Goal: Task Accomplishment & Management: Use online tool/utility

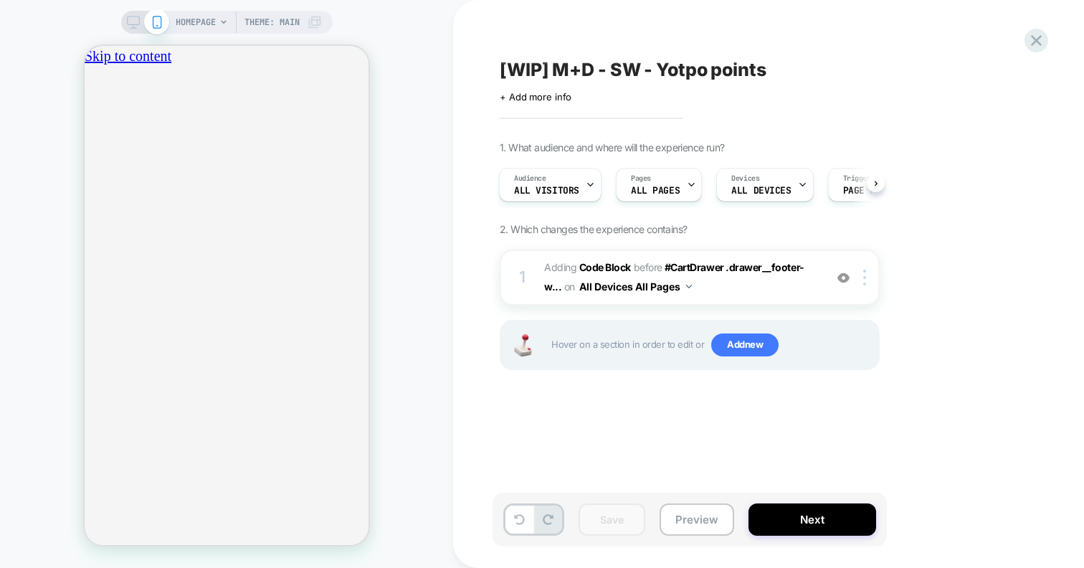
scroll to position [0, 252]
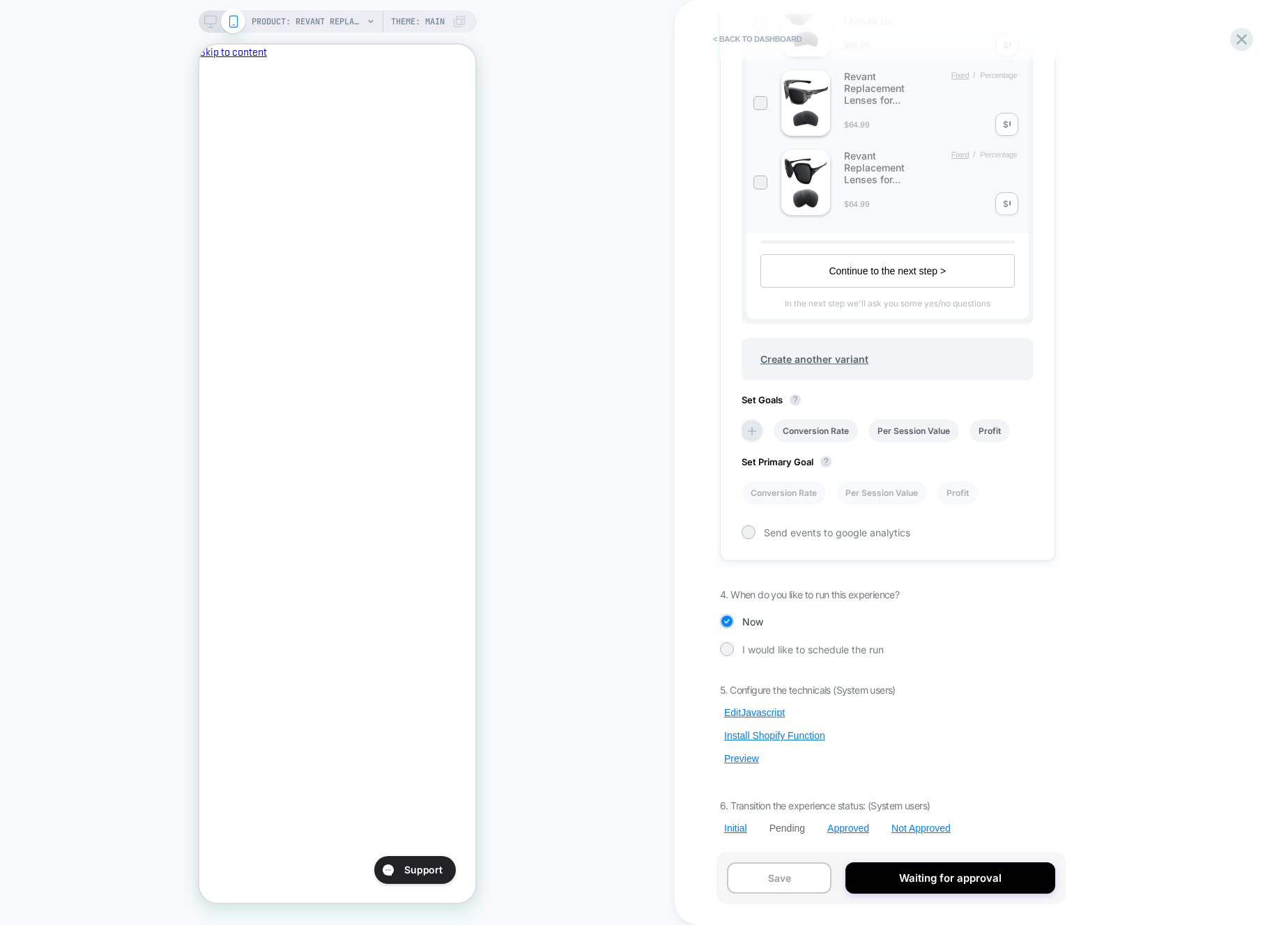
click at [1182, 444] on div "< back to dashboard Pending Price Test Oakley Products - Polarized/ Elite Polar…" at bounding box center [981, 462] width 613 height 925
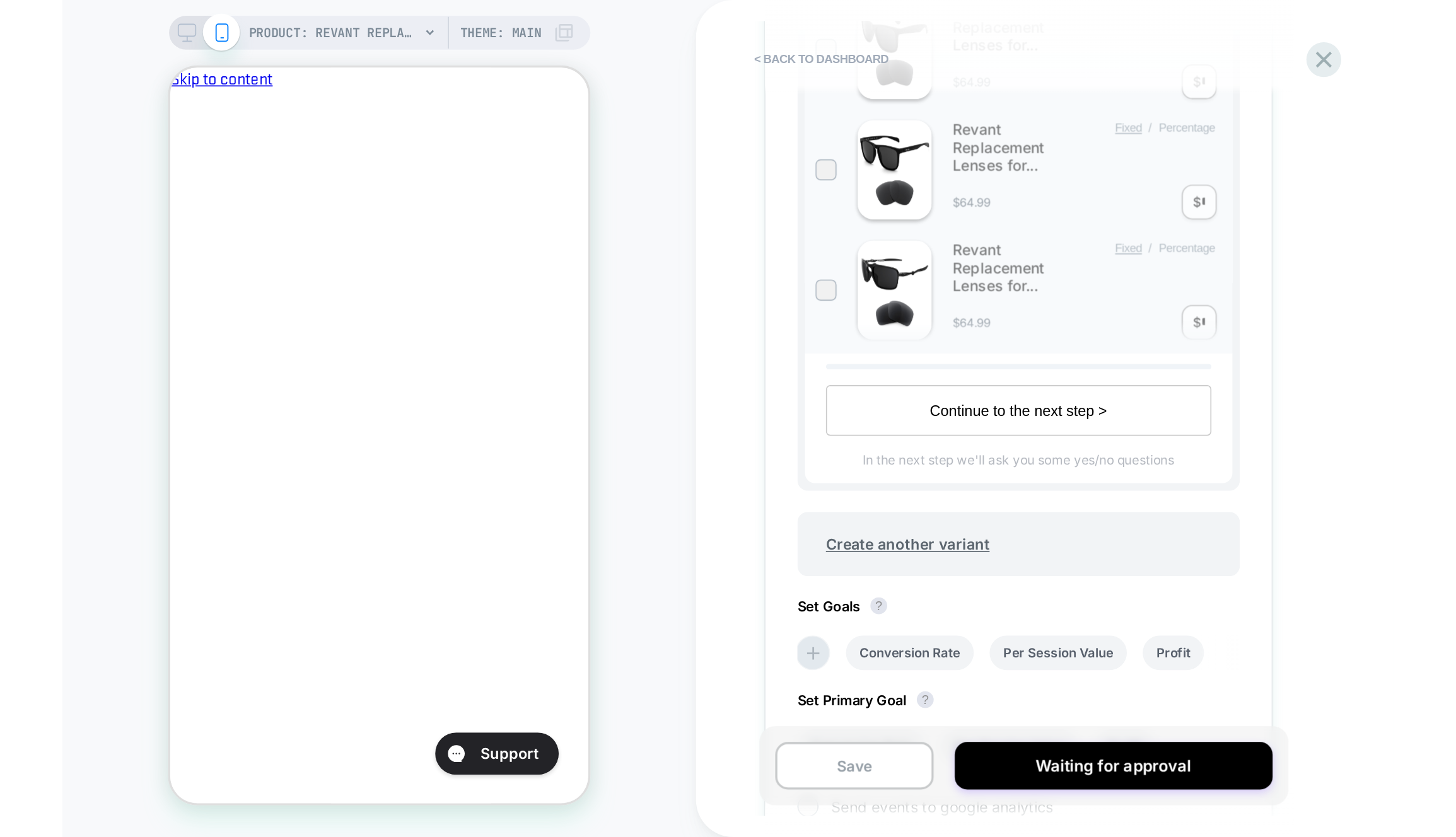
scroll to position [0, 217]
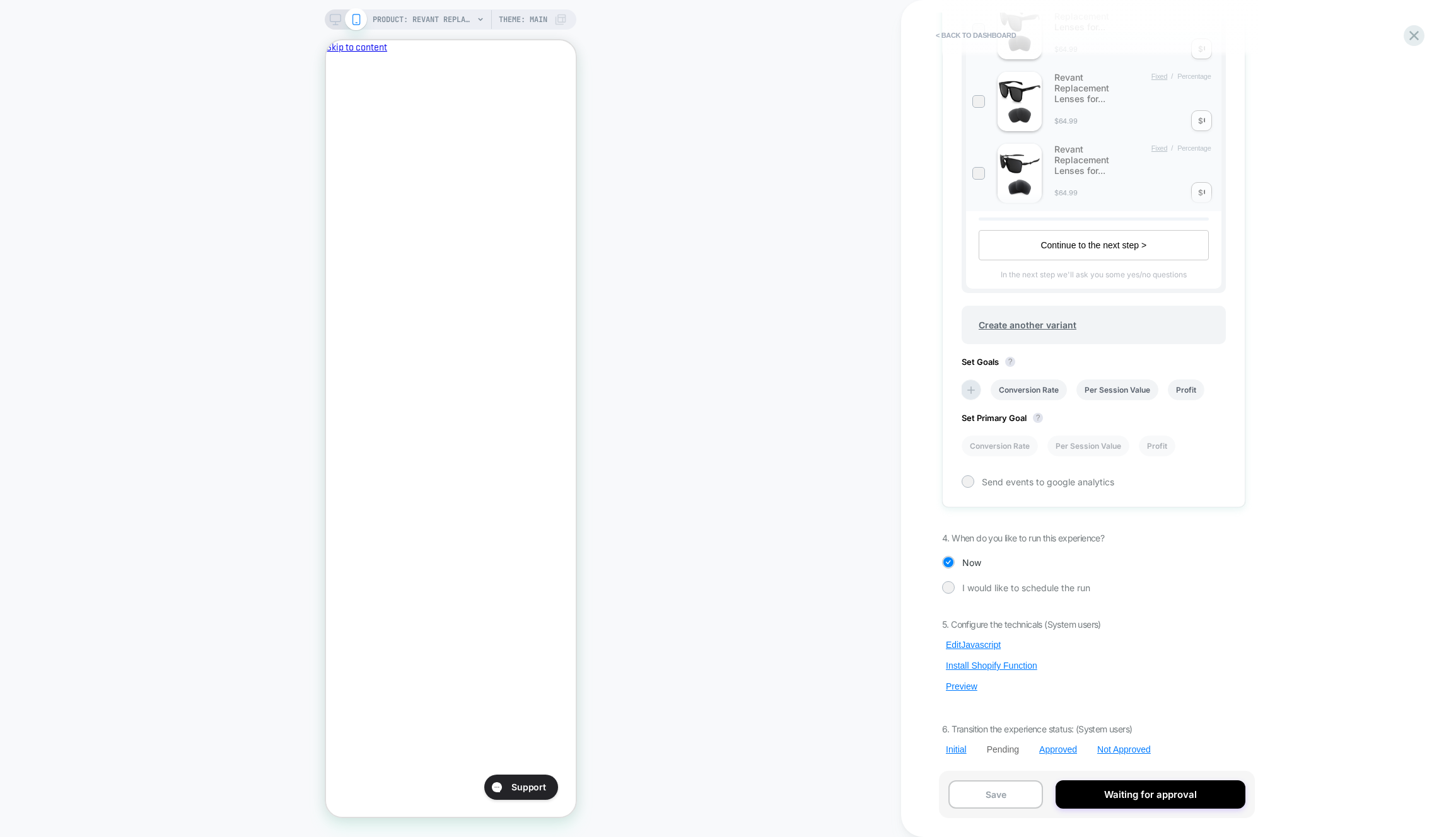
click at [504, 499] on div "Pending Price Test Oakley Products - Polarized/ Elite Polarized Click to edit e…" at bounding box center [1093, 418] width 316 height 812
drag, startPoint x: 960, startPoint y: 686, endPoint x: 978, endPoint y: 652, distance: 38.5
click at [504, 499] on button "Preview" at bounding box center [961, 687] width 39 height 11
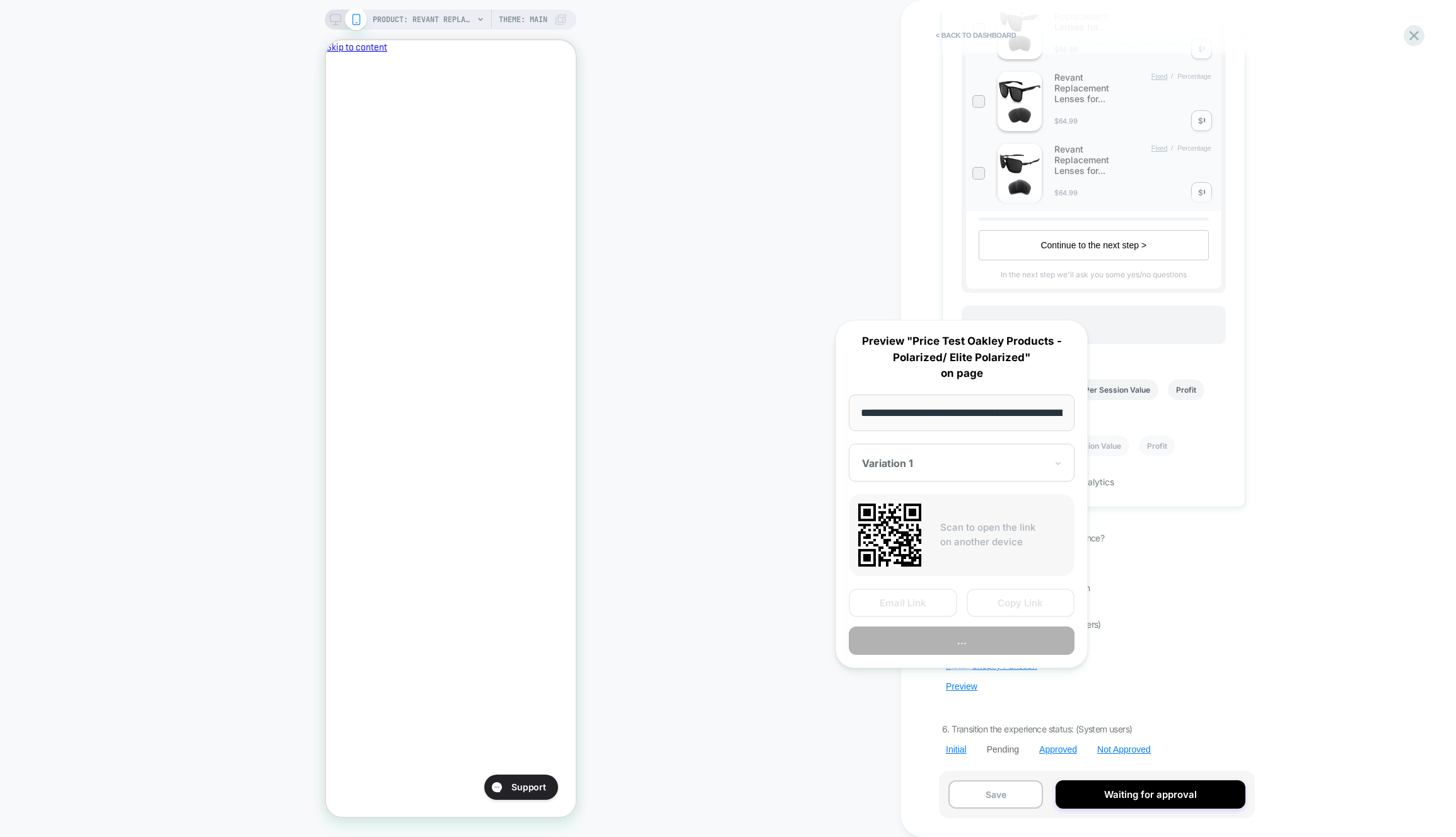
scroll to position [0, 283]
click at [504, 499] on button "Preview" at bounding box center [961, 642] width 226 height 28
click at [84, 204] on div "PRODUCT: Revant Replacement Lenses for Oakley Holbrook OO9102 PRODUCT: Revant R…" at bounding box center [450, 418] width 901 height 812
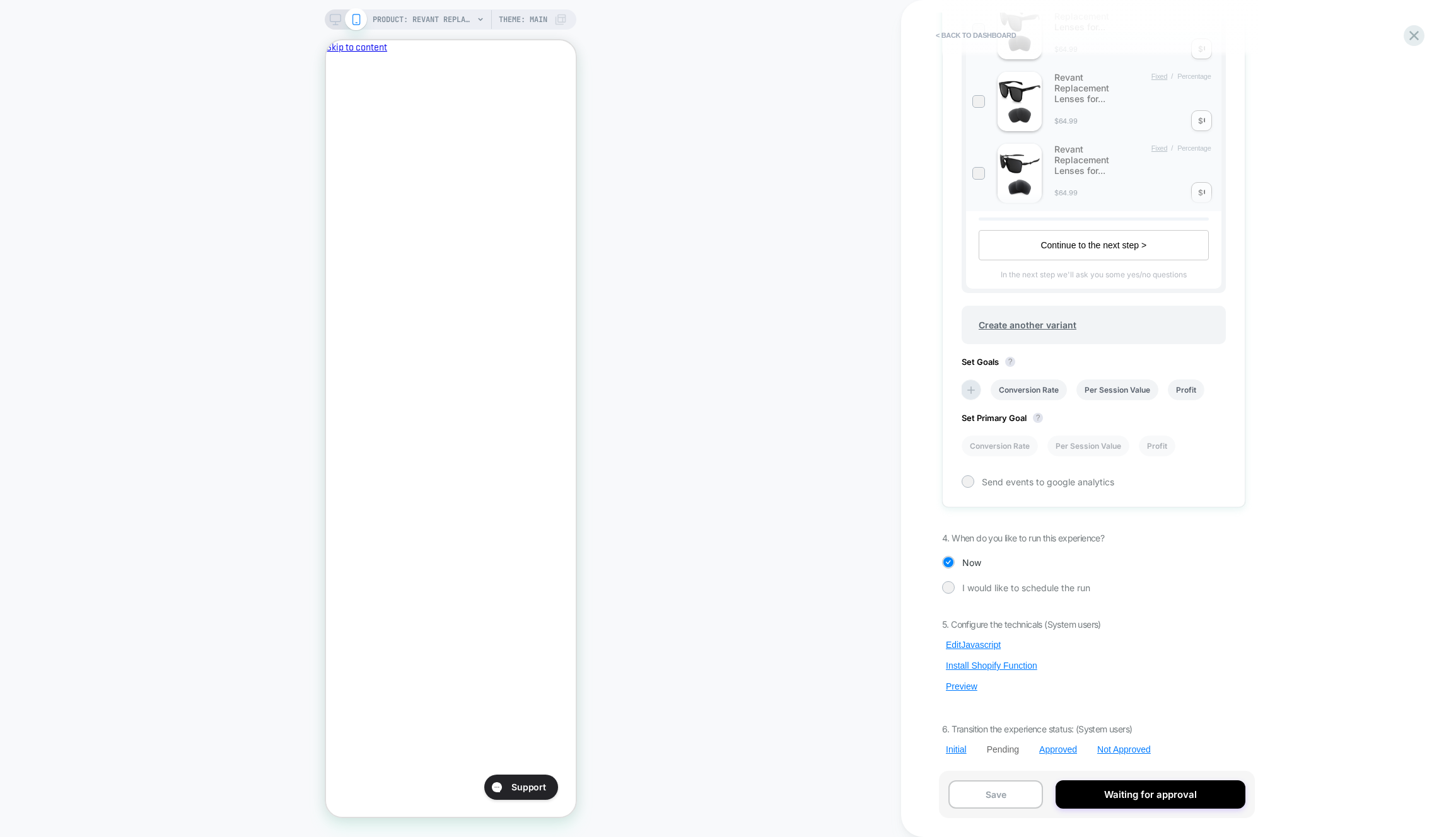
scroll to position [0, 0]
click at [504, 79] on div "PRODUCT: Revant Replacement Lenses for Oakley Holbrook OO9102 PRODUCT: Revant R…" at bounding box center [450, 418] width 901 height 812
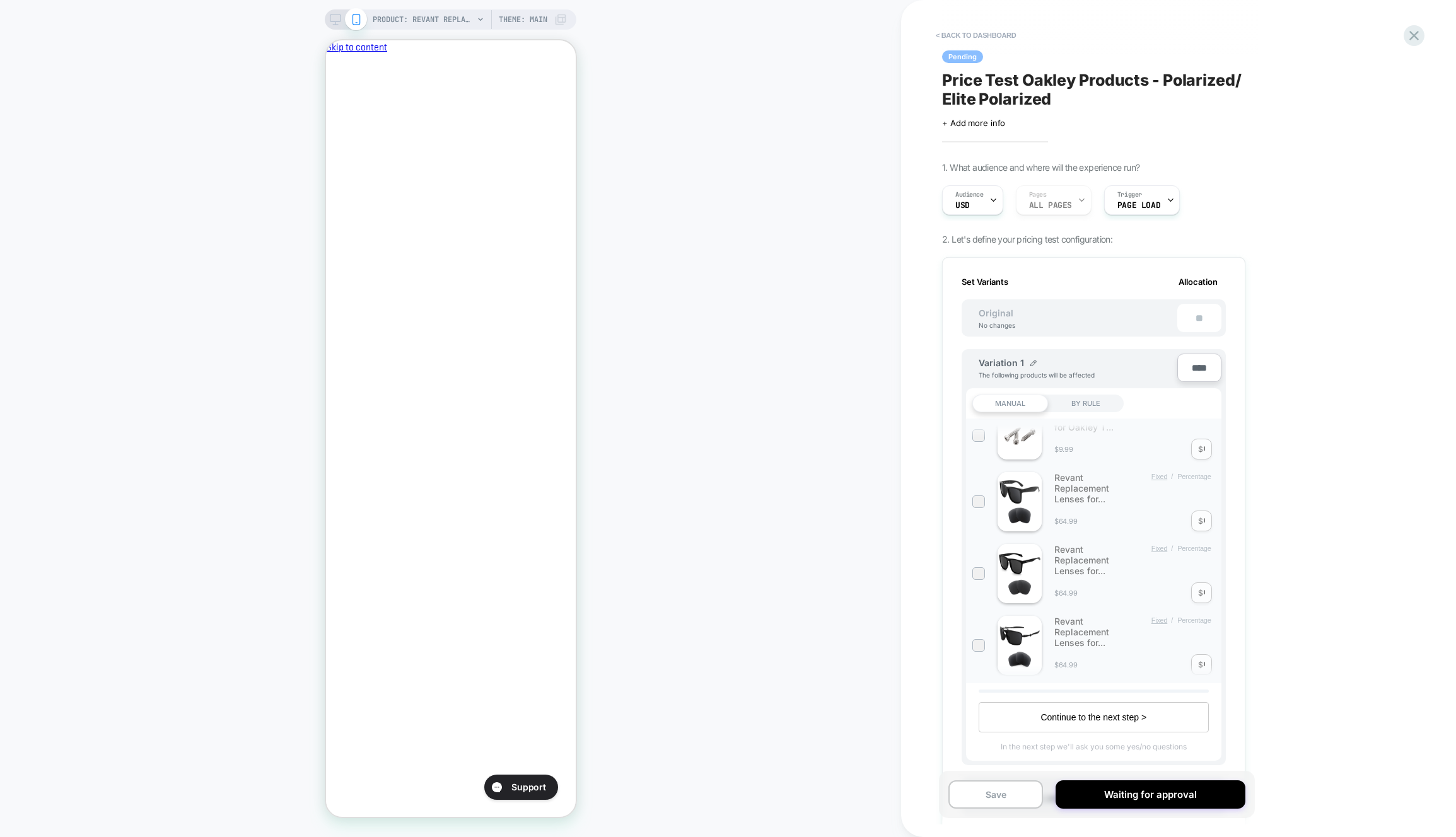
scroll to position [0, 217]
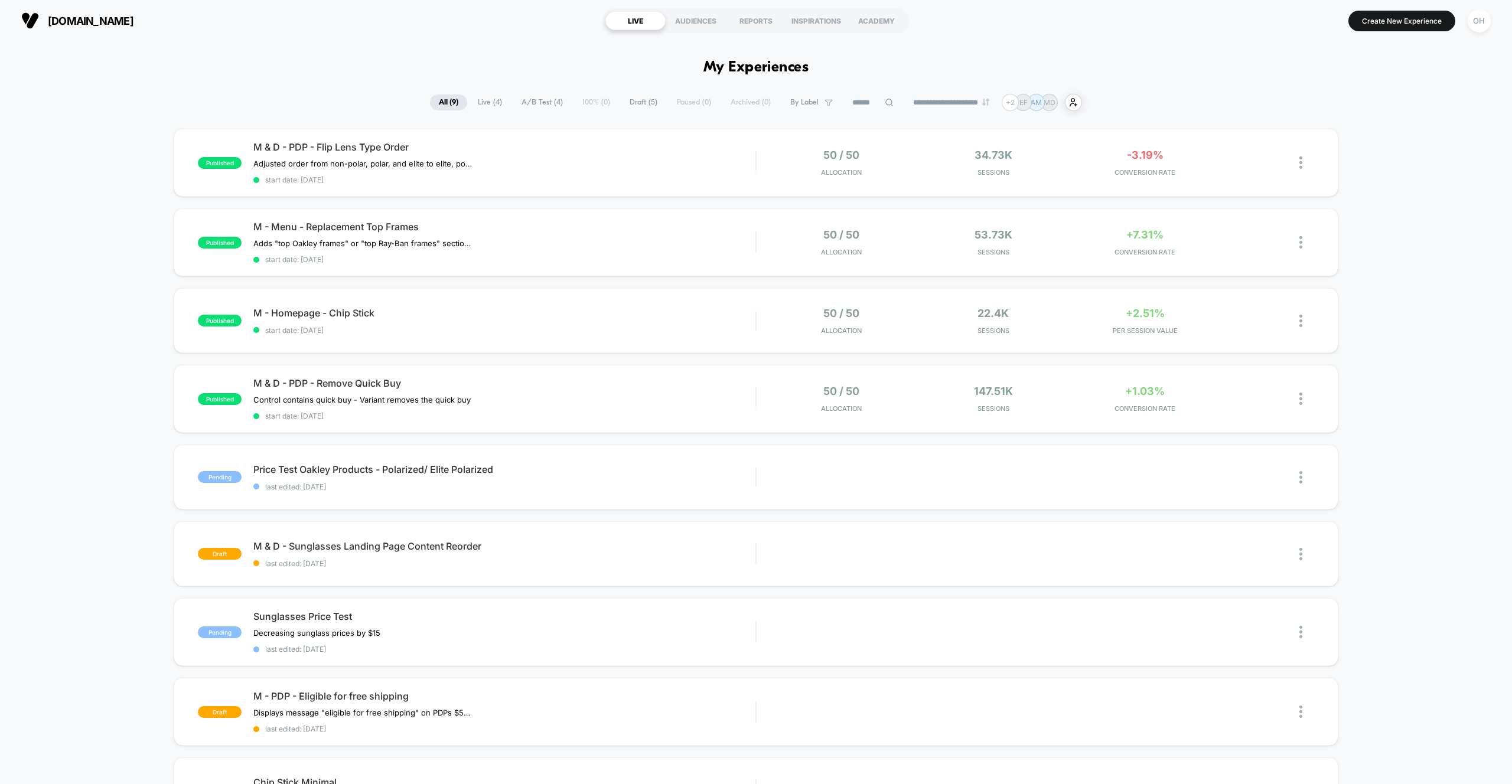
click at [1496, 22] on div "revantoptics.com LIVE AUDIENCES REPORTS INSPIRATIONS ACADEMY Create New Experie…" at bounding box center [756, 21] width 1512 height 41
click at [1490, 21] on div "OH" at bounding box center [1479, 21] width 23 height 23
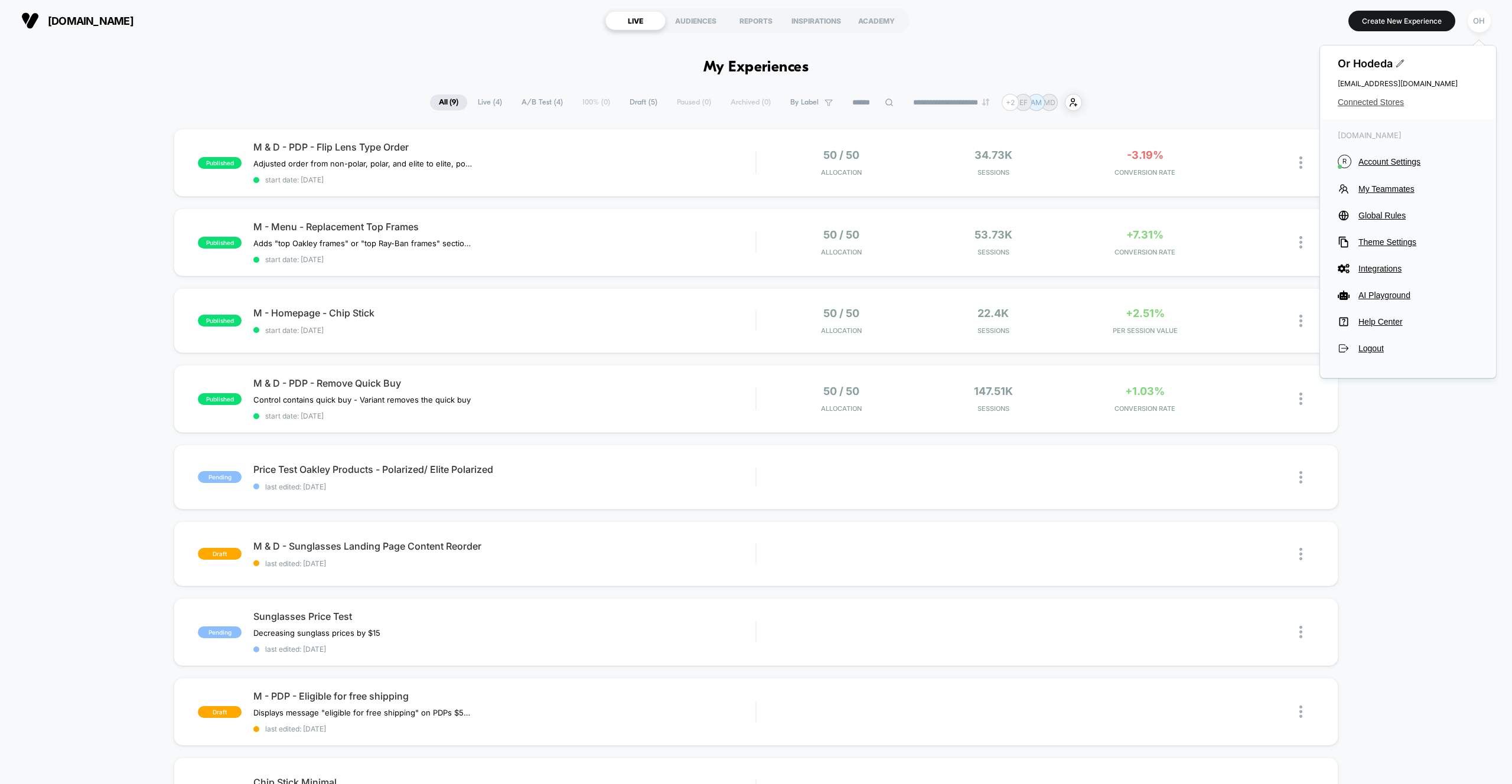
click at [1375, 104] on span "Connected Stores" at bounding box center [1407, 101] width 141 height 9
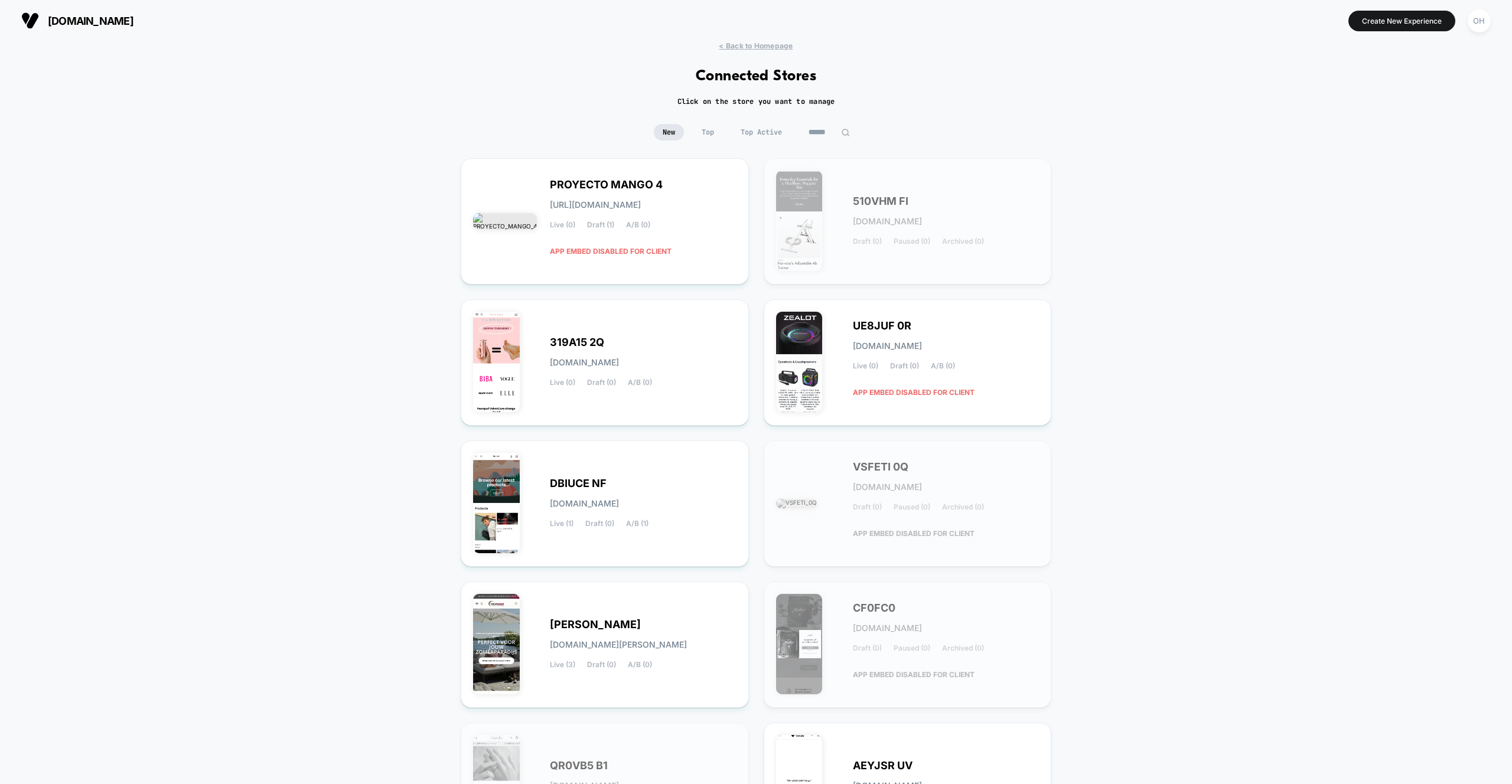
click at [817, 129] on input at bounding box center [829, 133] width 59 height 16
paste input "**********"
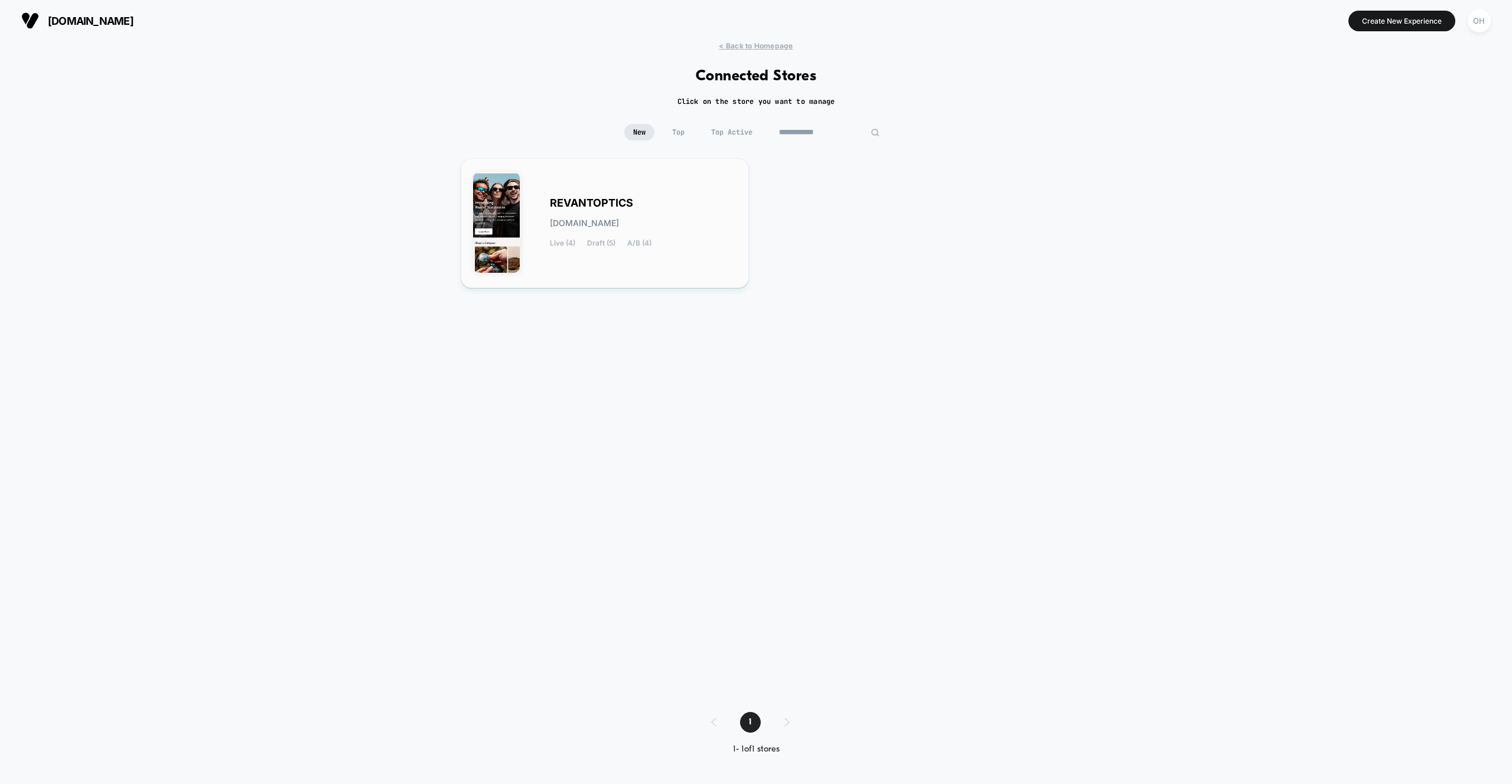
type input "**********"
click at [706, 191] on div "REVANTOPTICS revantoptics.myshopify.com Live (4) Draft (5) A/B (4)" at bounding box center [604, 223] width 264 height 105
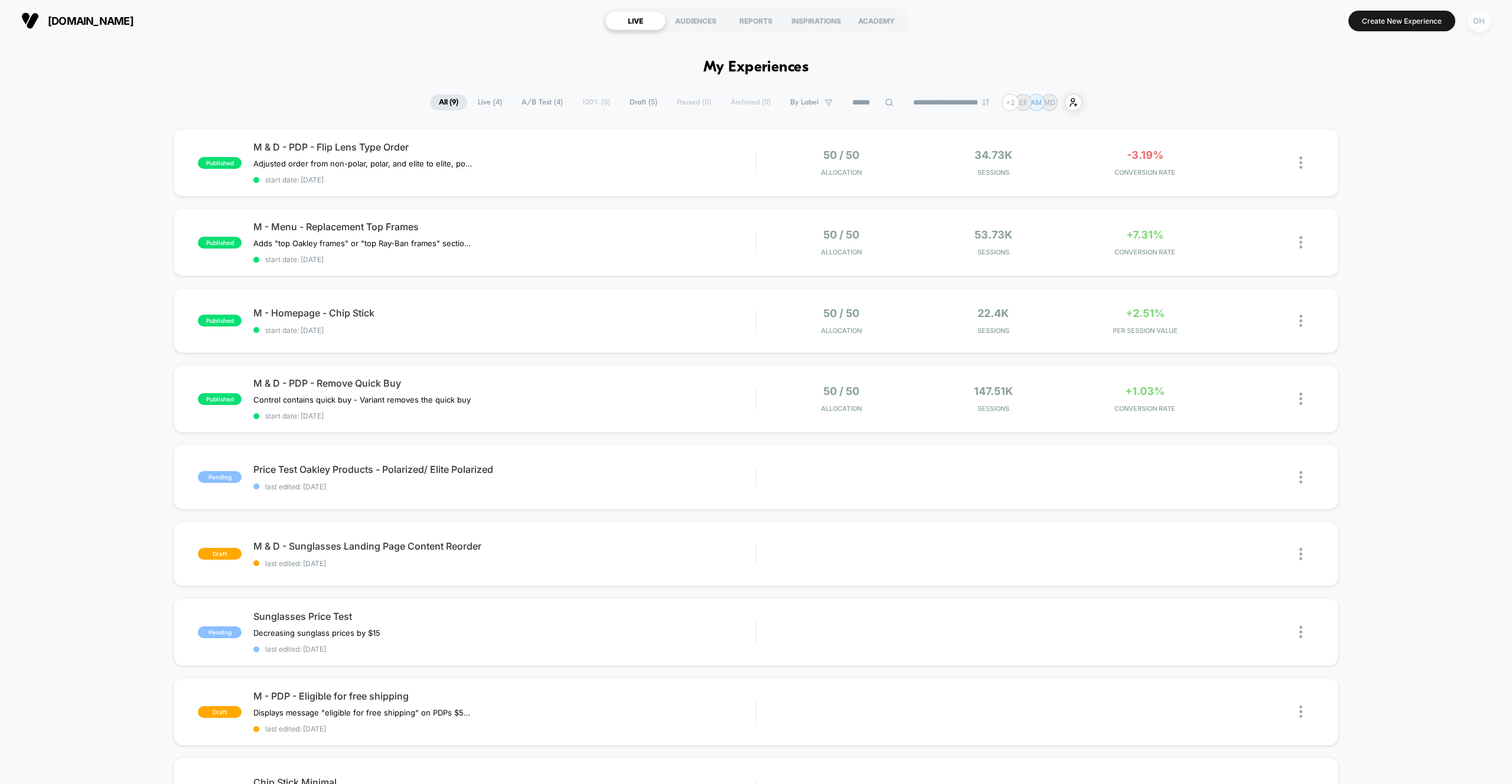
click at [1480, 20] on div "OH" at bounding box center [1479, 21] width 23 height 23
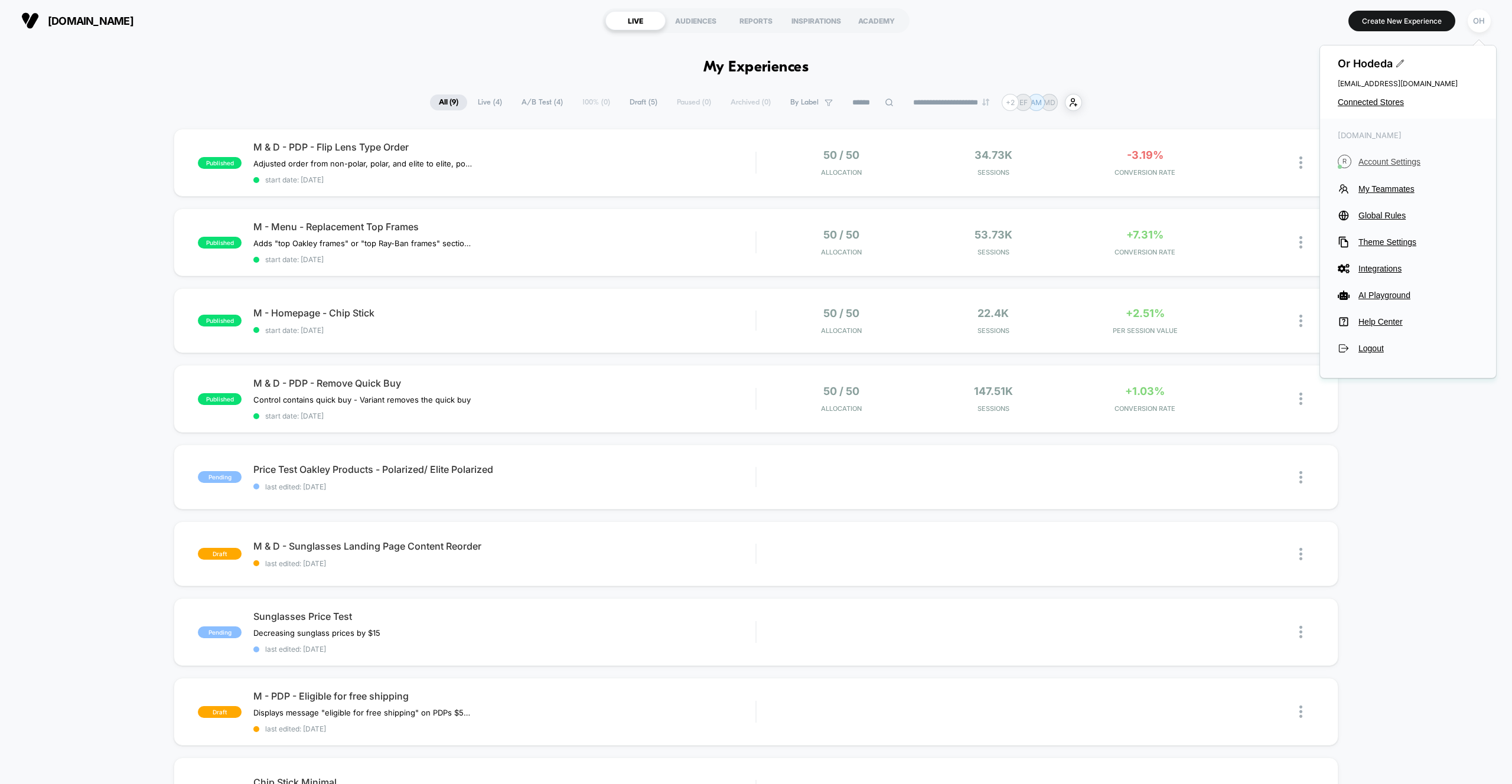
click at [1376, 158] on span "Account Settings" at bounding box center [1418, 161] width 120 height 9
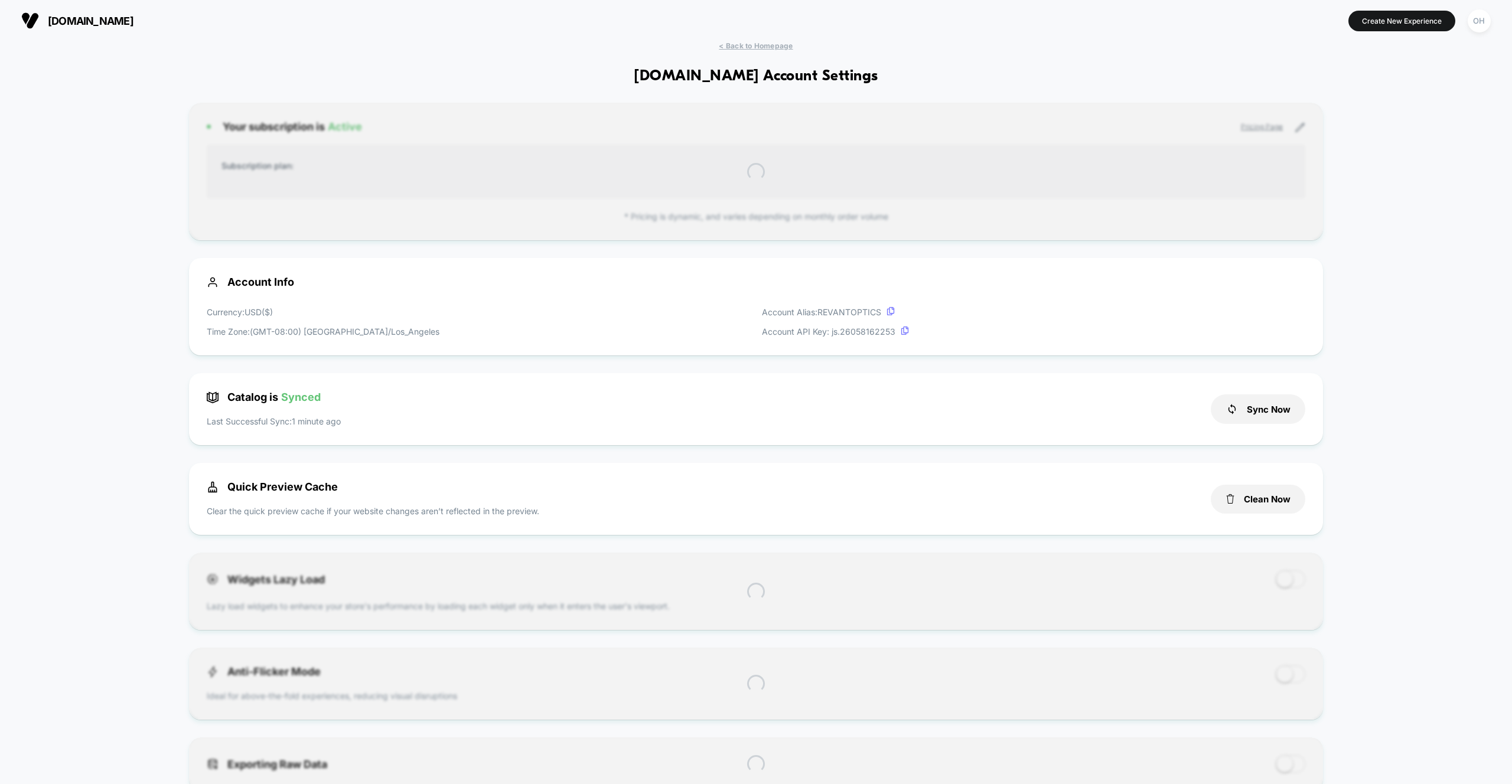
scroll to position [160, 0]
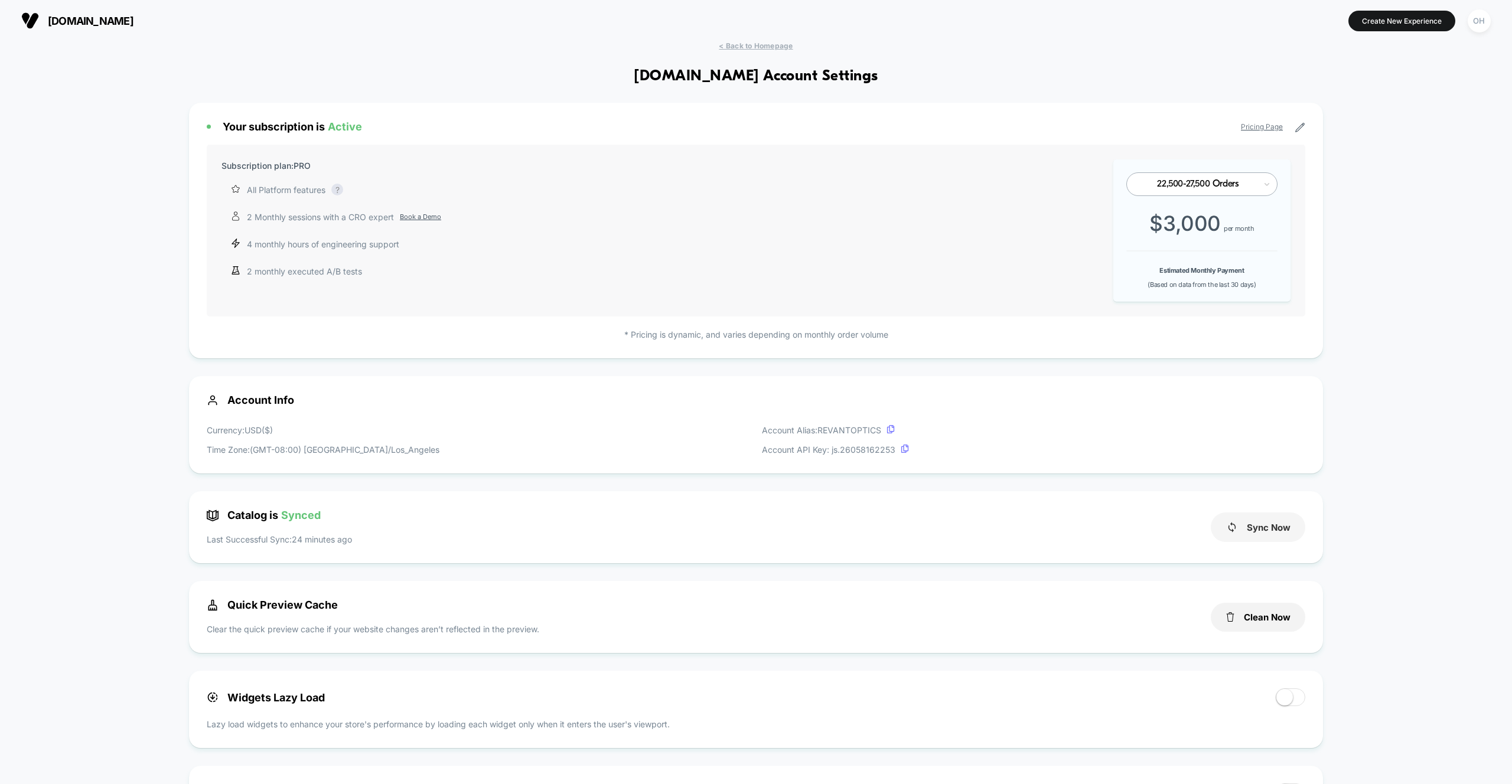
click at [1228, 519] on button "Sync Now" at bounding box center [1258, 528] width 95 height 30
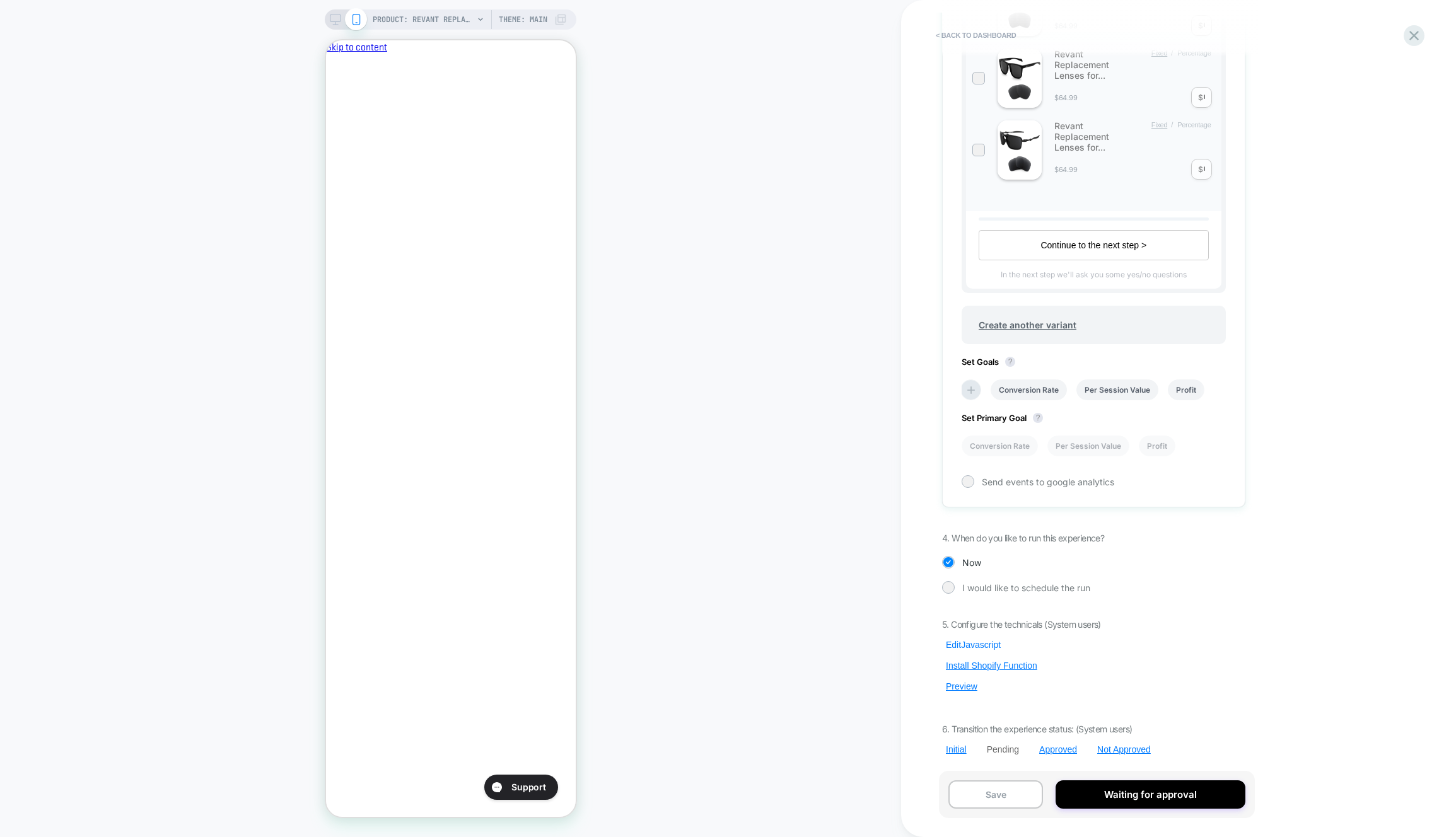
click at [975, 645] on button "Edit Javascript" at bounding box center [972, 644] width 62 height 11
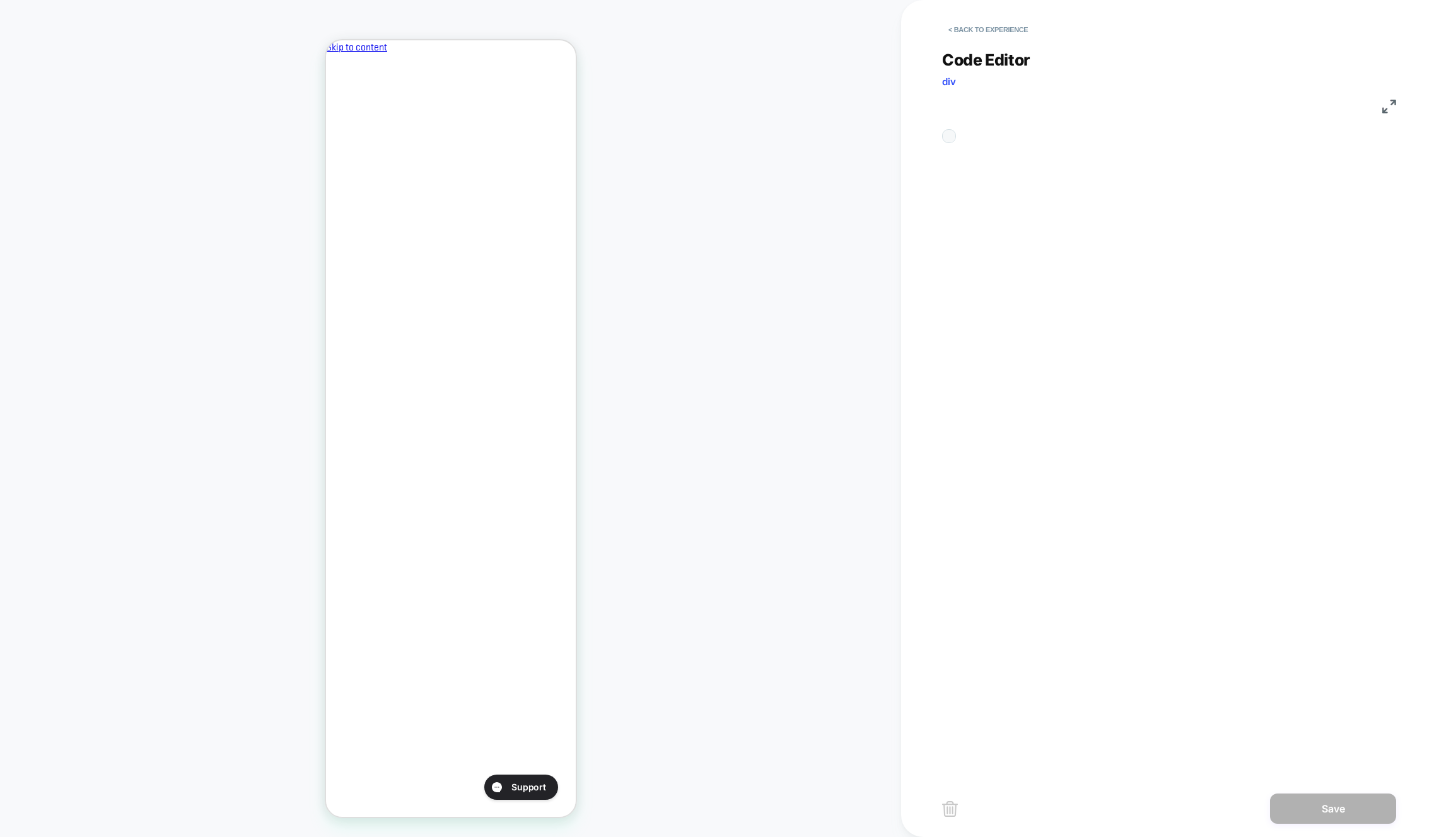
scroll to position [171, 0]
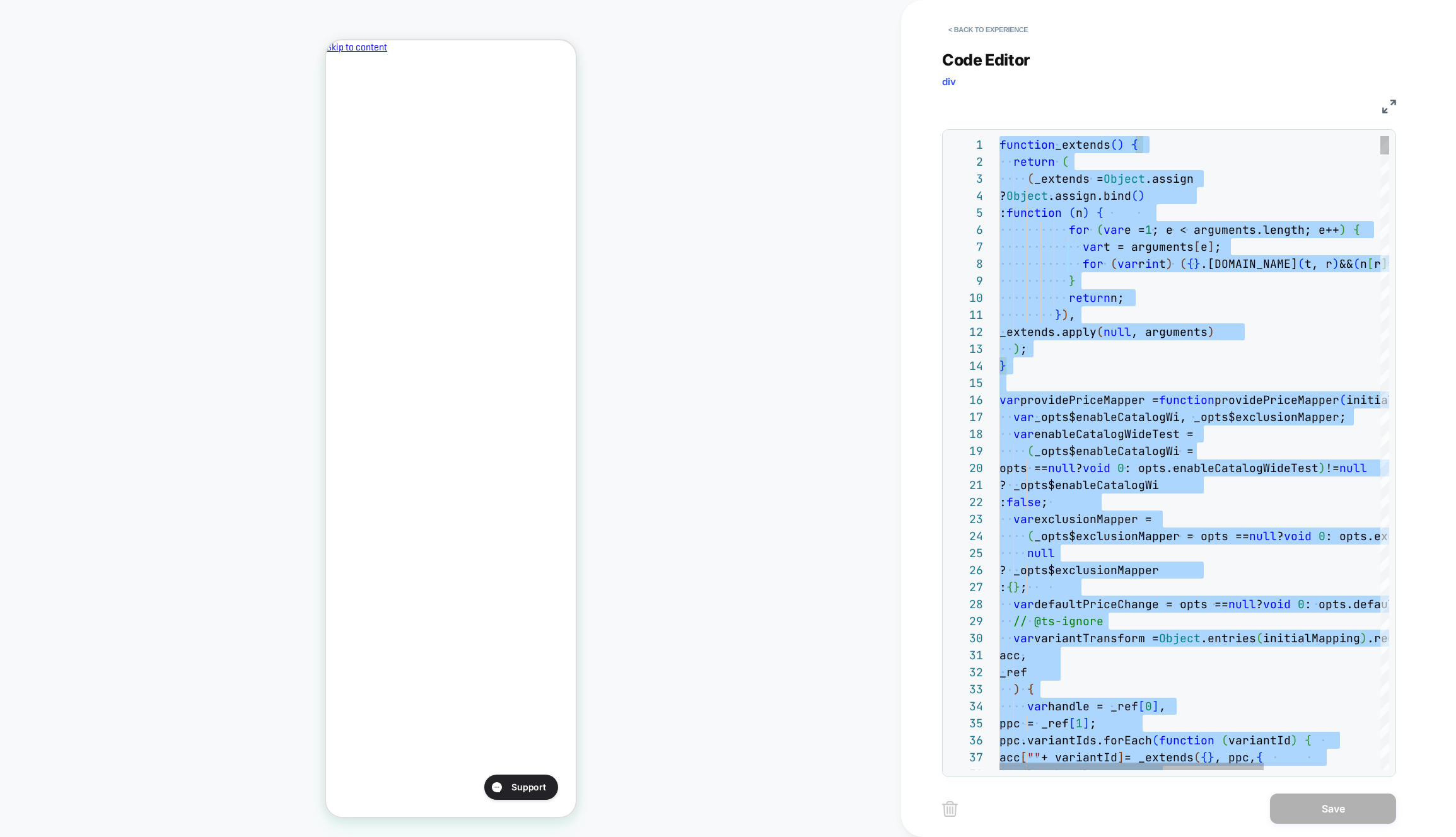
type textarea "**********"
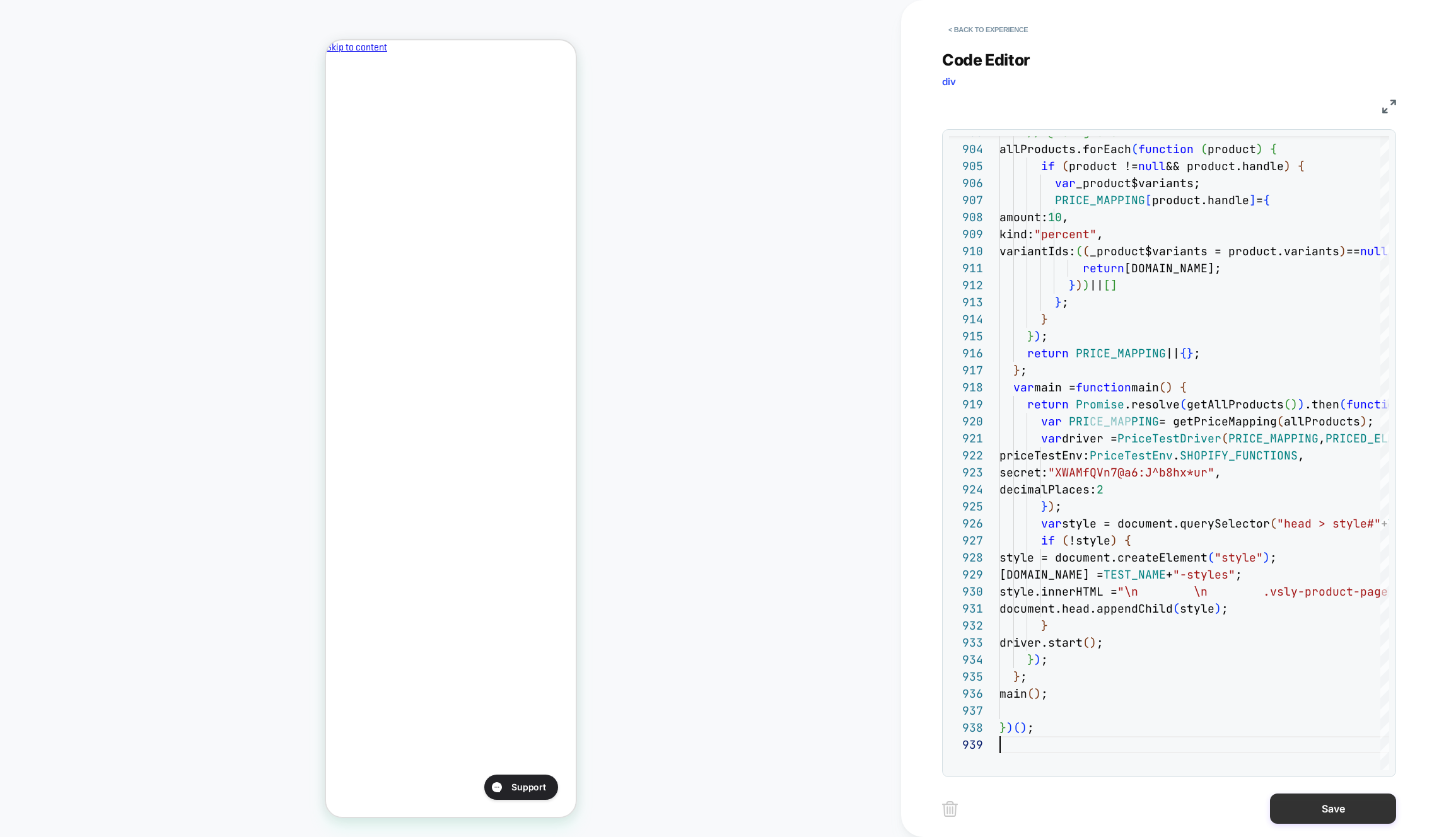
scroll to position [136, 0]
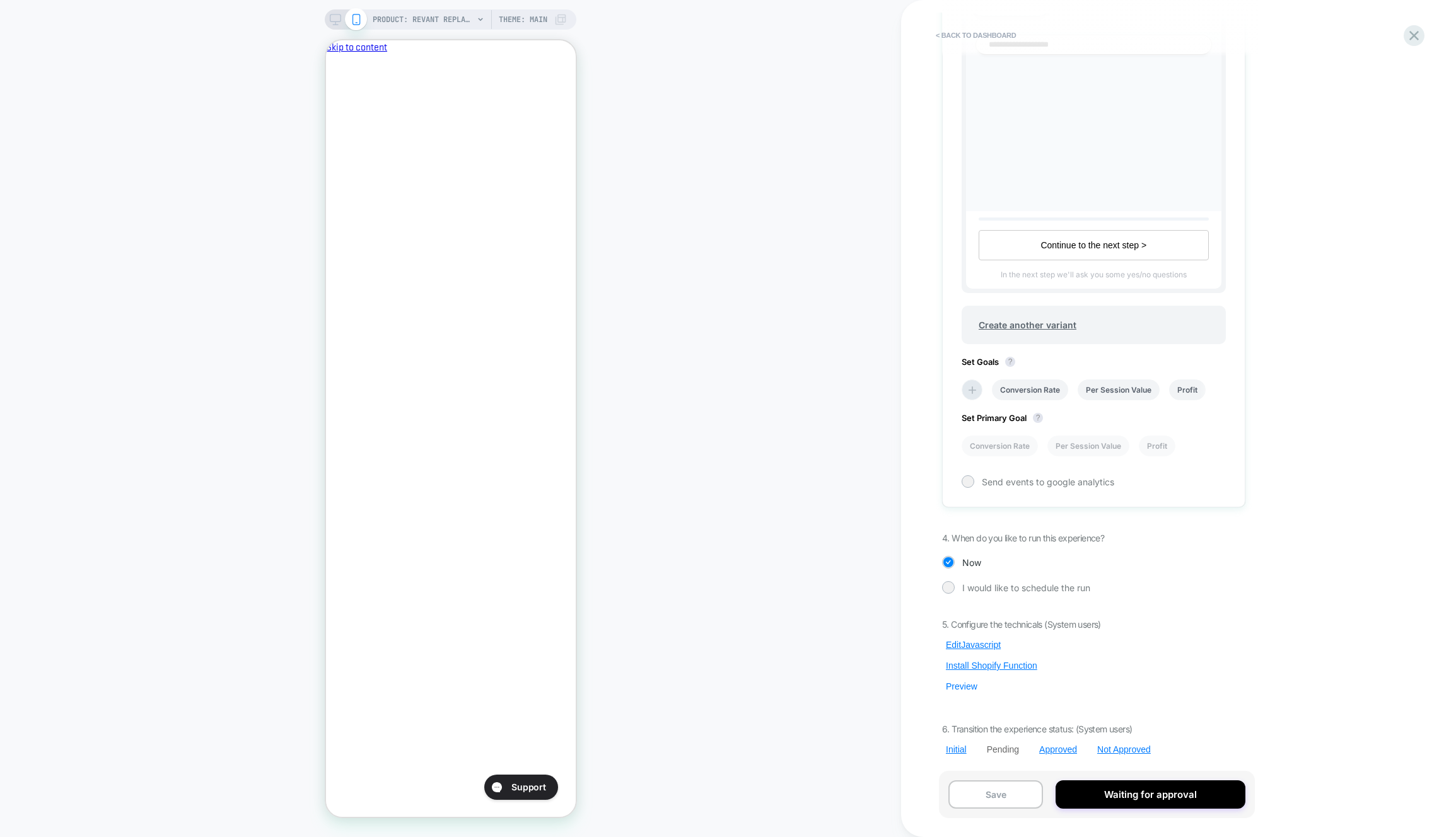
scroll to position [0, 1]
drag, startPoint x: 972, startPoint y: 691, endPoint x: 984, endPoint y: 650, distance: 42.7
click at [972, 691] on button "Preview" at bounding box center [961, 687] width 39 height 11
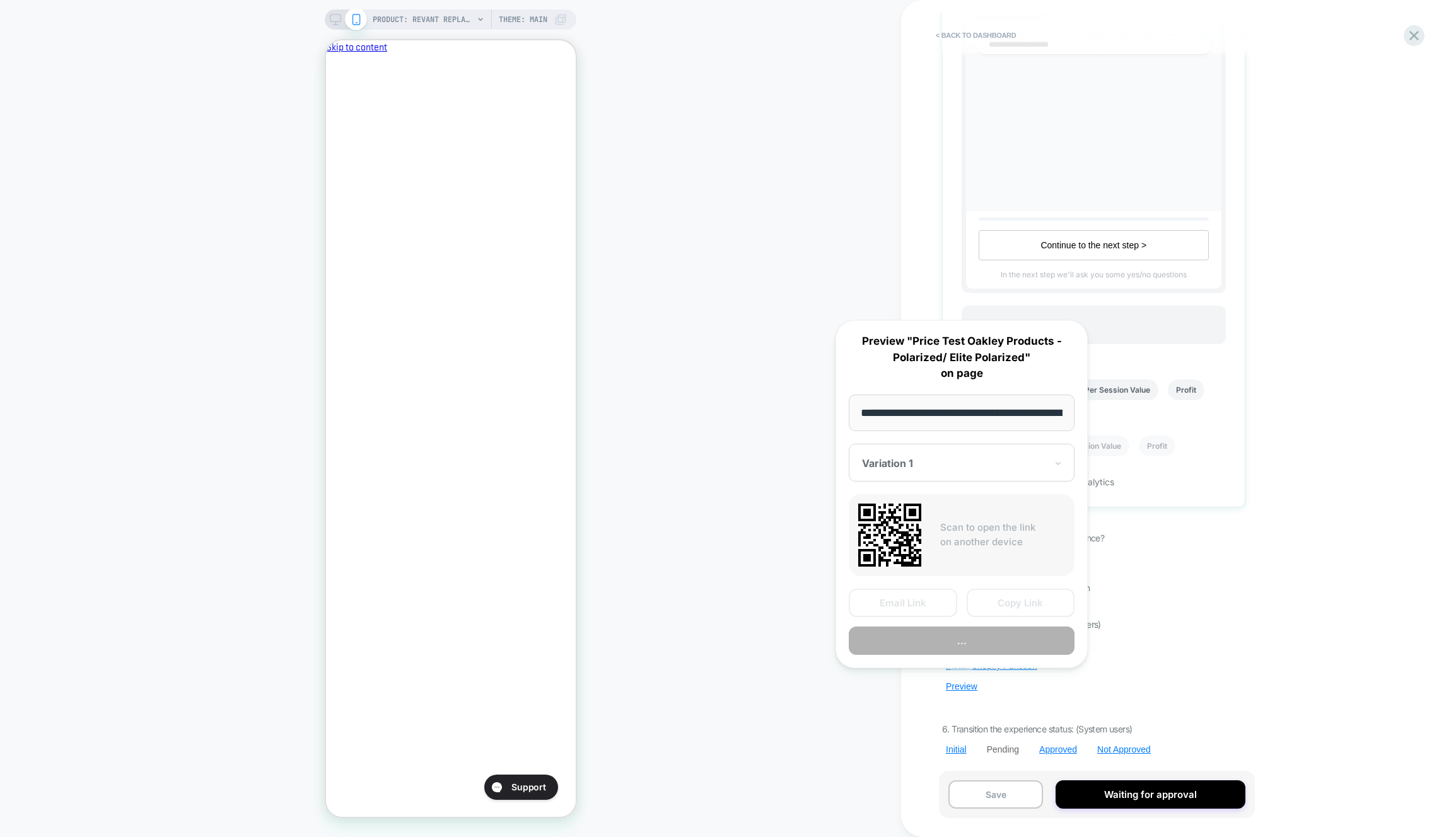
scroll to position [0, 283]
click at [984, 650] on button "Preview" at bounding box center [961, 642] width 226 height 28
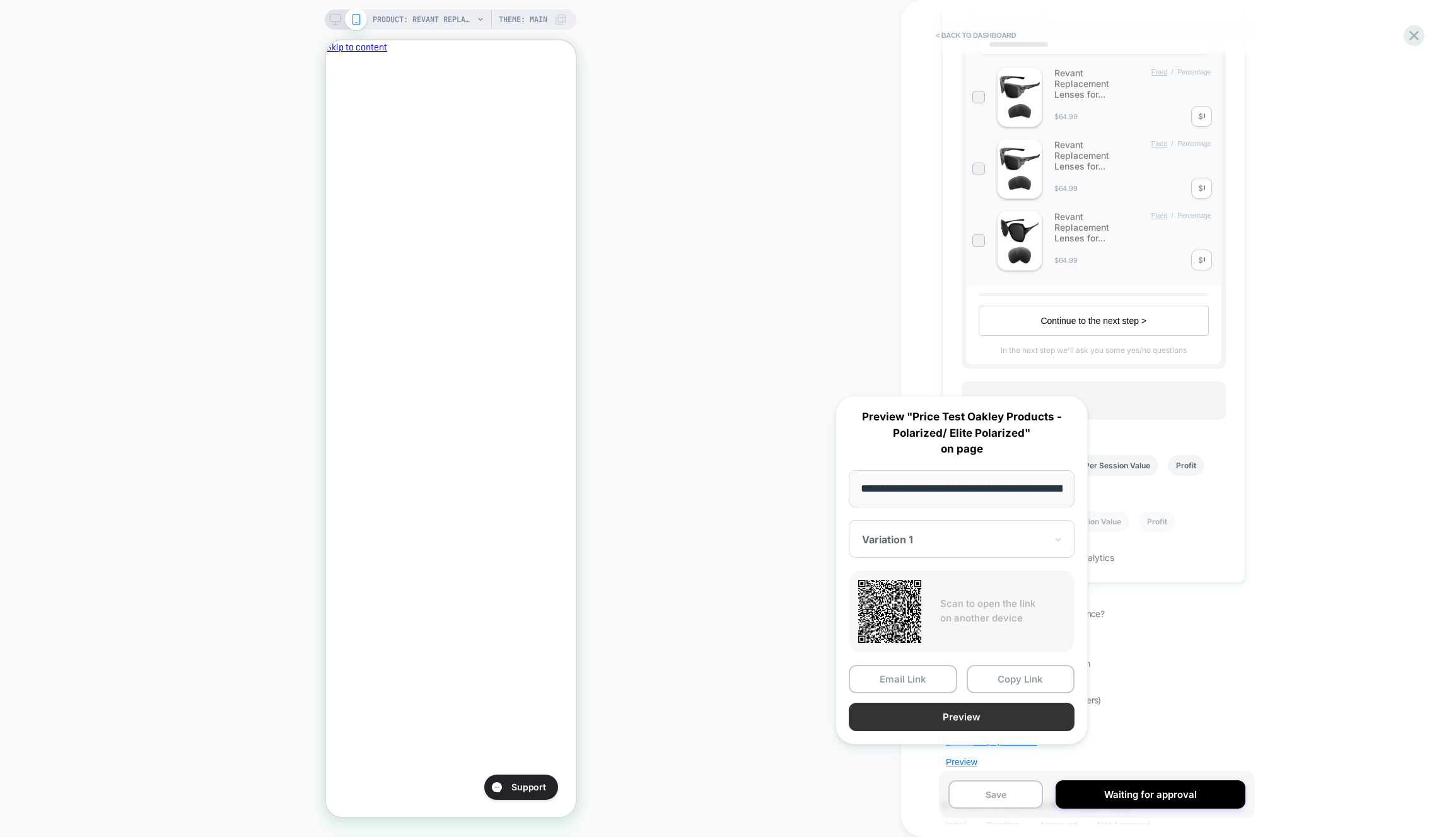
scroll to position [0, 0]
drag, startPoint x: 773, startPoint y: 637, endPoint x: 804, endPoint y: 642, distance: 31.4
click at [773, 637] on div "PRODUCT: Revant Replacement Lenses for Oakley [PERSON_NAME] OO9102 PRODUCT: Rev…" at bounding box center [450, 418] width 901 height 812
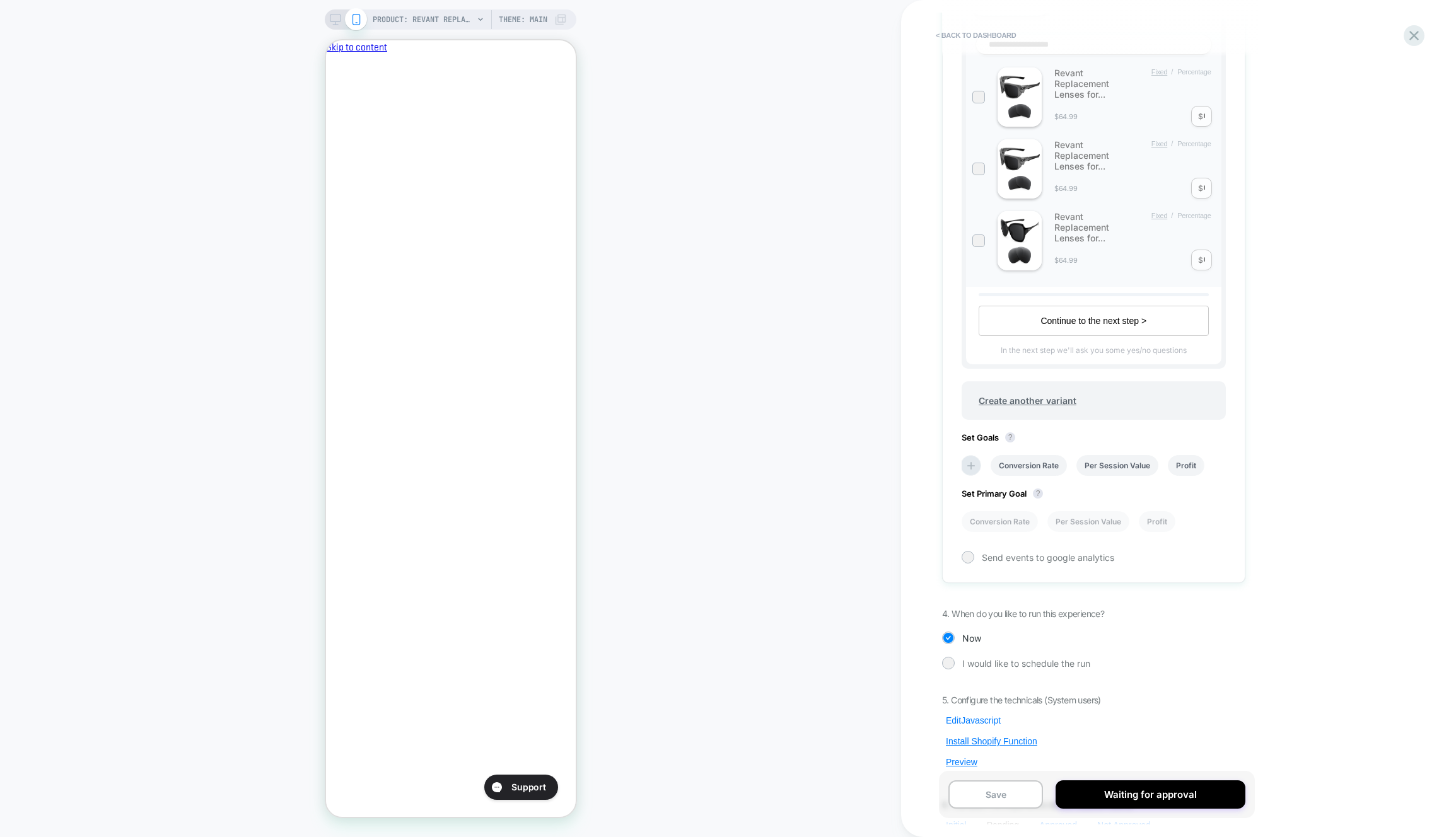
click at [0, 0] on button "Edit Javascript" at bounding box center [0, 0] width 0 height 0
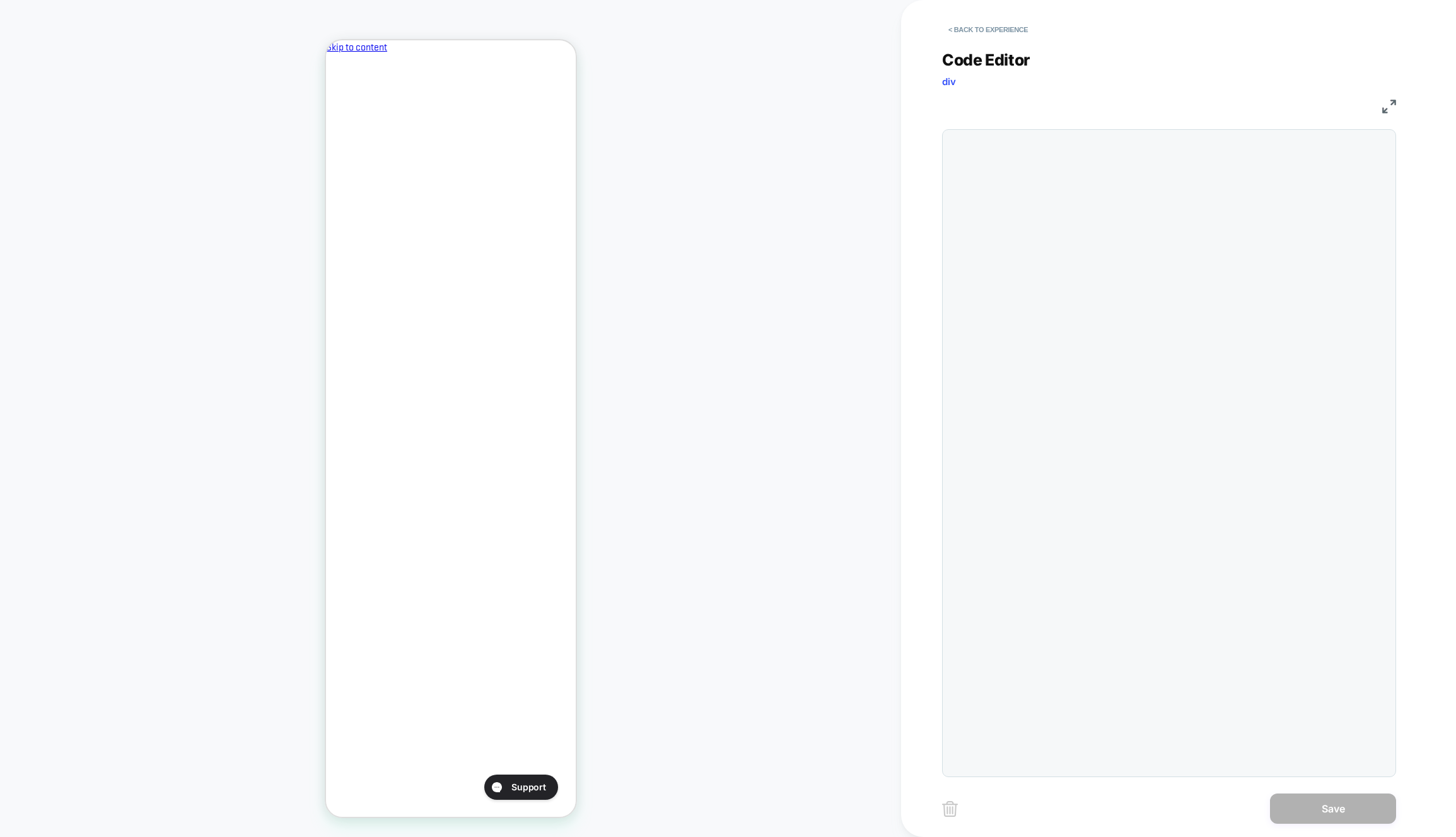
scroll to position [171, 0]
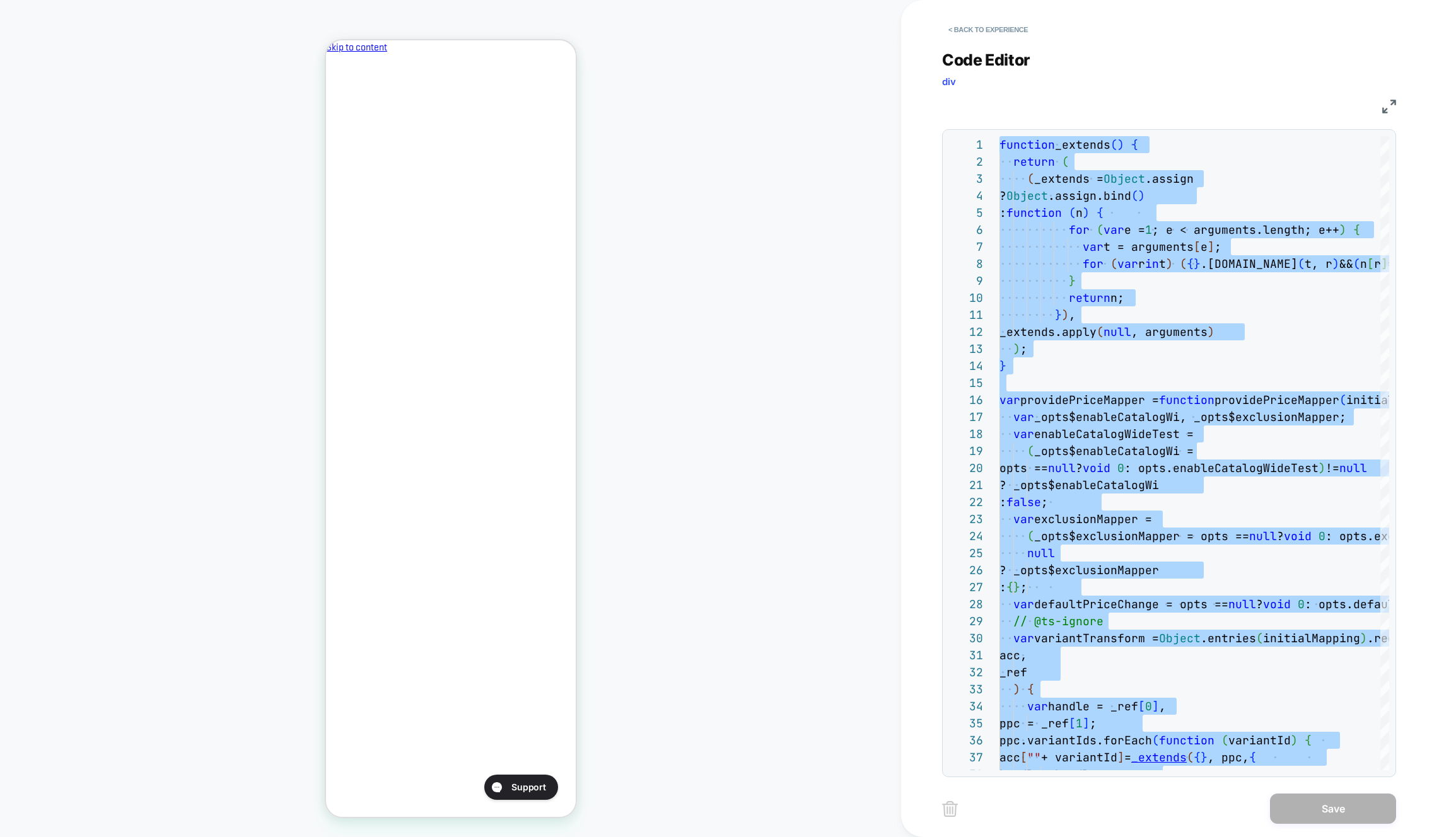
type textarea "**********"
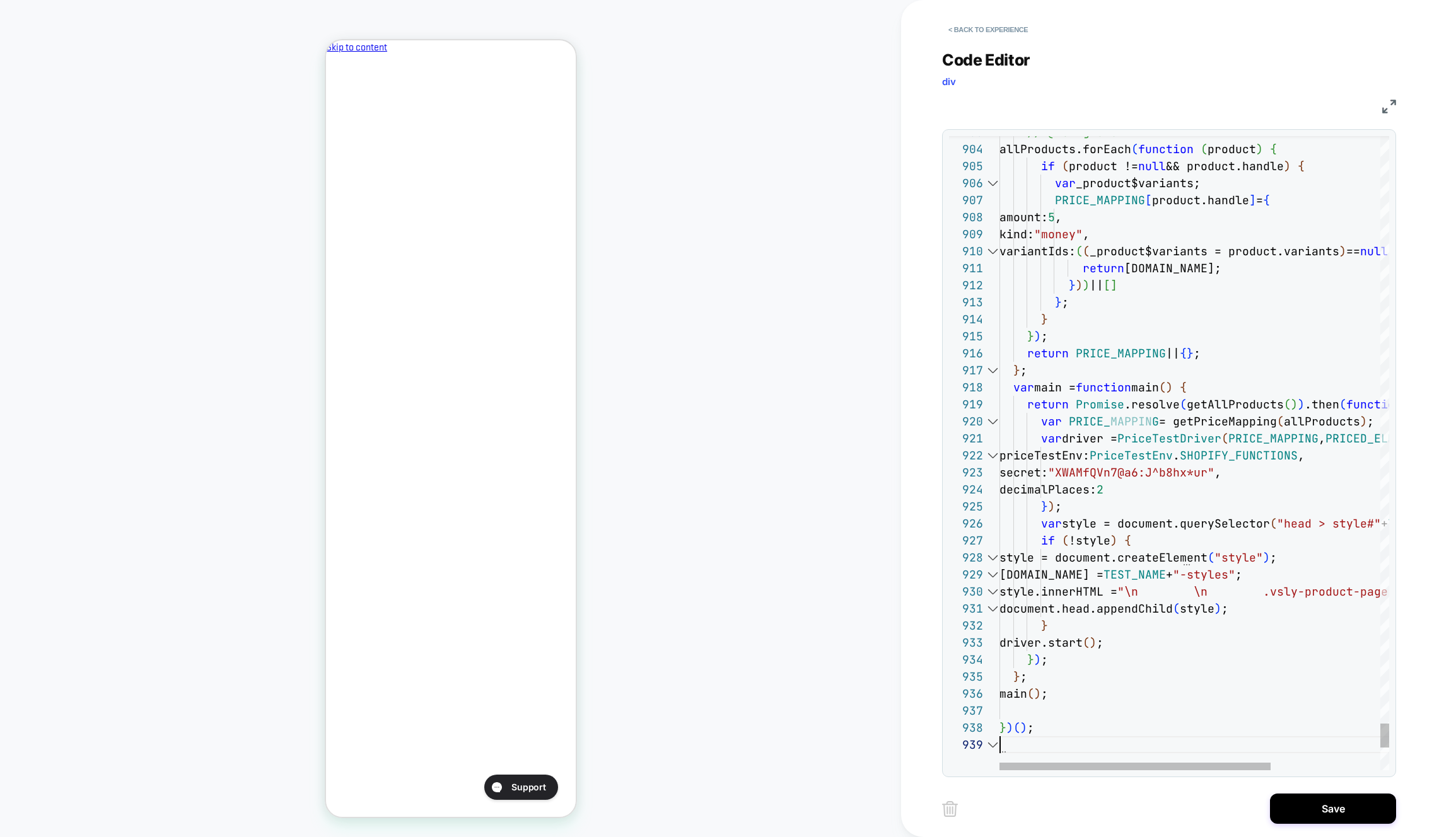
click at [1354, 808] on button "Save" at bounding box center [1332, 809] width 126 height 30
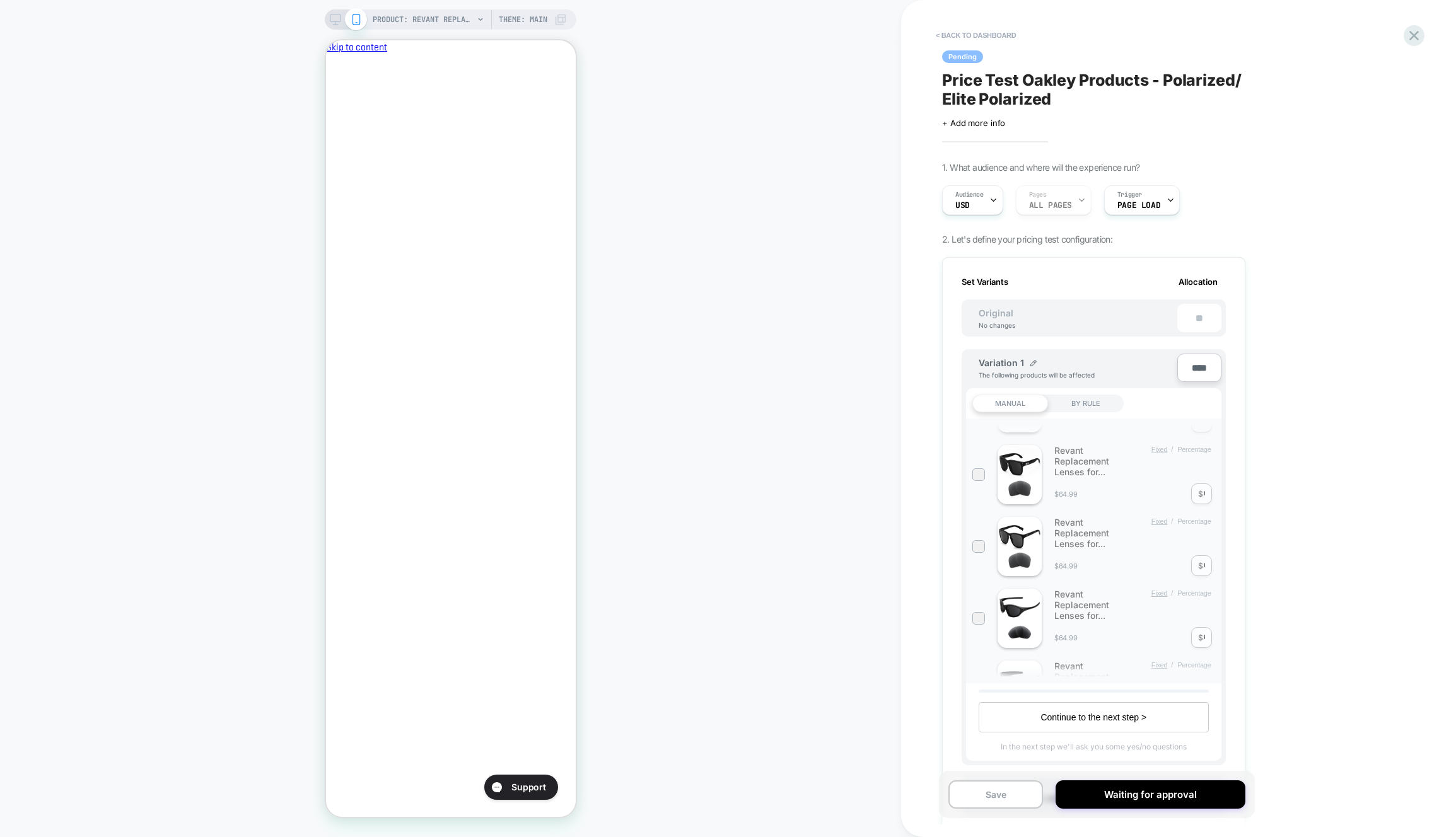
scroll to position [472, 0]
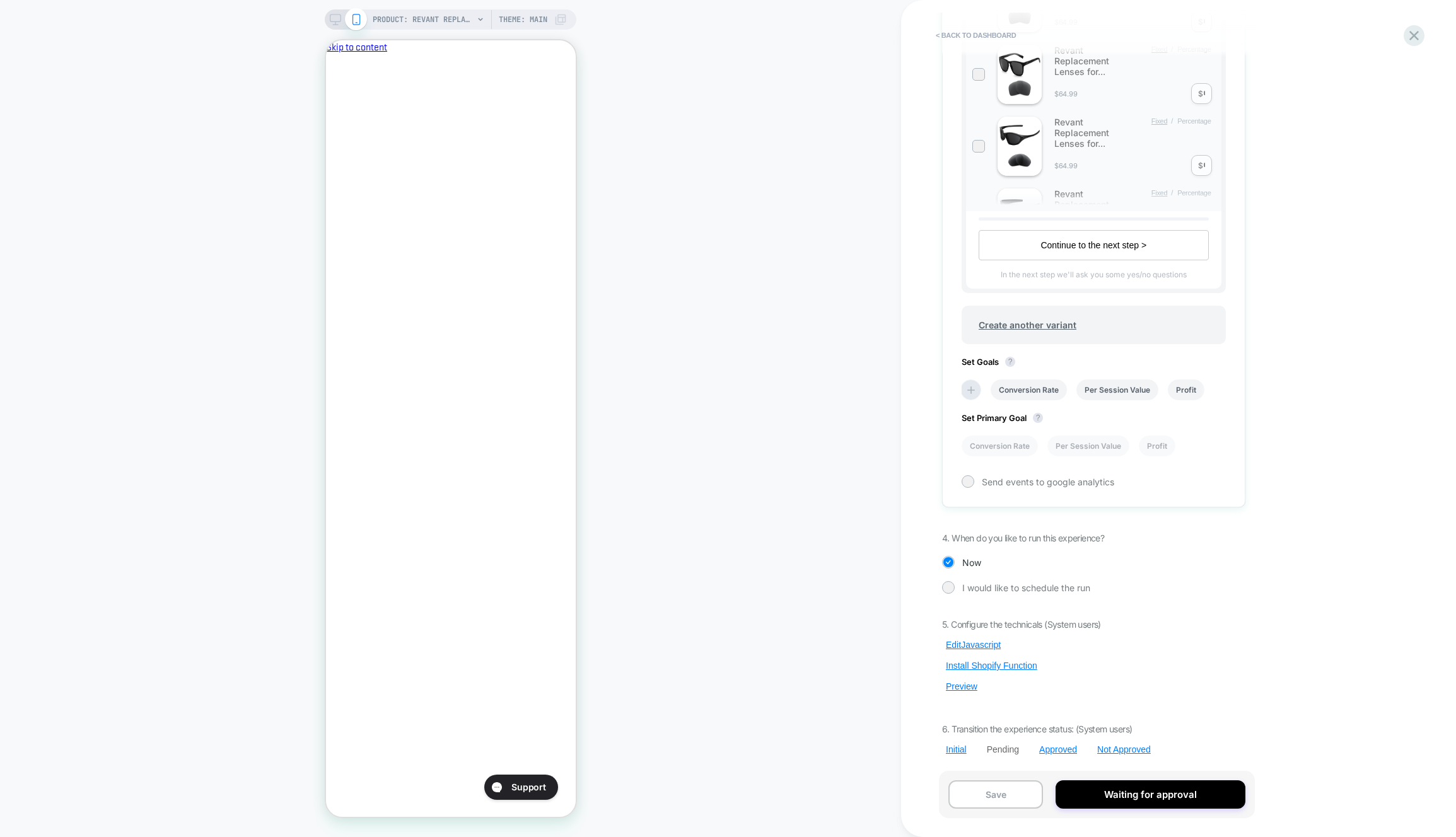
drag, startPoint x: 960, startPoint y: 684, endPoint x: 979, endPoint y: 637, distance: 50.7
click at [960, 684] on button "Preview" at bounding box center [961, 687] width 39 height 11
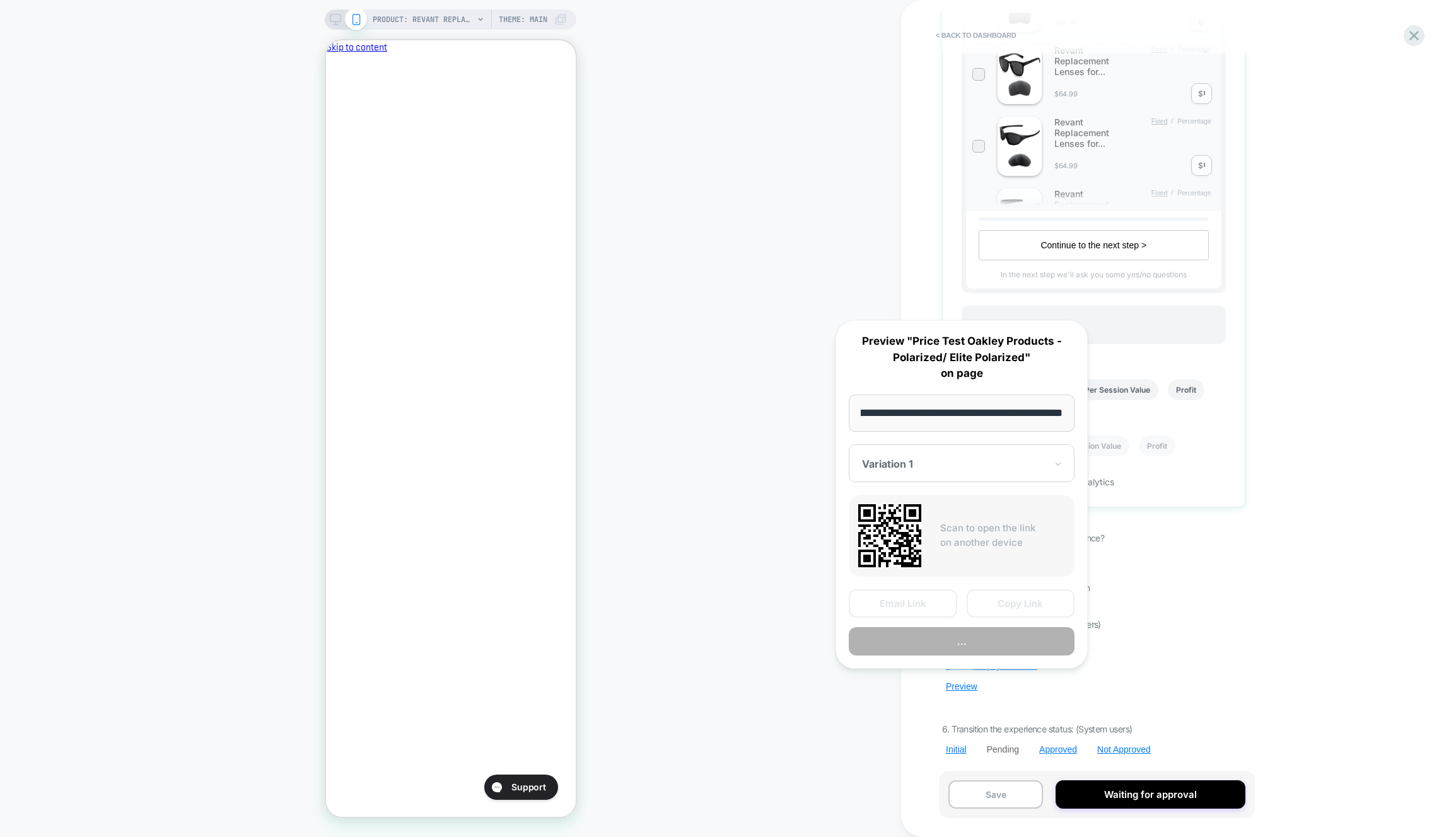
scroll to position [0, 217]
click at [979, 637] on button "Preview" at bounding box center [961, 642] width 226 height 28
click at [877, 734] on div "PRODUCT: Revant Replacement Lenses for Oakley Holbrook OO9102 PRODUCT: Revant R…" at bounding box center [450, 418] width 901 height 812
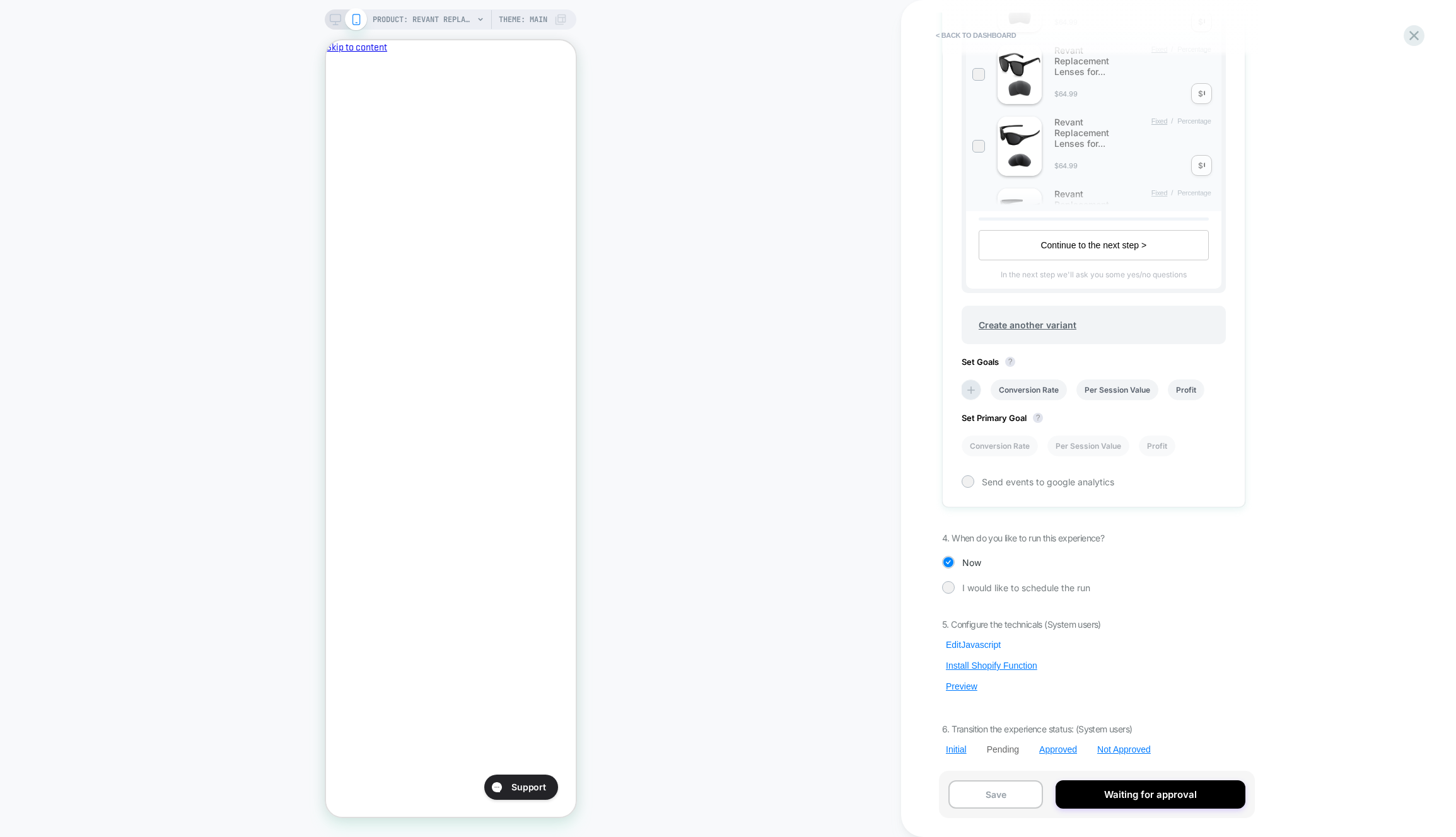
scroll to position [0, 0]
click at [986, 644] on button "Edit Javascript" at bounding box center [972, 644] width 62 height 11
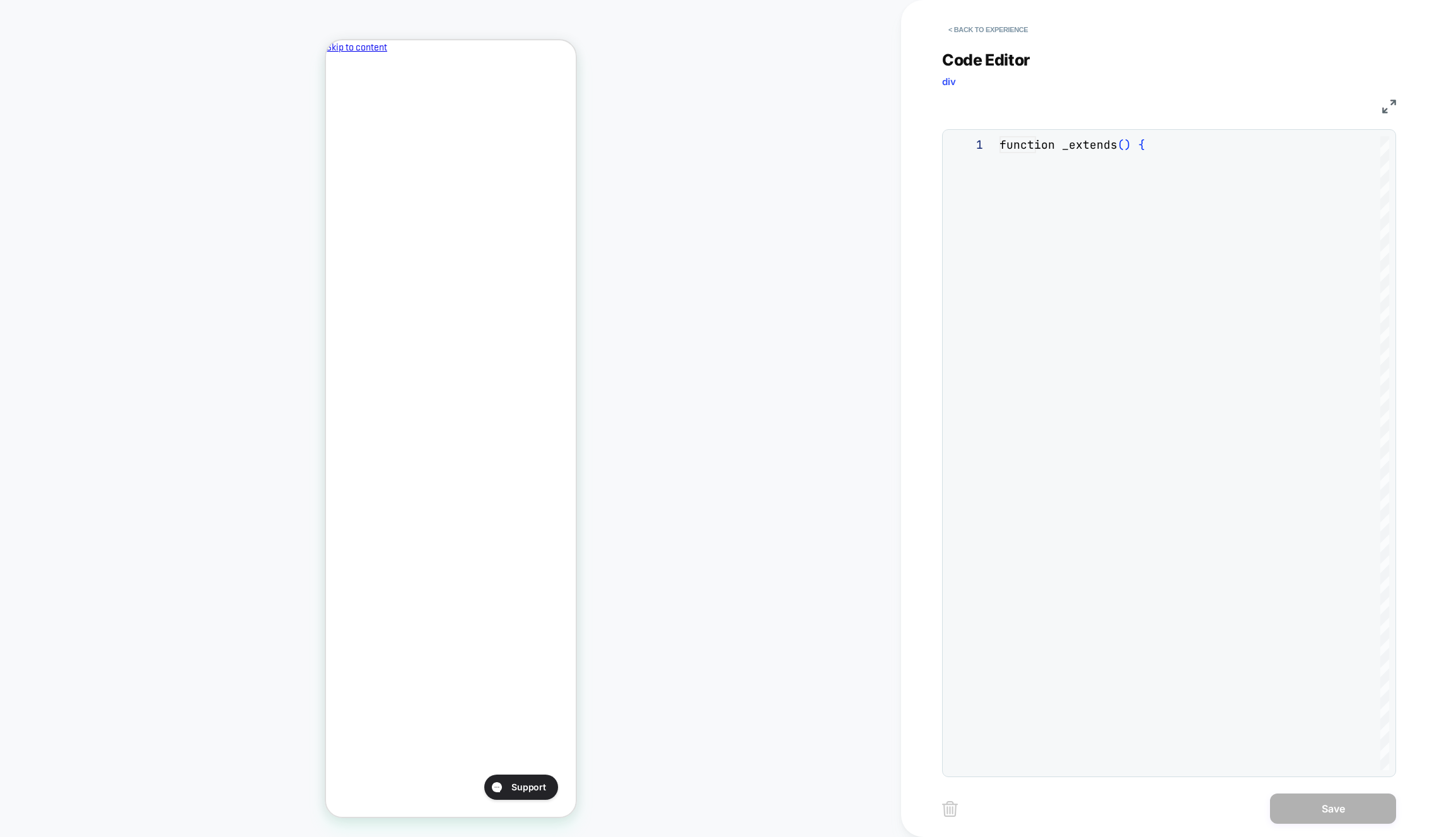
scroll to position [171, 0]
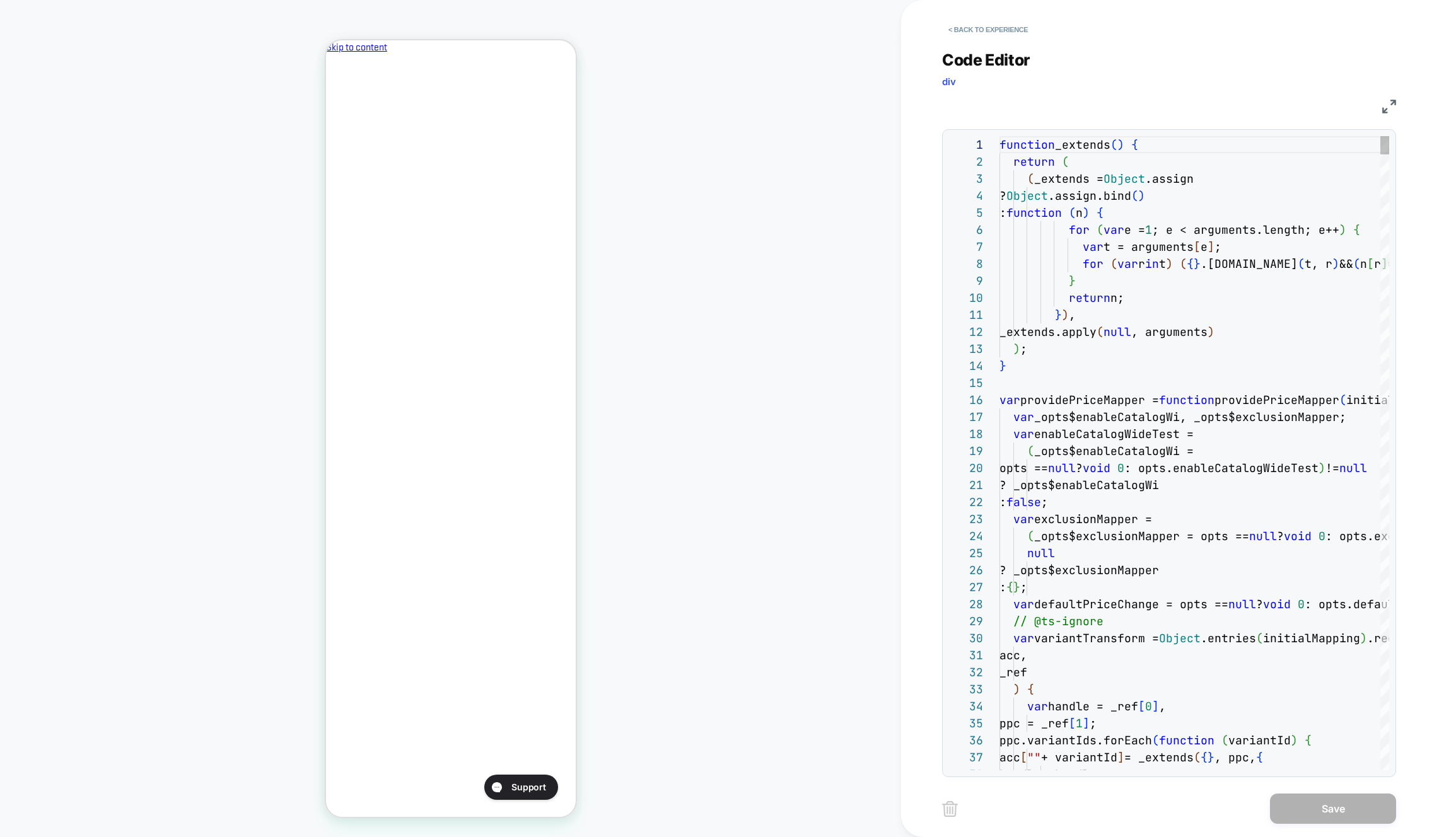
drag, startPoint x: 1183, startPoint y: 557, endPoint x: 1283, endPoint y: 773, distance: 238.0
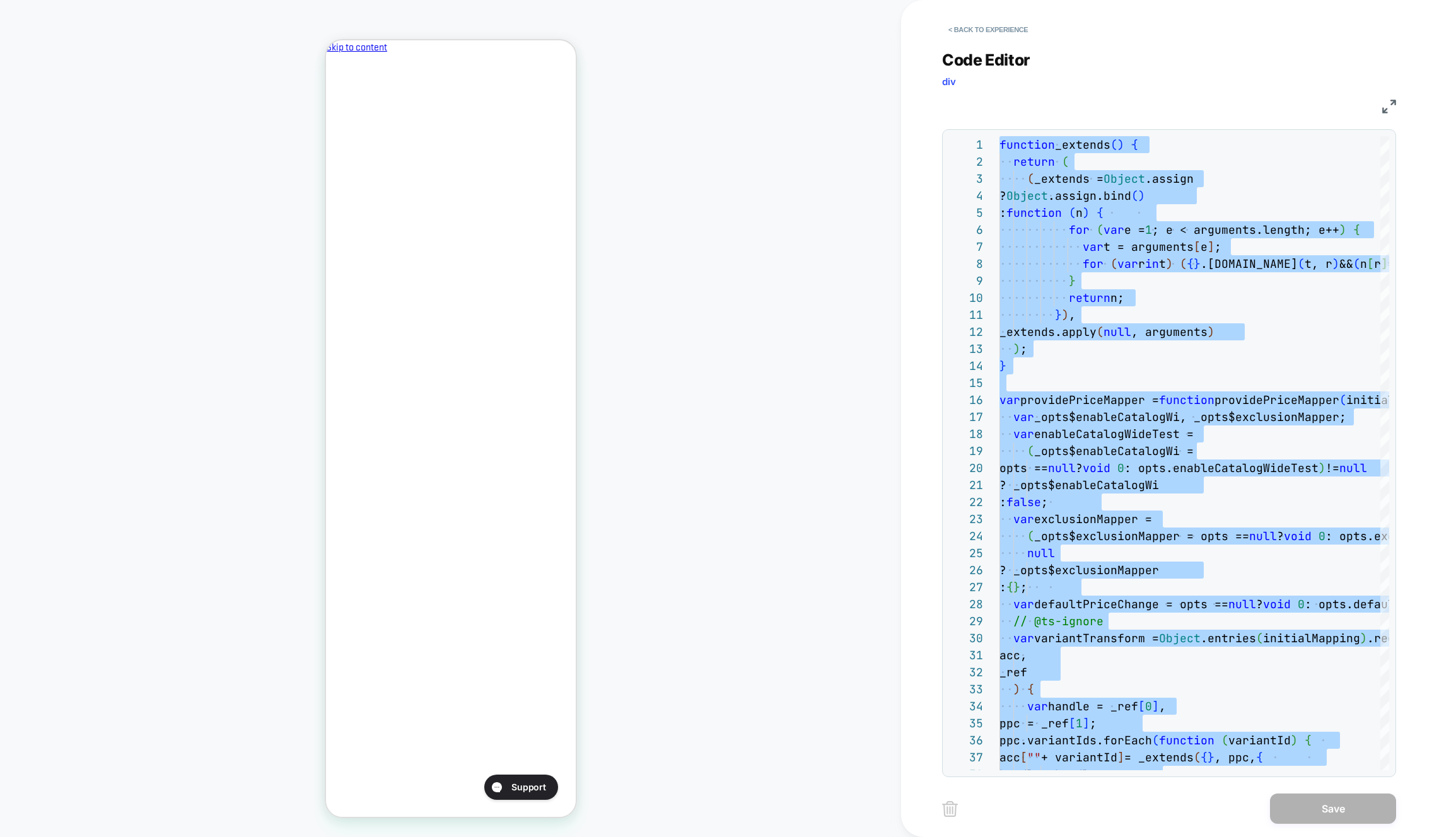
type textarea "**********"
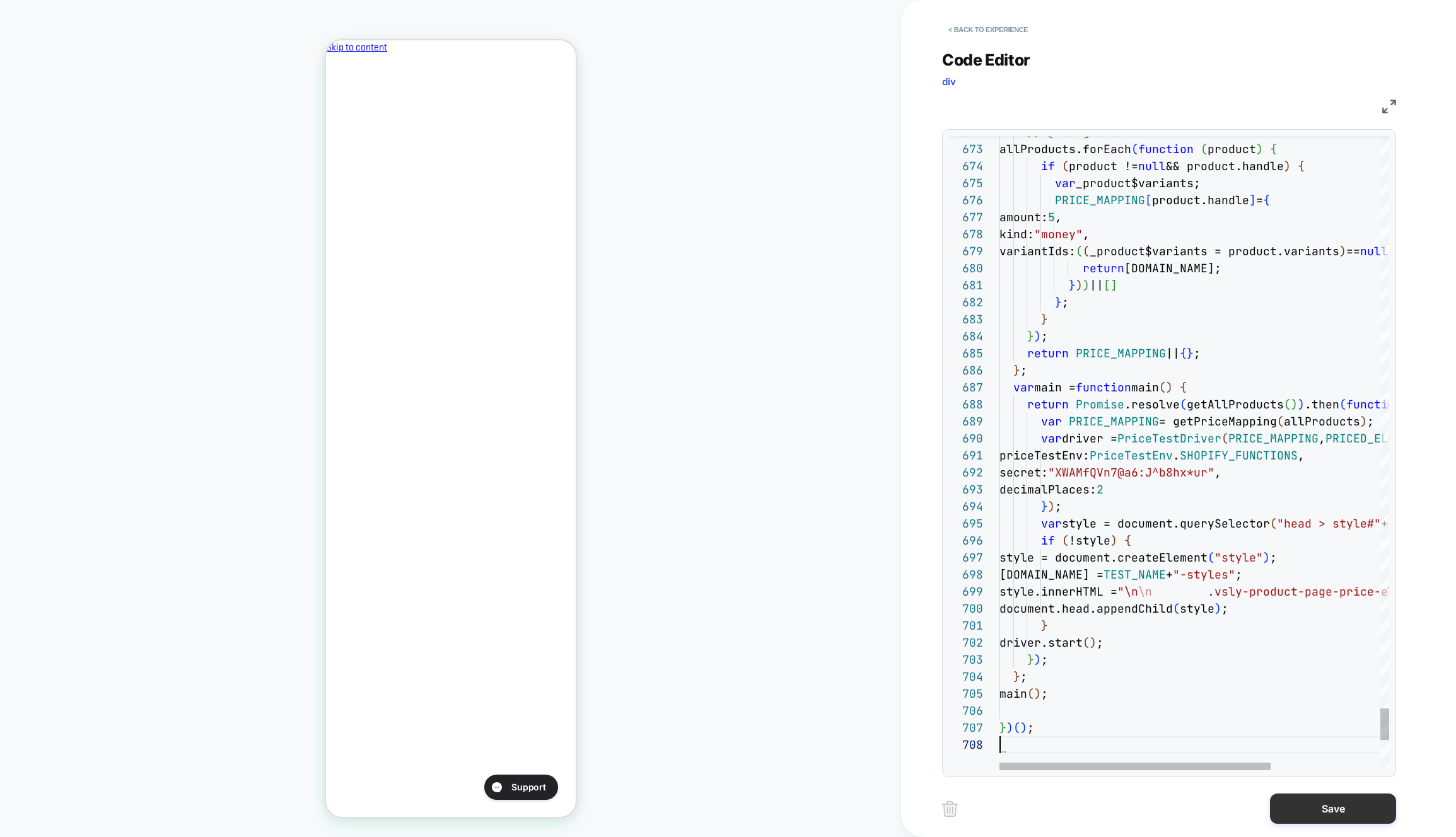
scroll to position [120, 0]
drag, startPoint x: 1362, startPoint y: 812, endPoint x: 1074, endPoint y: 694, distance: 311.2
click at [1362, 812] on button "Save" at bounding box center [1332, 809] width 126 height 30
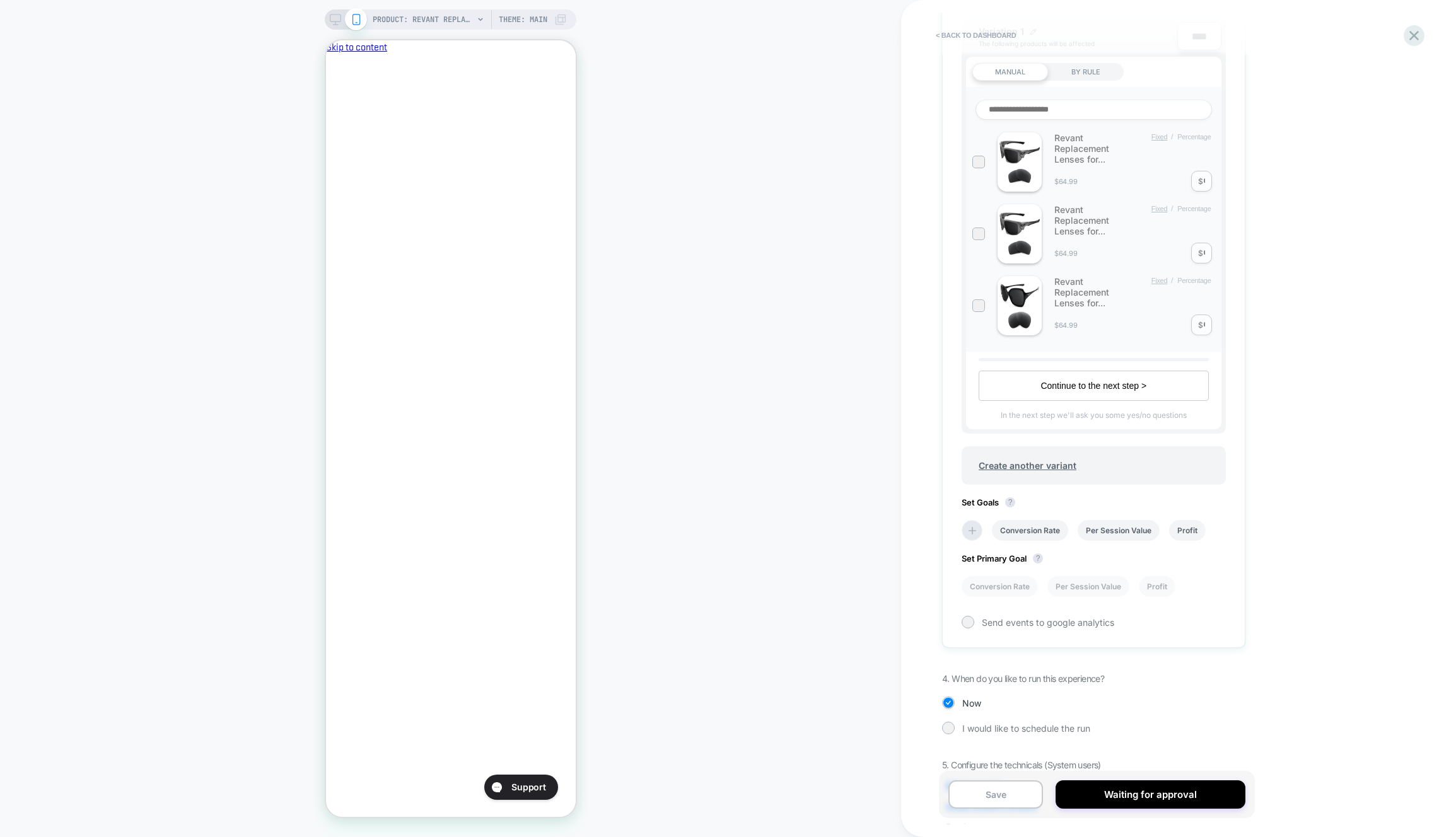
scroll to position [472, 0]
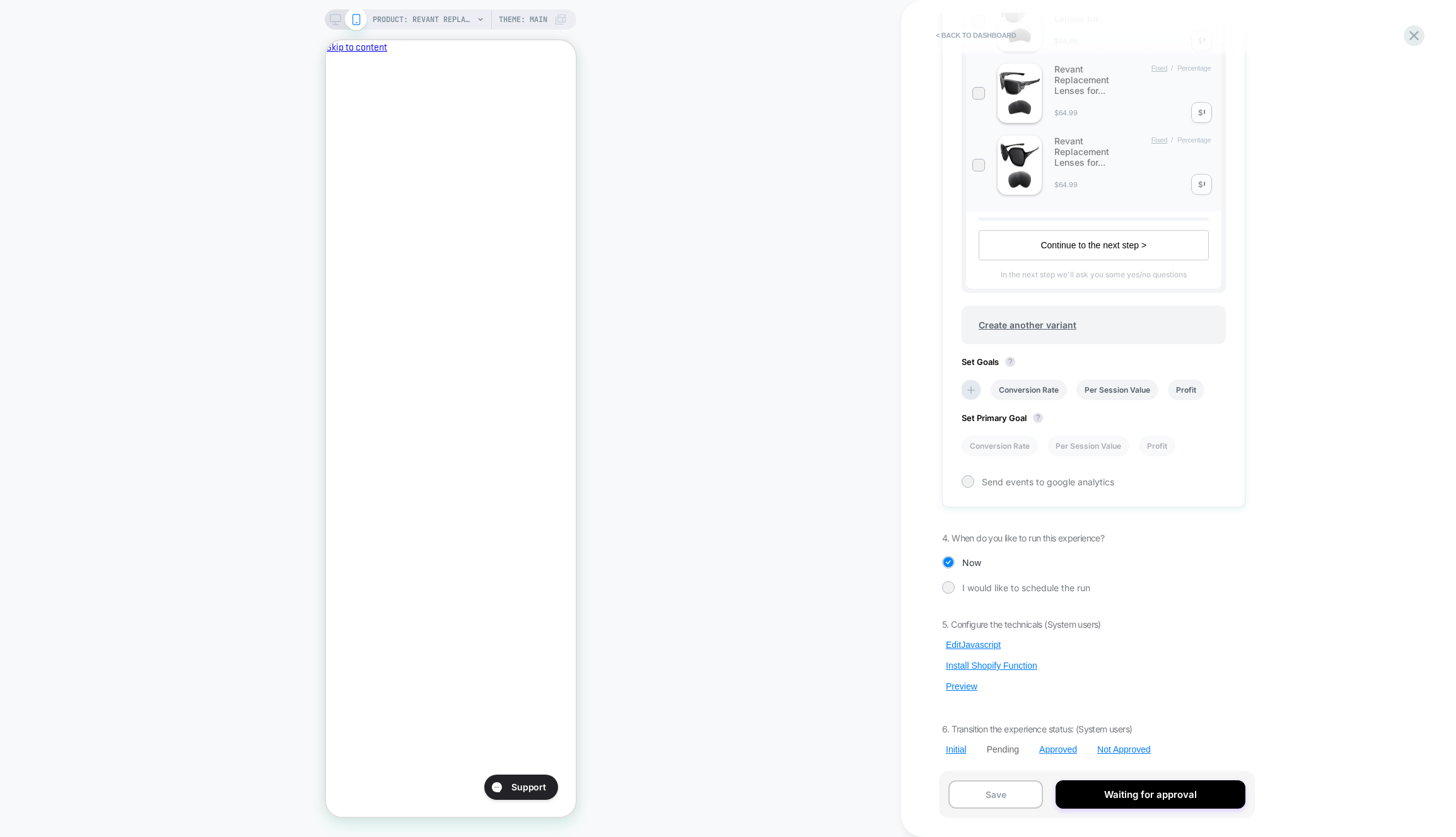
click at [964, 696] on div "5. Configure the technicals (System users) Edit Javascript Install Shopify Func…" at bounding box center [1093, 687] width 303 height 136
drag, startPoint x: 962, startPoint y: 681, endPoint x: 1012, endPoint y: 635, distance: 67.9
click at [962, 681] on button "Preview" at bounding box center [961, 687] width 39 height 11
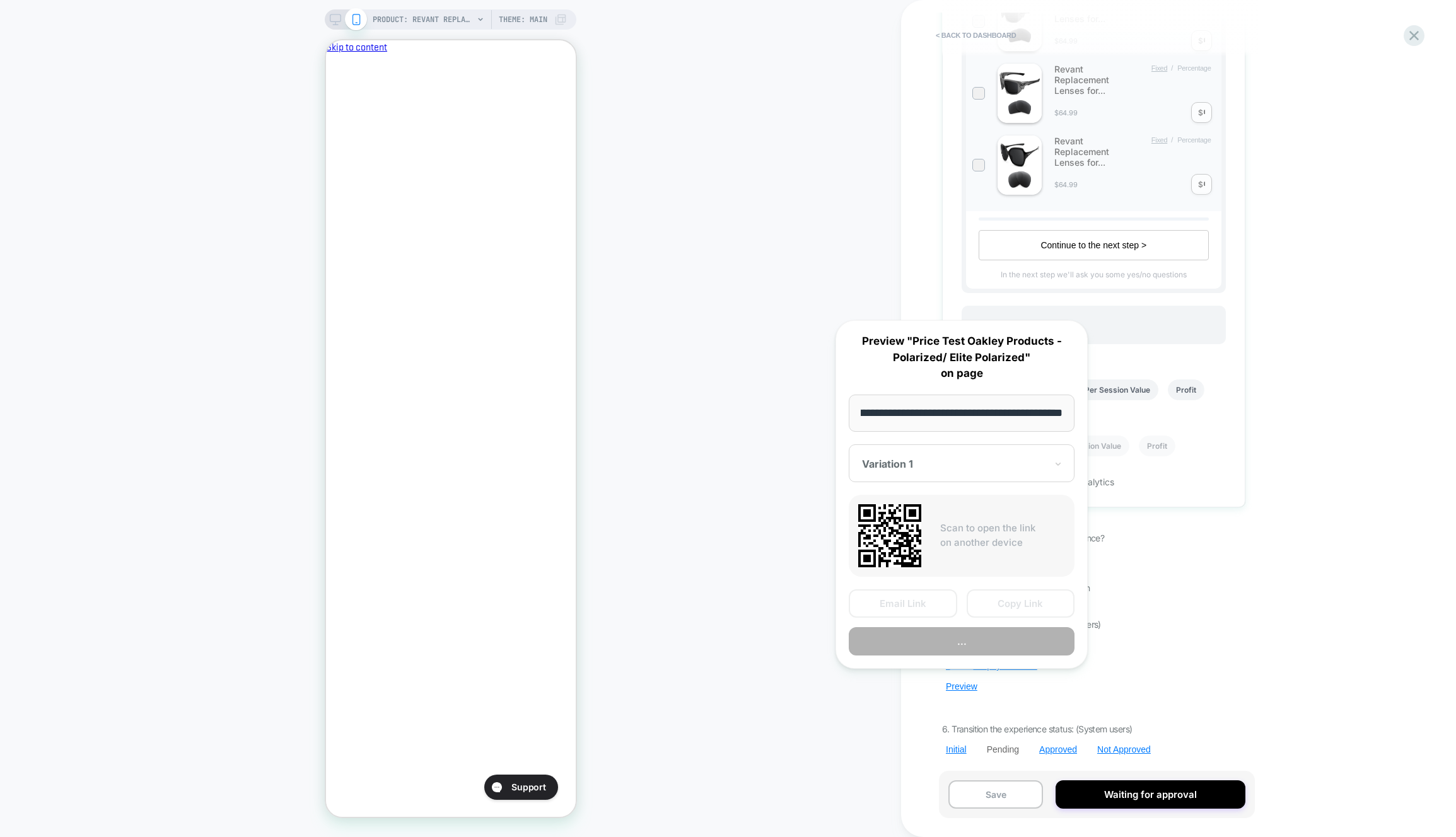
scroll to position [0, 0]
click at [1016, 639] on button "Preview" at bounding box center [961, 642] width 226 height 28
click at [879, 708] on div "PRODUCT: Revant Replacement Lenses for Oakley Holbrook OO9102 PRODUCT: Revant R…" at bounding box center [450, 418] width 901 height 812
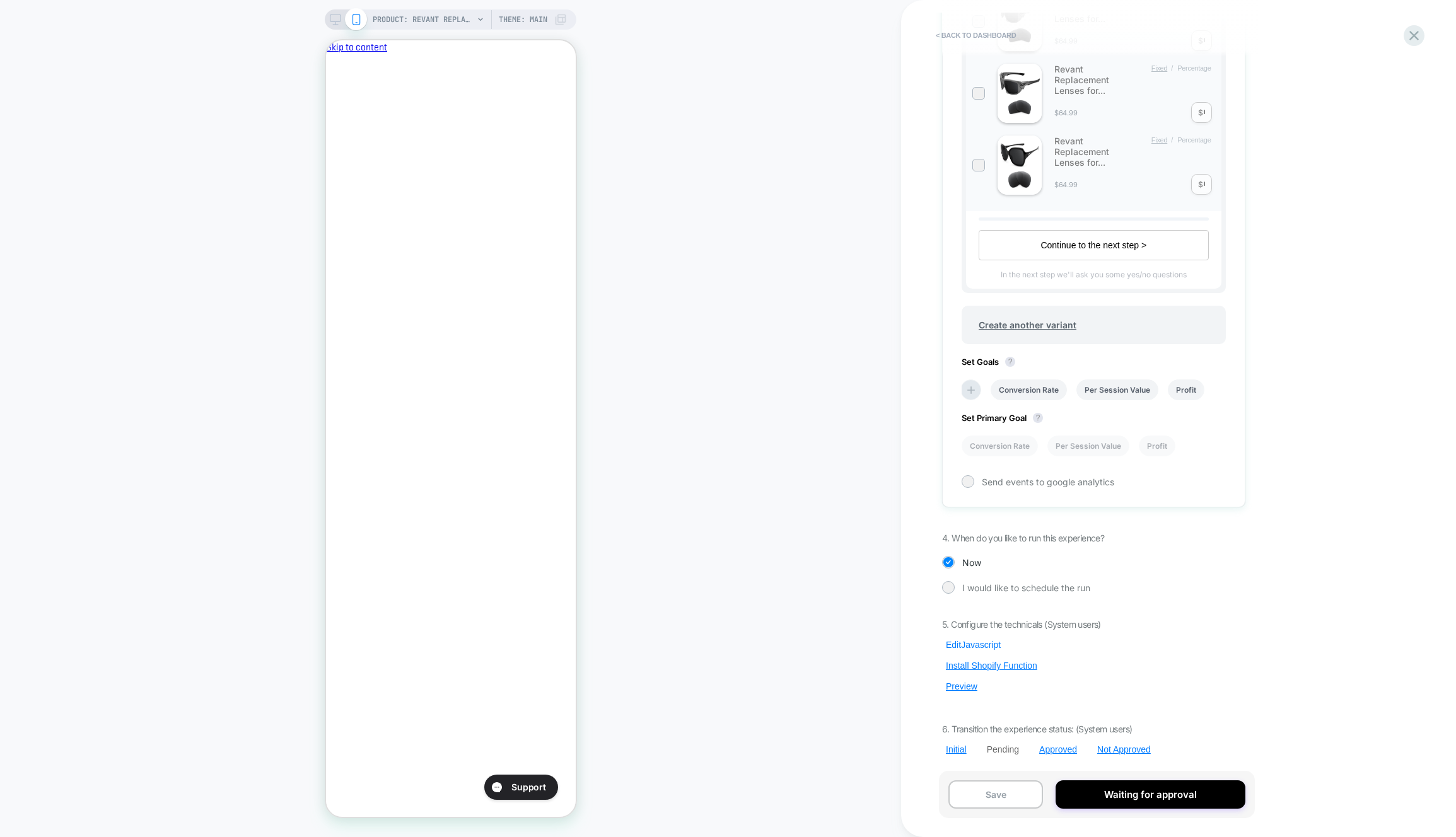
click at [994, 644] on button "Edit Javascript" at bounding box center [972, 644] width 62 height 11
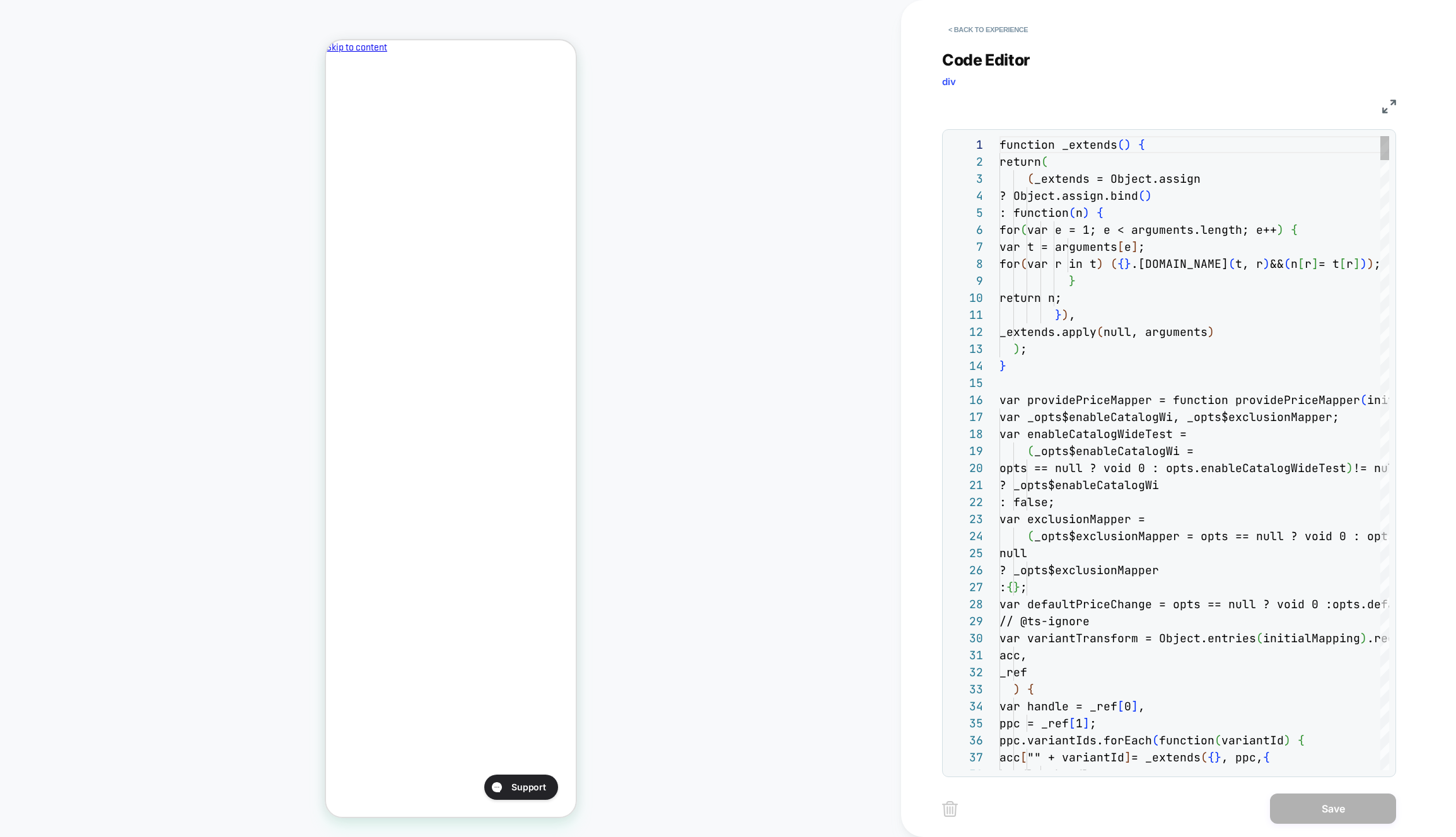
scroll to position [171, 0]
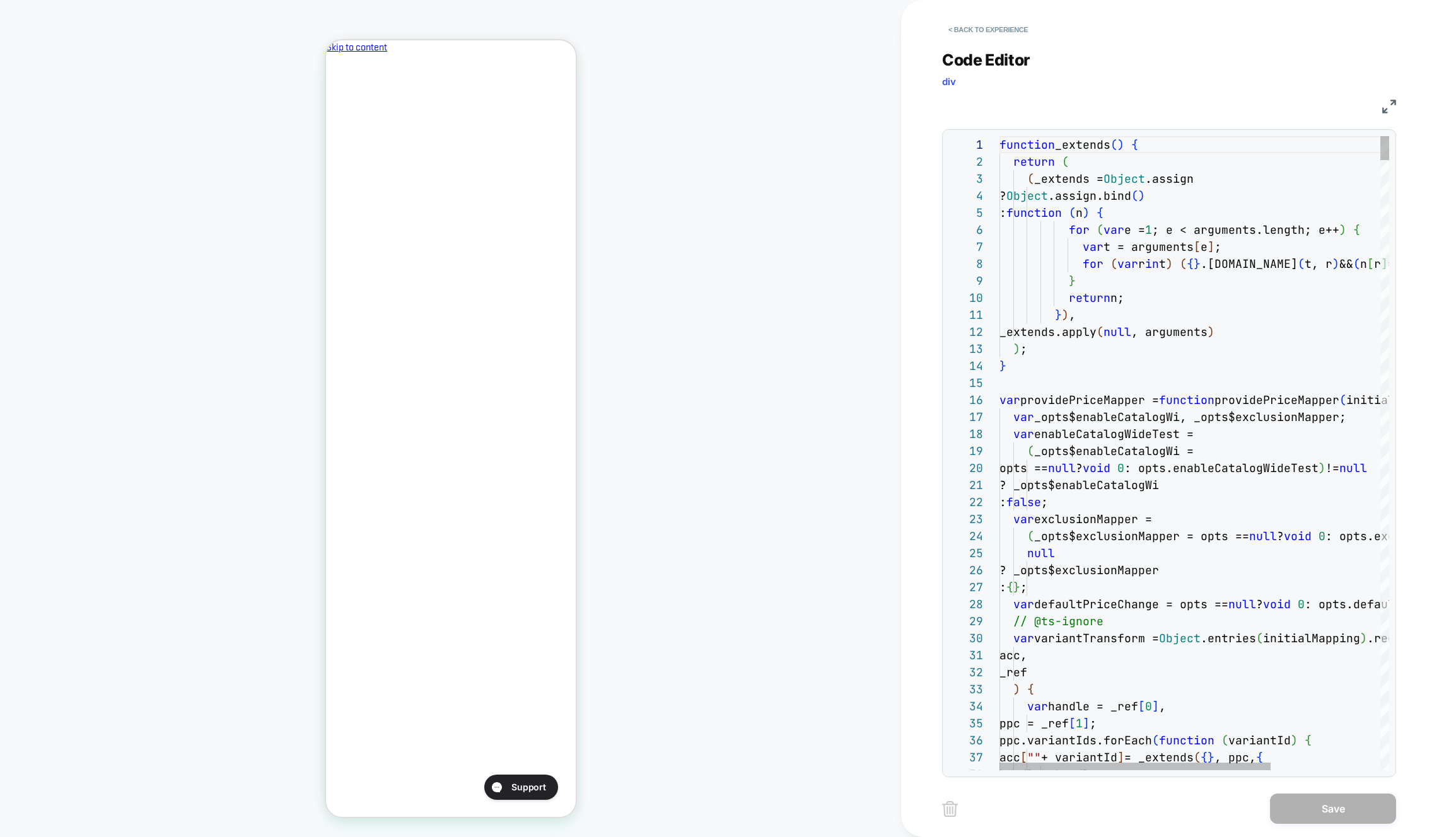
drag, startPoint x: 1095, startPoint y: 579, endPoint x: 1276, endPoint y: 658, distance: 197.5
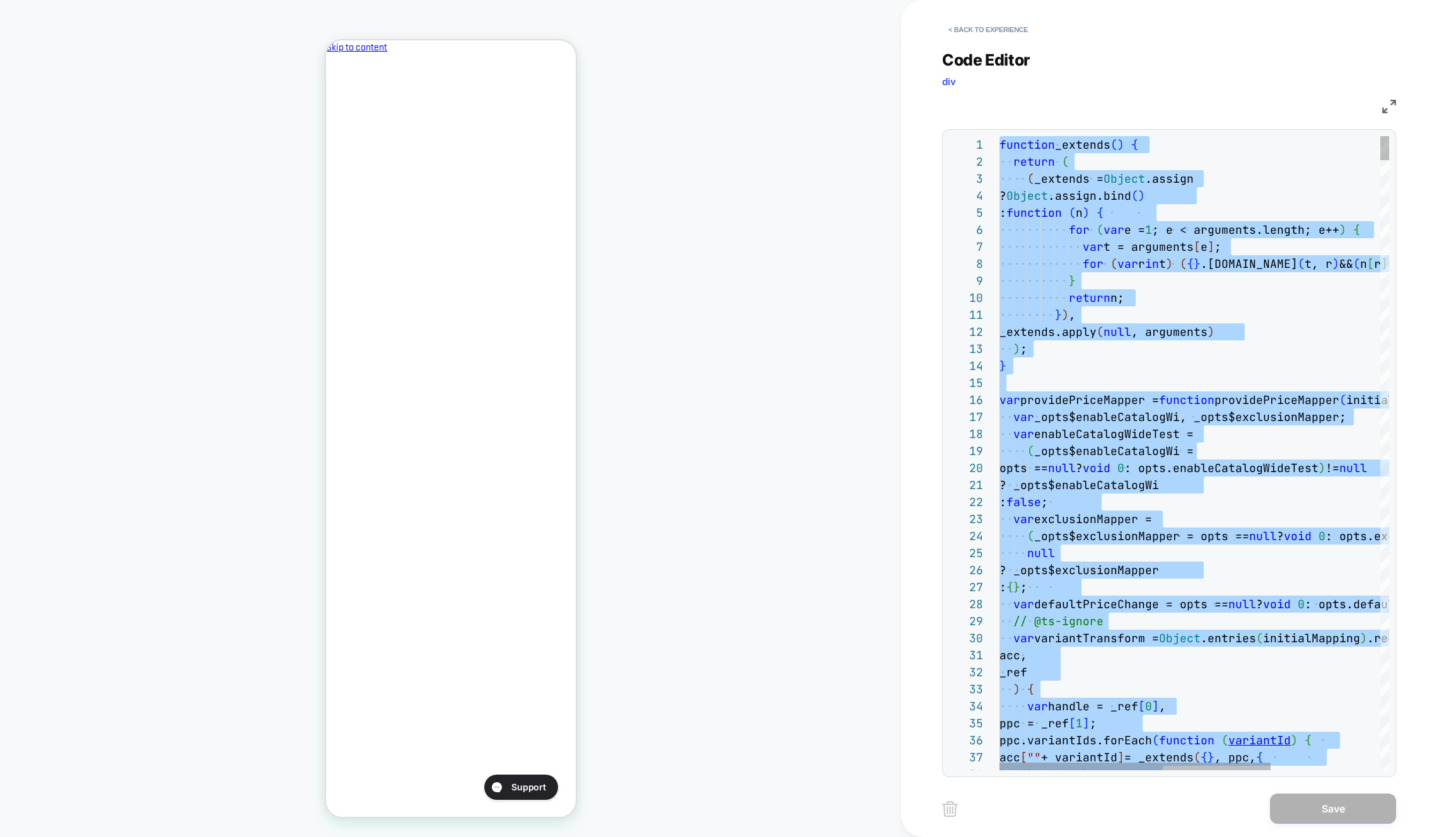
type textarea "**********"
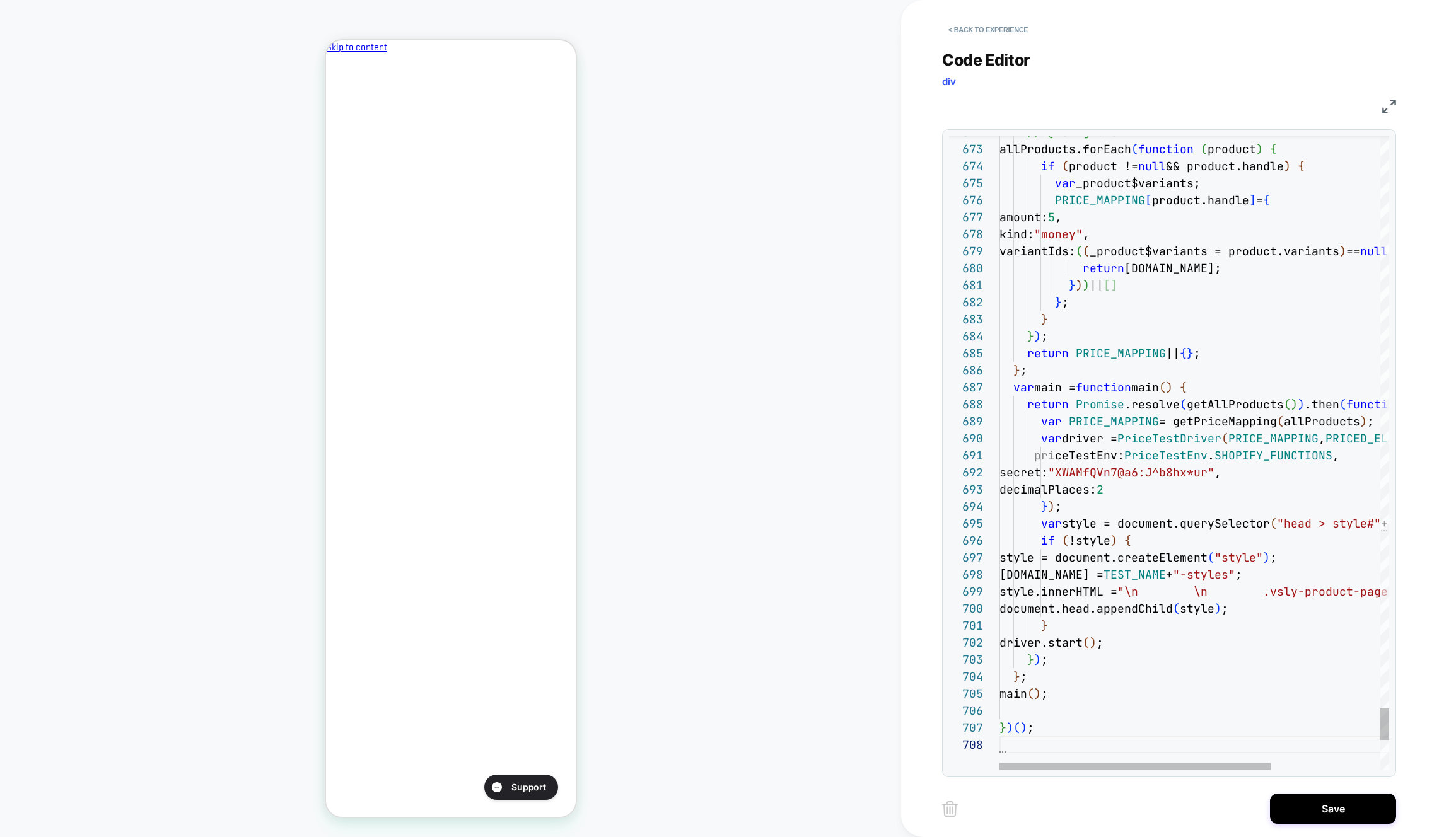
drag, startPoint x: 1316, startPoint y: 811, endPoint x: 1252, endPoint y: 804, distance: 64.4
click at [1316, 811] on button "Save" at bounding box center [1332, 809] width 126 height 30
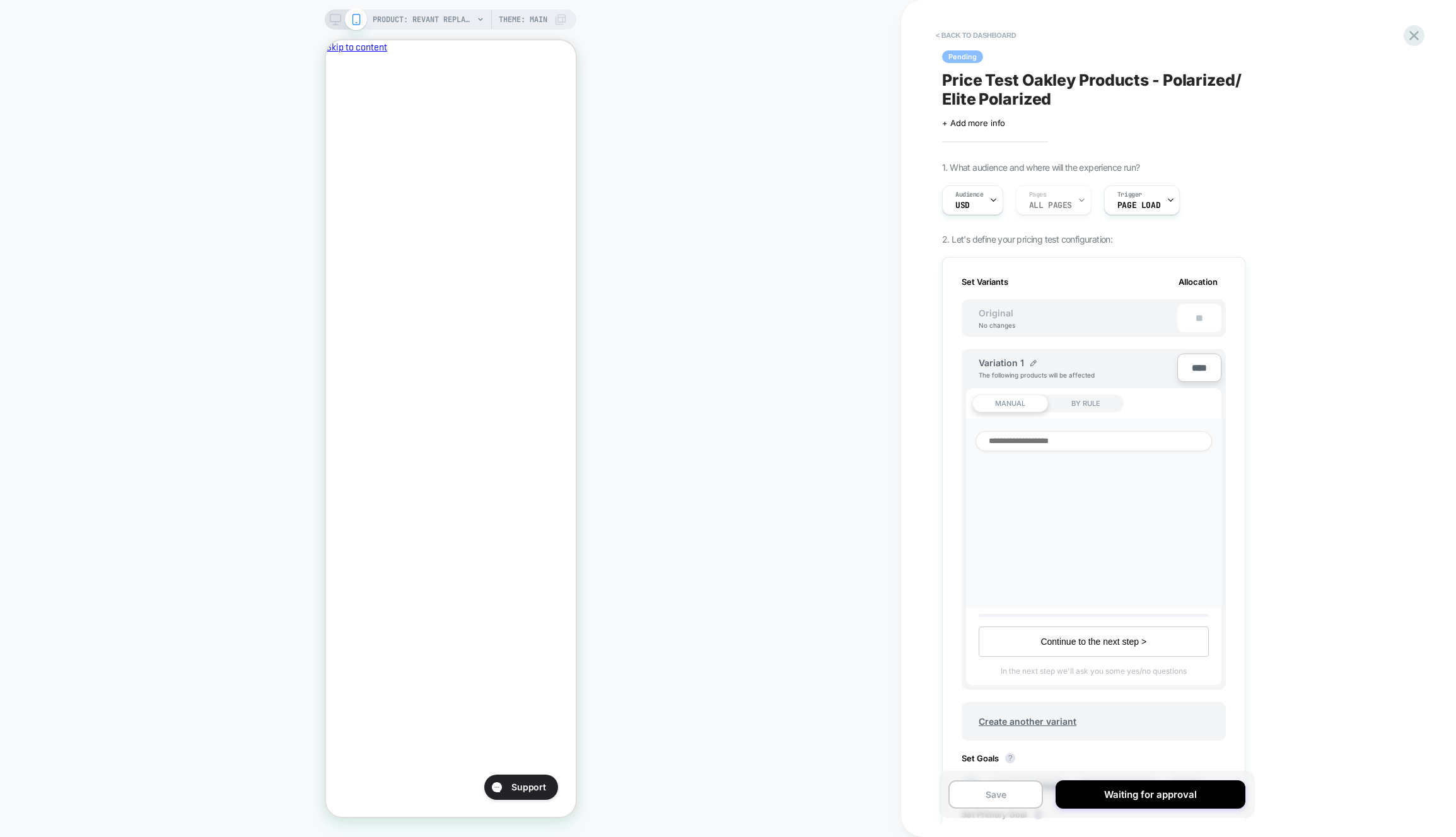
scroll to position [397, 0]
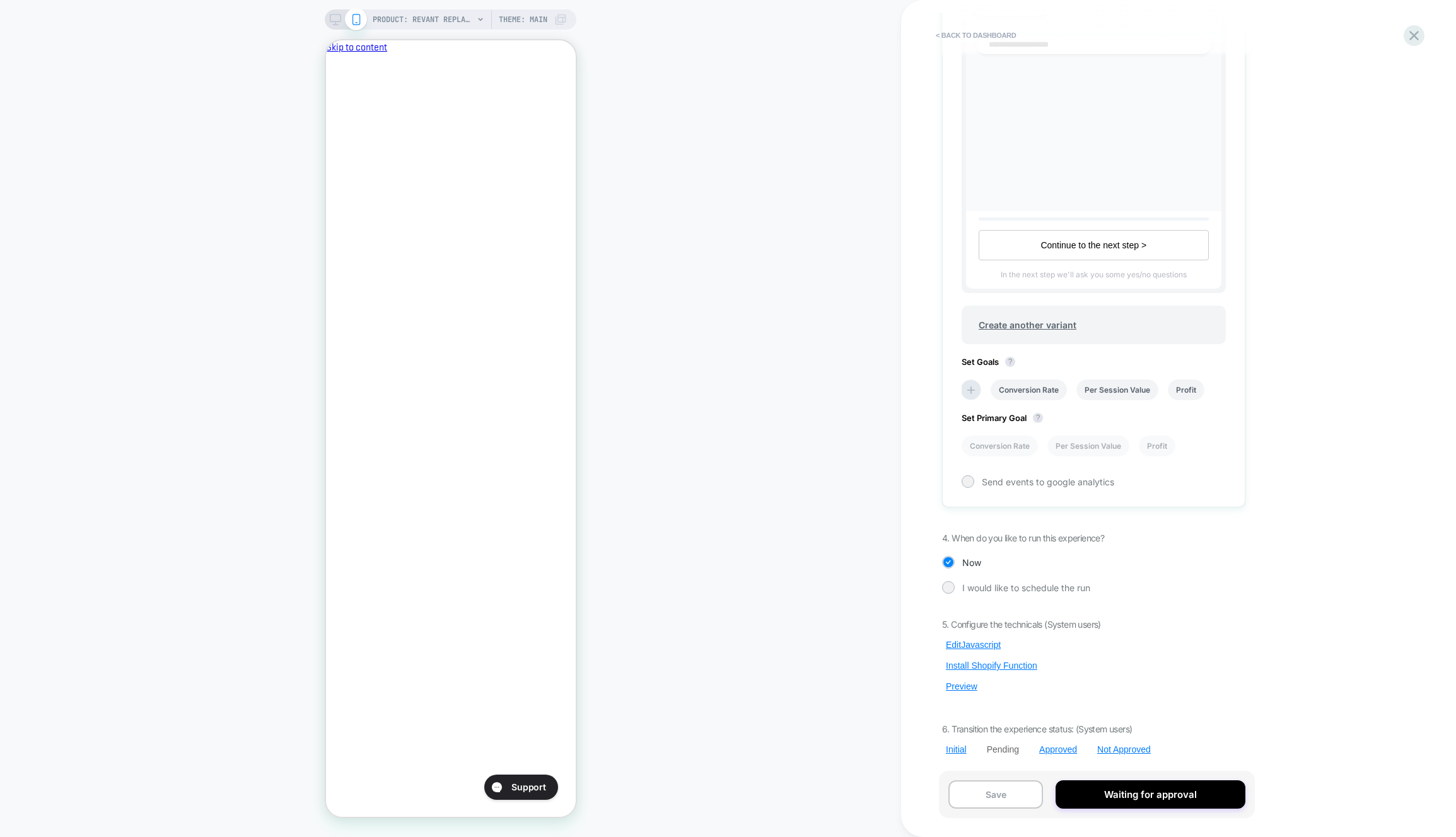
click at [961, 676] on div "5. Configure the technicals (System users) Edit Javascript Install Shopify Func…" at bounding box center [1093, 687] width 303 height 136
drag, startPoint x: 960, startPoint y: 681, endPoint x: 973, endPoint y: 673, distance: 15.3
click at [960, 681] on button "Preview" at bounding box center [961, 687] width 39 height 11
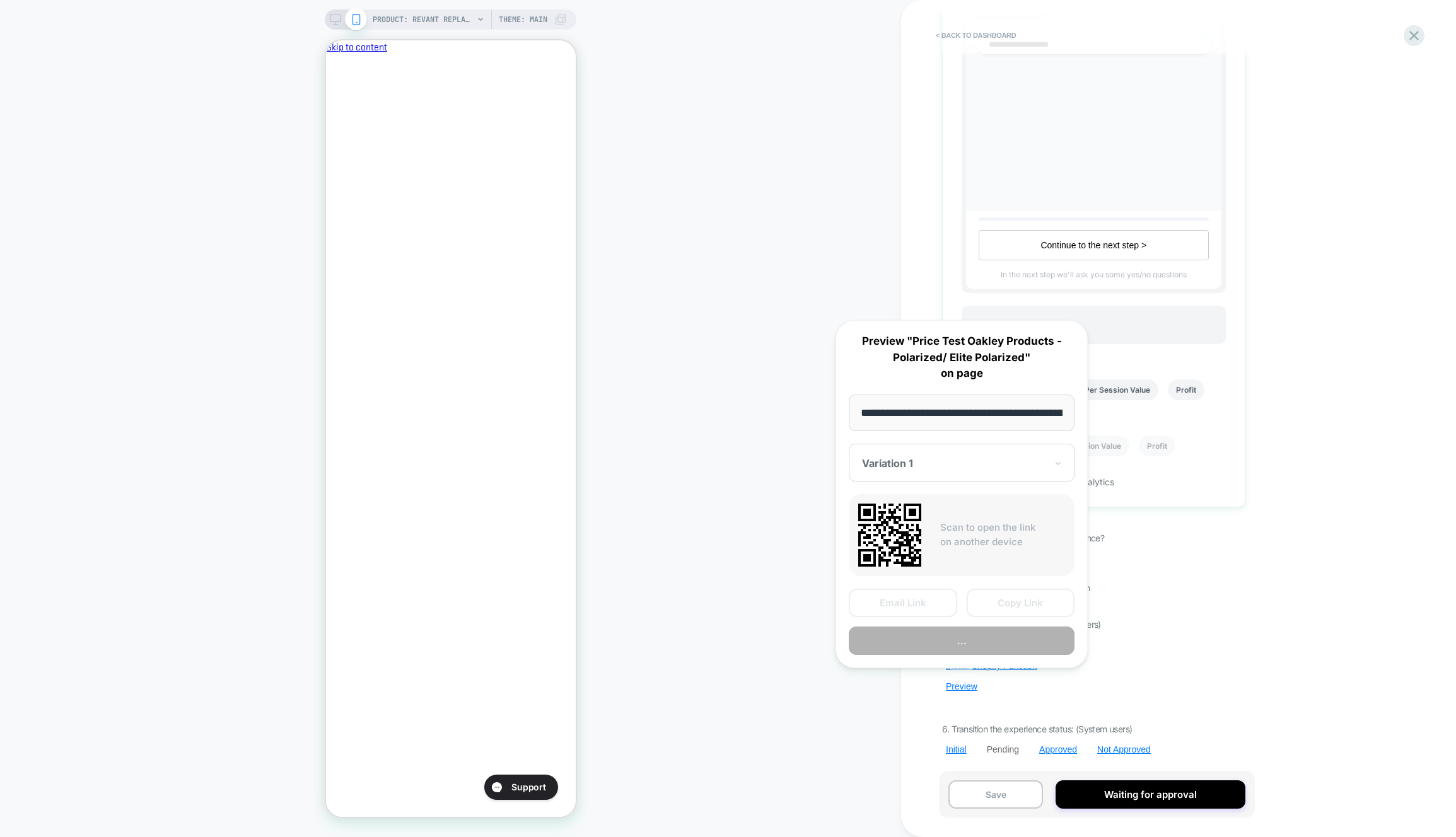
scroll to position [0, 283]
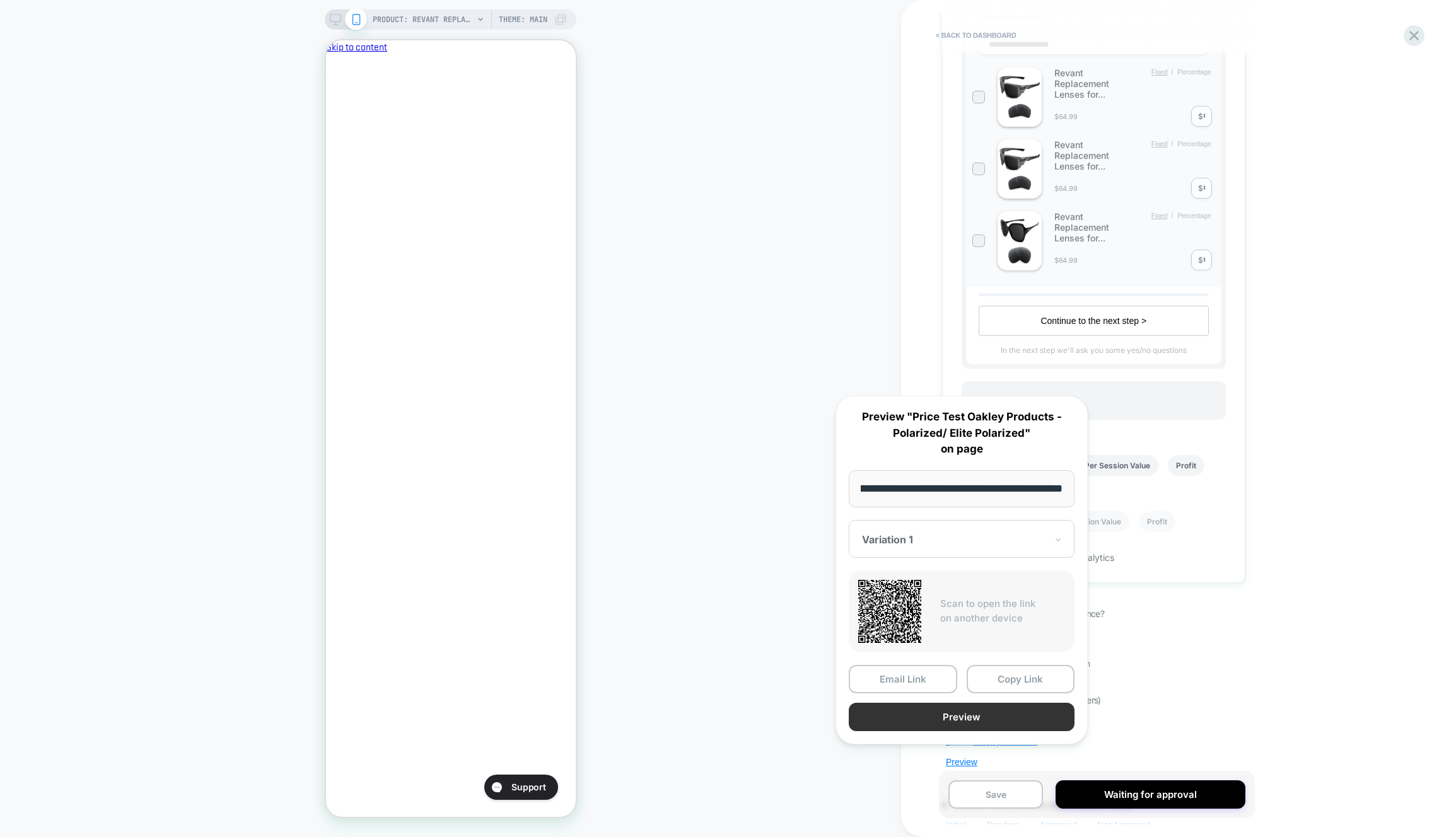
click at [978, 717] on button "Preview" at bounding box center [961, 717] width 226 height 28
click at [806, 753] on div "PRODUCT: Revant Replacement Lenses for Oakley Holbrook OO9102 PRODUCT: Revant R…" at bounding box center [450, 418] width 901 height 812
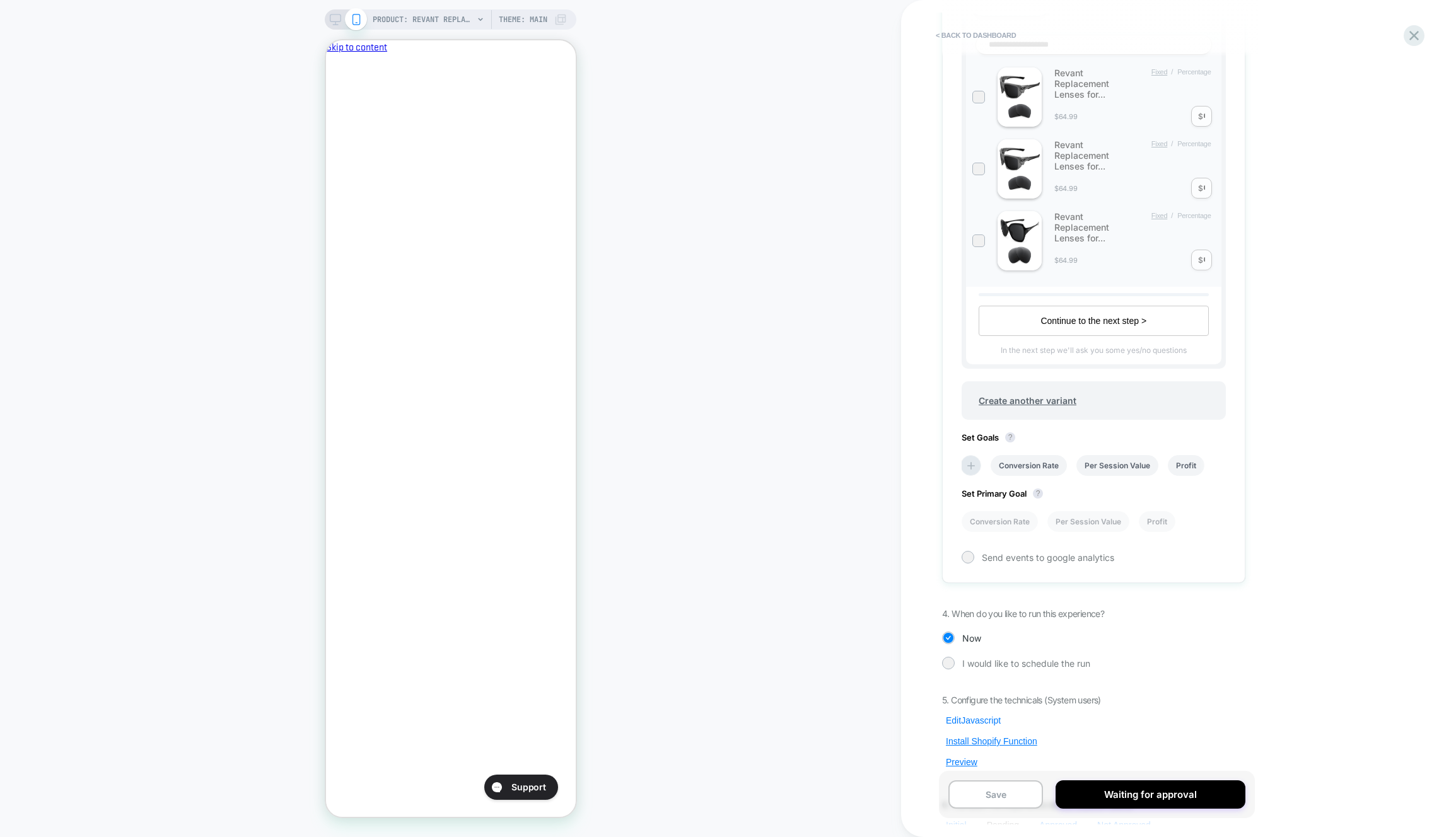
click at [969, 724] on button "Edit Javascript" at bounding box center [972, 720] width 62 height 11
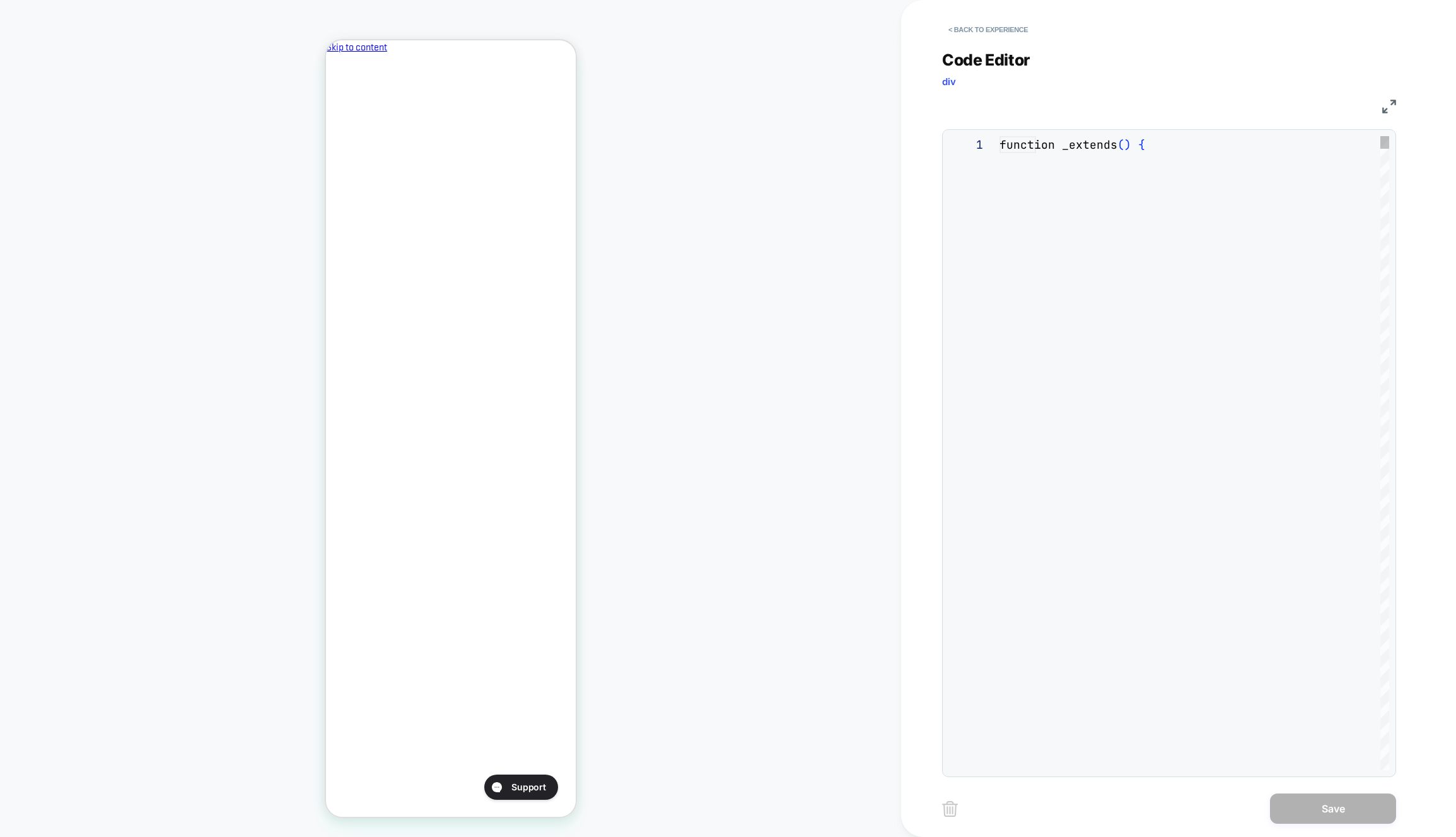
scroll to position [171, 0]
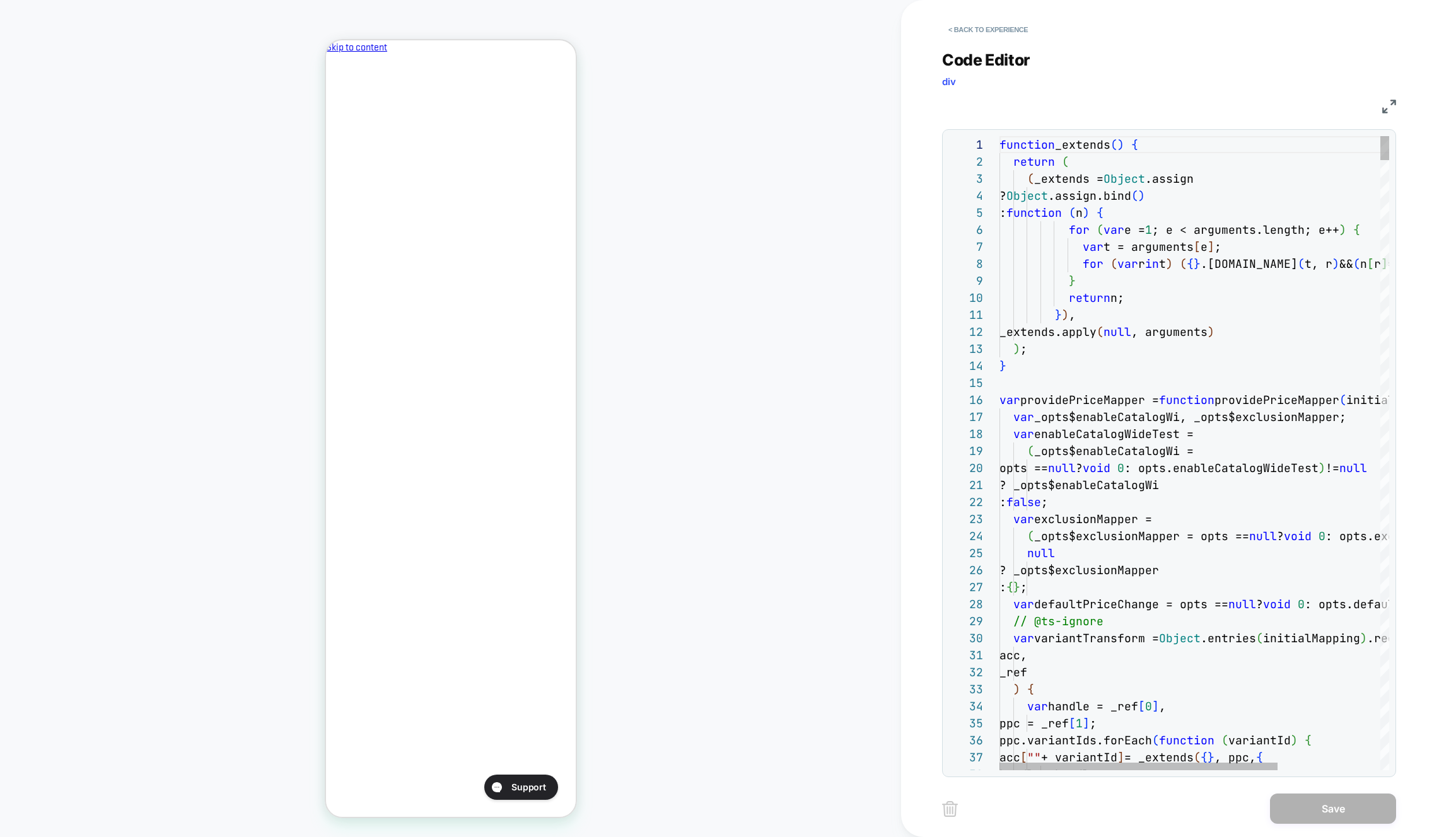
type textarea "**********"
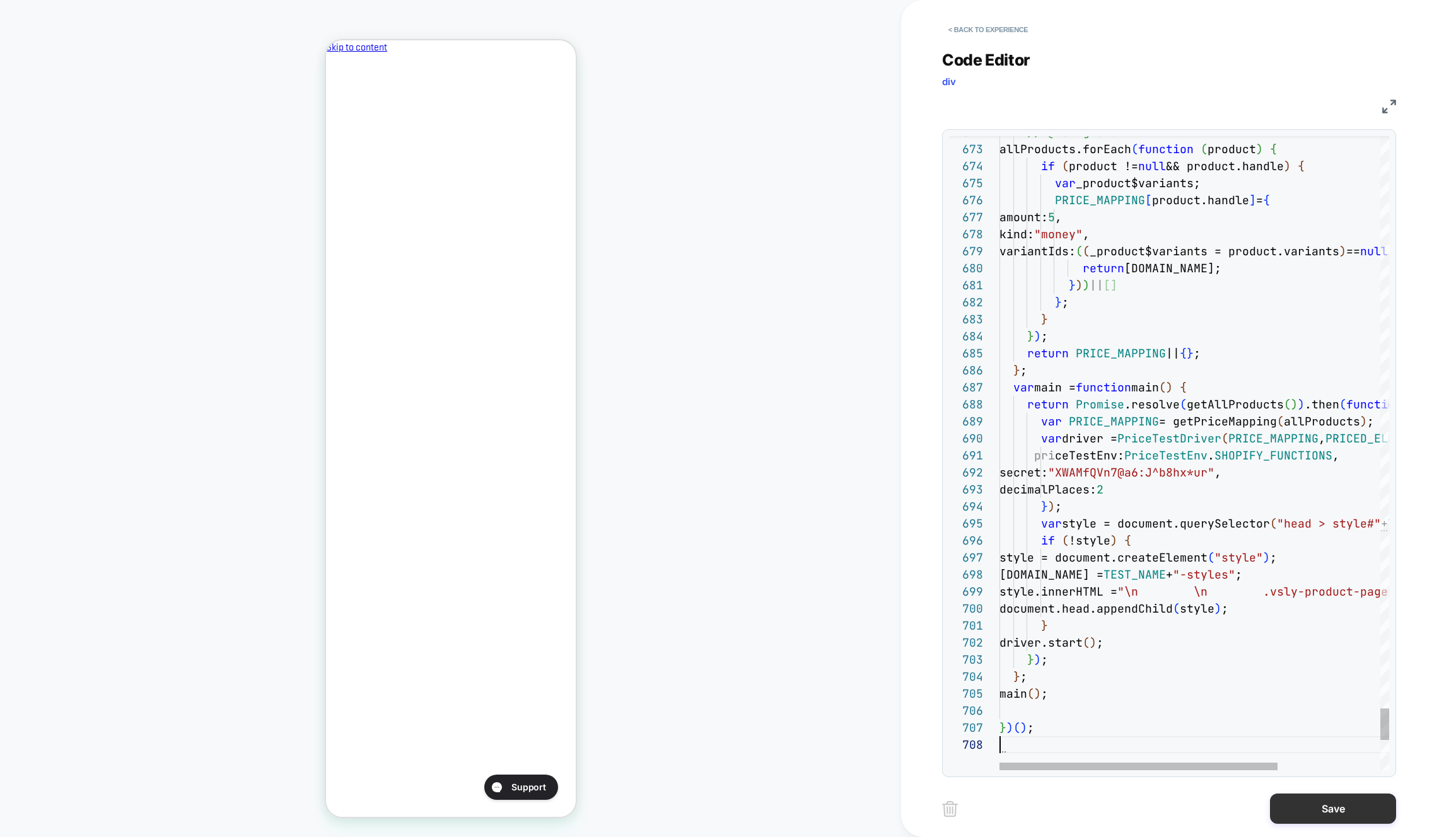
scroll to position [120, 0]
drag, startPoint x: 1320, startPoint y: 812, endPoint x: 1245, endPoint y: 803, distance: 75.5
click at [1320, 812] on button "Save" at bounding box center [1332, 809] width 126 height 30
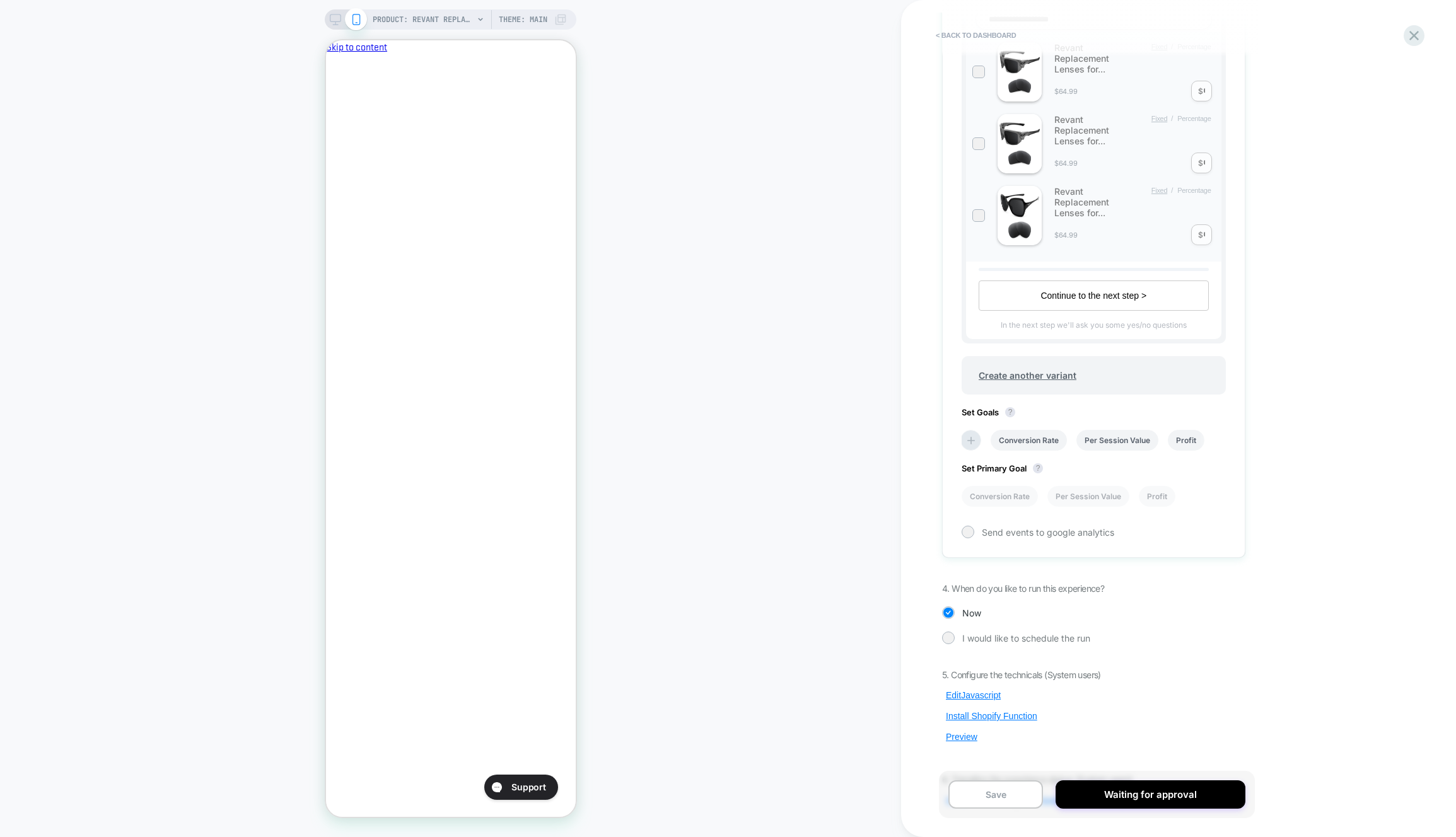
scroll to position [472, 0]
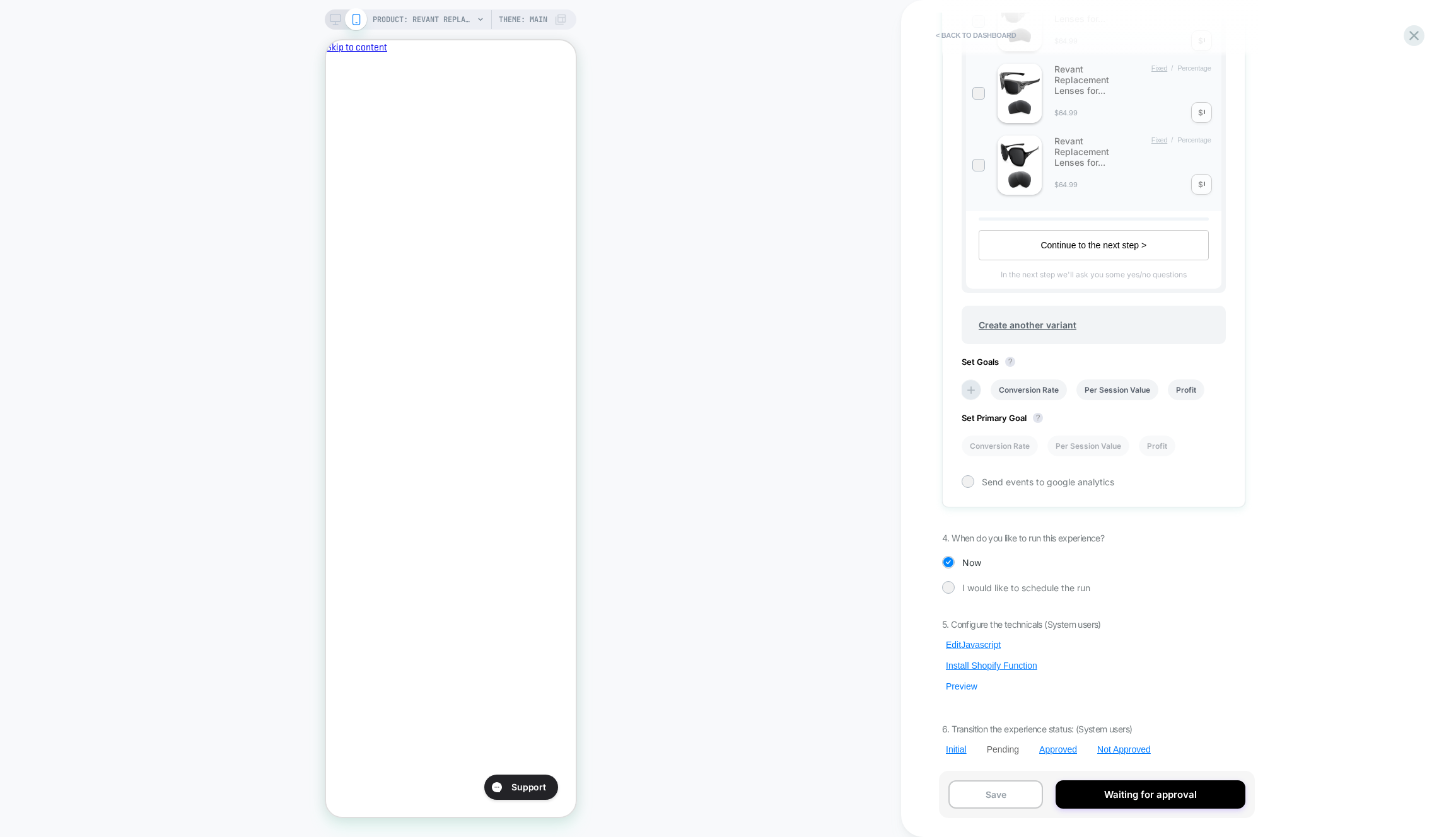
drag, startPoint x: 975, startPoint y: 695, endPoint x: 969, endPoint y: 688, distance: 9.2
click at [975, 695] on div "5. Configure the technicals (System users) Edit Javascript Install Shopify Func…" at bounding box center [1093, 687] width 303 height 136
drag, startPoint x: 969, startPoint y: 688, endPoint x: 984, endPoint y: 655, distance: 36.2
click at [969, 688] on button "Preview" at bounding box center [961, 687] width 39 height 11
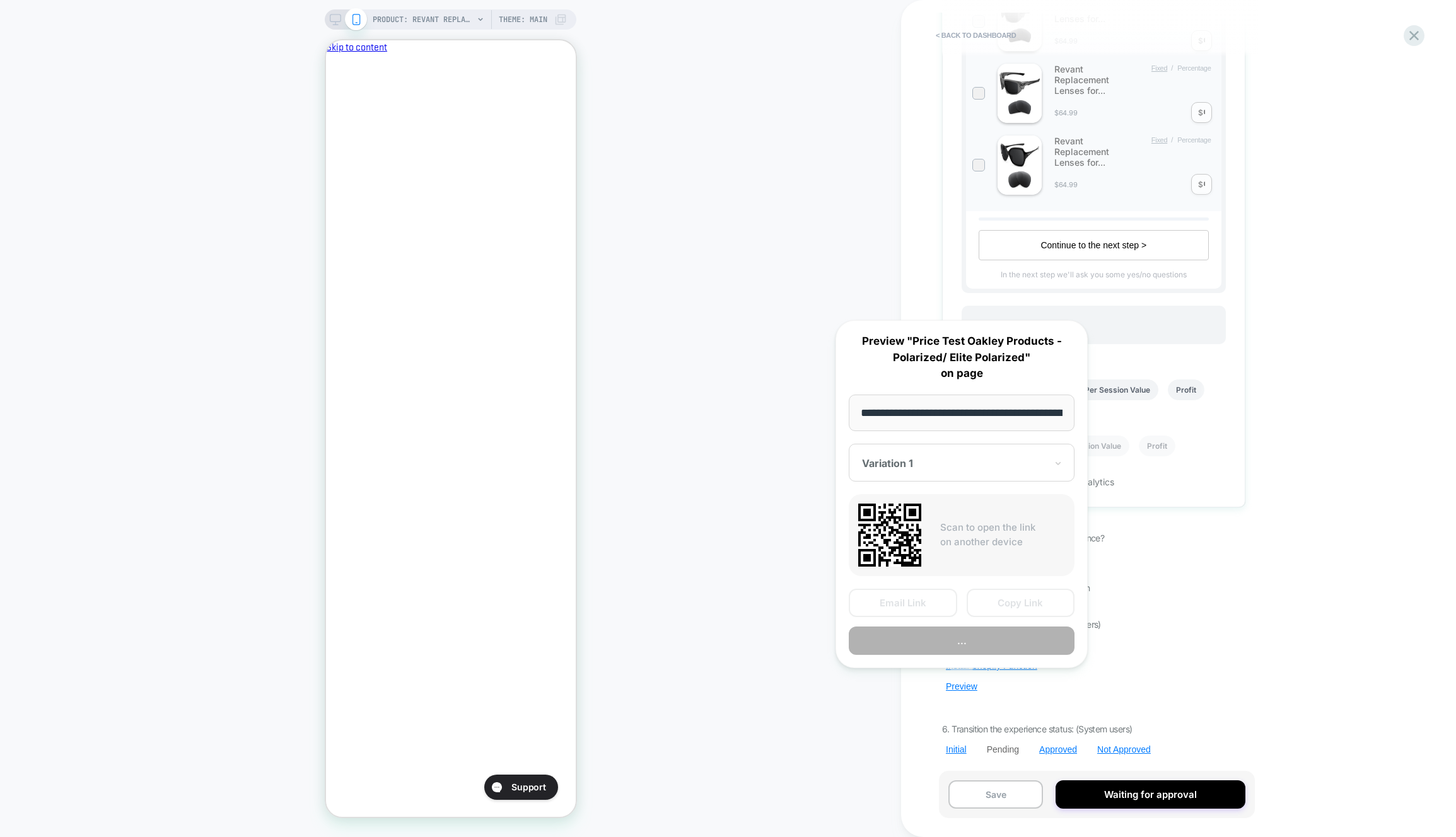
scroll to position [0, 283]
click at [985, 642] on button "..." at bounding box center [961, 642] width 226 height 28
drag, startPoint x: 879, startPoint y: 678, endPoint x: 933, endPoint y: 666, distance: 55.3
click at [879, 678] on div "**********" at bounding box center [962, 494] width 278 height 374
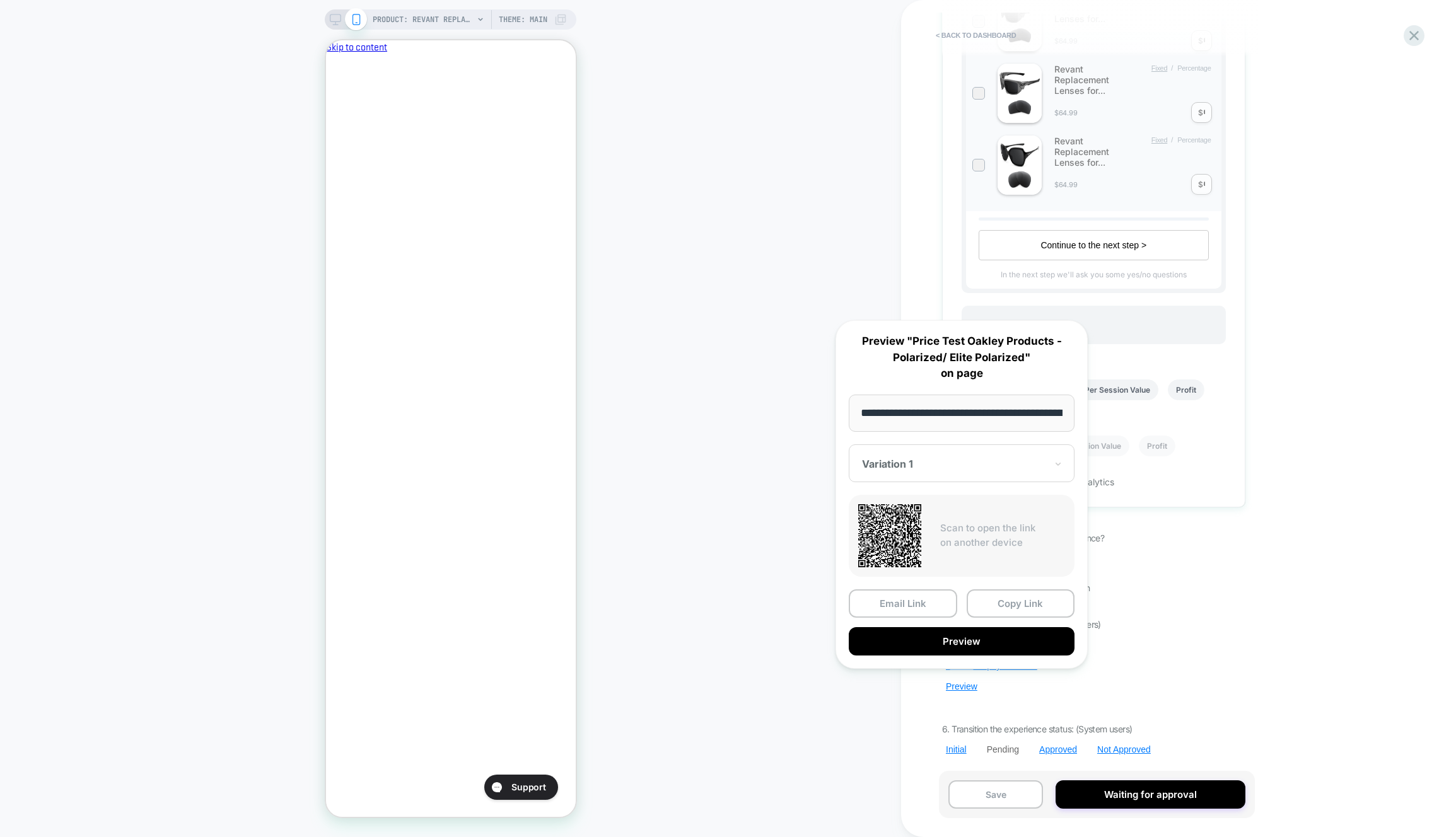
click at [924, 702] on div "< back to dashboard Pending Price Test Oakley Products - Polarized/ Elite Polar…" at bounding box center [1178, 418] width 555 height 837
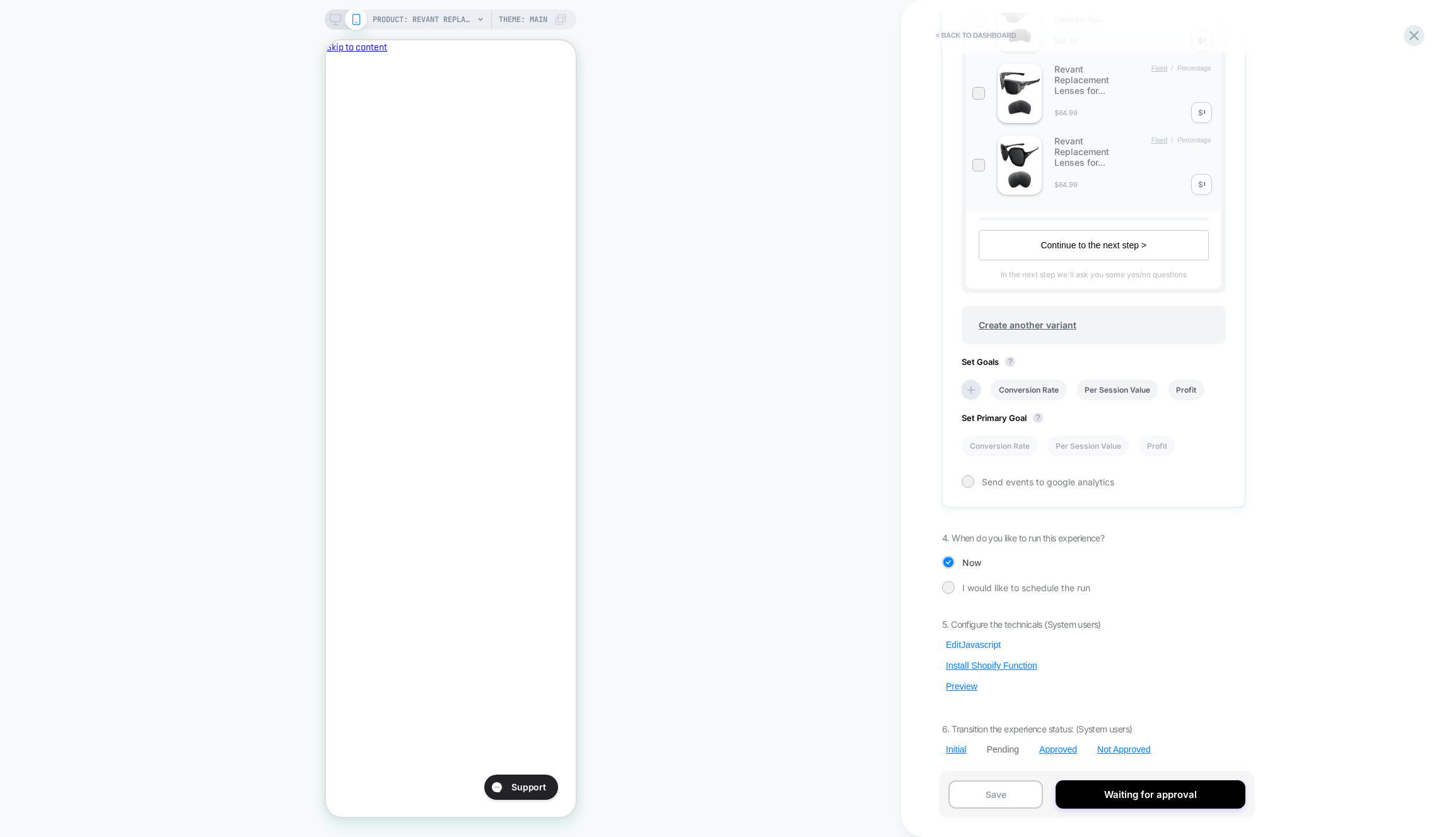
click at [969, 639] on button "Edit Javascript" at bounding box center [972, 644] width 62 height 11
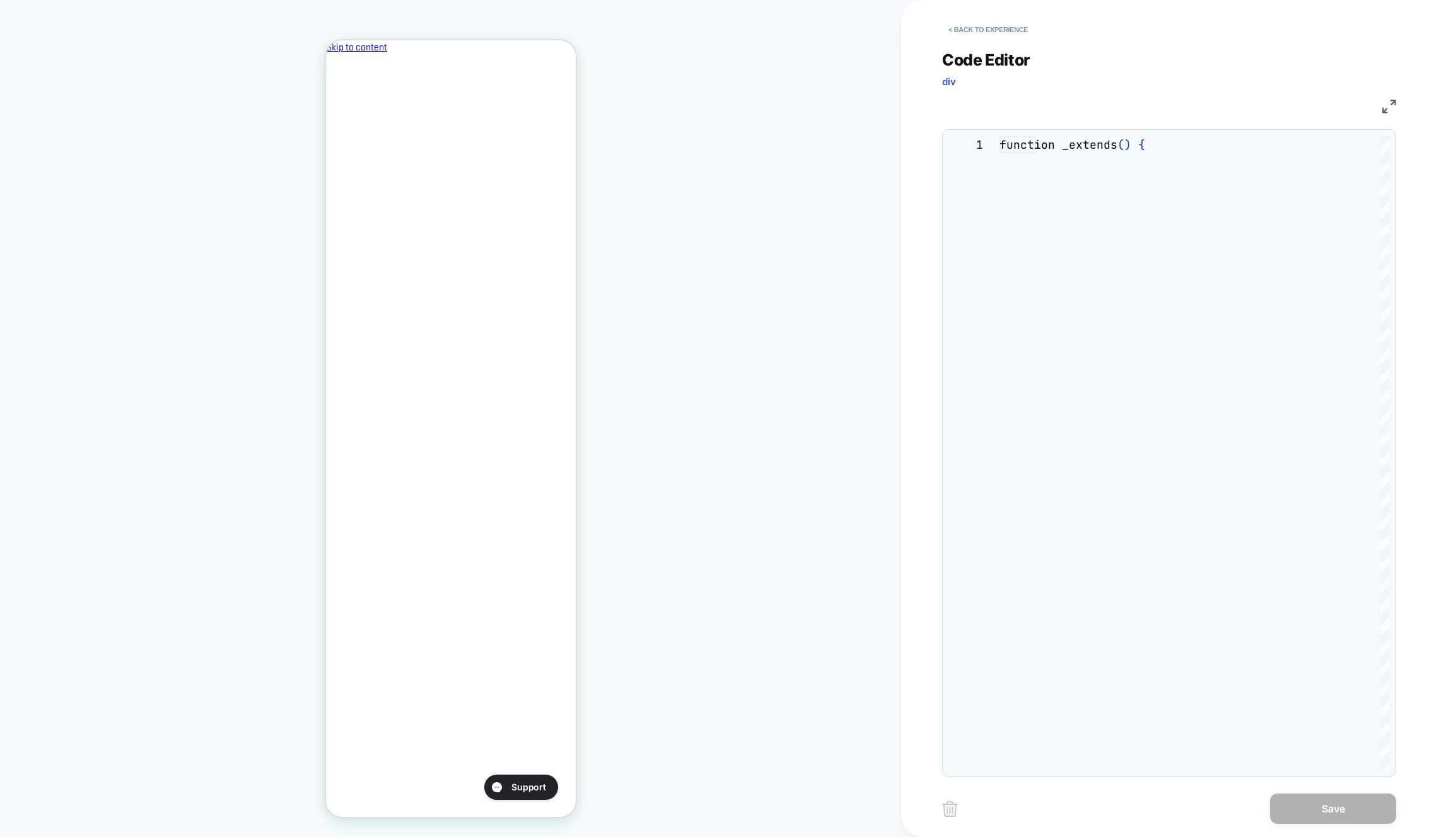
scroll to position [171, 0]
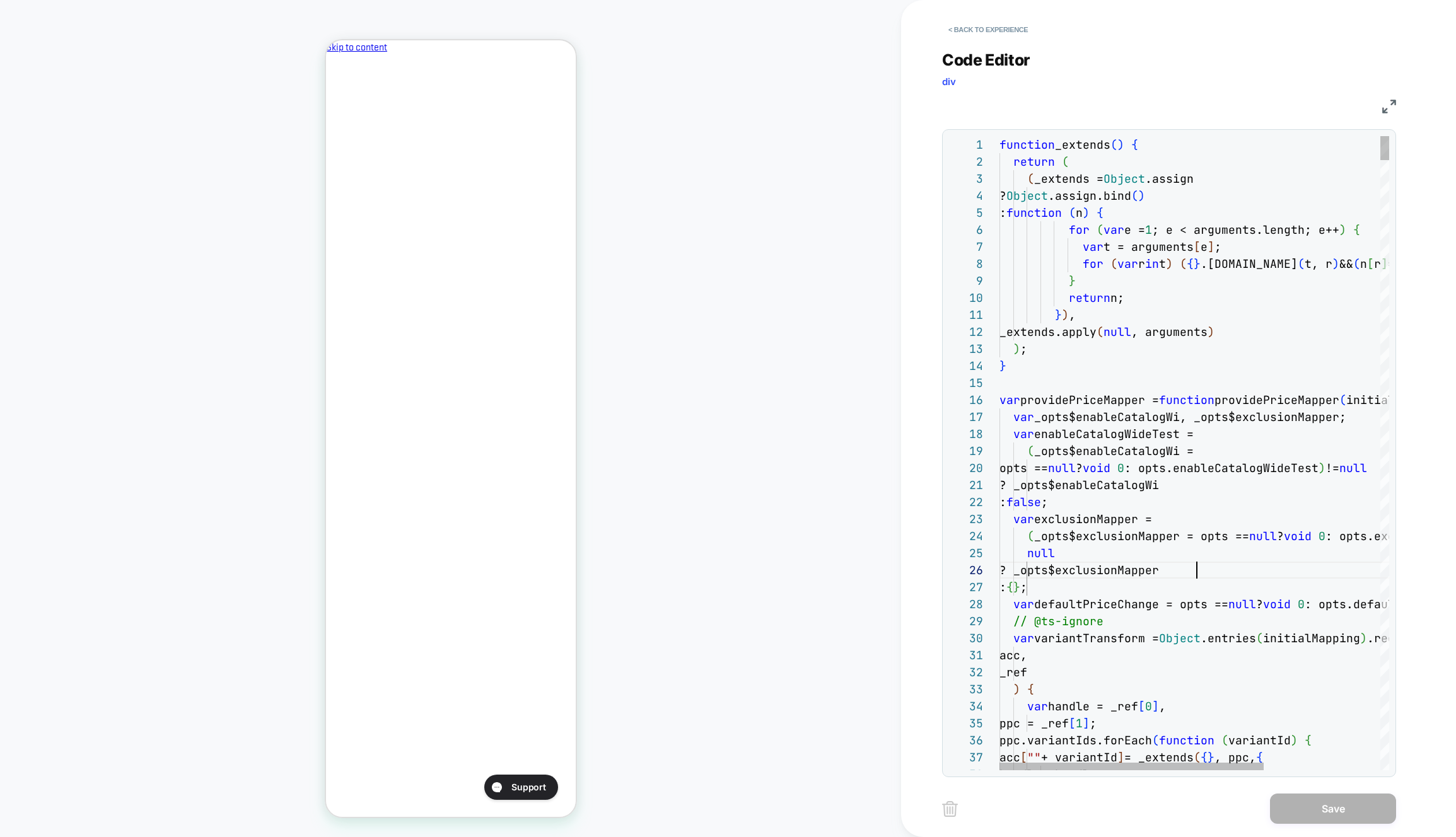
drag, startPoint x: 1363, startPoint y: 576, endPoint x: 1357, endPoint y: 625, distance: 49.4
type textarea "**********"
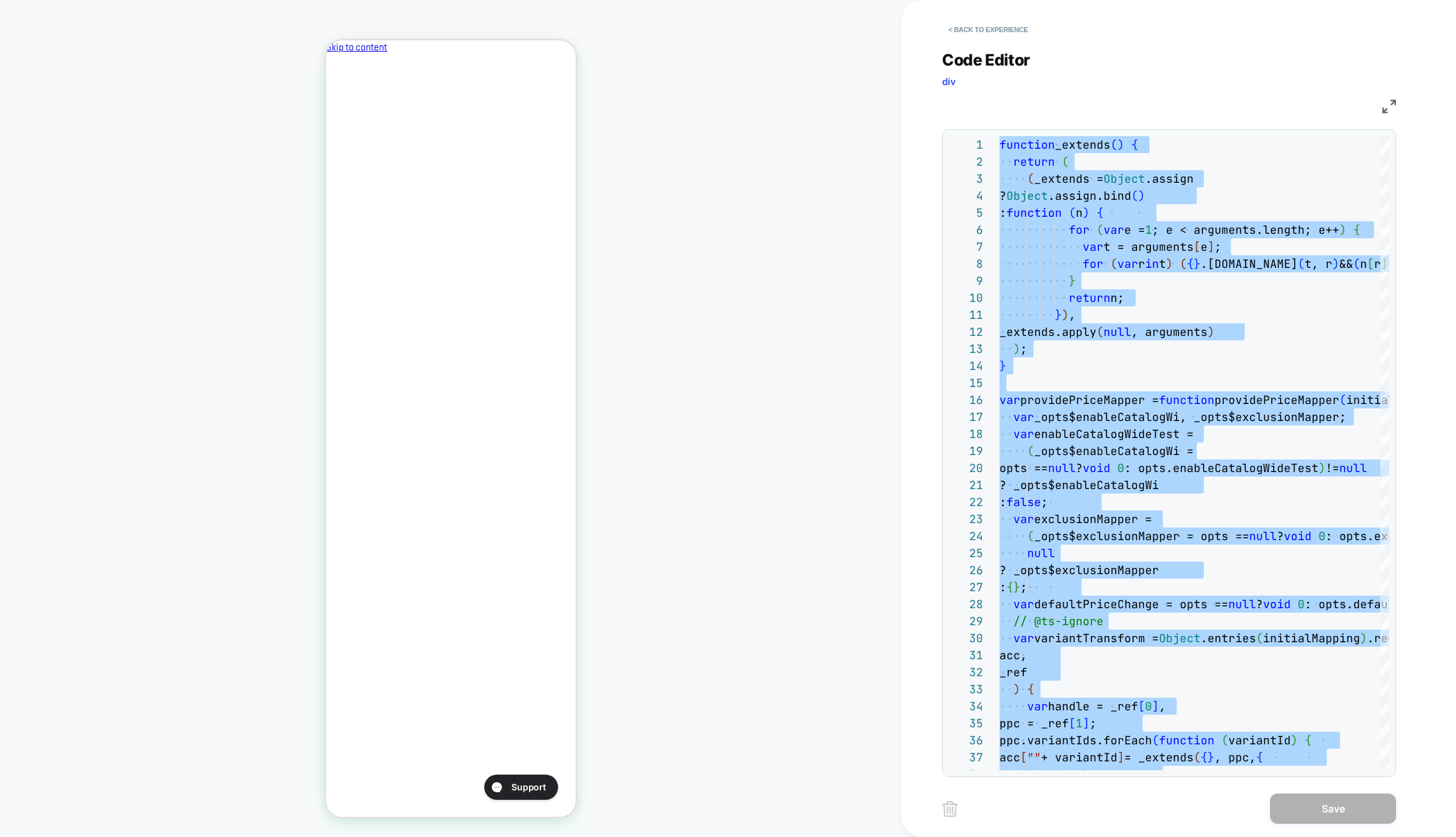
scroll to position [0, 0]
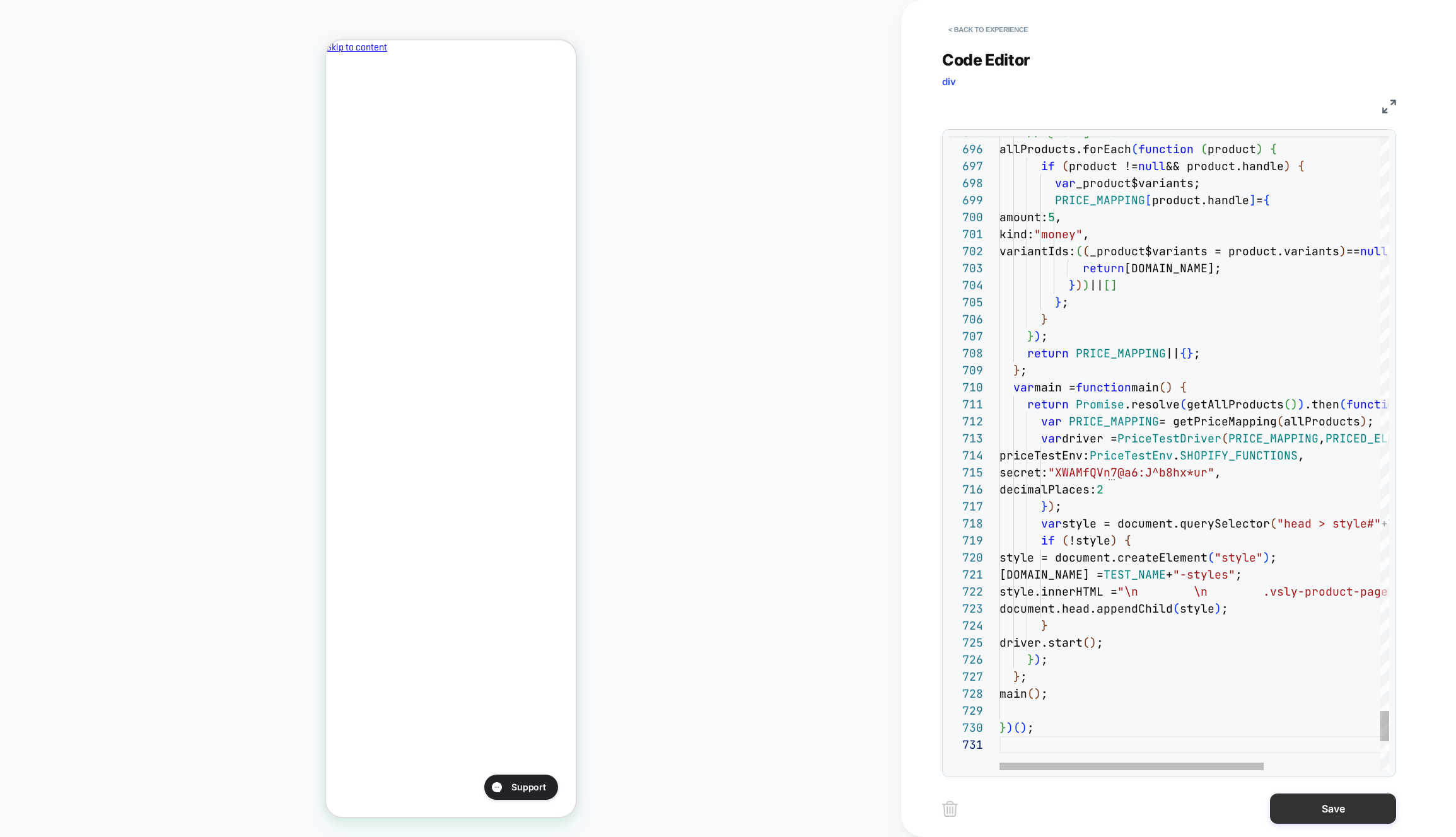
click at [1326, 803] on button "Save" at bounding box center [1332, 809] width 126 height 30
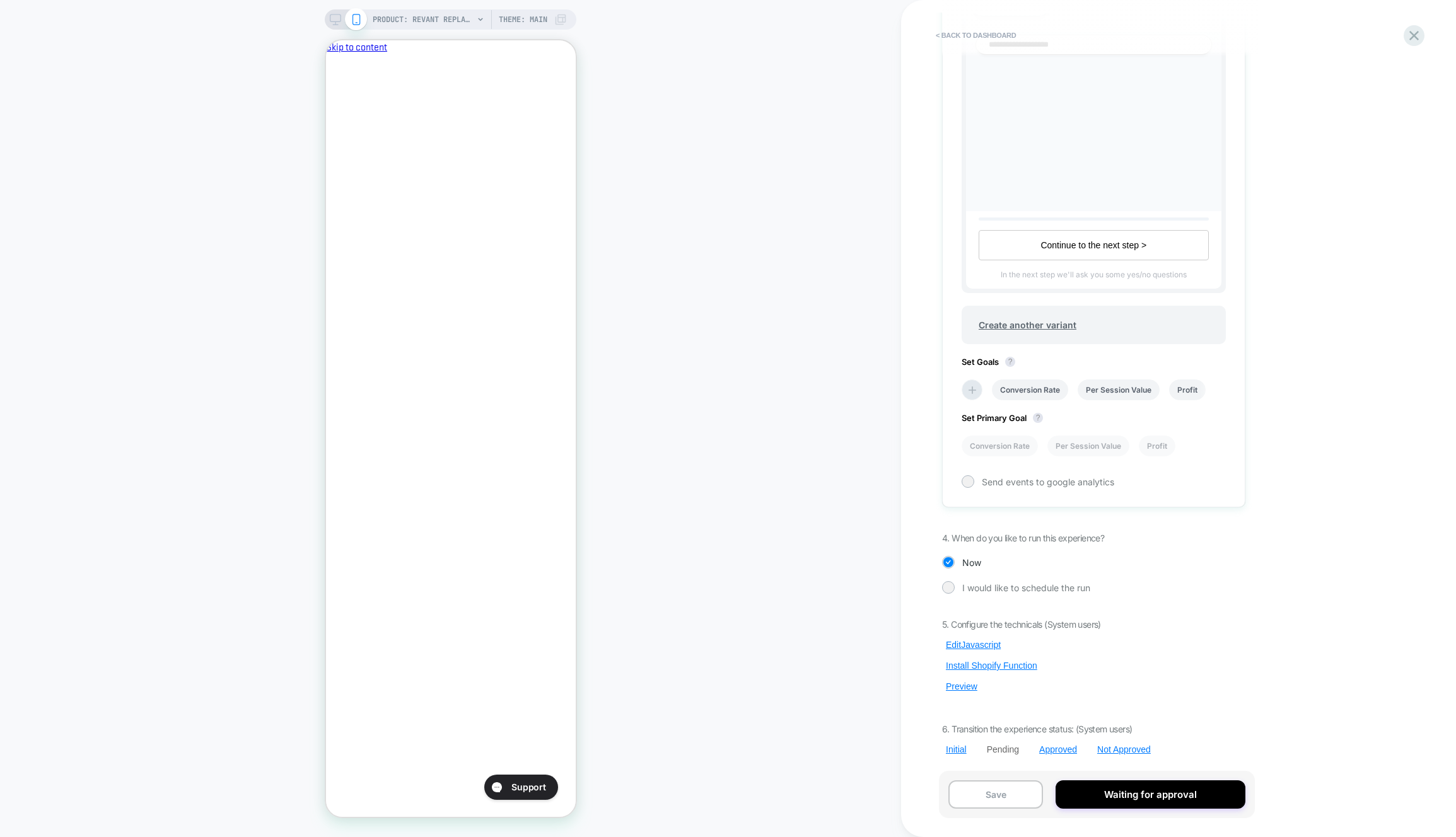
scroll to position [0, 1]
click at [966, 684] on button "Preview" at bounding box center [961, 687] width 39 height 11
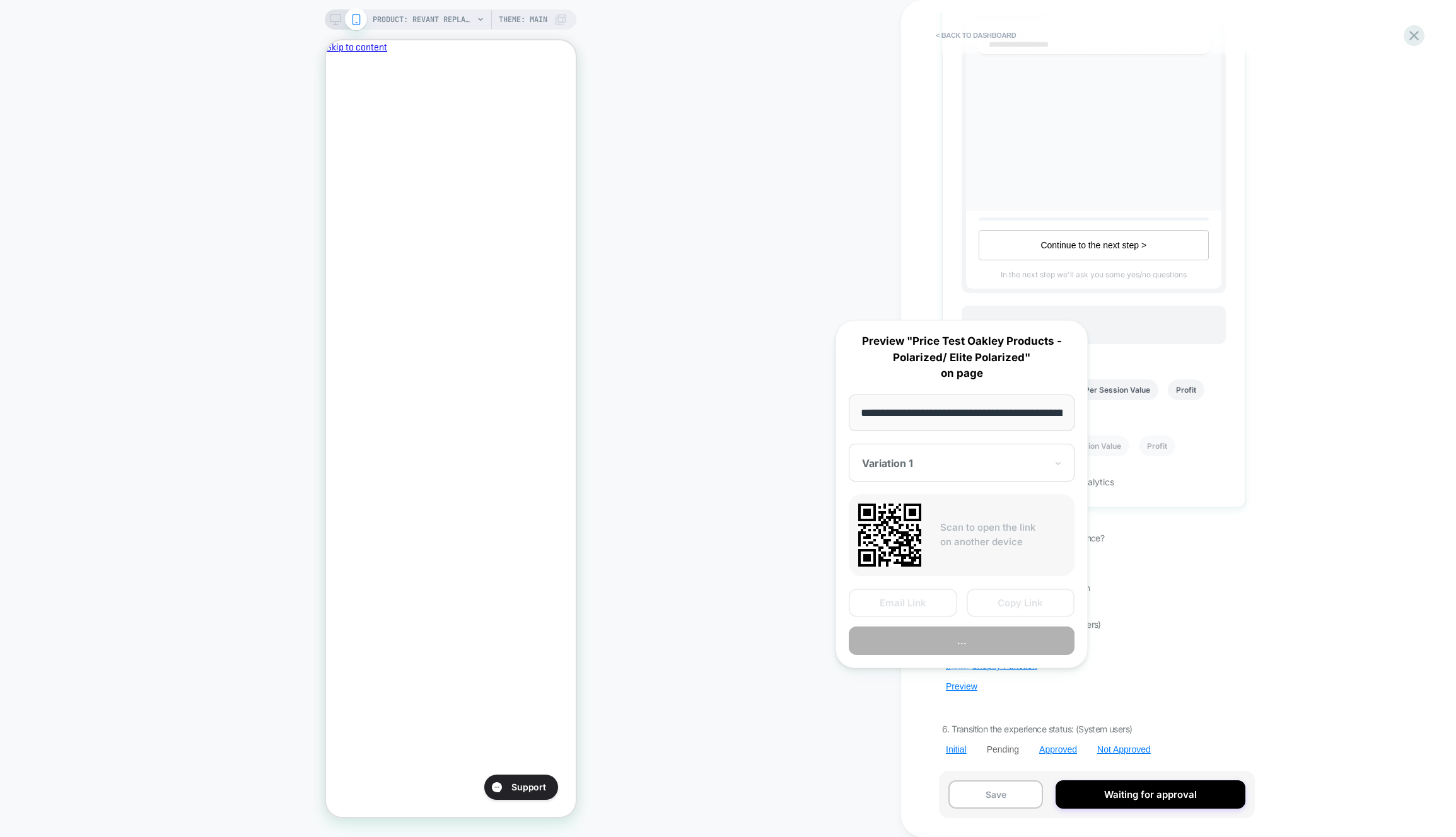
scroll to position [0, 283]
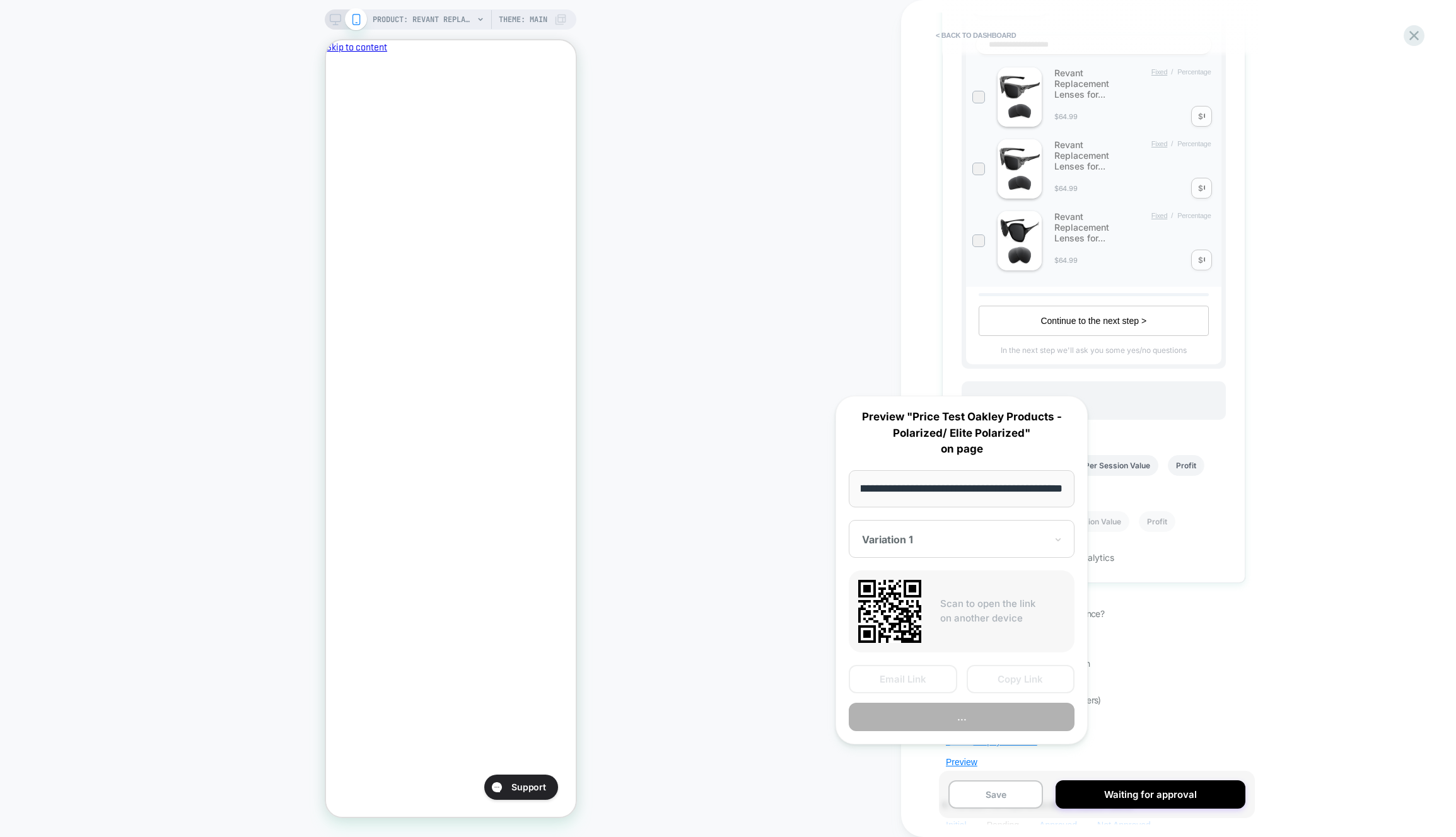
click at [1002, 641] on div "Scan to open the link on another device" at bounding box center [961, 611] width 226 height 82
click at [990, 710] on button "Preview" at bounding box center [961, 717] width 226 height 28
drag, startPoint x: 713, startPoint y: 663, endPoint x: 765, endPoint y: 668, distance: 52.2
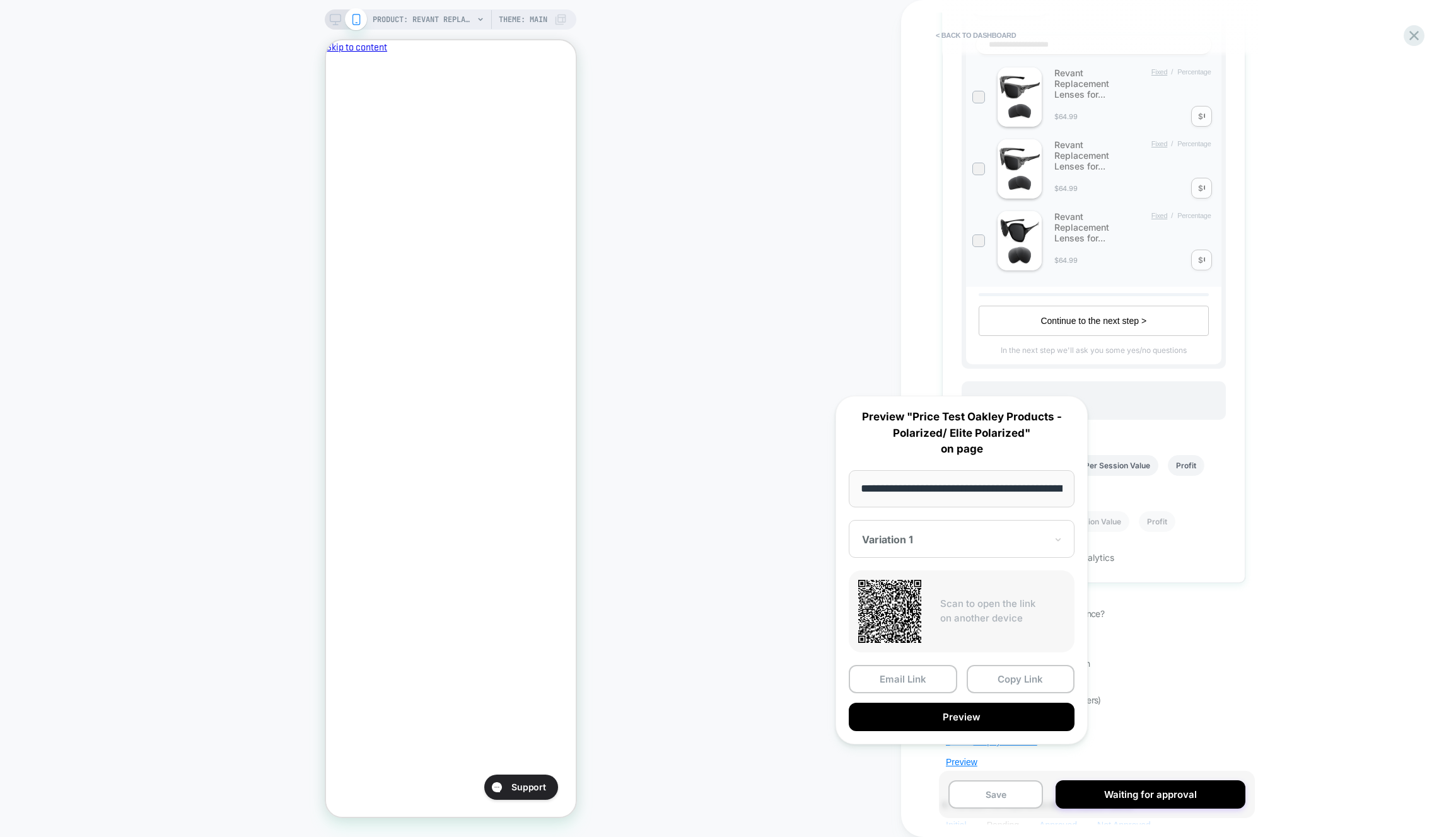
click at [713, 663] on div "PRODUCT: Revant Replacement Lenses for Oakley Holbrook OO9102 PRODUCT: Revant R…" at bounding box center [450, 418] width 901 height 812
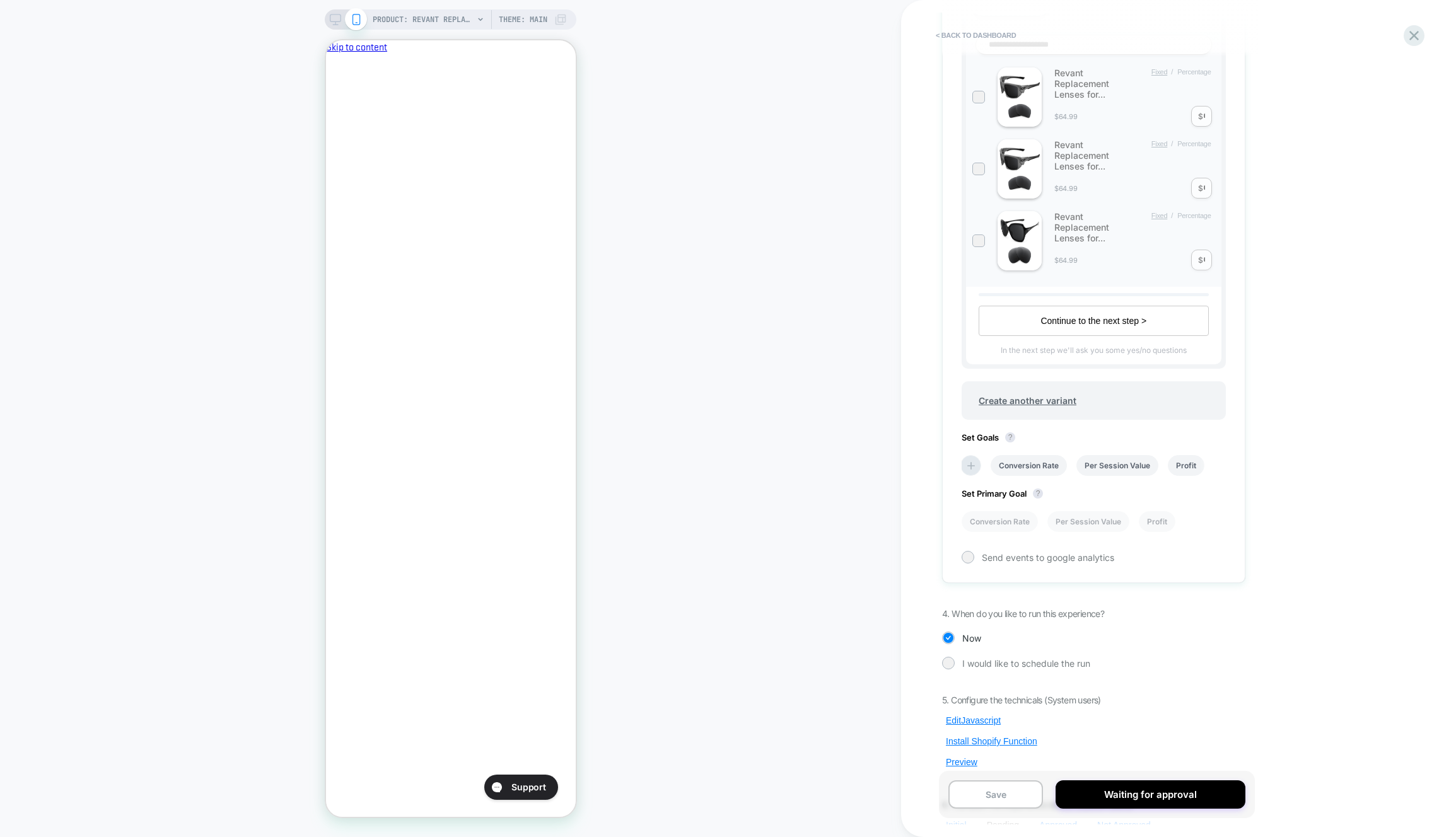
click at [768, 459] on div "PRODUCT: Revant Replacement Lenses for Oakley Holbrook OO9102 PRODUCT: Revant R…" at bounding box center [450, 418] width 901 height 812
click at [989, 703] on span "5. Configure the technicals (System users)" at bounding box center [1021, 700] width 159 height 11
click at [989, 710] on div "5. Configure the technicals (System users) Edit Javascript Install Shopify Func…" at bounding box center [1093, 762] width 303 height 136
click at [989, 716] on button "Edit Javascript" at bounding box center [972, 720] width 62 height 11
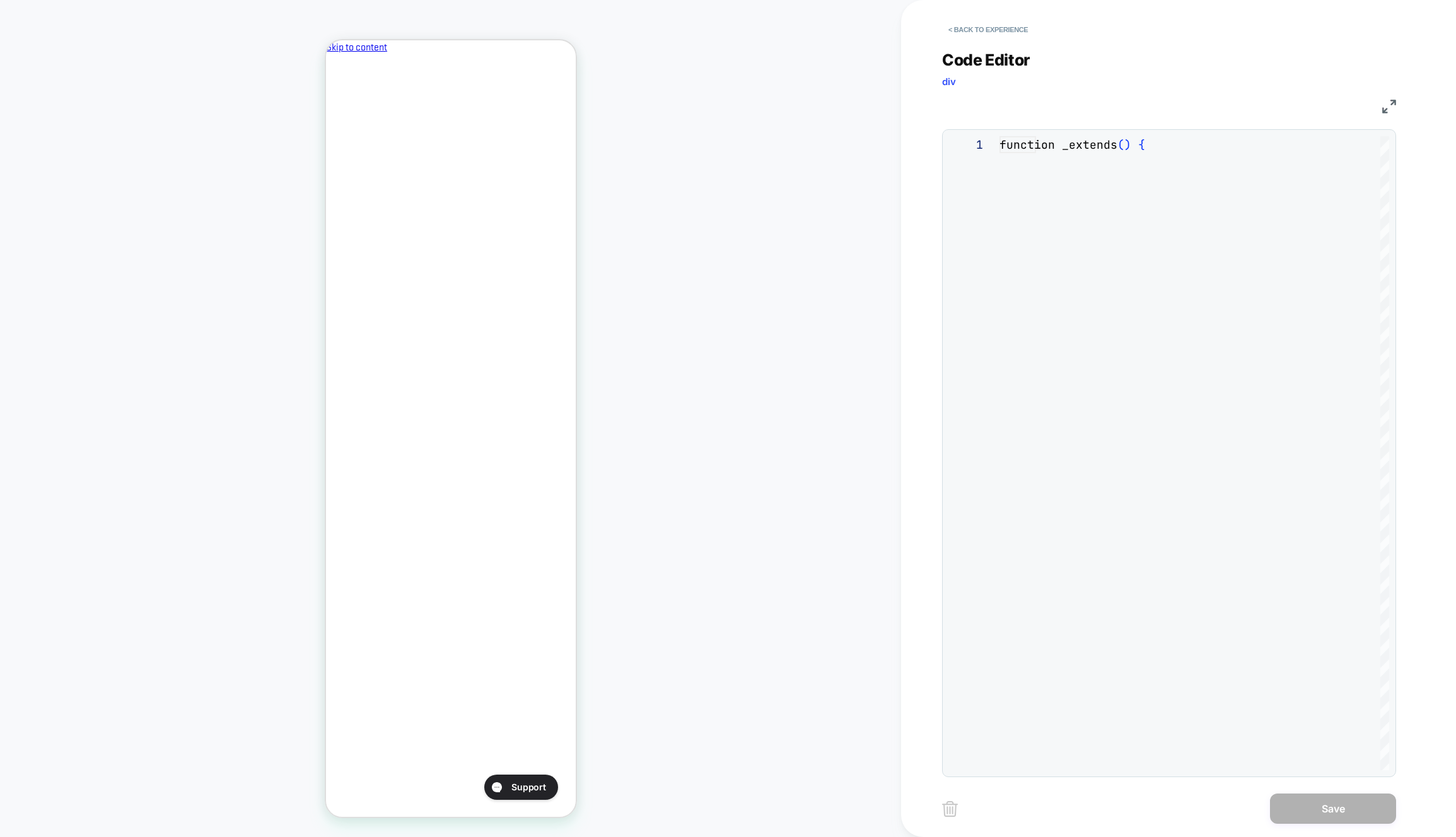
scroll to position [171, 0]
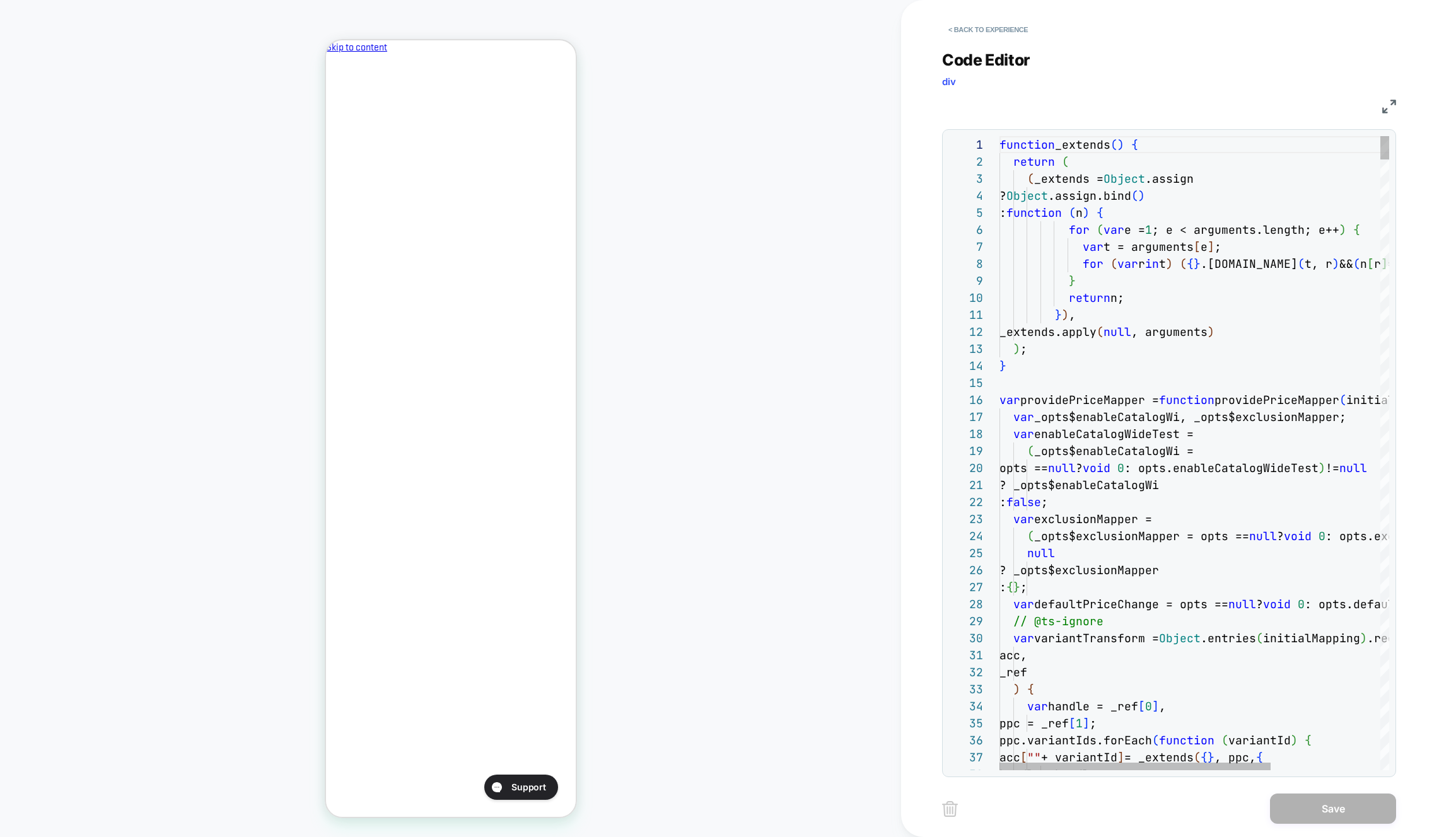
type textarea "*****"
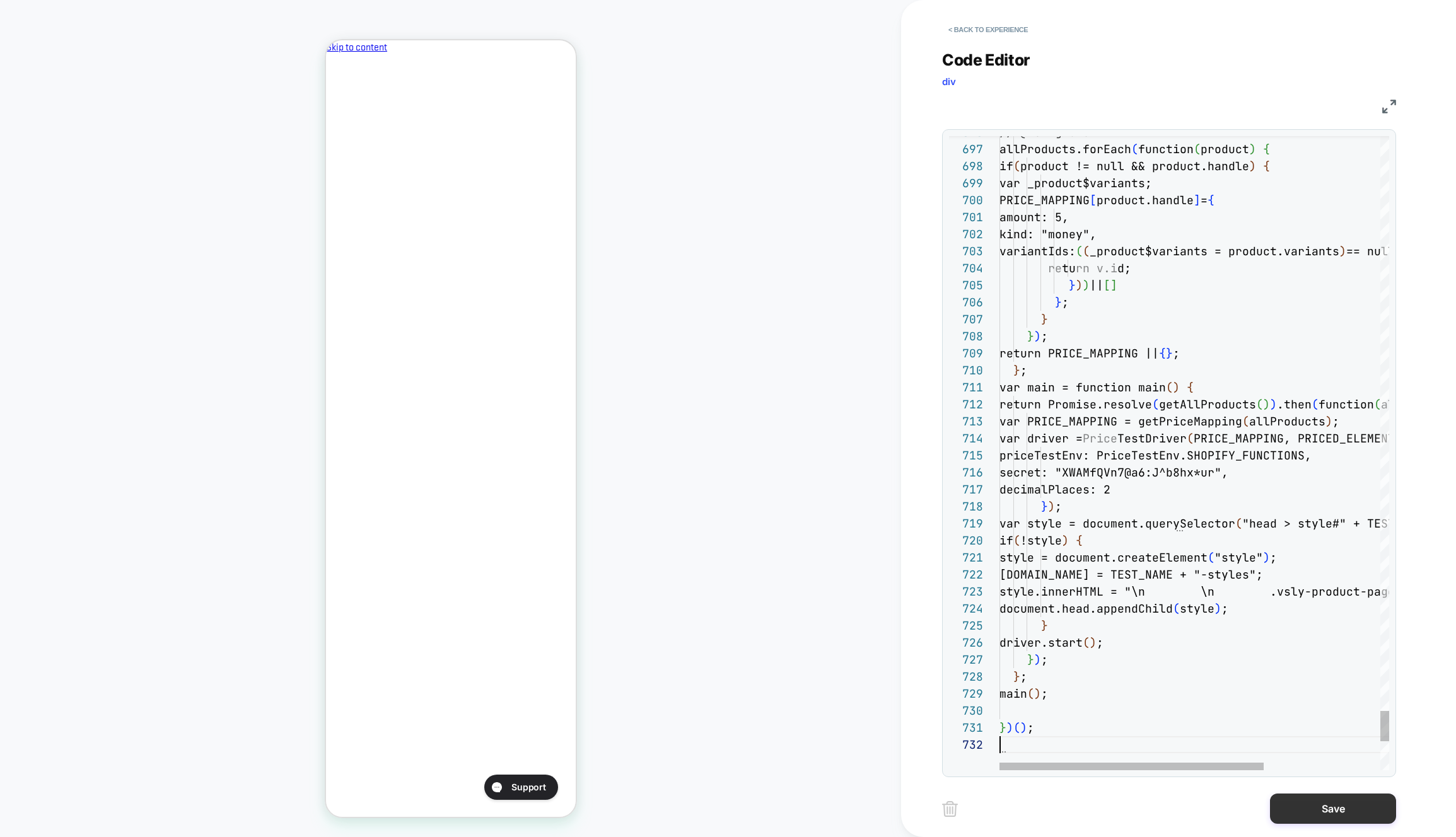
scroll to position [17, 0]
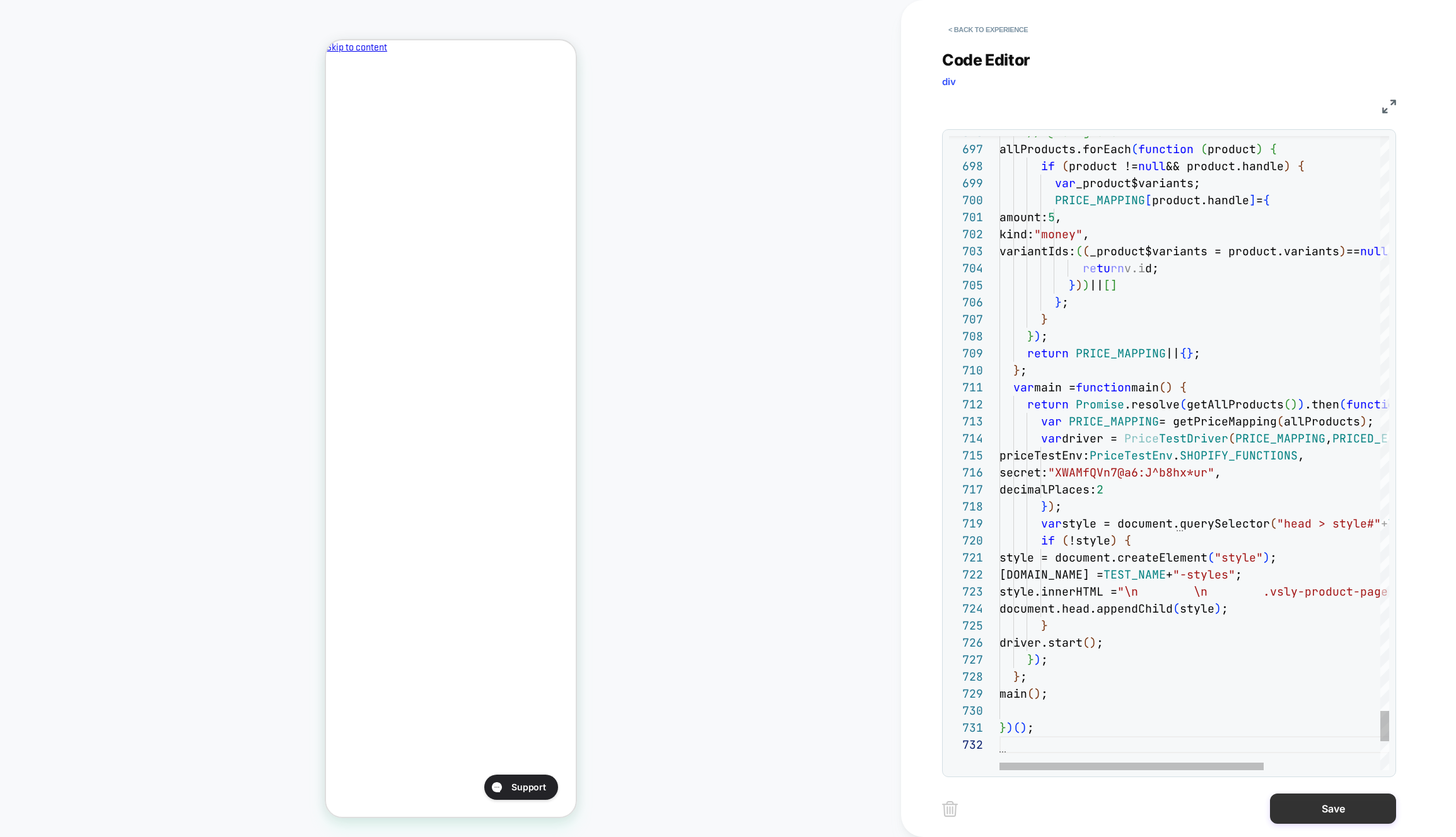
click at [1296, 815] on button "Save" at bounding box center [1332, 809] width 126 height 30
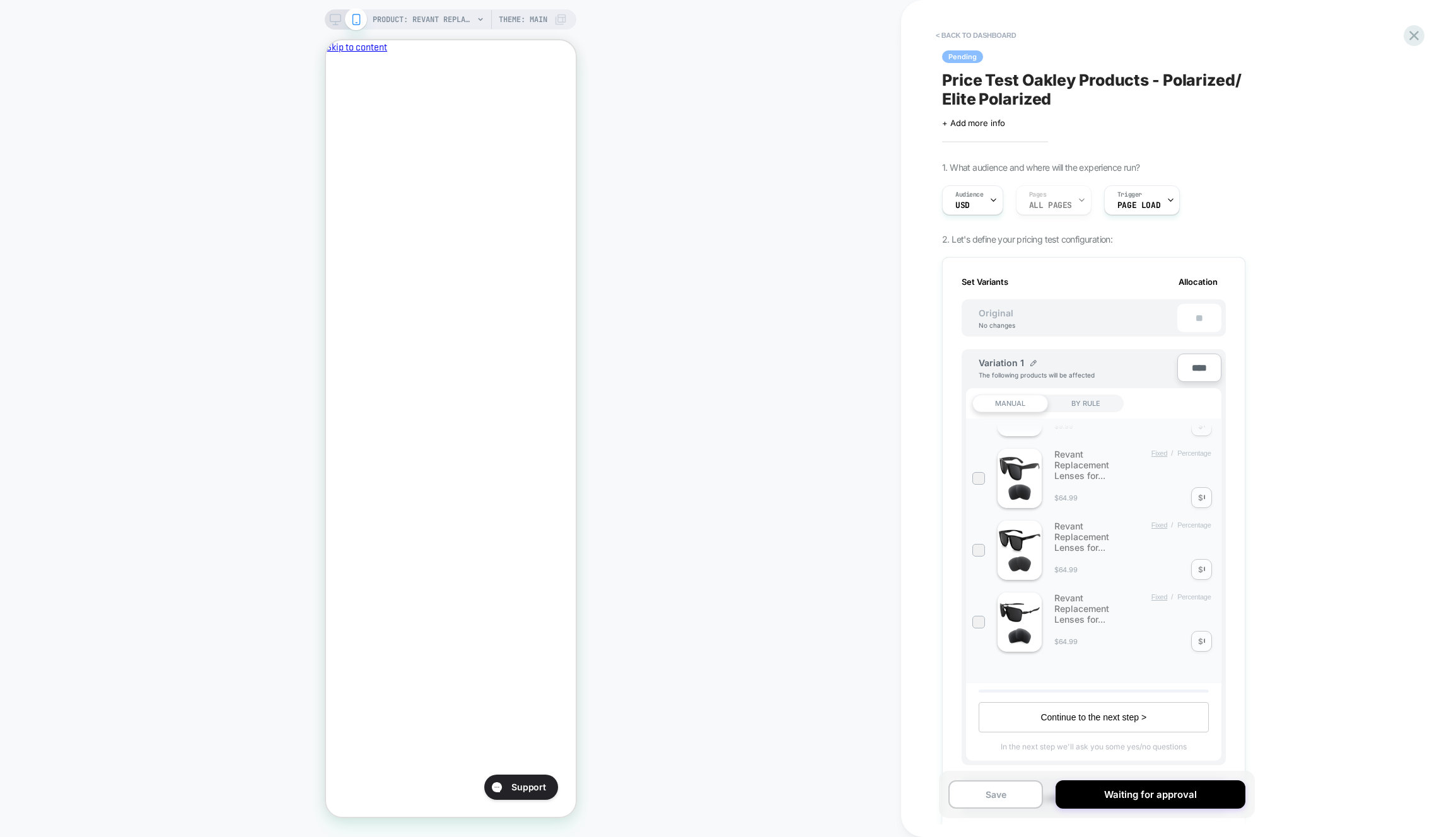
scroll to position [0, 1]
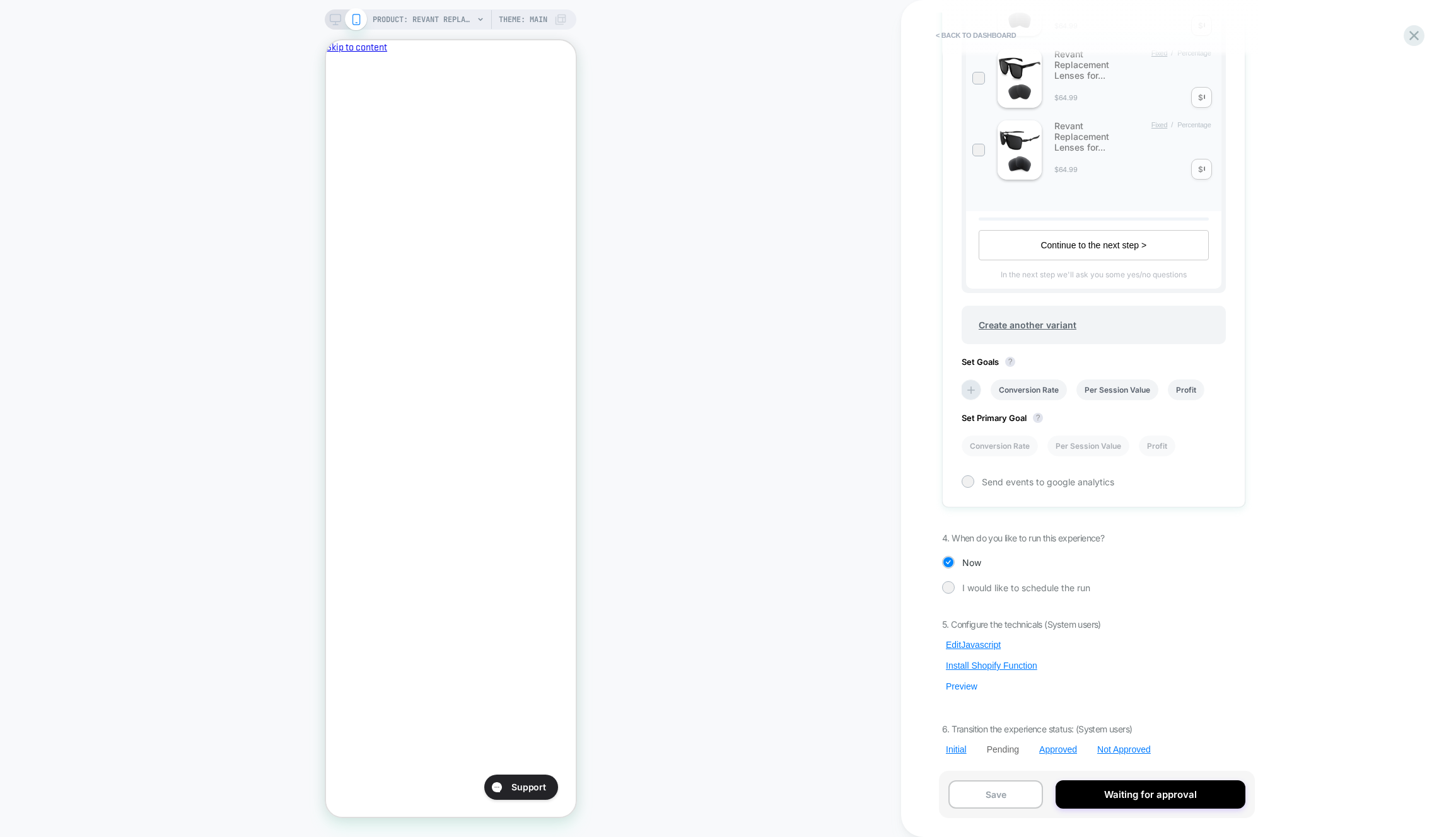
click at [968, 688] on button "Preview" at bounding box center [961, 687] width 39 height 11
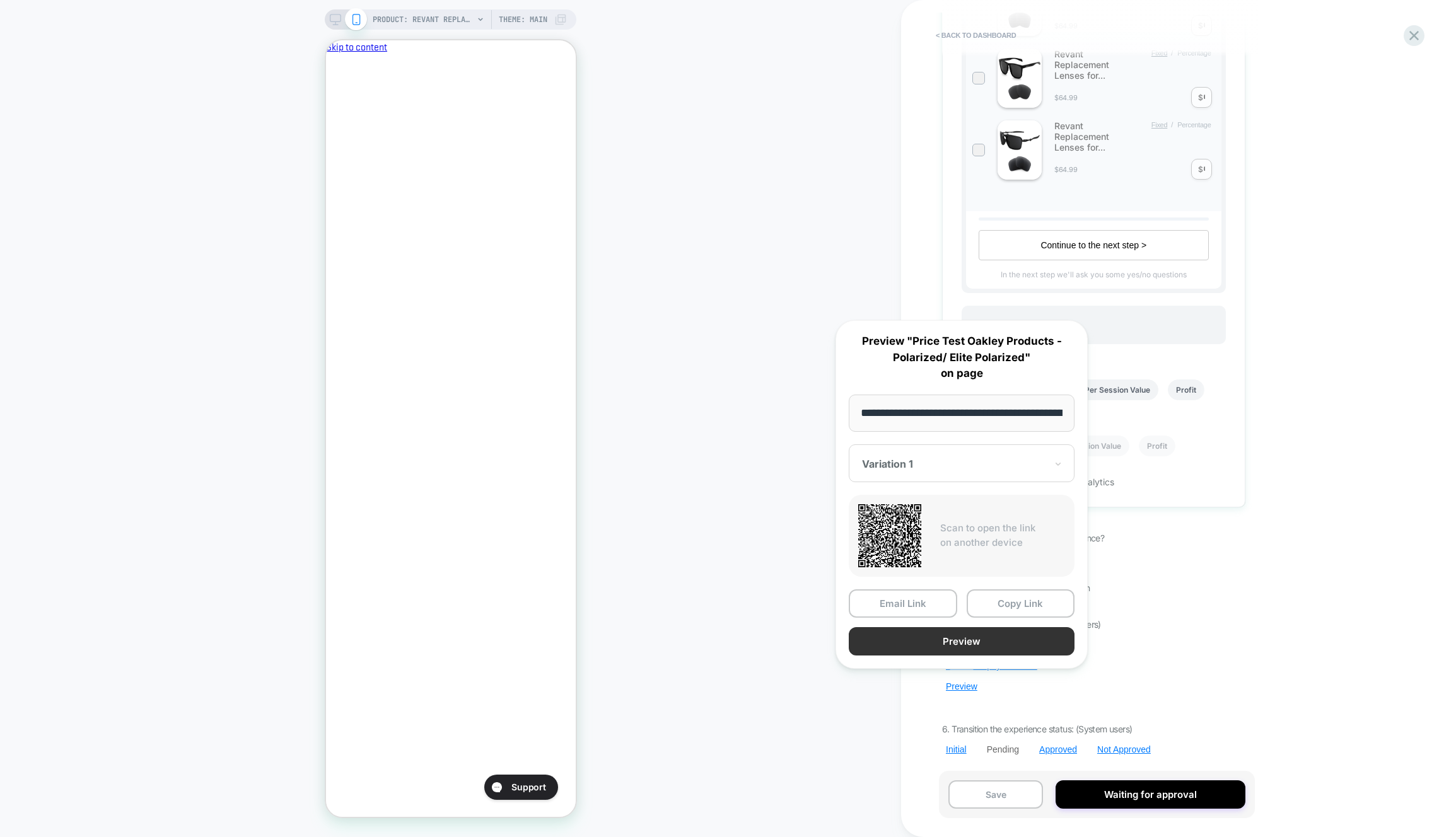
scroll to position [0, 0]
click at [984, 648] on button "Preview" at bounding box center [961, 642] width 226 height 28
click at [741, 557] on div "PRODUCT: Revant Replacement Lenses for Oakley Holbrook OO9102 PRODUCT: Revant R…" at bounding box center [450, 418] width 901 height 812
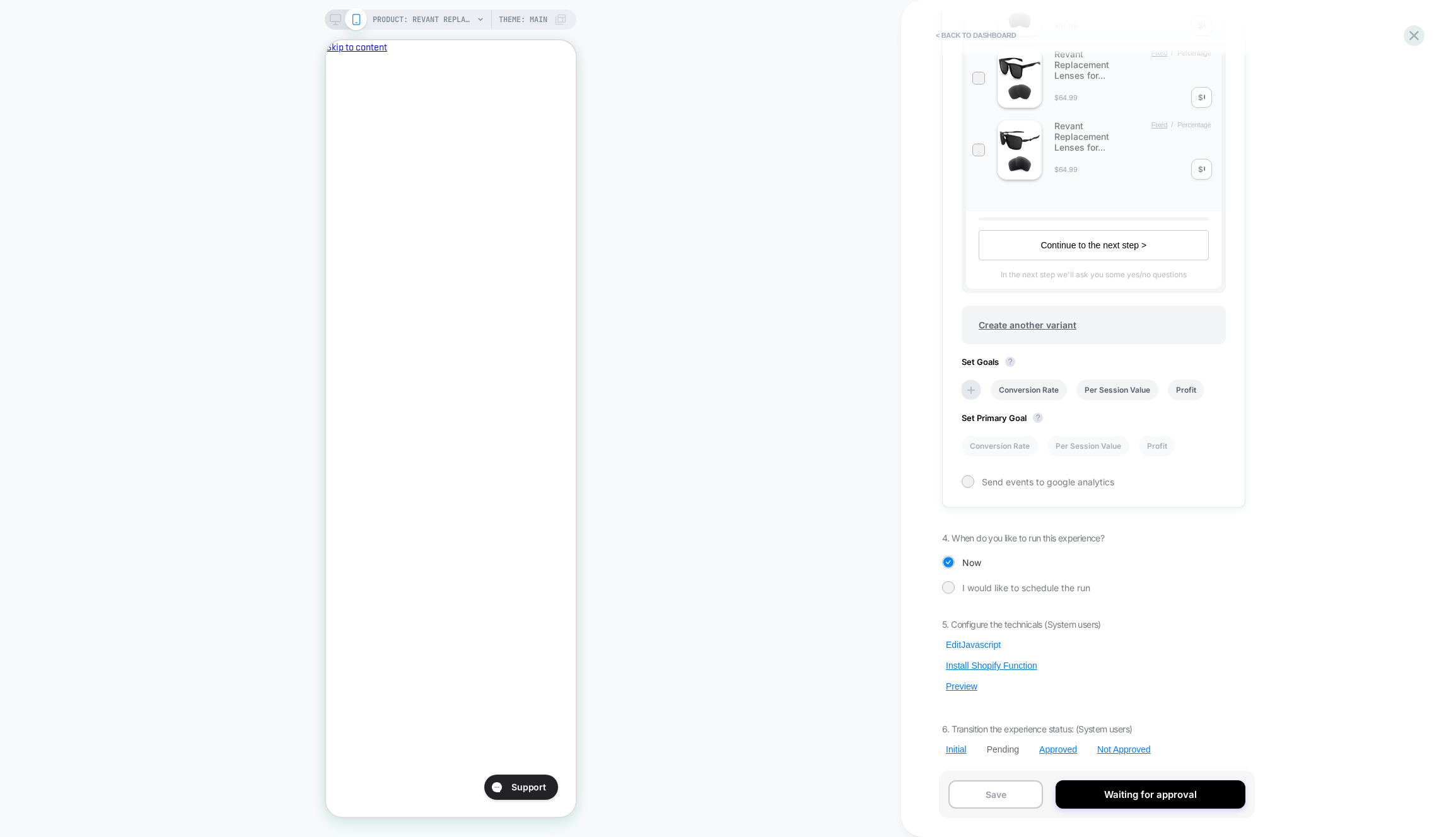
click at [946, 644] on button "Edit Javascript" at bounding box center [972, 644] width 62 height 11
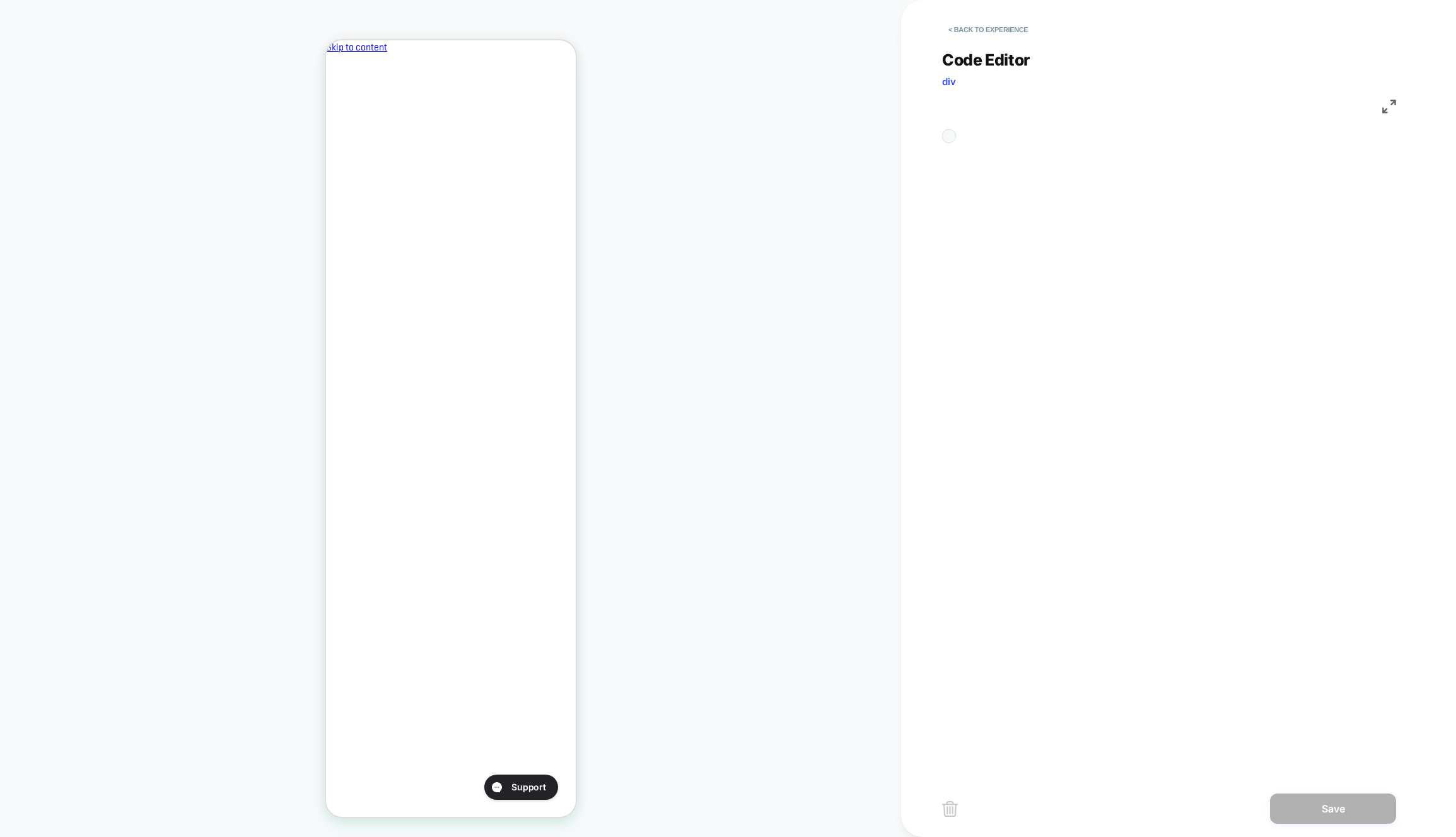
scroll to position [171, 0]
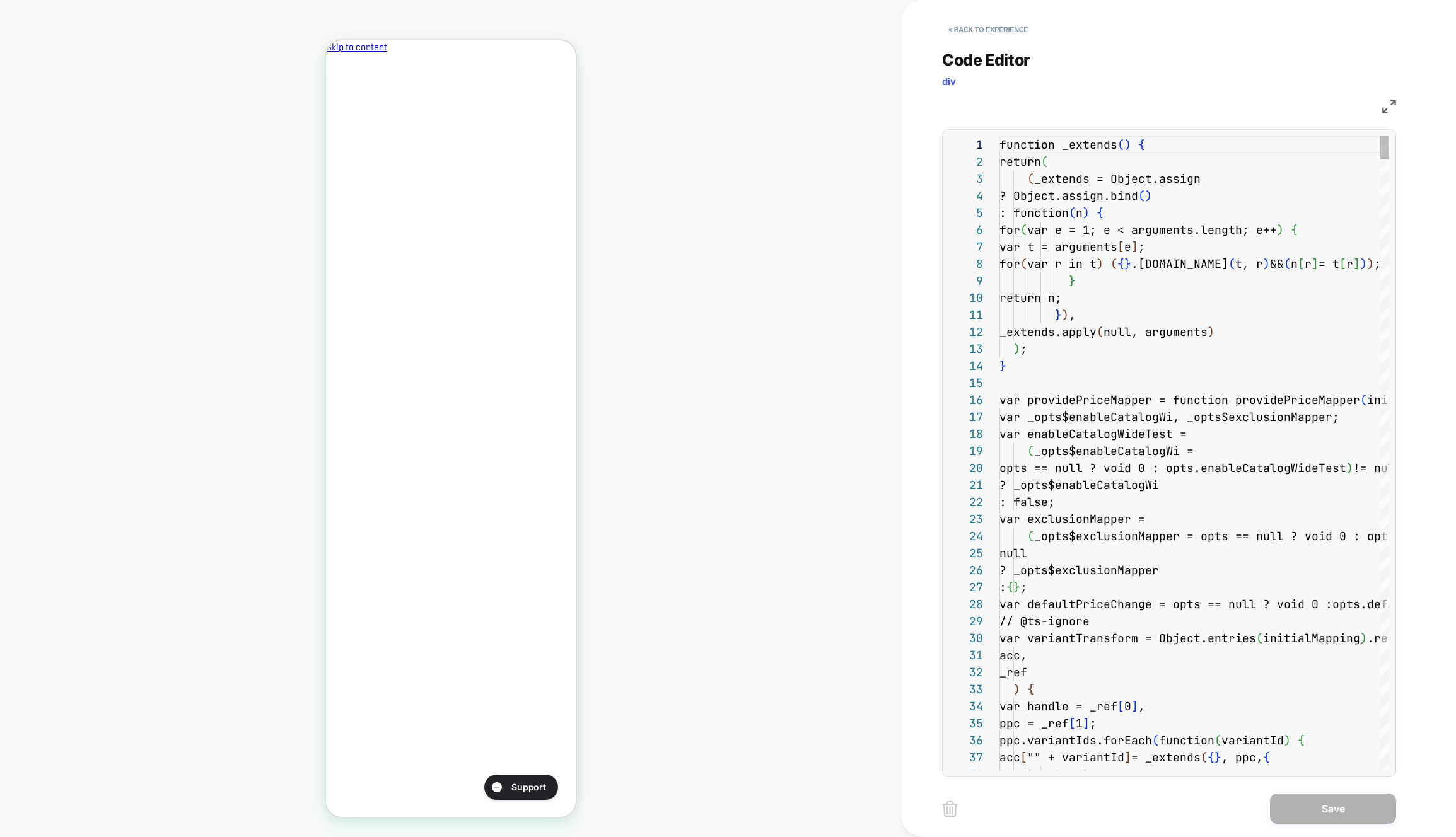
click at [1181, 589] on div ": { } ;" at bounding box center [1194, 586] width 389 height 17
type textarea "** ********* *****"
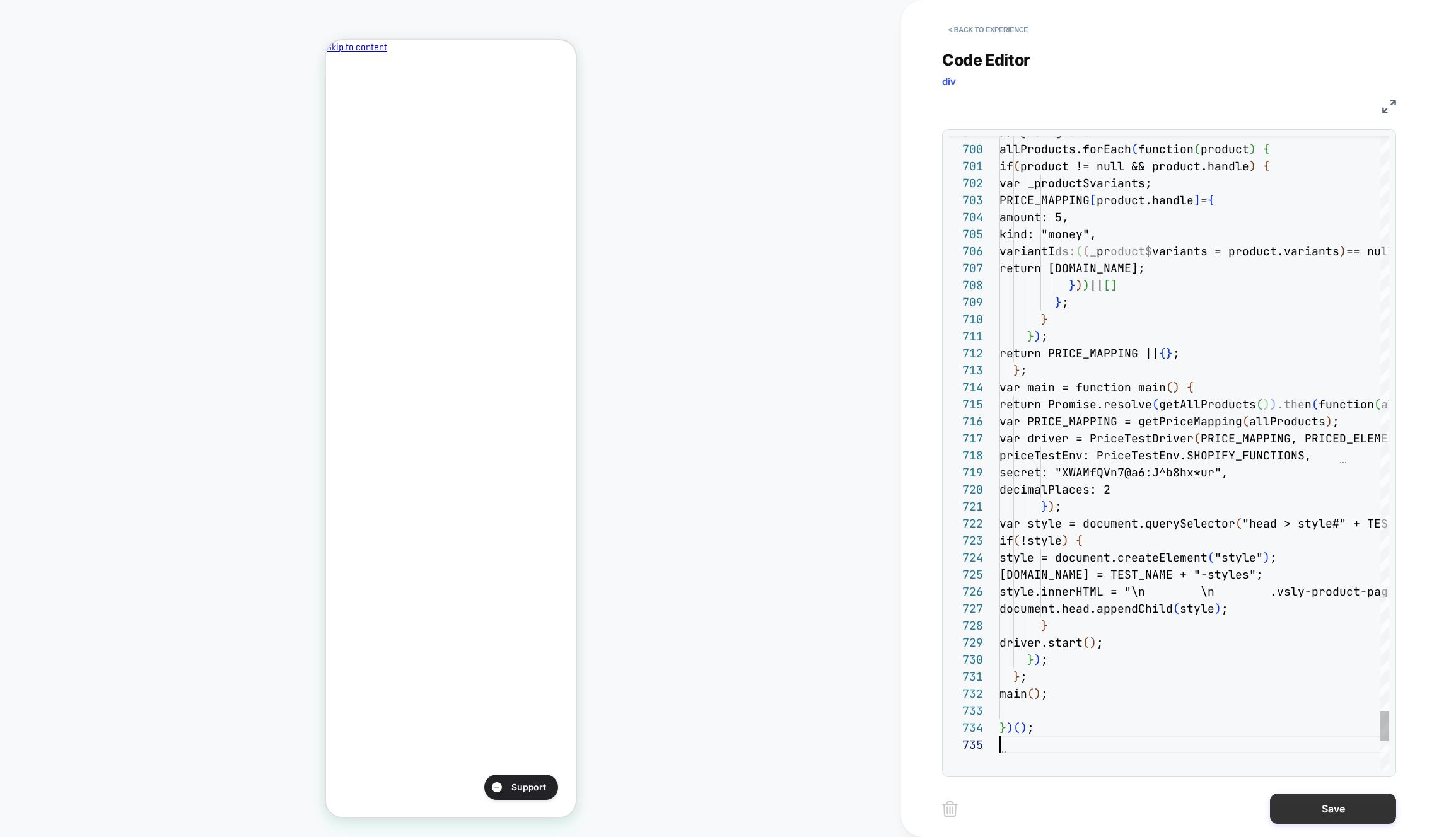
scroll to position [68, 0]
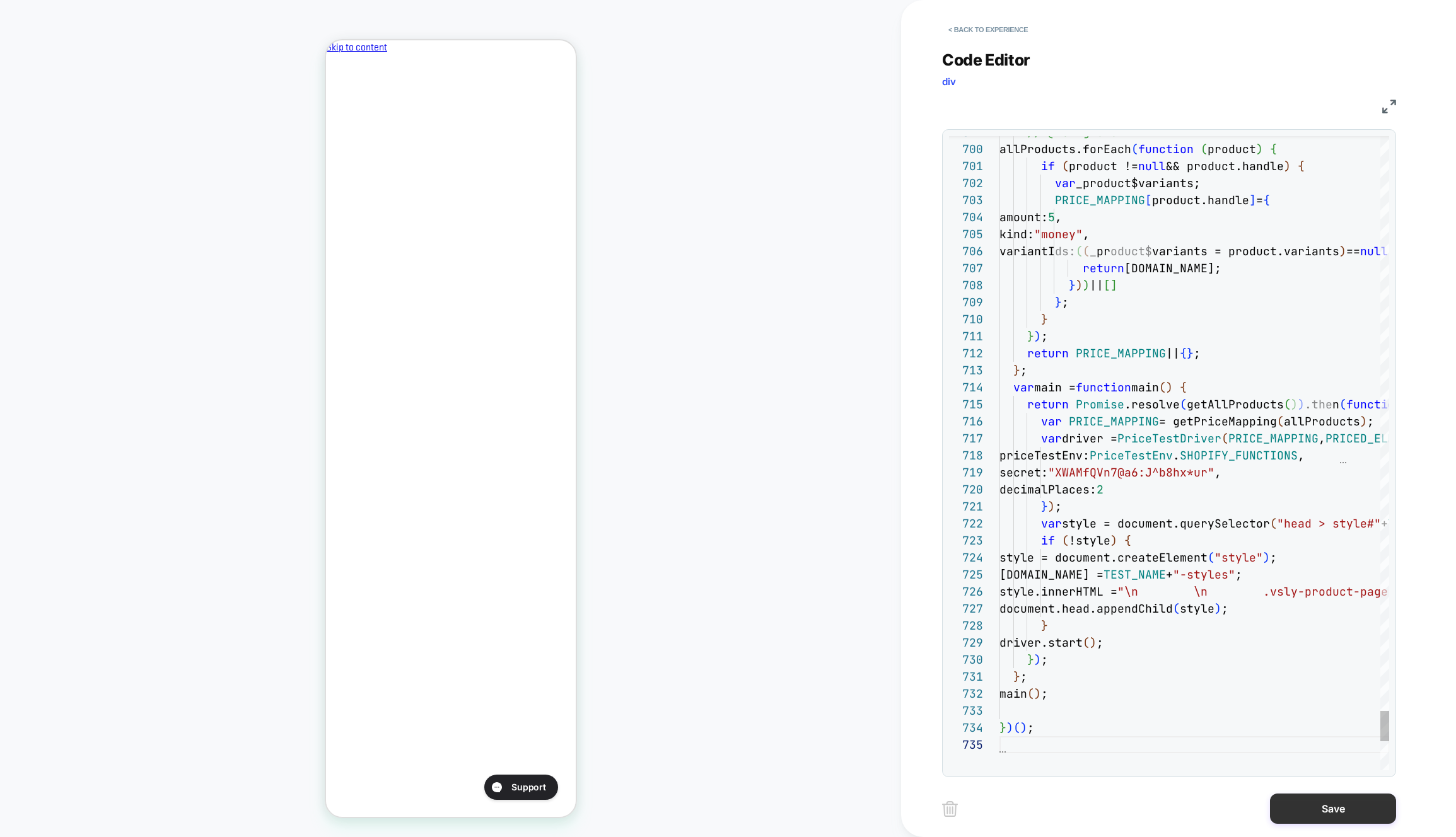
click at [1306, 811] on button "Save" at bounding box center [1332, 809] width 126 height 30
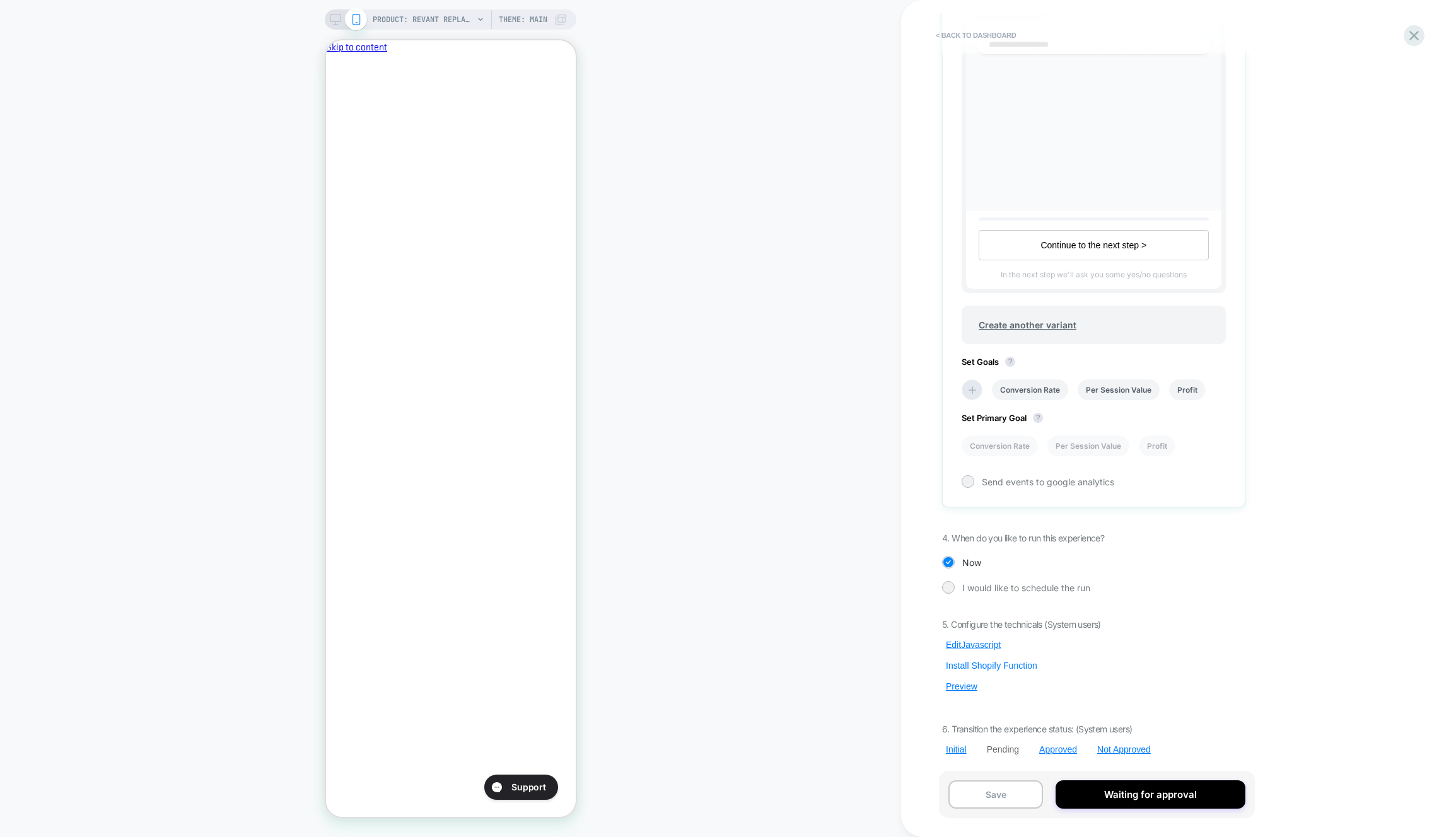
scroll to position [0, 1]
click at [955, 676] on div "5. Configure the technicals (System users) Edit Javascript Install Shopify Func…" at bounding box center [1093, 687] width 303 height 136
drag, startPoint x: 957, startPoint y: 681, endPoint x: 975, endPoint y: 650, distance: 35.8
click at [957, 681] on button "Preview" at bounding box center [961, 687] width 39 height 11
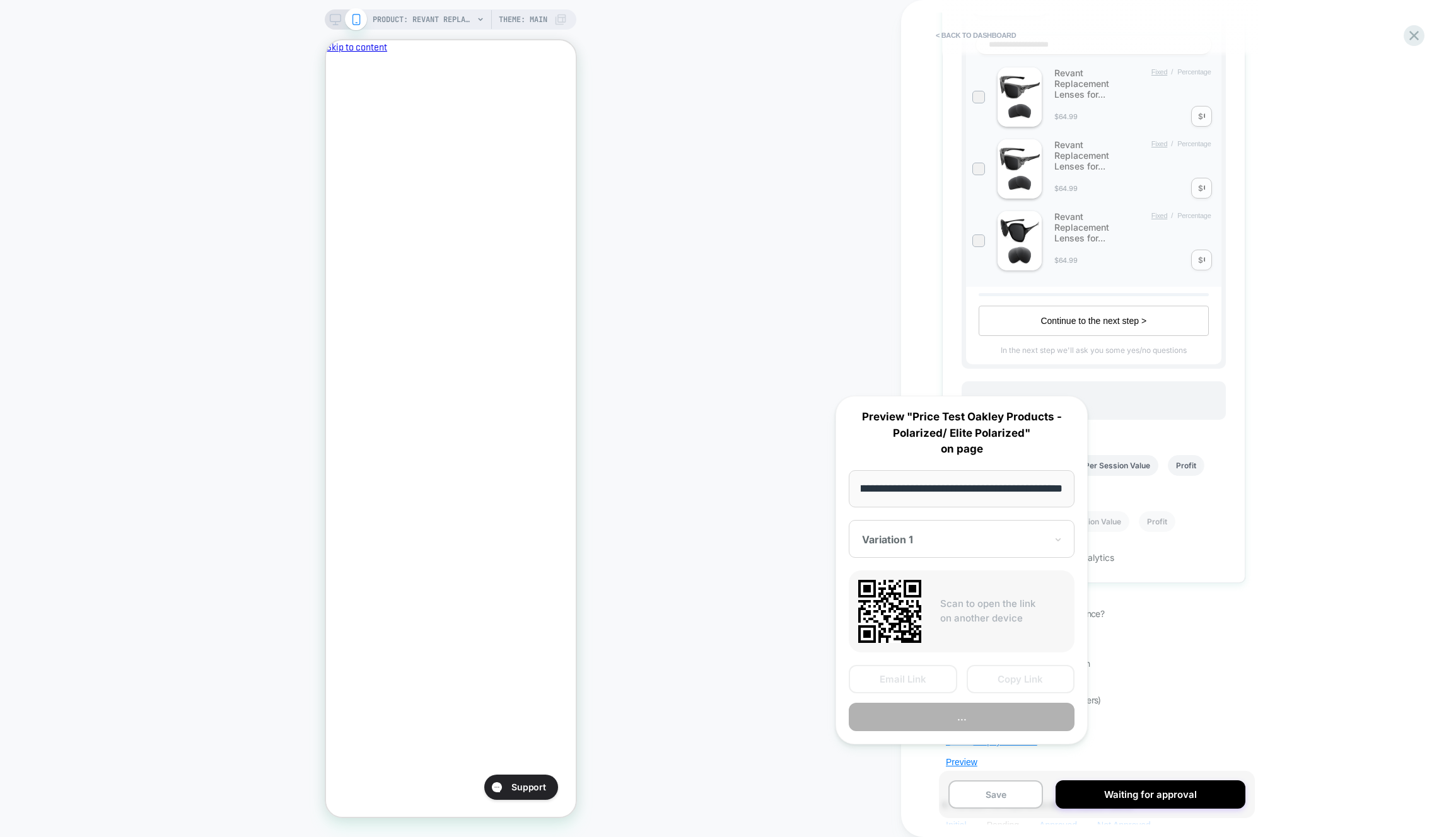
scroll to position [0, 217]
click at [972, 716] on button "Preview" at bounding box center [961, 717] width 226 height 28
drag, startPoint x: 684, startPoint y: 791, endPoint x: 699, endPoint y: 790, distance: 15.0
click at [683, 791] on div "PRODUCT: Revant Replacement Lenses for Oakley Holbrook OO9102 PRODUCT: Revant R…" at bounding box center [450, 418] width 901 height 812
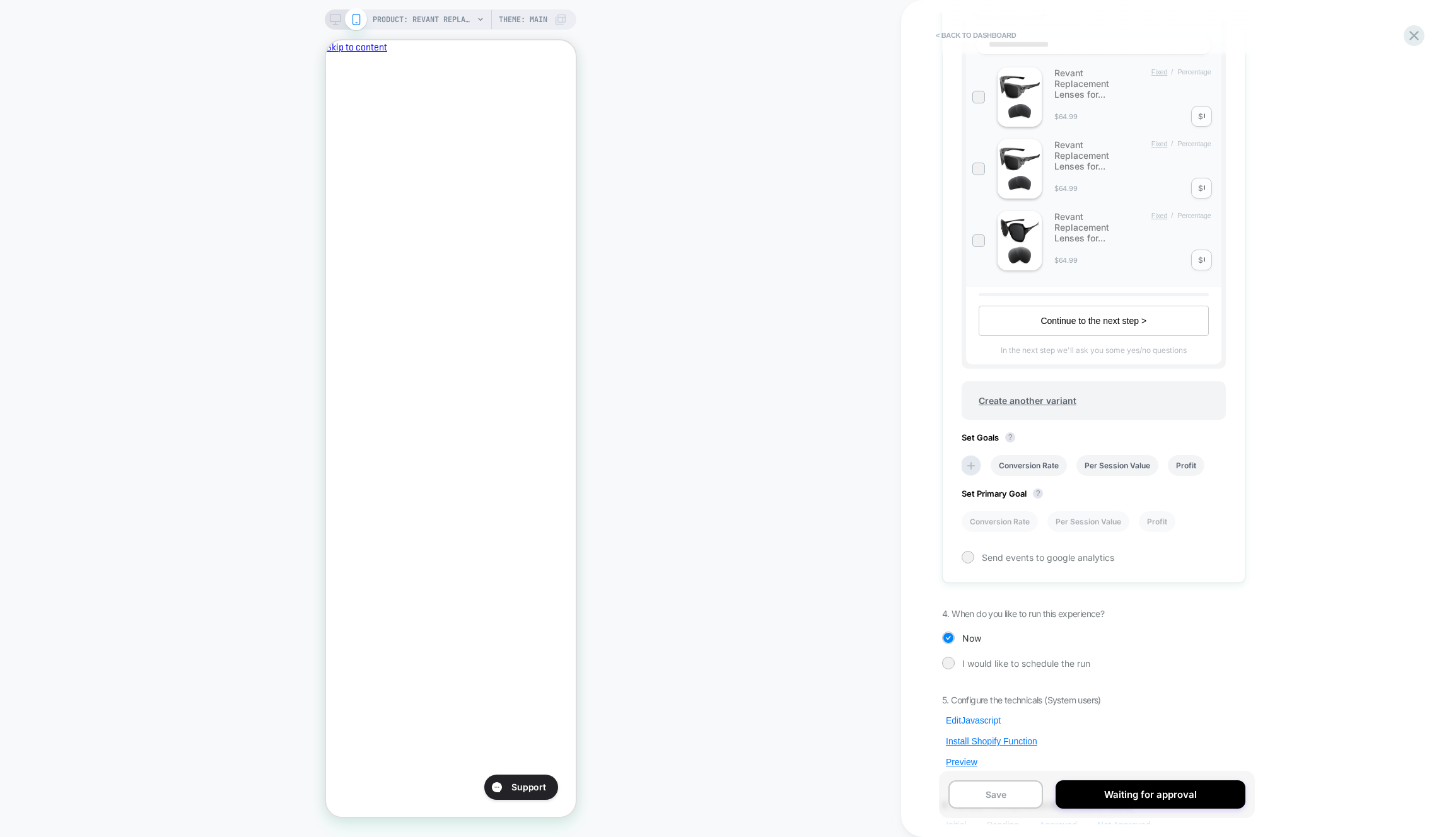
click at [976, 722] on button "Edit Javascript" at bounding box center [972, 720] width 62 height 11
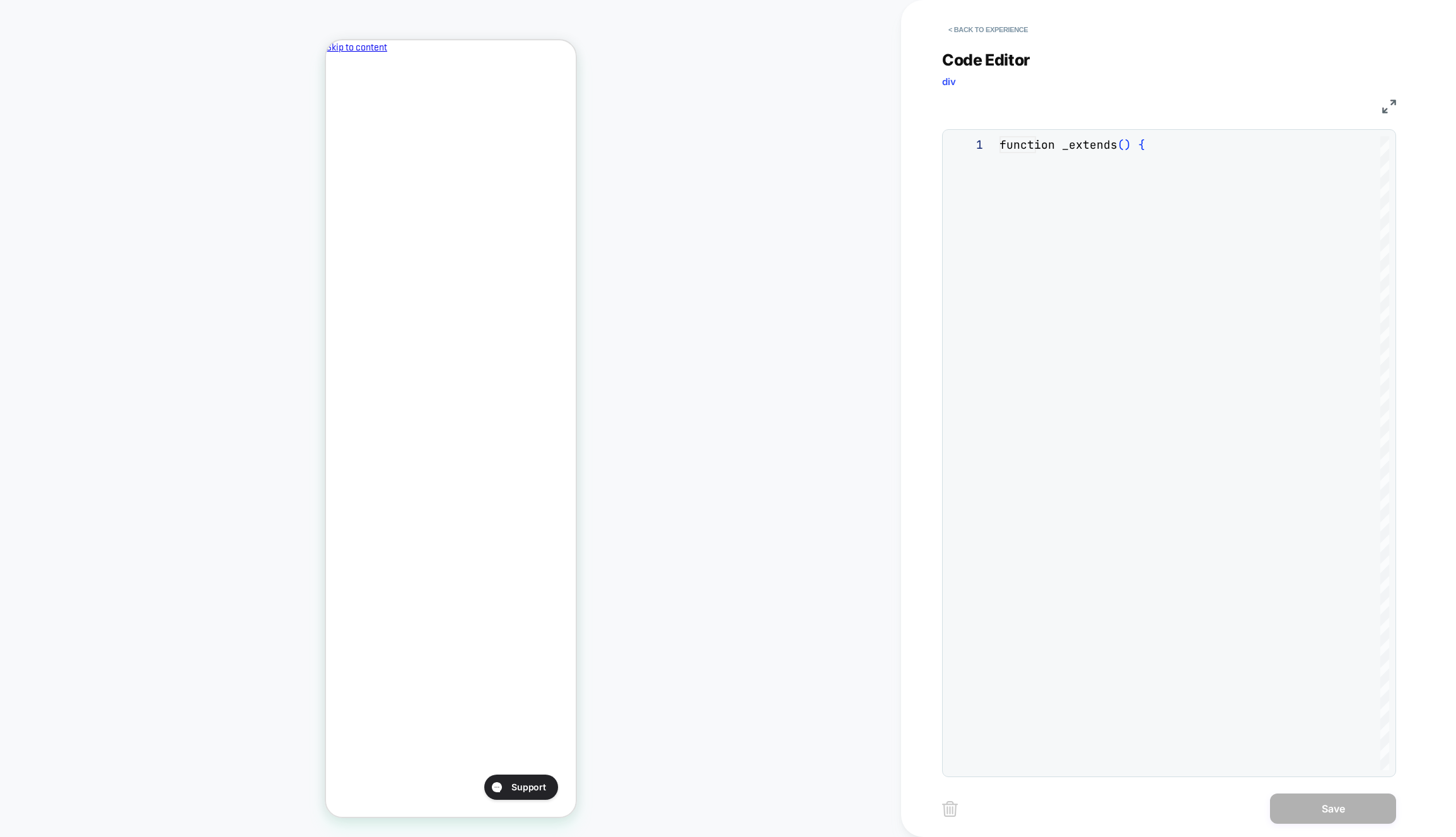
scroll to position [171, 0]
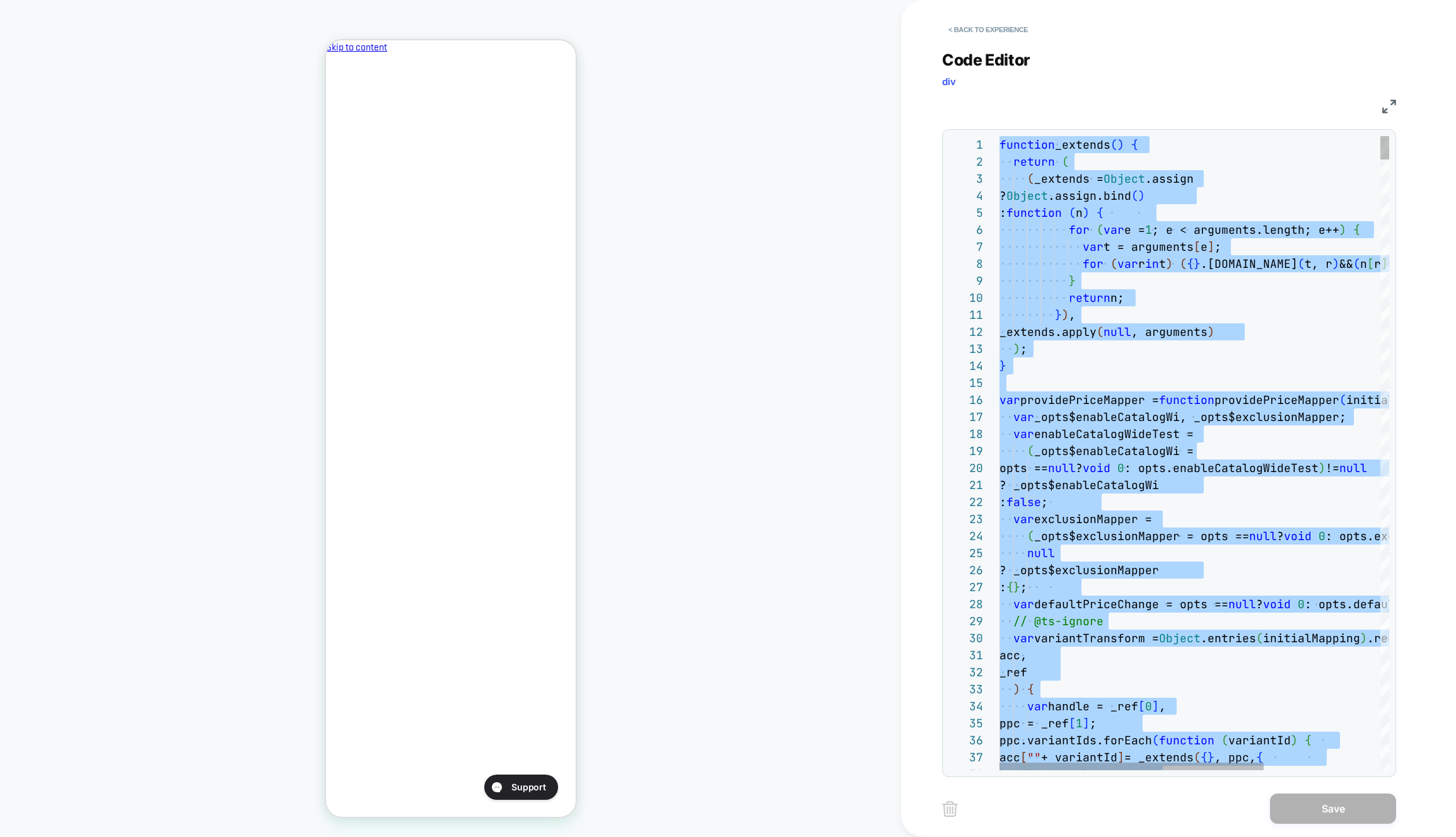
type textarea "** ********* *****"
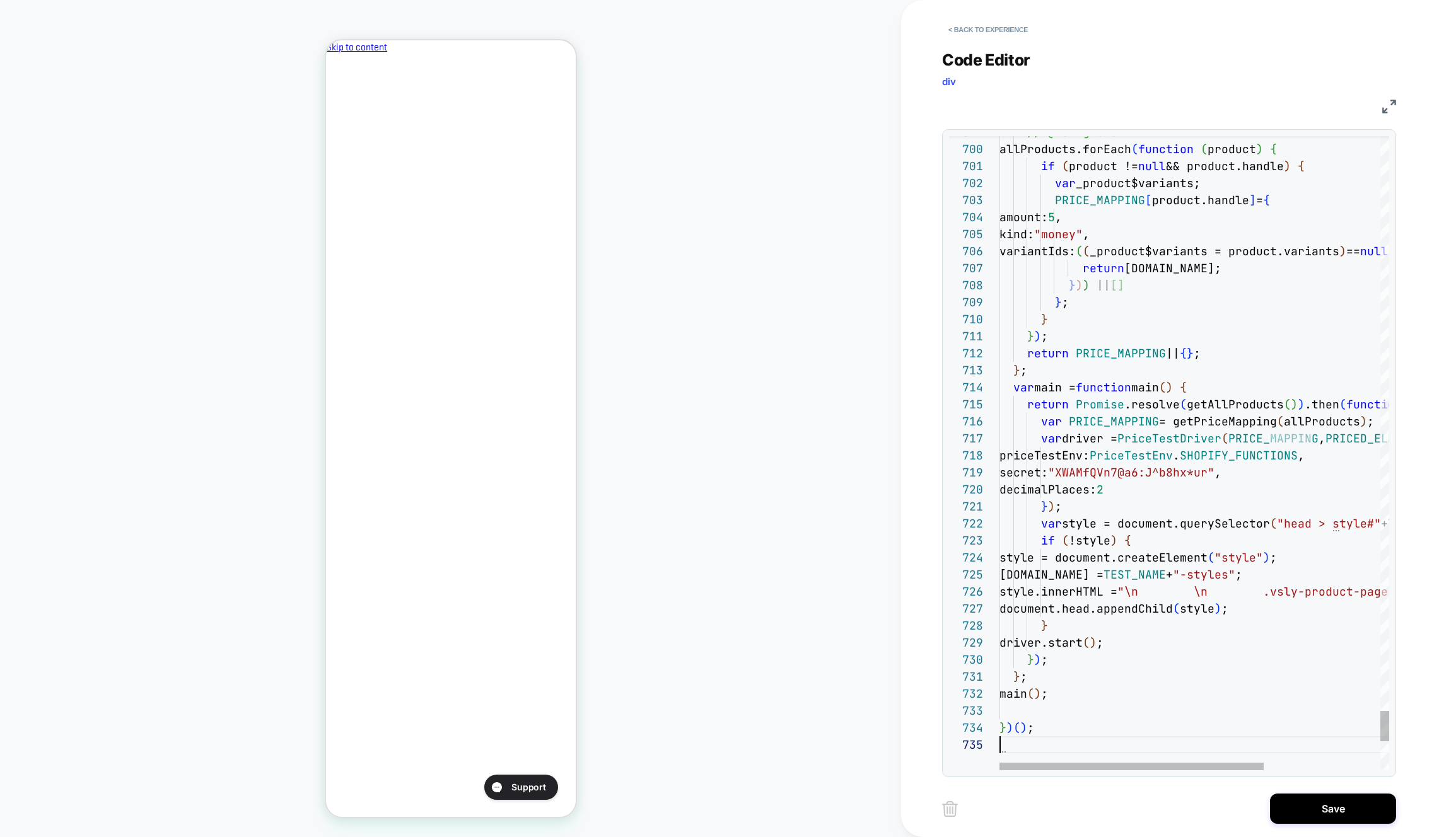
drag, startPoint x: 1296, startPoint y: 801, endPoint x: 1077, endPoint y: 628, distance: 279.1
click at [1296, 801] on button "Save" at bounding box center [1332, 809] width 126 height 30
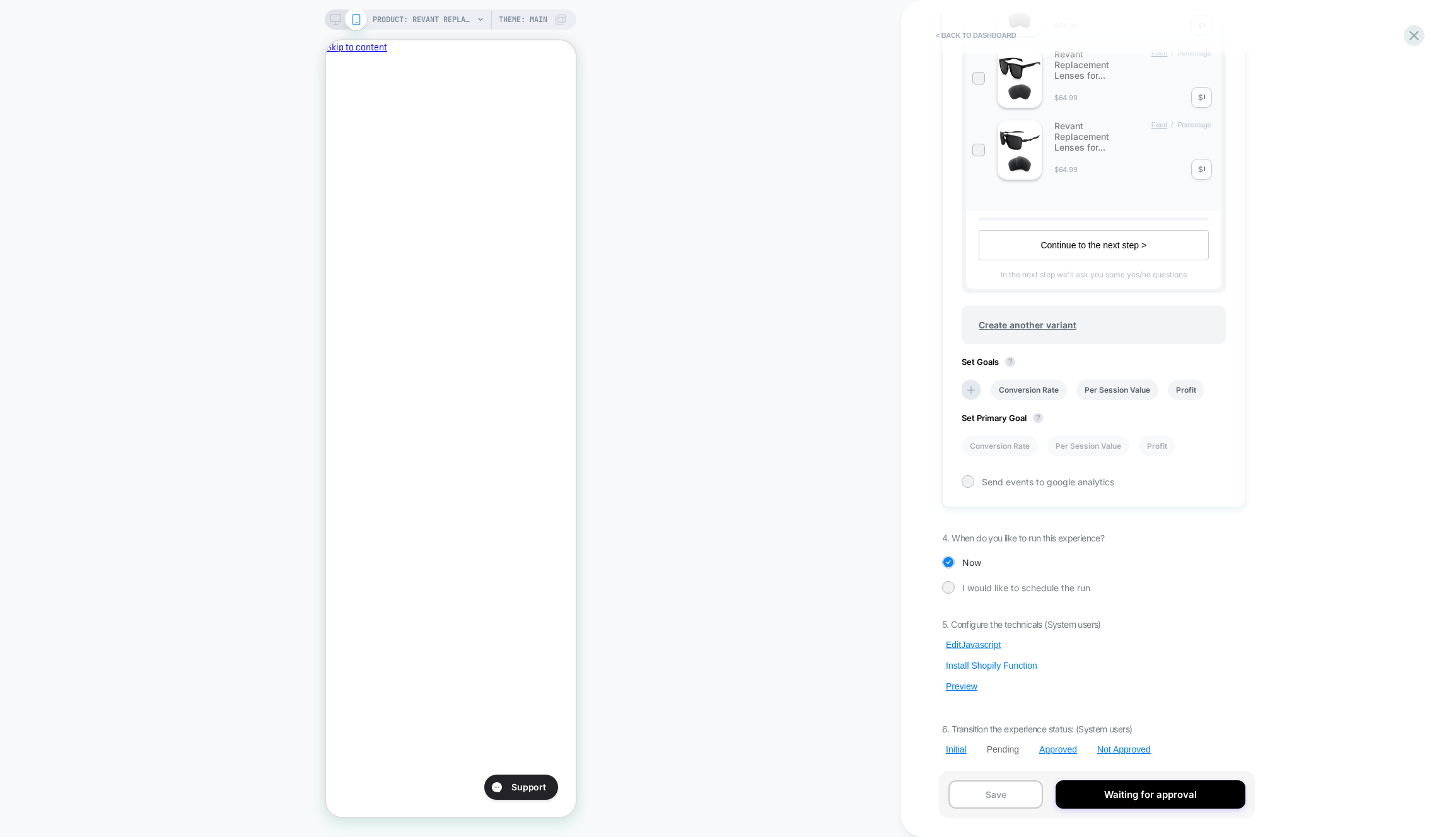
scroll to position [0, 0]
click at [956, 689] on button "Preview" at bounding box center [961, 687] width 39 height 11
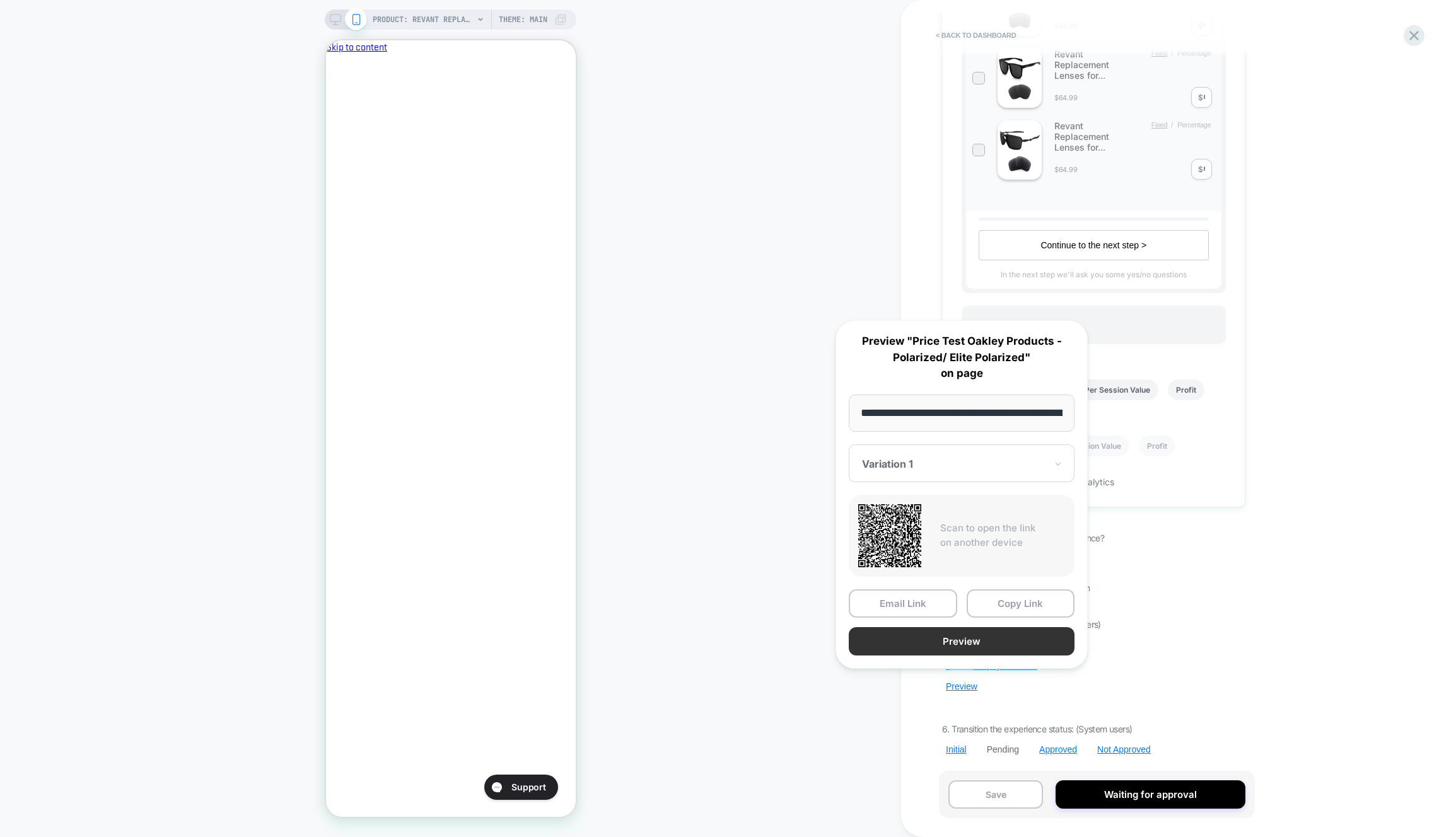
click at [980, 646] on button "Preview" at bounding box center [961, 642] width 226 height 28
drag, startPoint x: 739, startPoint y: 634, endPoint x: 819, endPoint y: 652, distance: 82.0
click at [741, 634] on div "PRODUCT: Revant Replacement Lenses for Oakley Holbrook OO9102 PRODUCT: Revant R…" at bounding box center [450, 418] width 901 height 812
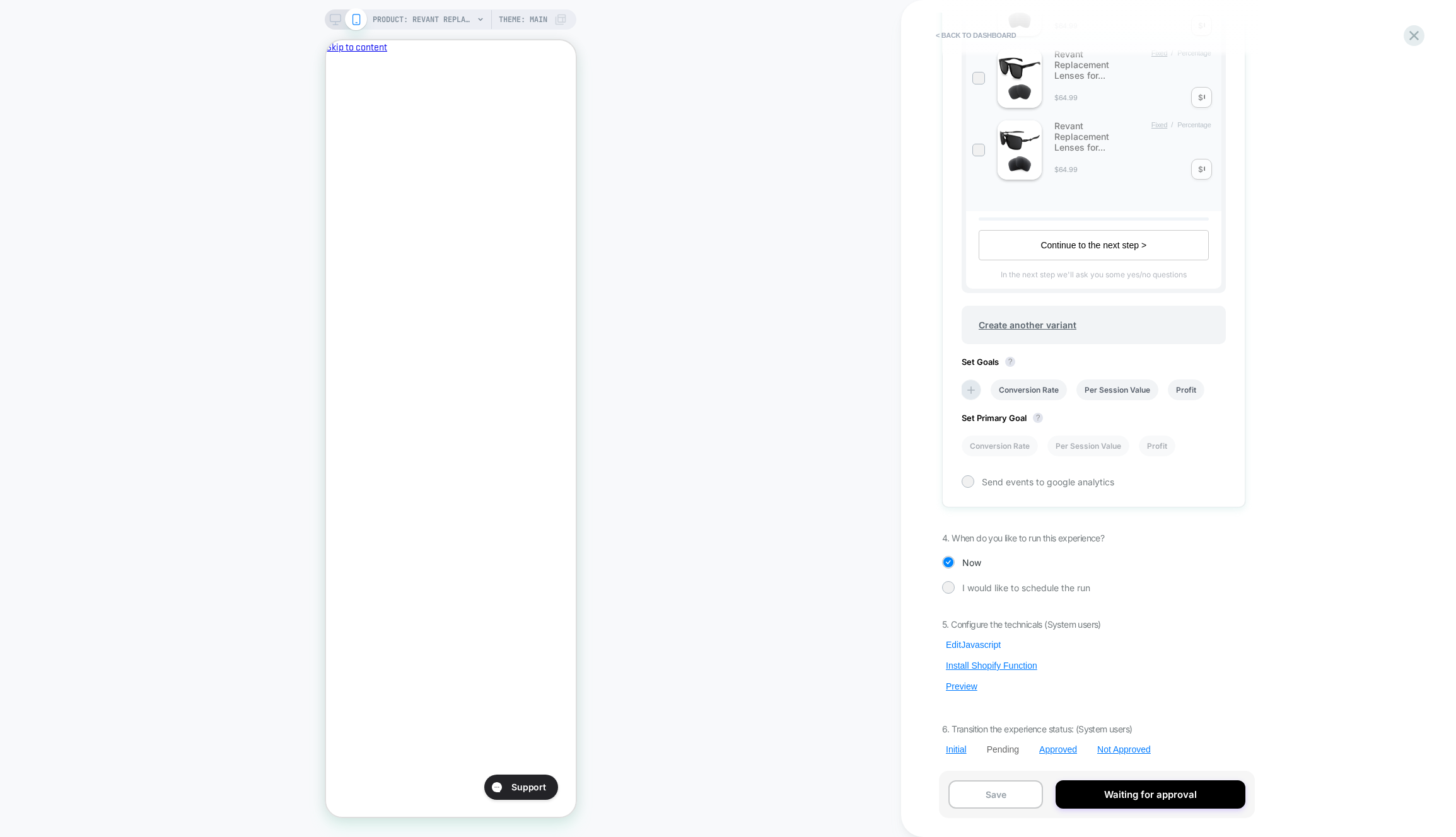
click at [990, 647] on button "Edit Javascript" at bounding box center [972, 644] width 62 height 11
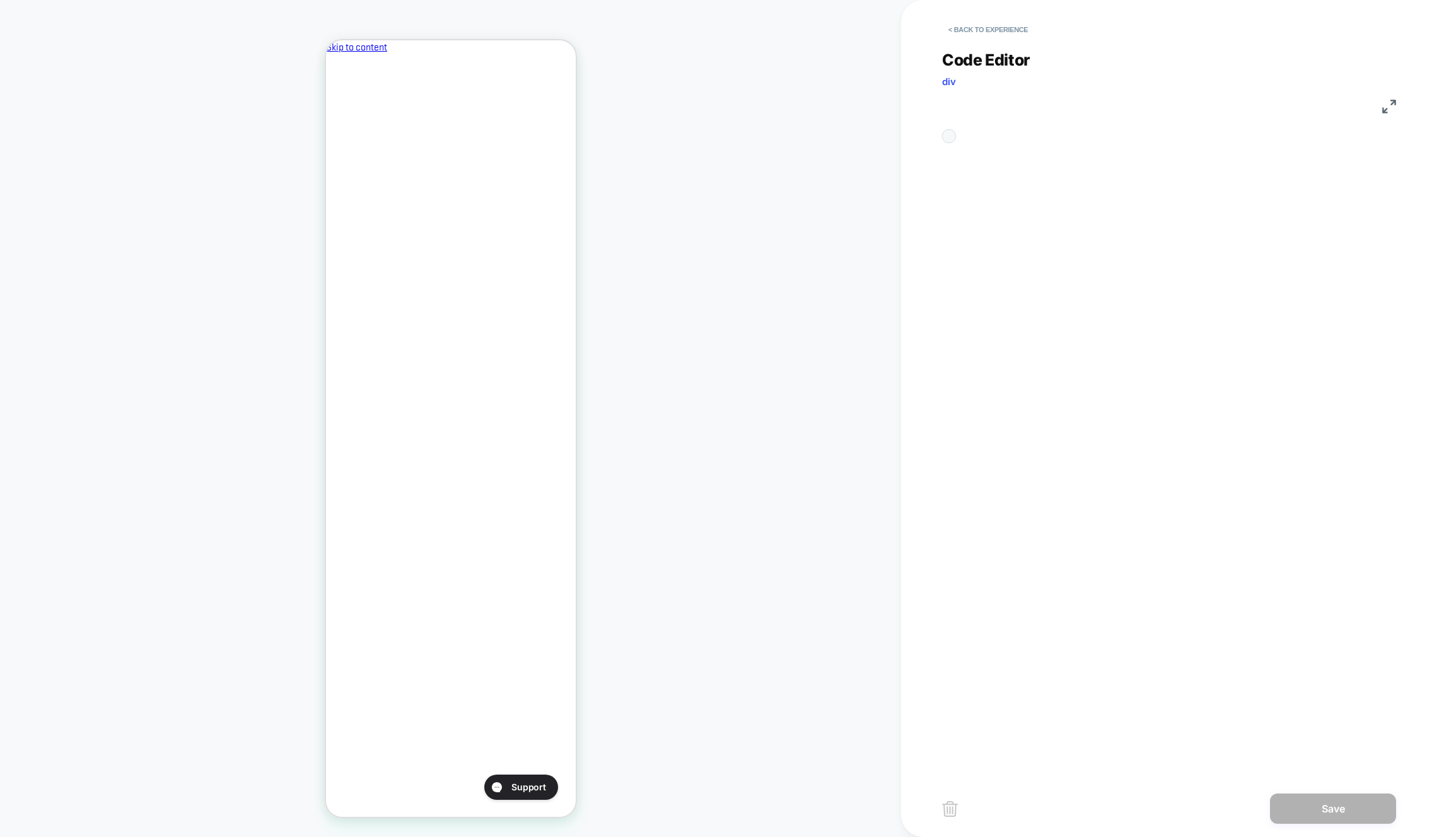
scroll to position [171, 0]
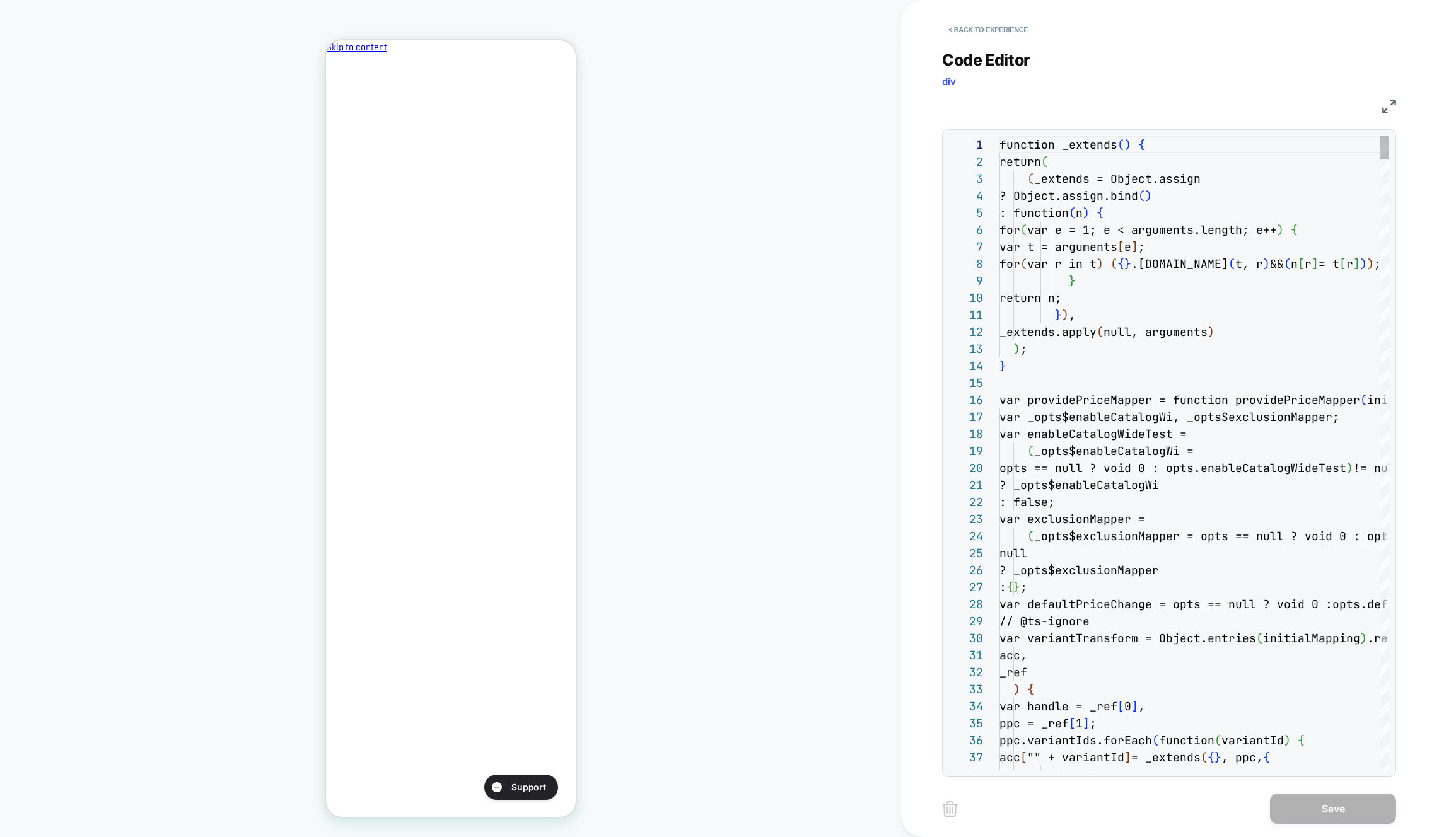
drag, startPoint x: 1171, startPoint y: 557, endPoint x: 1218, endPoint y: 637, distance: 92.8
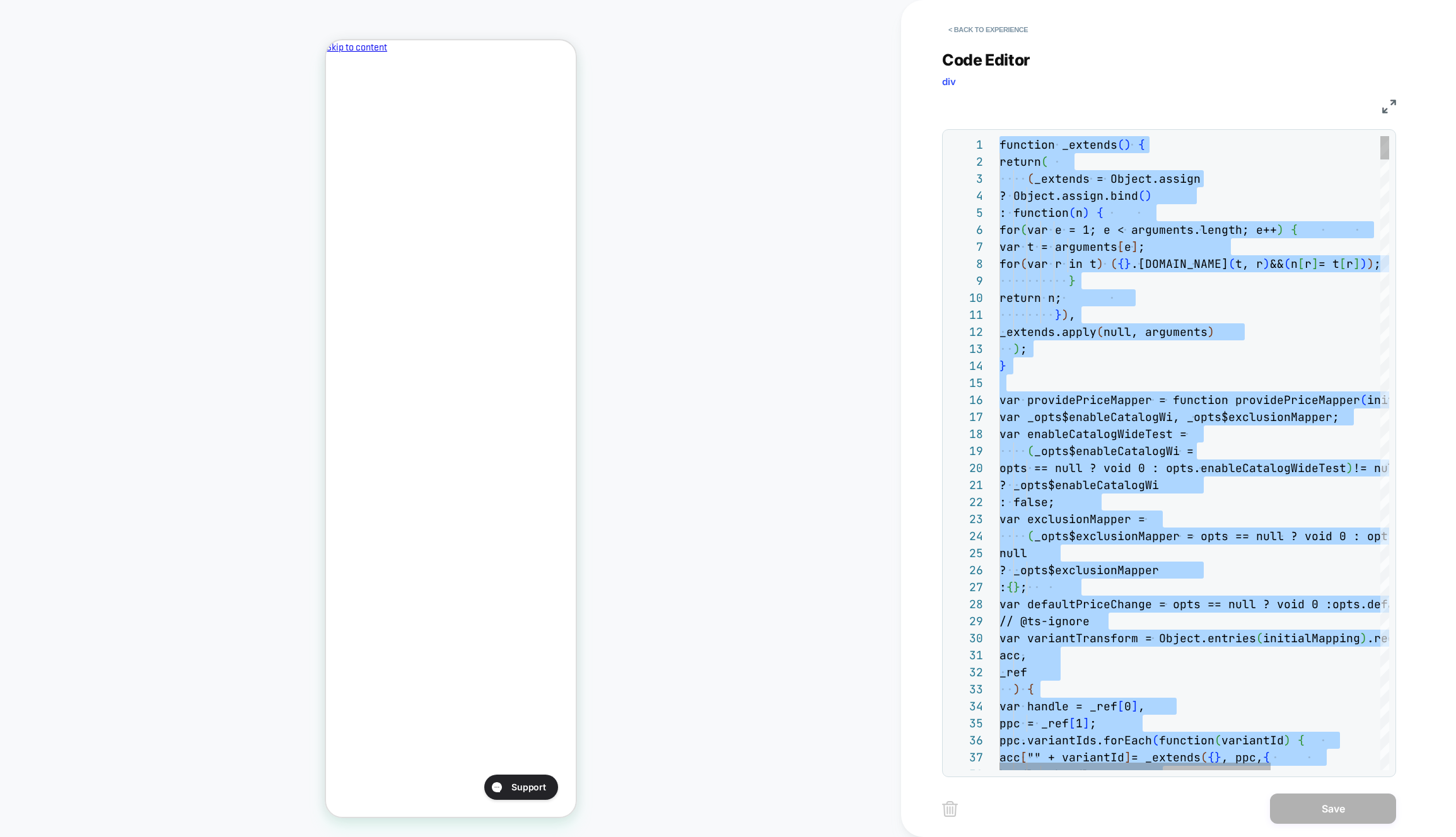
type textarea "*** **** ********* *****"
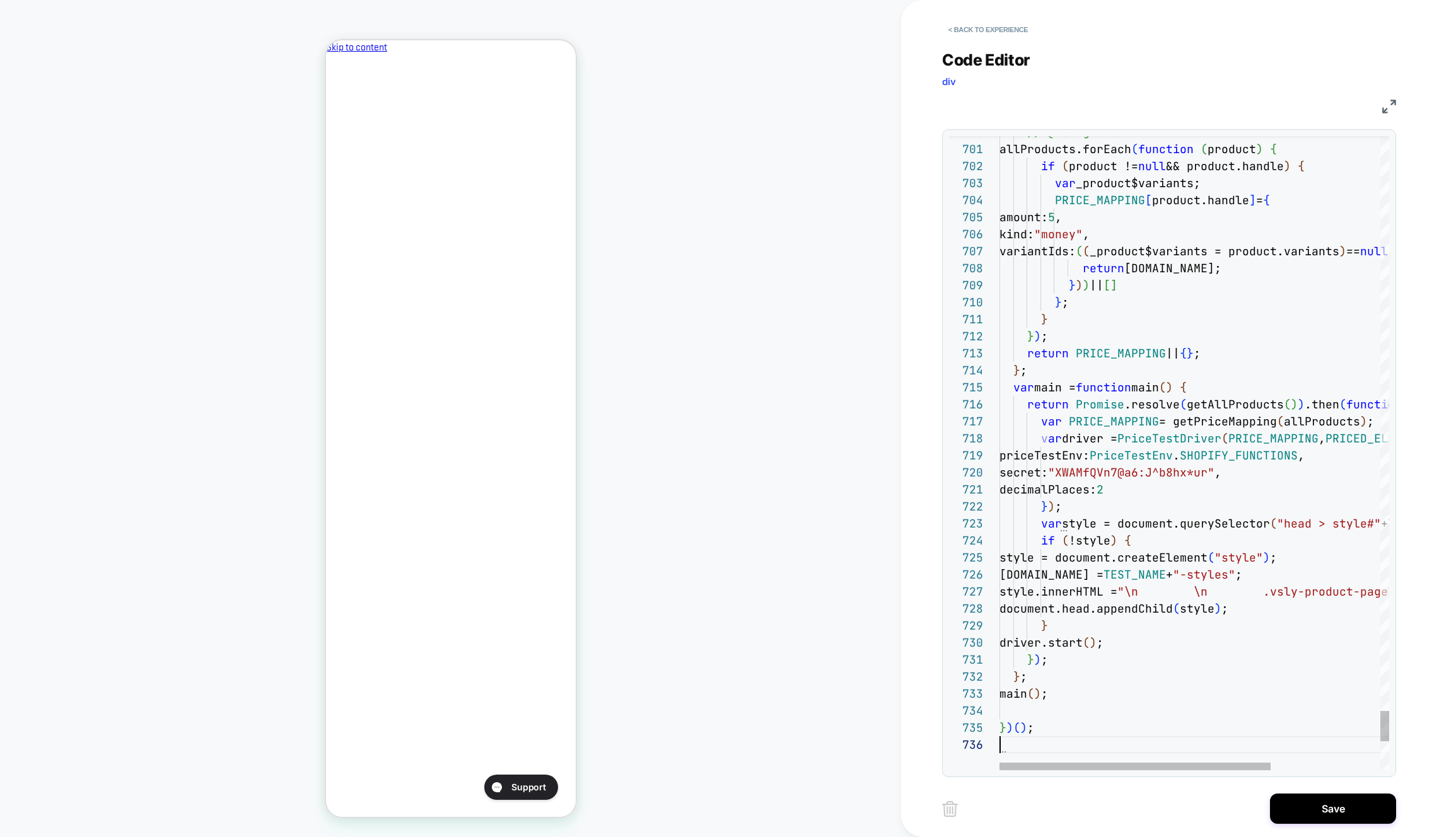
drag, startPoint x: 1334, startPoint y: 811, endPoint x: 1018, endPoint y: 621, distance: 368.7
click at [1334, 811] on button "Save" at bounding box center [1332, 809] width 126 height 30
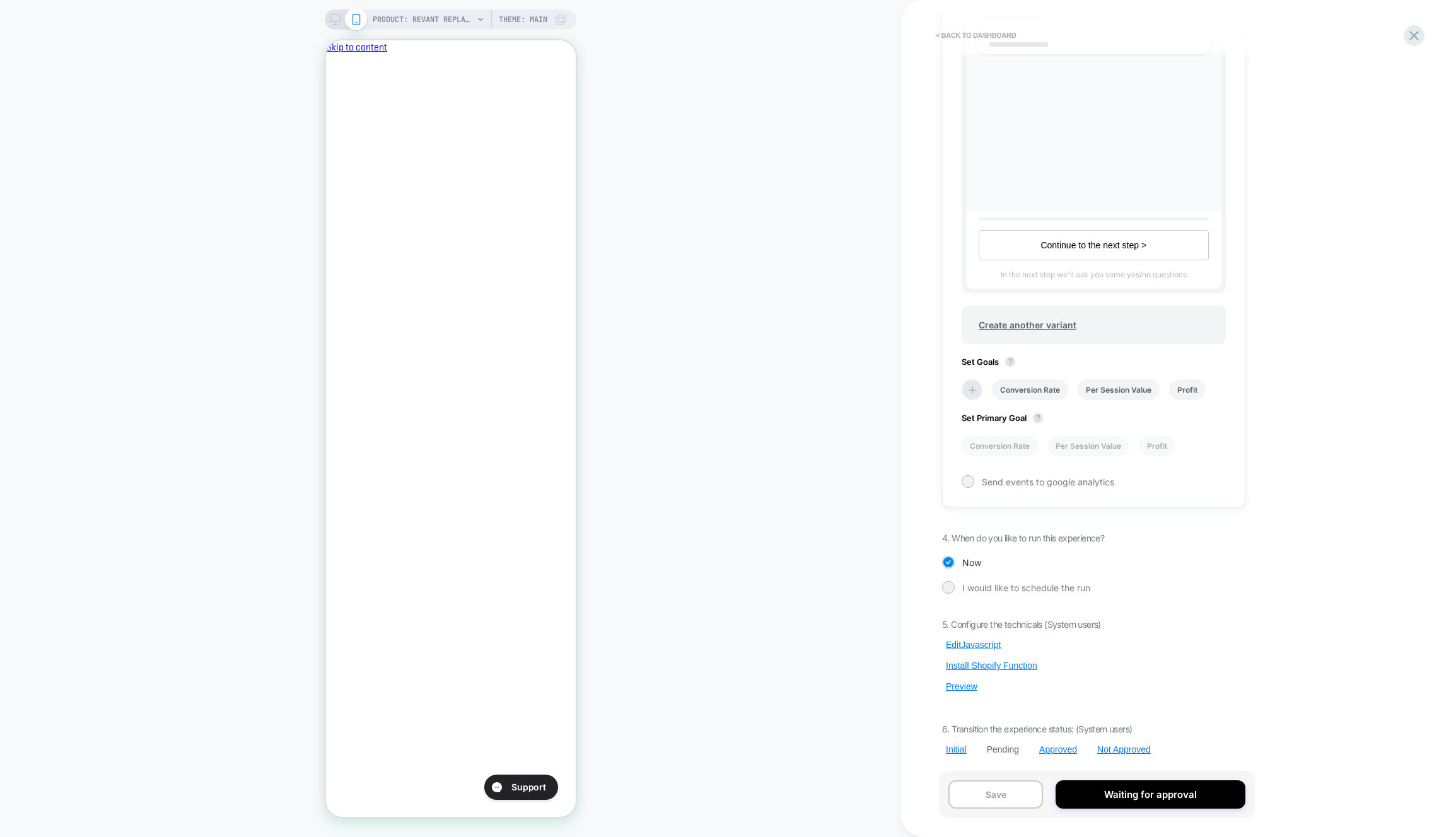
scroll to position [0, 1]
click at [965, 688] on button "Preview" at bounding box center [961, 687] width 39 height 11
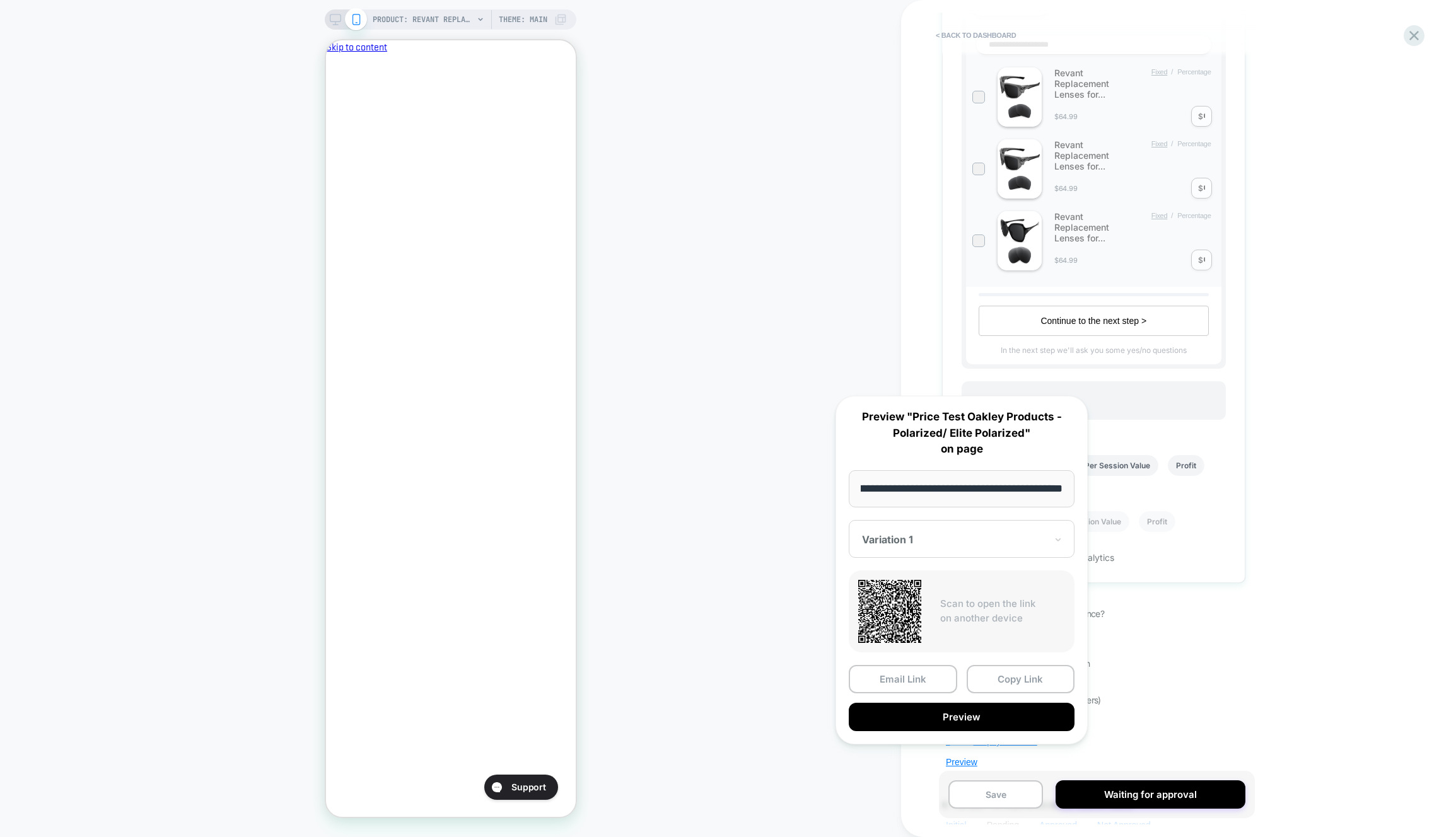
scroll to position [0, 217]
click at [989, 638] on div "Scan to open the link on another device" at bounding box center [961, 611] width 226 height 82
click at [985, 707] on button "Preview" at bounding box center [961, 717] width 226 height 28
click at [804, 664] on div "PRODUCT: Revant Replacement Lenses for Oakley Holbrook OO9102 PRODUCT: Revant R…" at bounding box center [450, 418] width 901 height 812
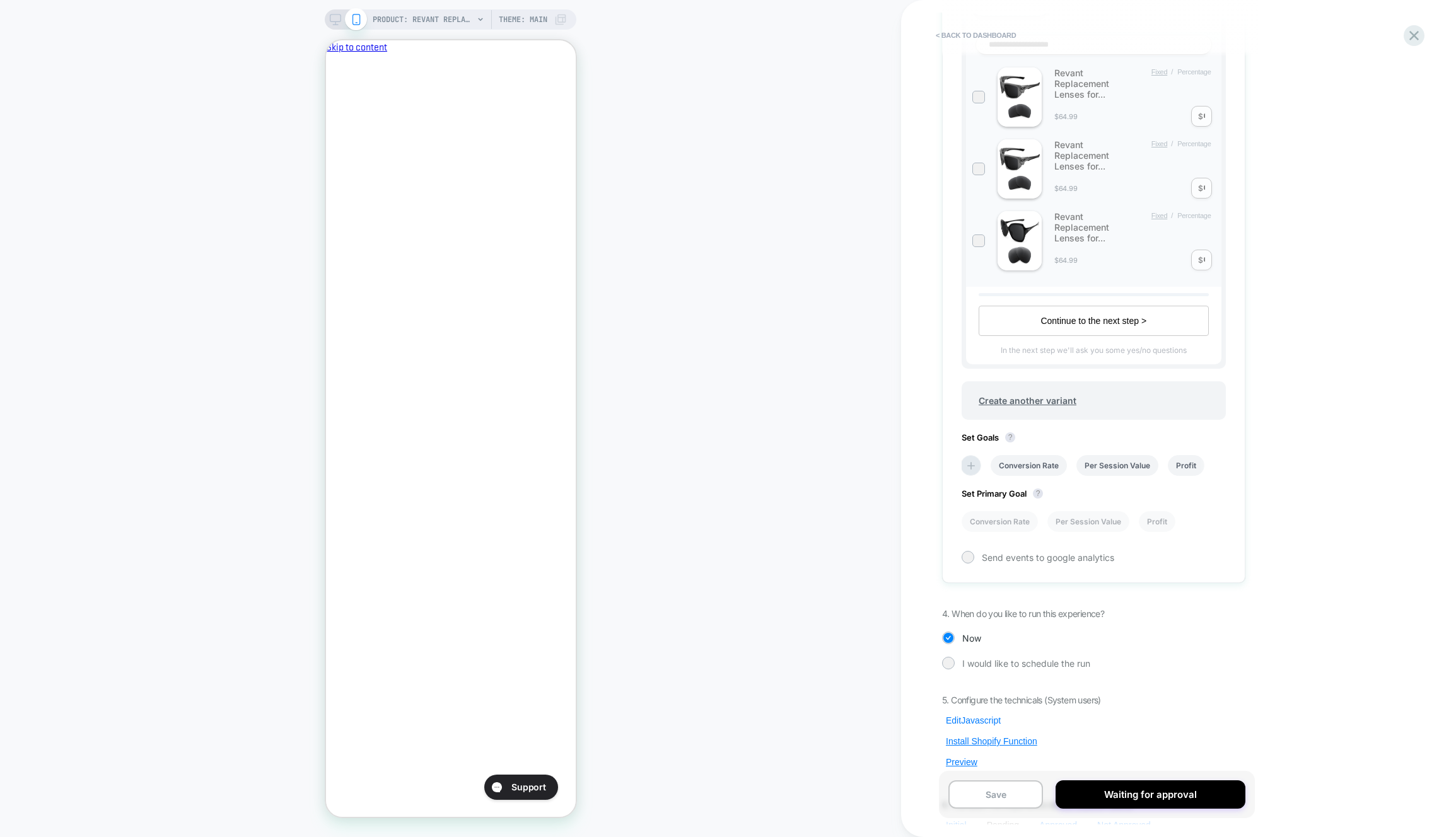
scroll to position [0, 217]
click at [972, 717] on button "Edit Javascript" at bounding box center [972, 720] width 62 height 11
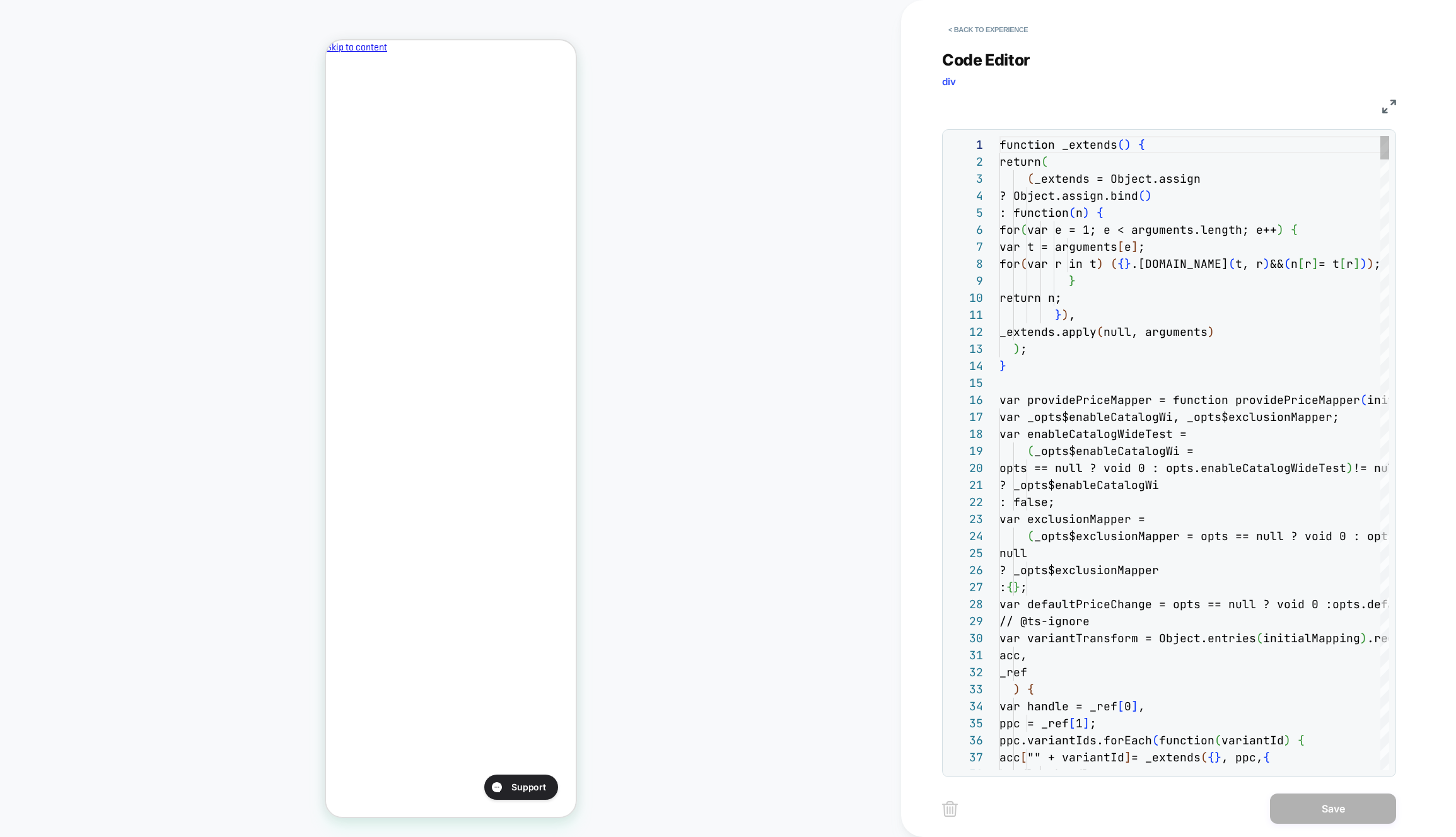
scroll to position [171, 0]
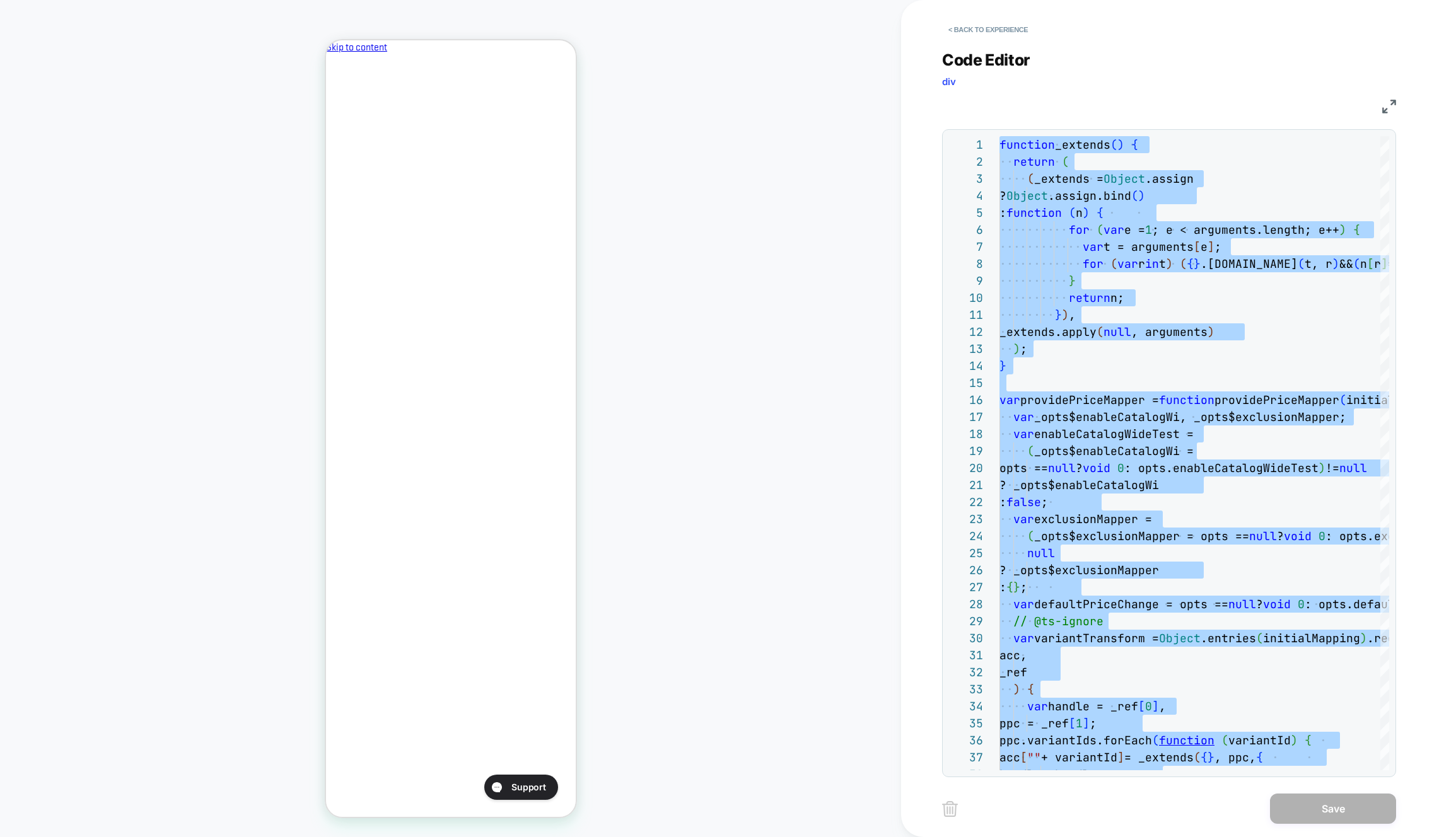
type textarea "**********"
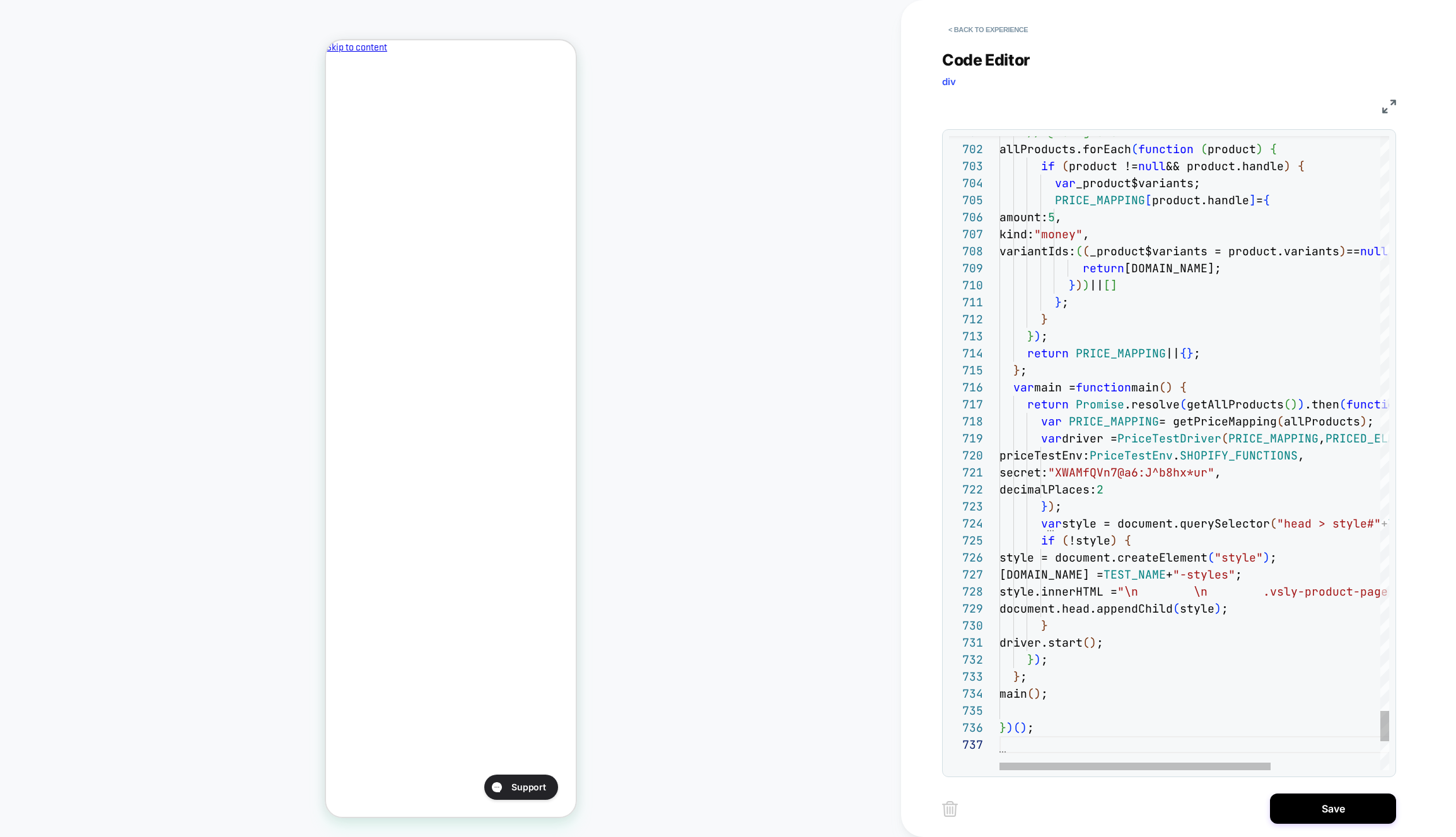
drag, startPoint x: 1276, startPoint y: 811, endPoint x: 1213, endPoint y: 739, distance: 95.7
click at [1276, 811] on button "Save" at bounding box center [1332, 809] width 126 height 30
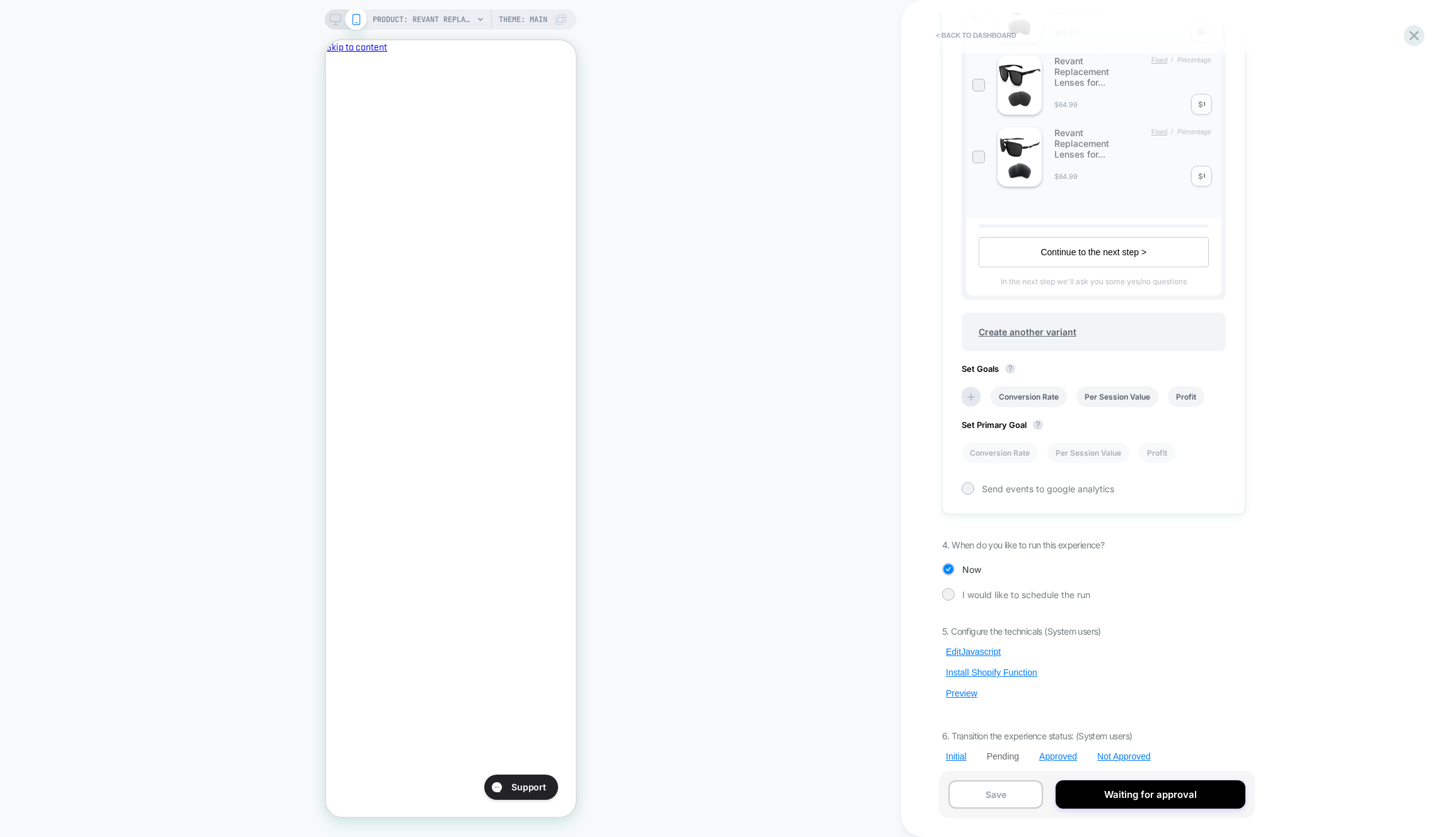
scroll to position [472, 0]
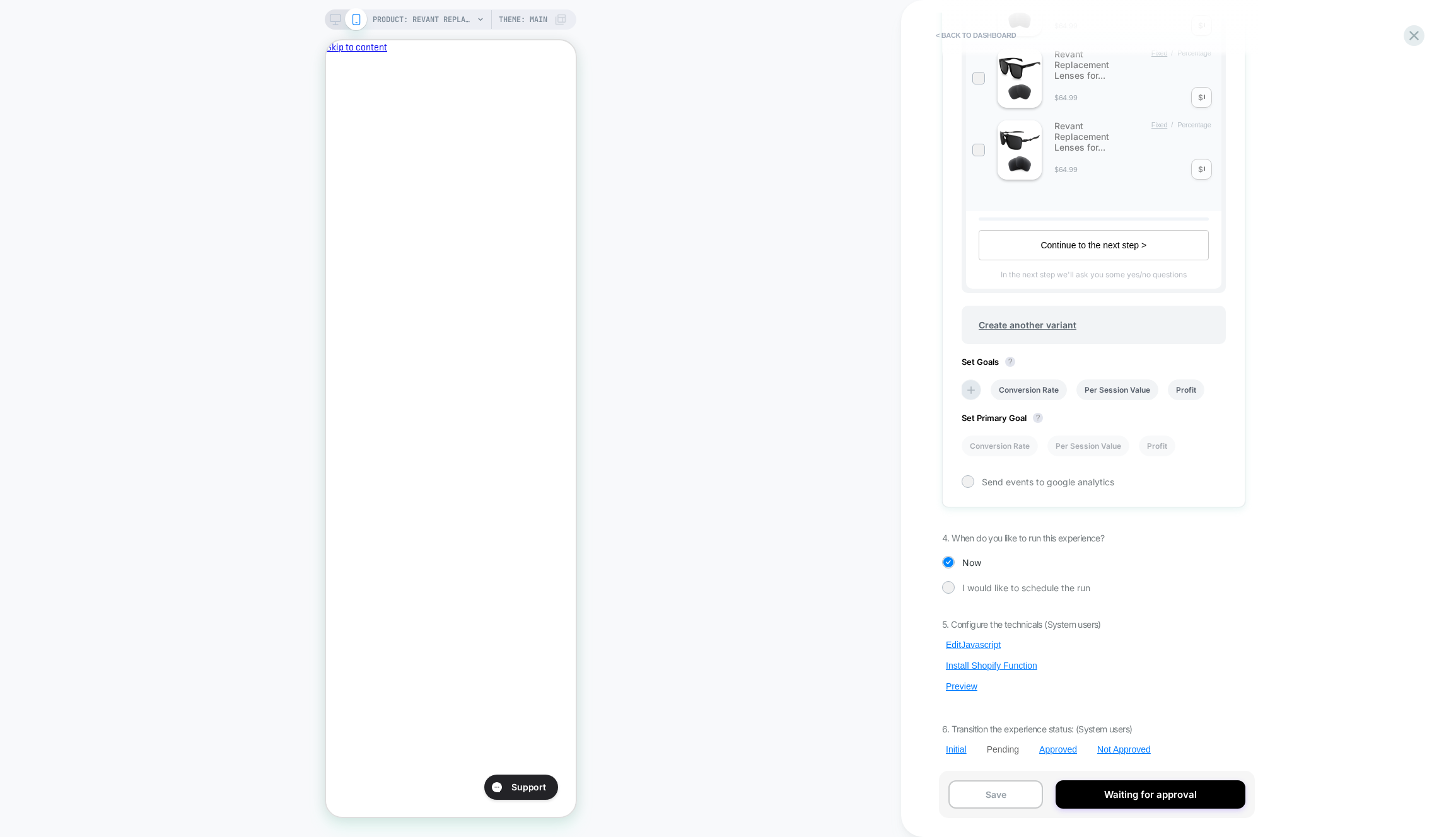
drag, startPoint x: 962, startPoint y: 685, endPoint x: 979, endPoint y: 653, distance: 36.2
click at [962, 685] on button "Preview" at bounding box center [961, 687] width 39 height 11
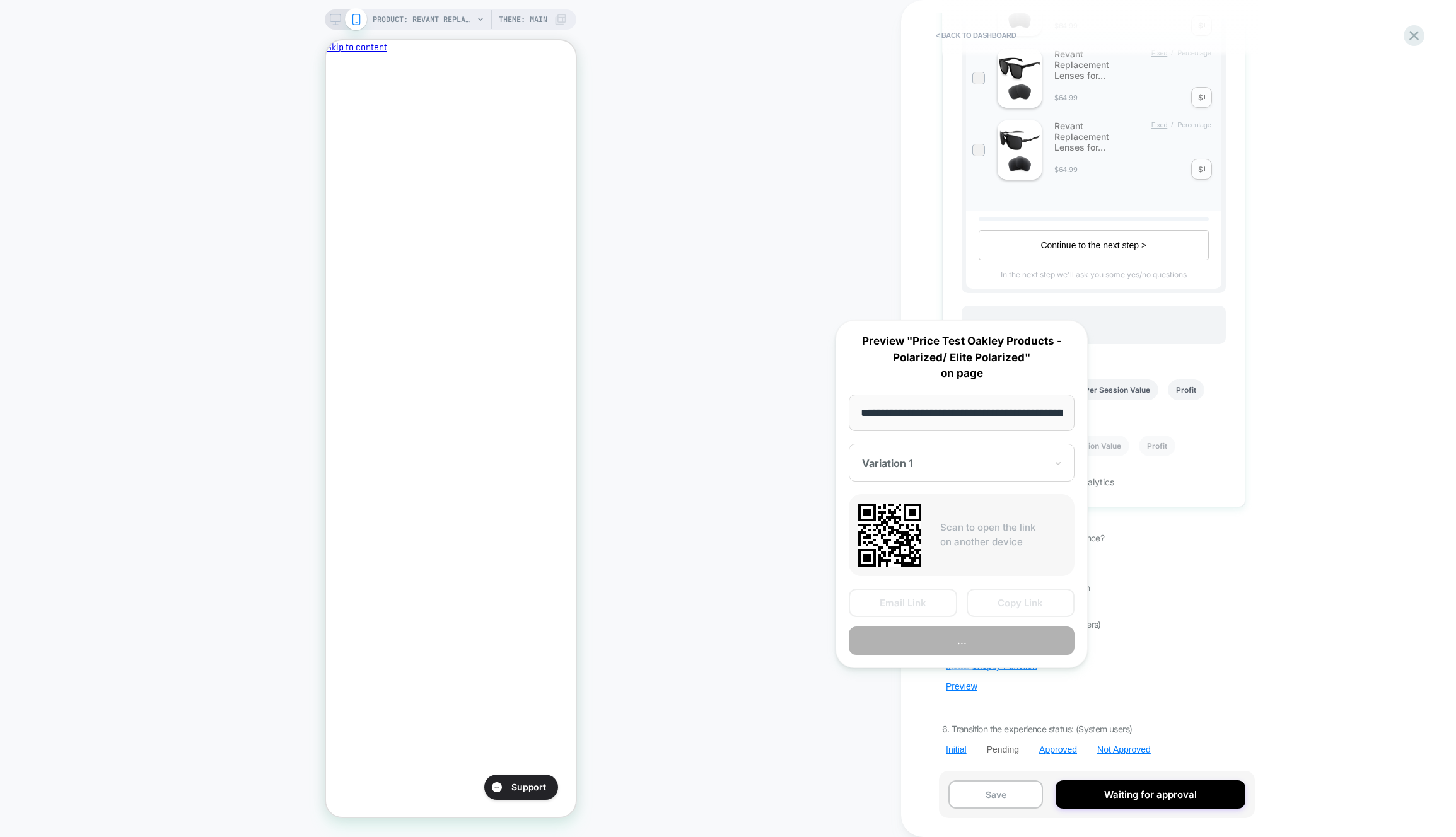
scroll to position [0, 283]
click at [979, 648] on button "Preview" at bounding box center [961, 642] width 226 height 28
click at [831, 657] on div "**********" at bounding box center [962, 494] width 278 height 374
click at [921, 702] on div "< back to dashboard Pending Price Test Oakley Products - Polarized/ Elite Polar…" at bounding box center [1178, 418] width 555 height 837
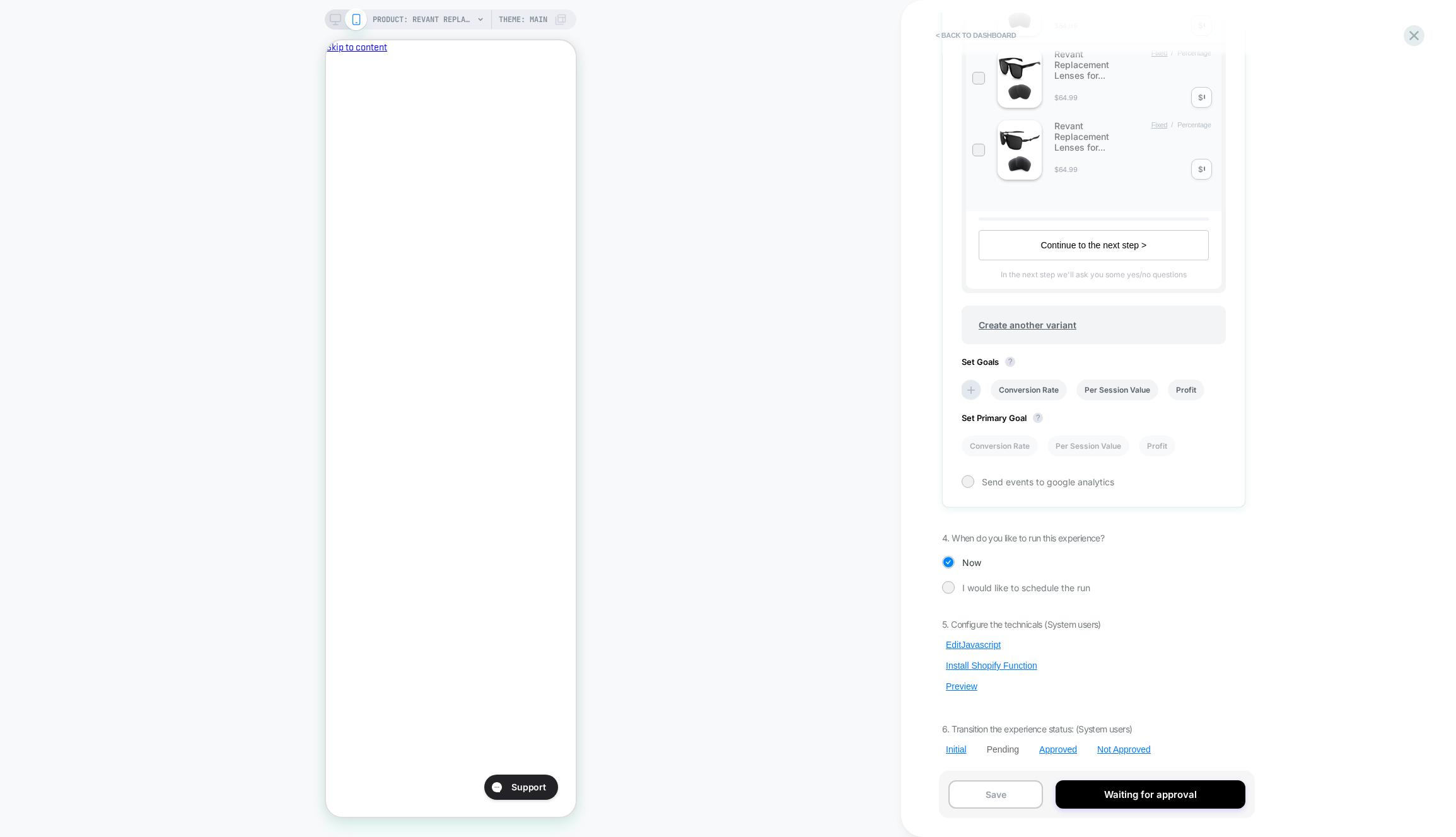
click at [870, 644] on div "PRODUCT: Revant Replacement Lenses for Oakley Holbrook OO9102 PRODUCT: Revant R…" at bounding box center [450, 418] width 901 height 812
click at [958, 690] on button "Preview" at bounding box center [961, 687] width 39 height 11
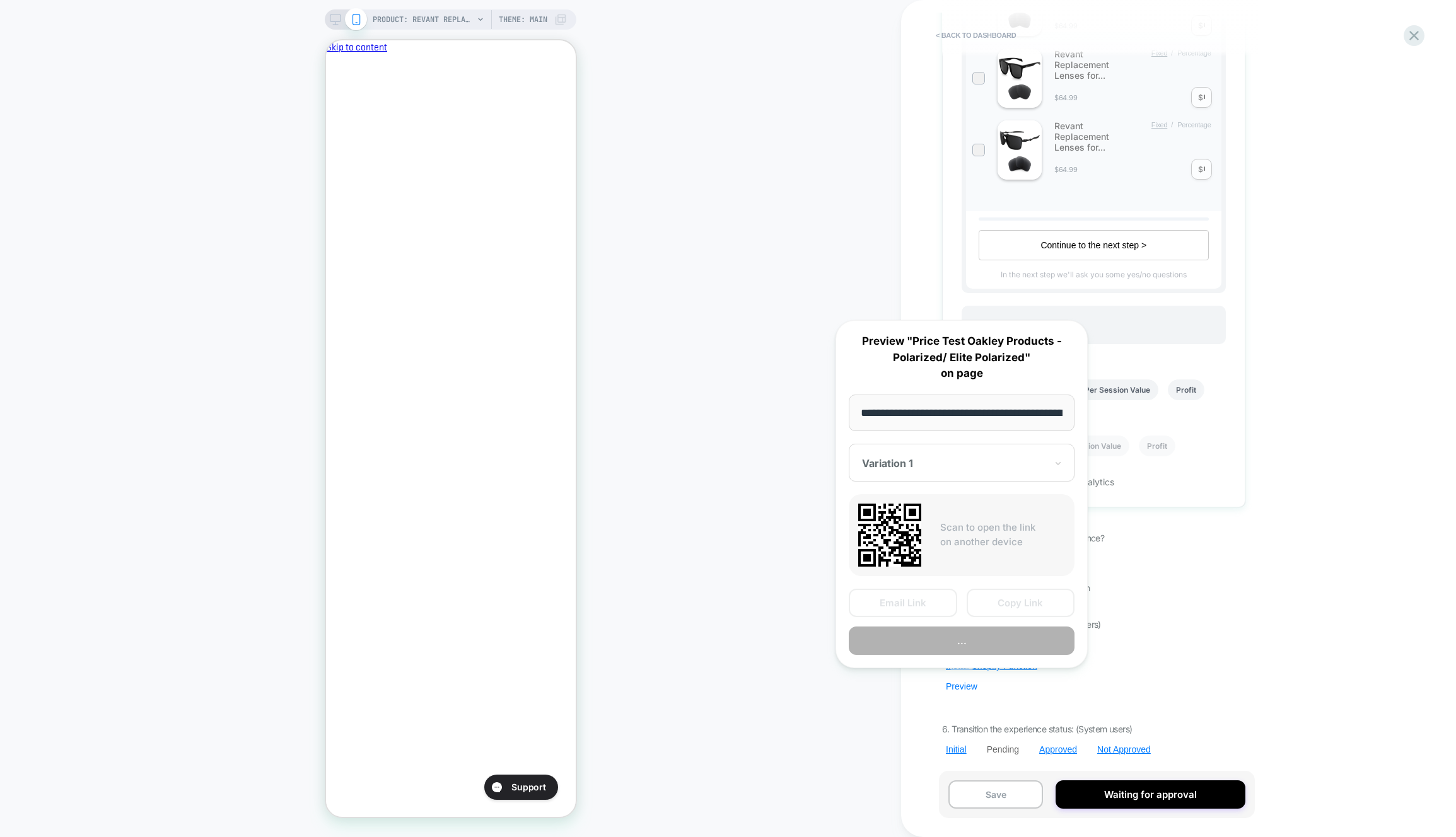
scroll to position [0, 283]
click at [1023, 612] on button "Copy Link" at bounding box center [1020, 604] width 108 height 28
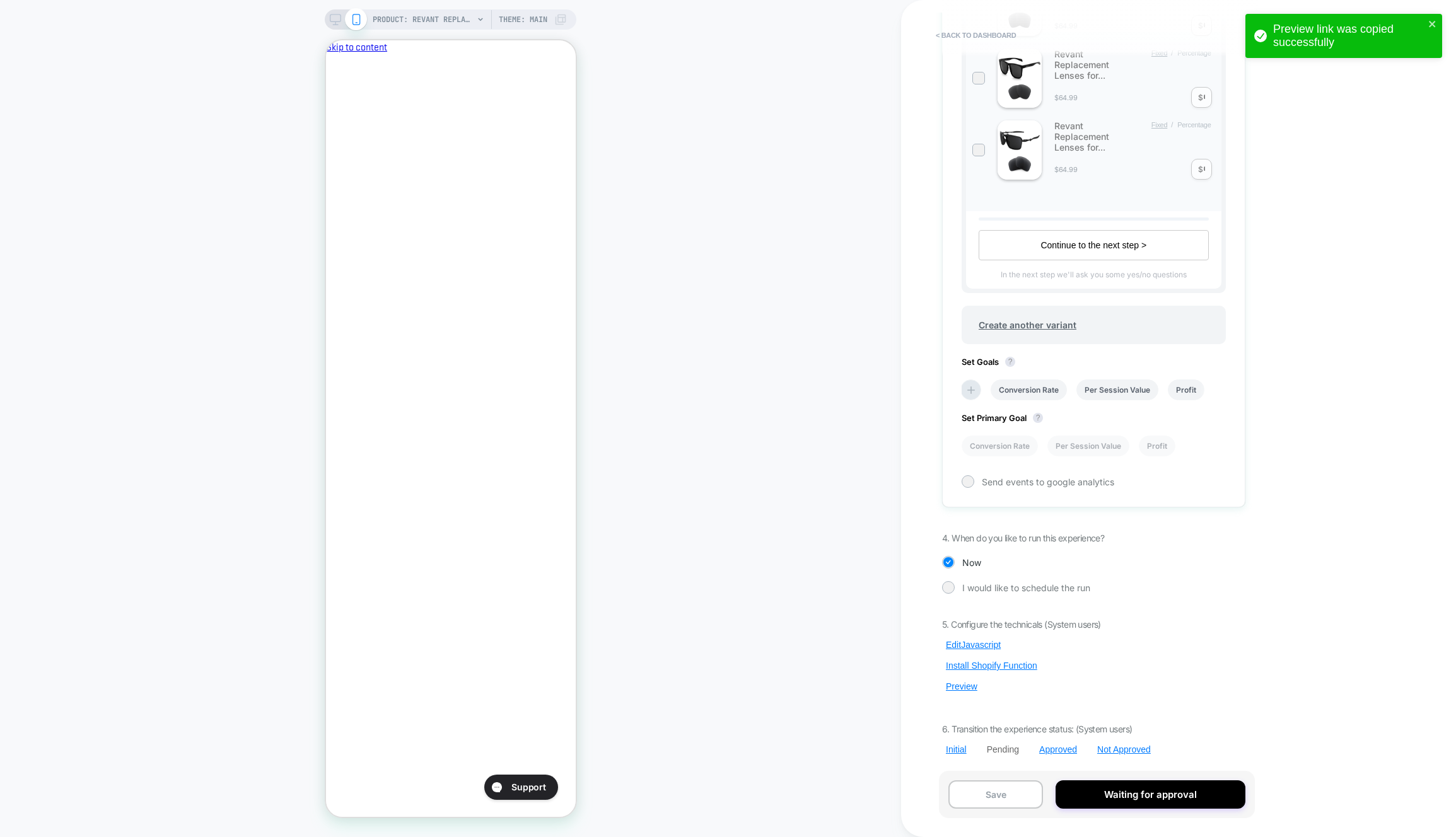
scroll to position [0, 0]
drag, startPoint x: 993, startPoint y: 637, endPoint x: 998, endPoint y: 644, distance: 8.6
click at [993, 637] on div "5. Configure the technicals (System users) Edit Javascript Install Shopify Func…" at bounding box center [1093, 687] width 303 height 136
click at [998, 644] on button "Edit Javascript" at bounding box center [972, 644] width 62 height 11
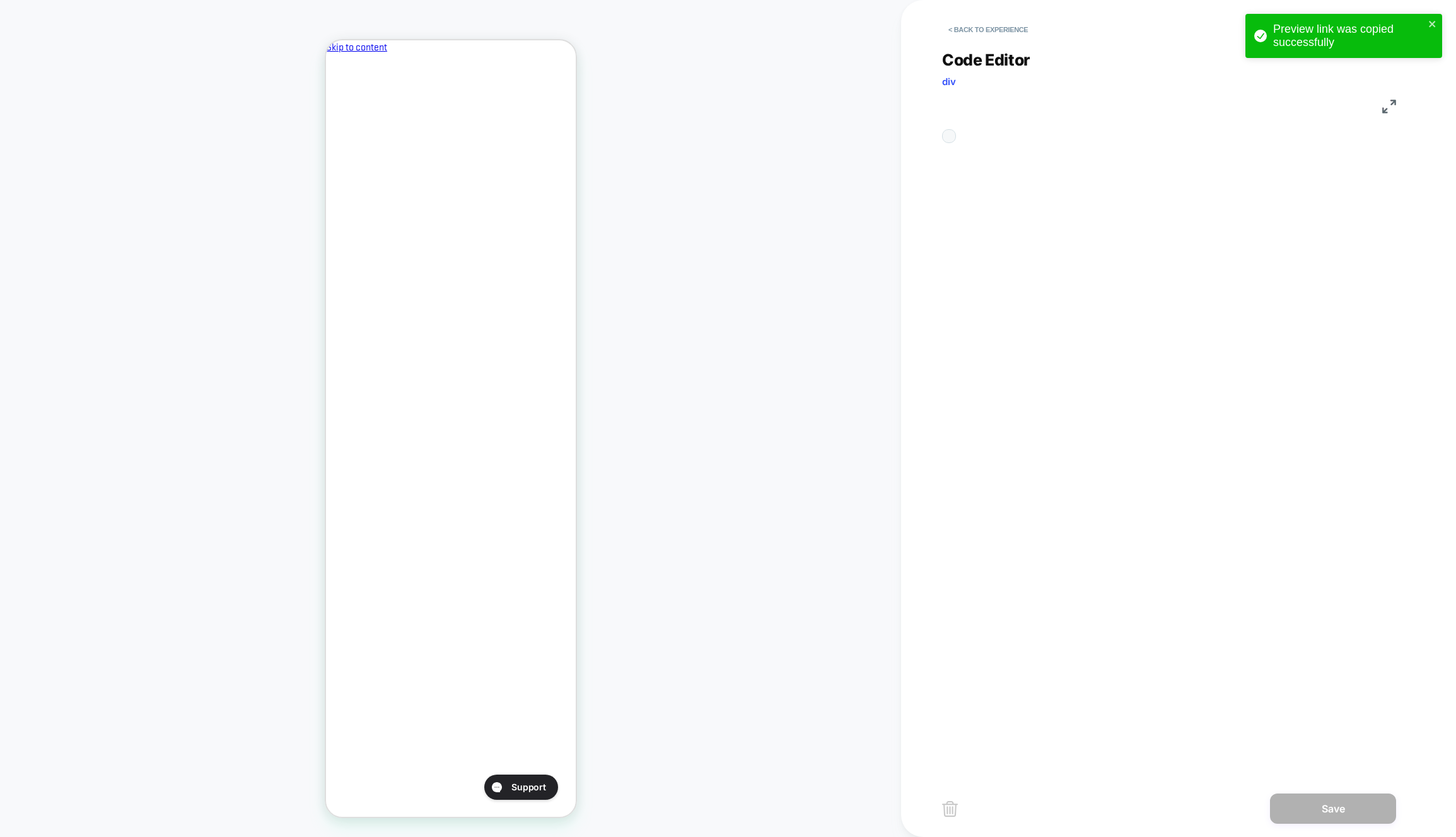
scroll to position [171, 0]
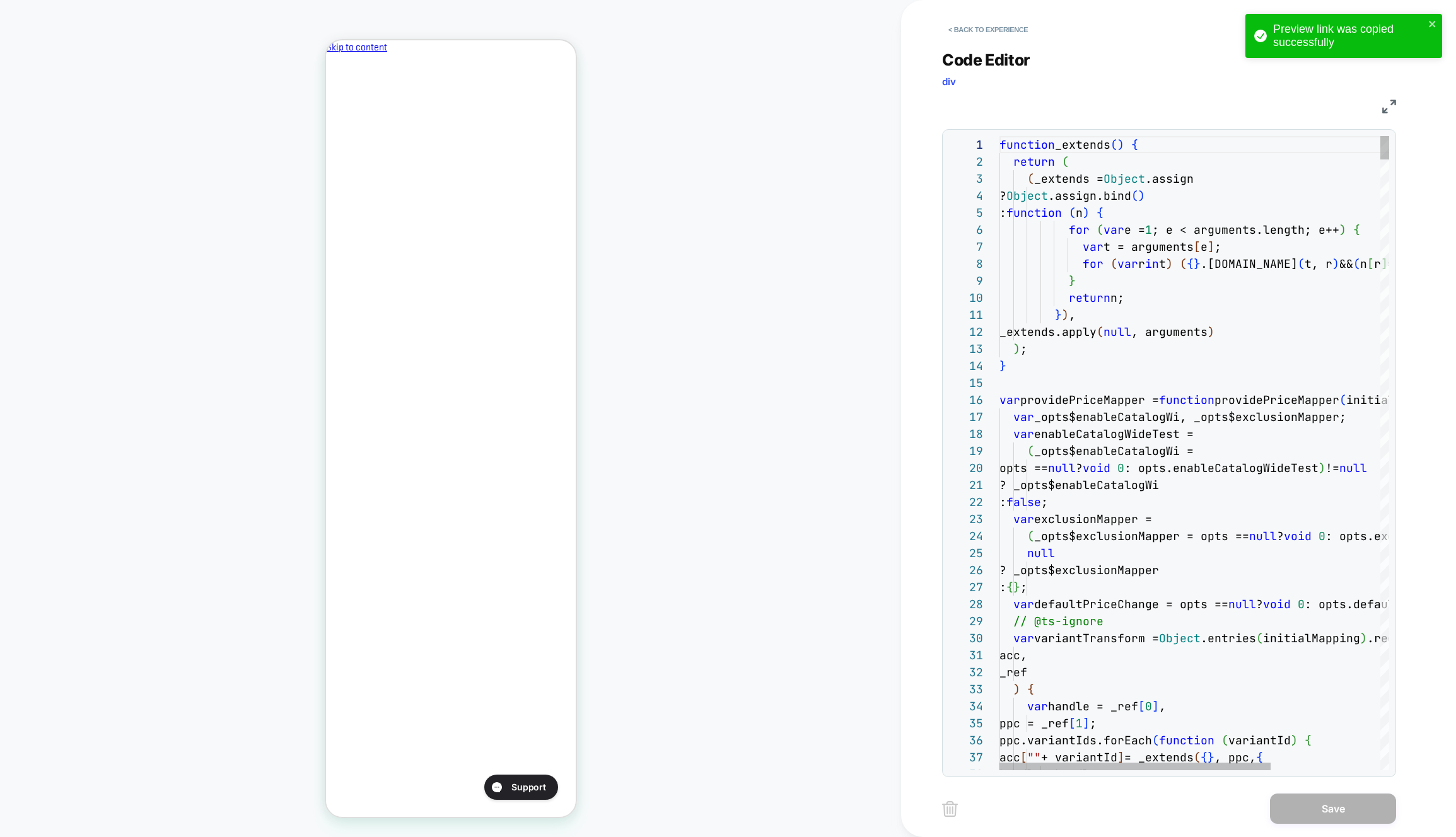
drag, startPoint x: 998, startPoint y: 644, endPoint x: 1116, endPoint y: 557, distance: 146.6
type textarea "*****"
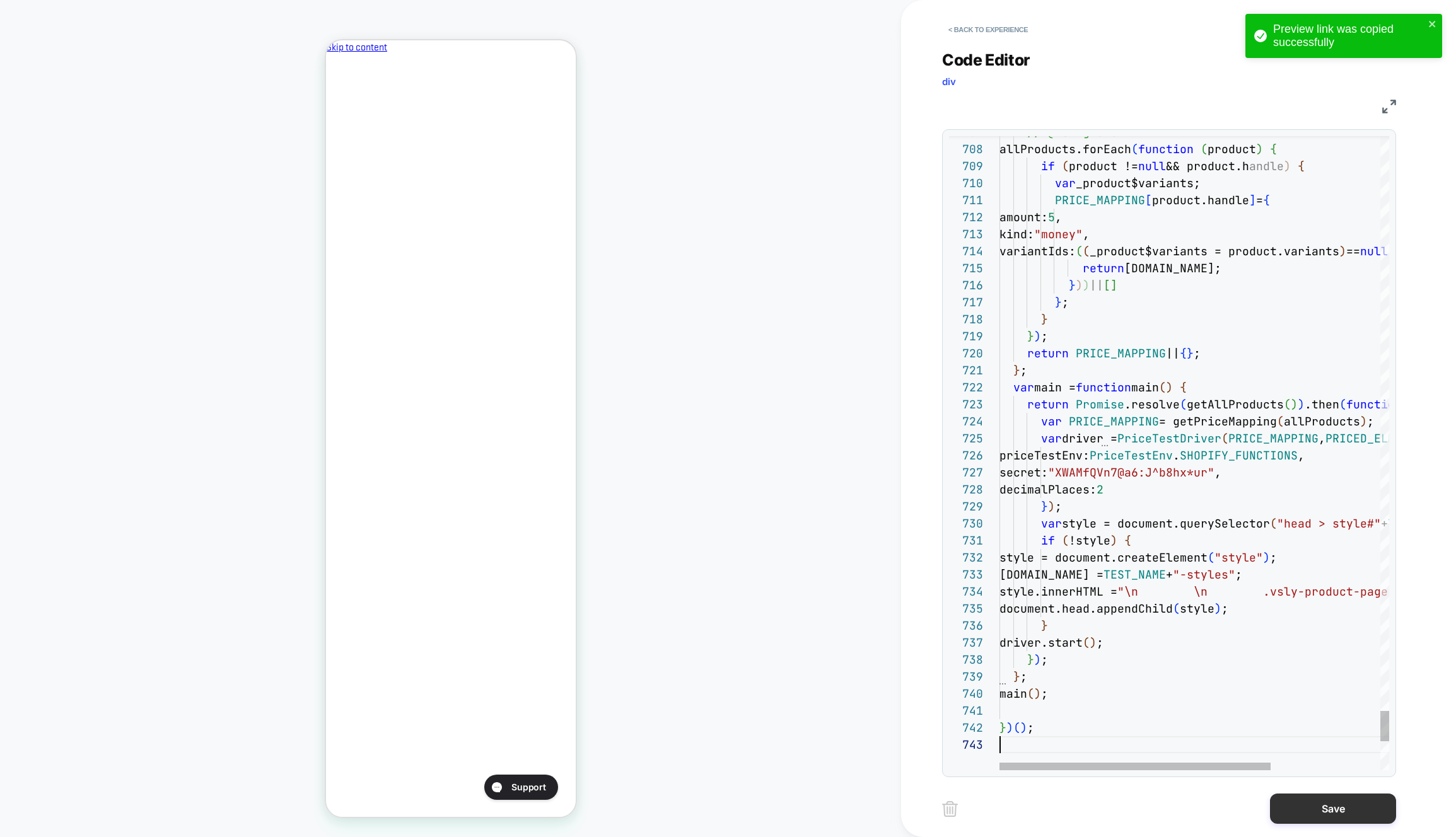
scroll to position [0, 217]
click at [1333, 821] on button "Save" at bounding box center [1332, 809] width 126 height 30
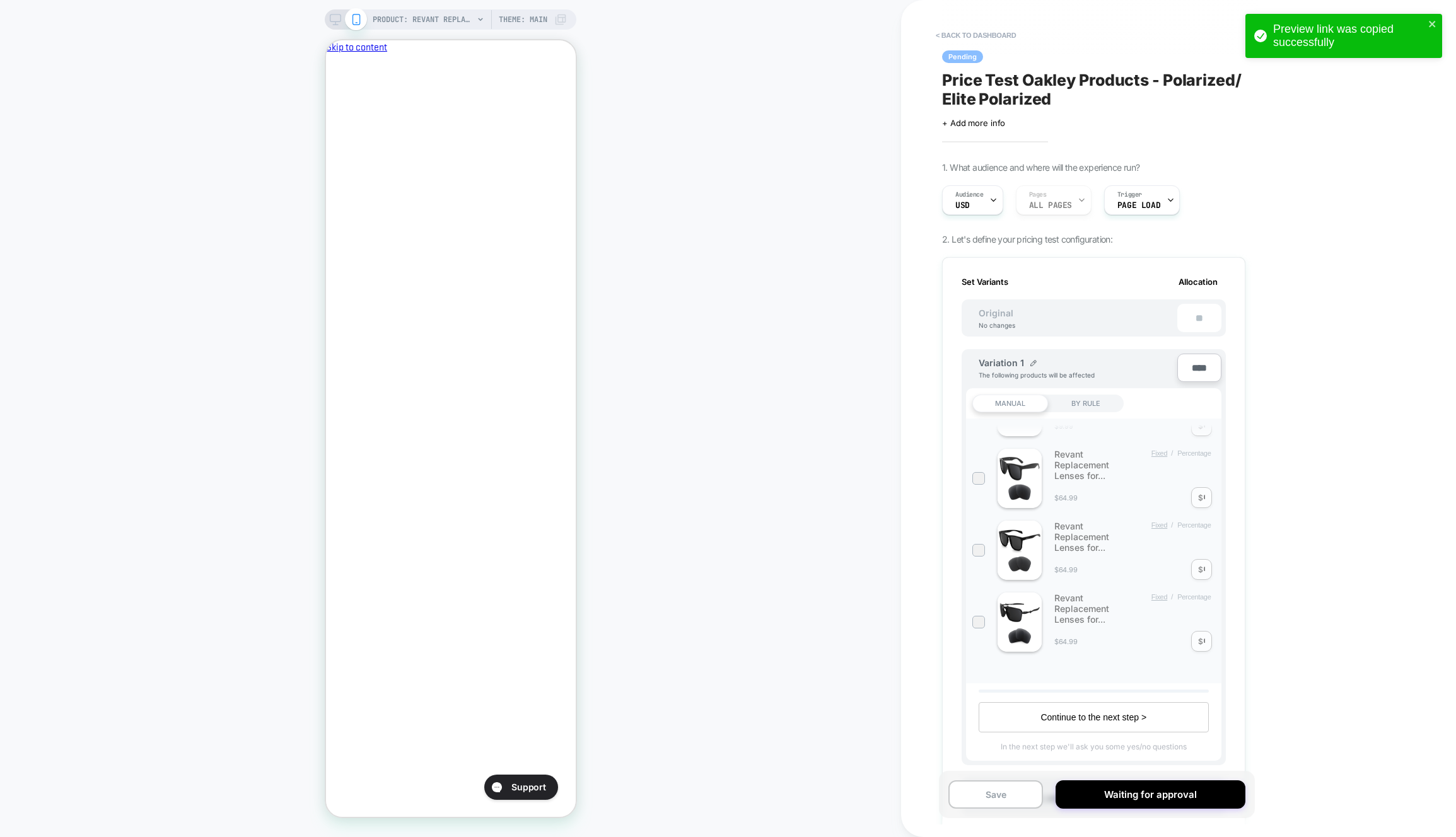
scroll to position [0, 1]
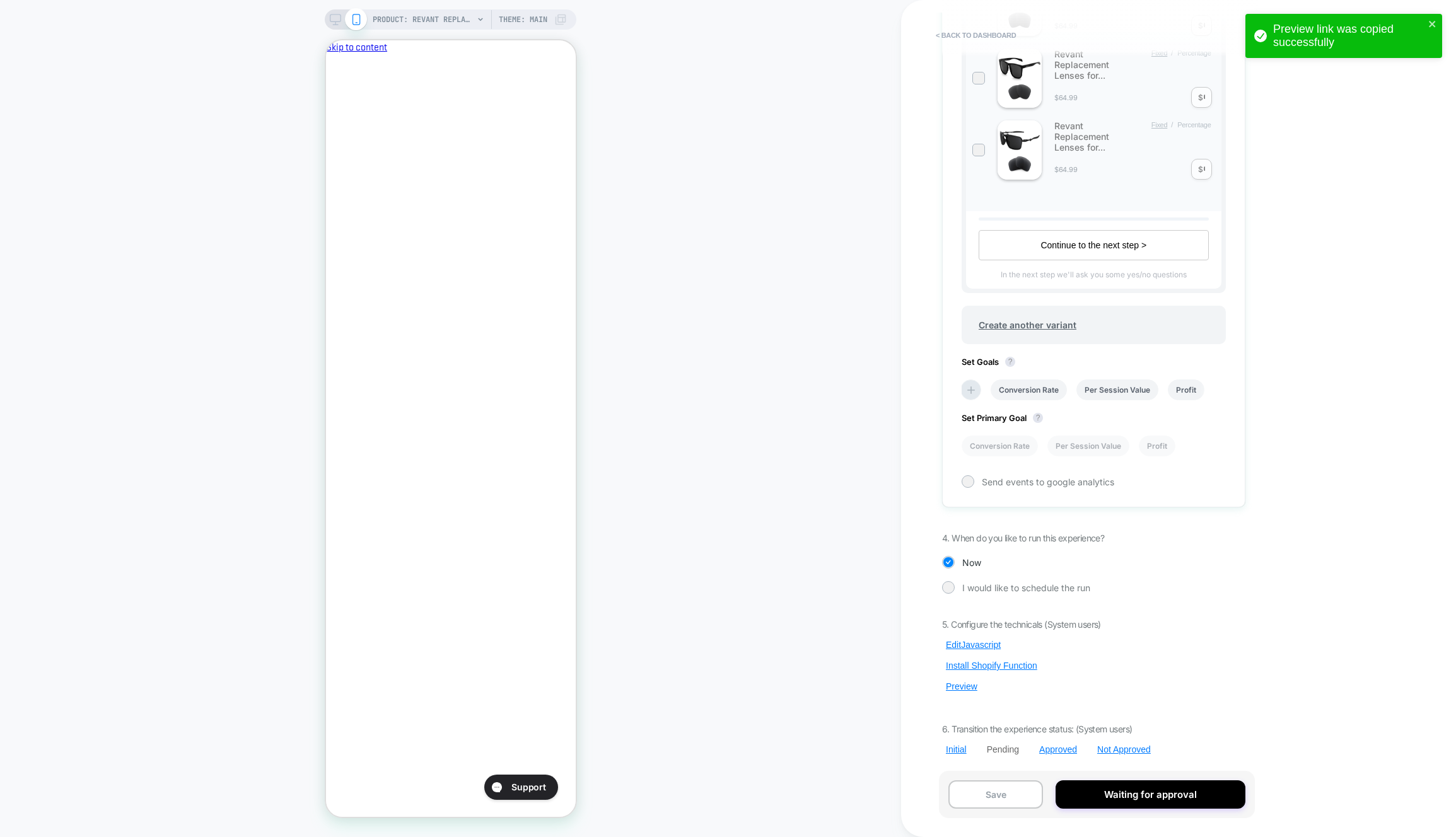
drag, startPoint x: 960, startPoint y: 690, endPoint x: 1027, endPoint y: 644, distance: 81.3
click at [960, 690] on button "Preview" at bounding box center [961, 687] width 39 height 11
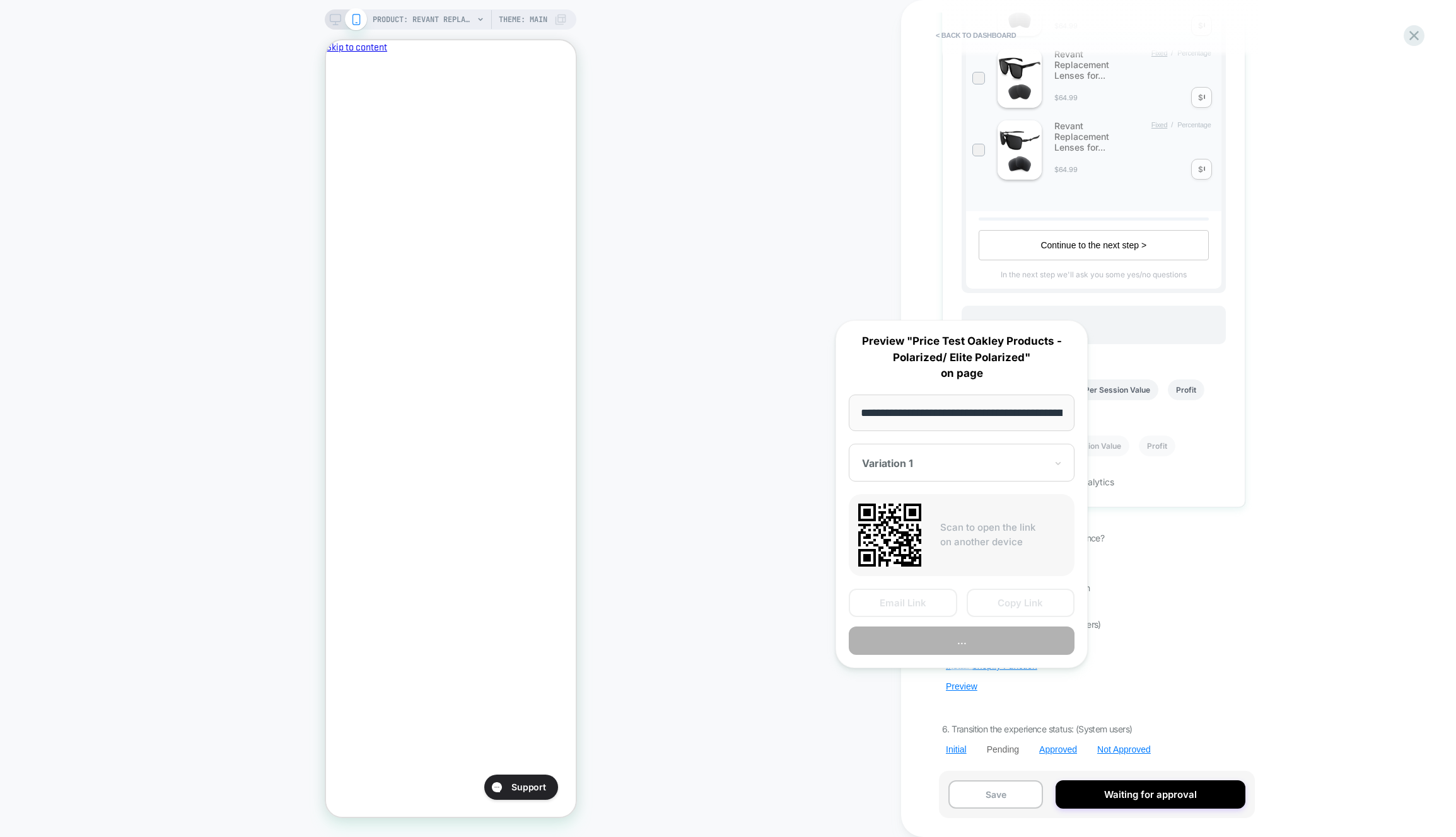
scroll to position [0, 283]
click at [1038, 607] on button "Copy Link" at bounding box center [1020, 604] width 108 height 28
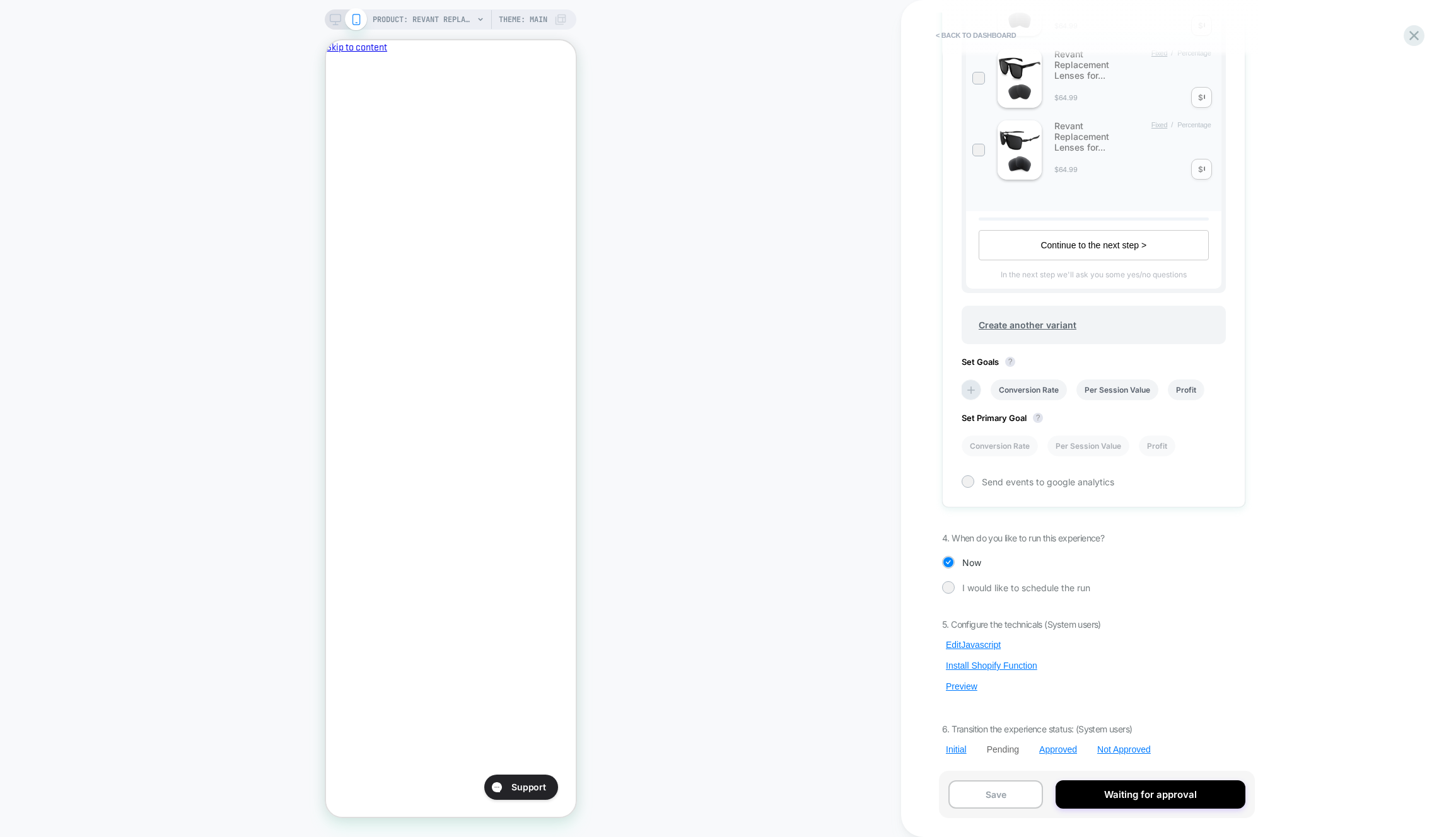
scroll to position [0, 0]
click at [989, 647] on button "Edit Javascript" at bounding box center [972, 644] width 62 height 11
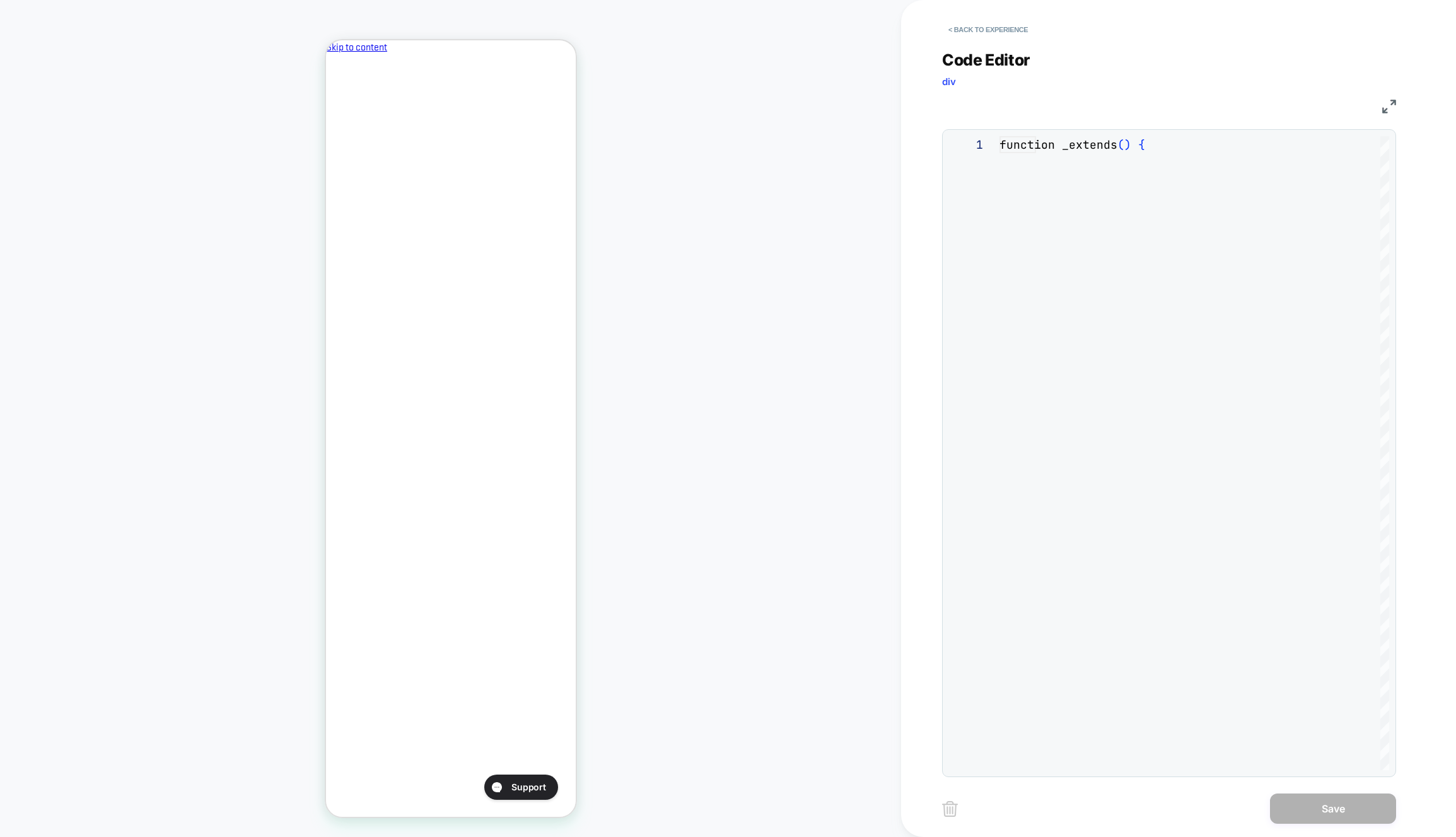
scroll to position [171, 0]
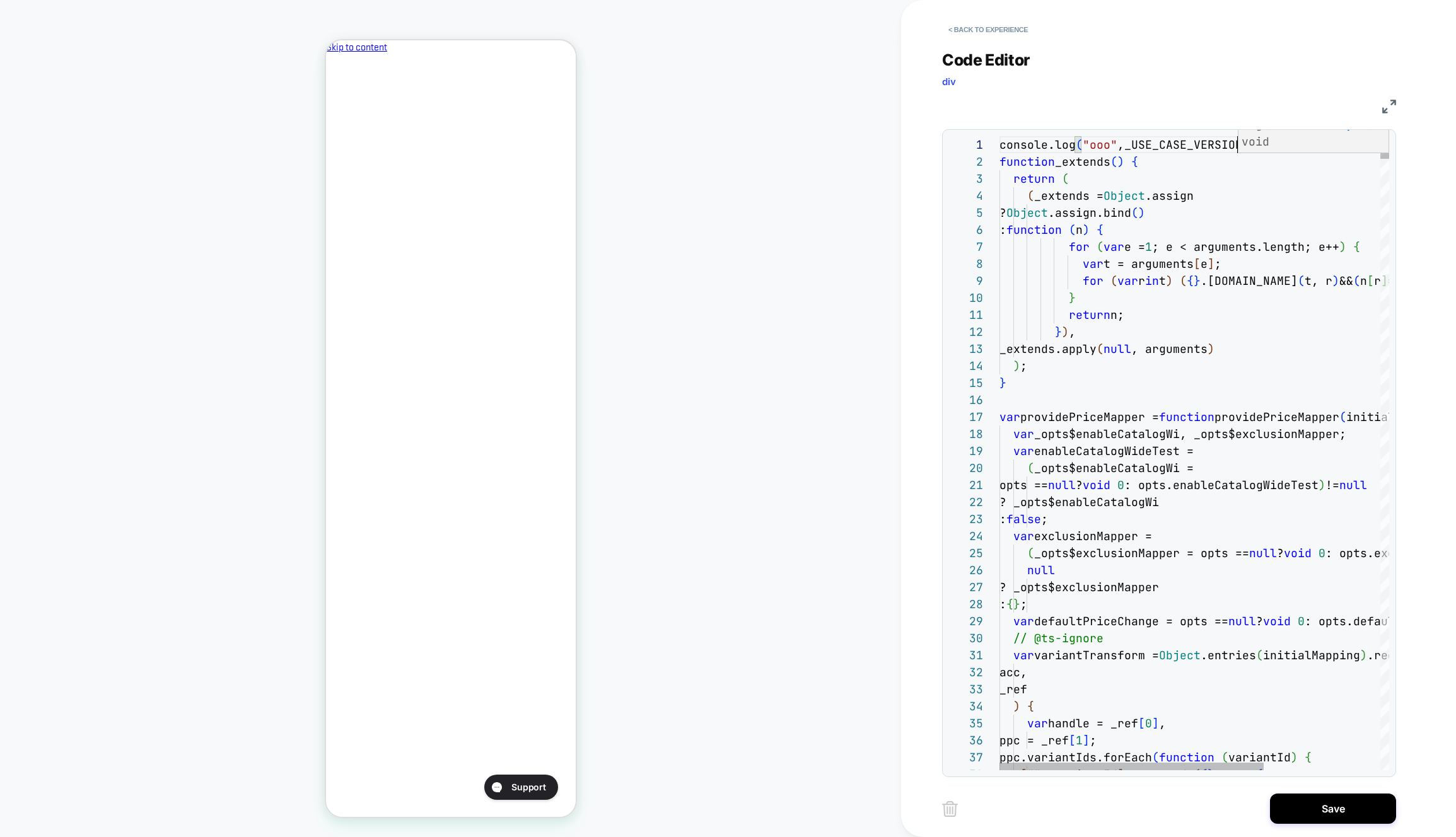
scroll to position [0, 238]
type textarea "**********"
click at [1285, 817] on button "Save" at bounding box center [1332, 809] width 126 height 30
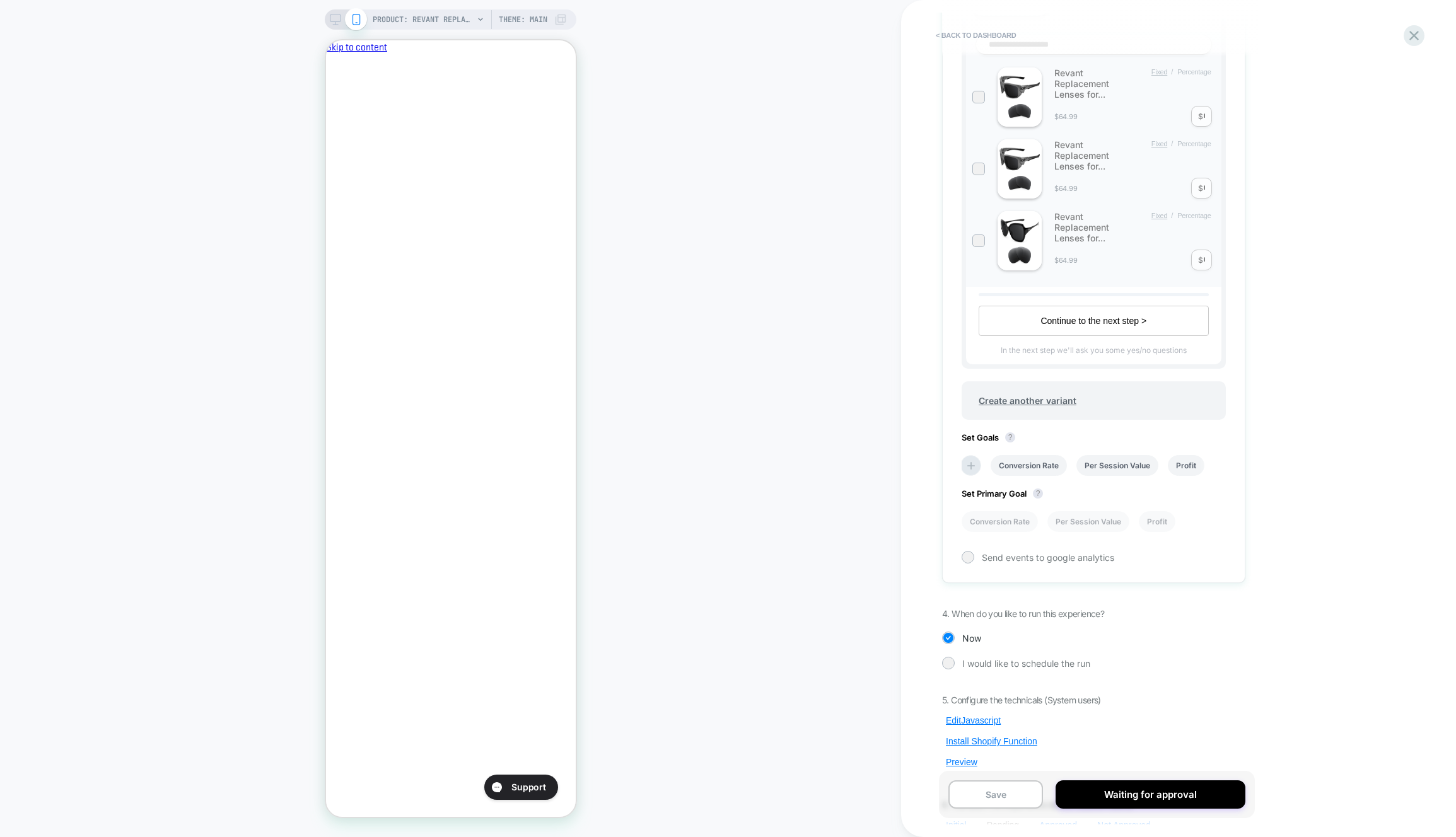
scroll to position [472, 0]
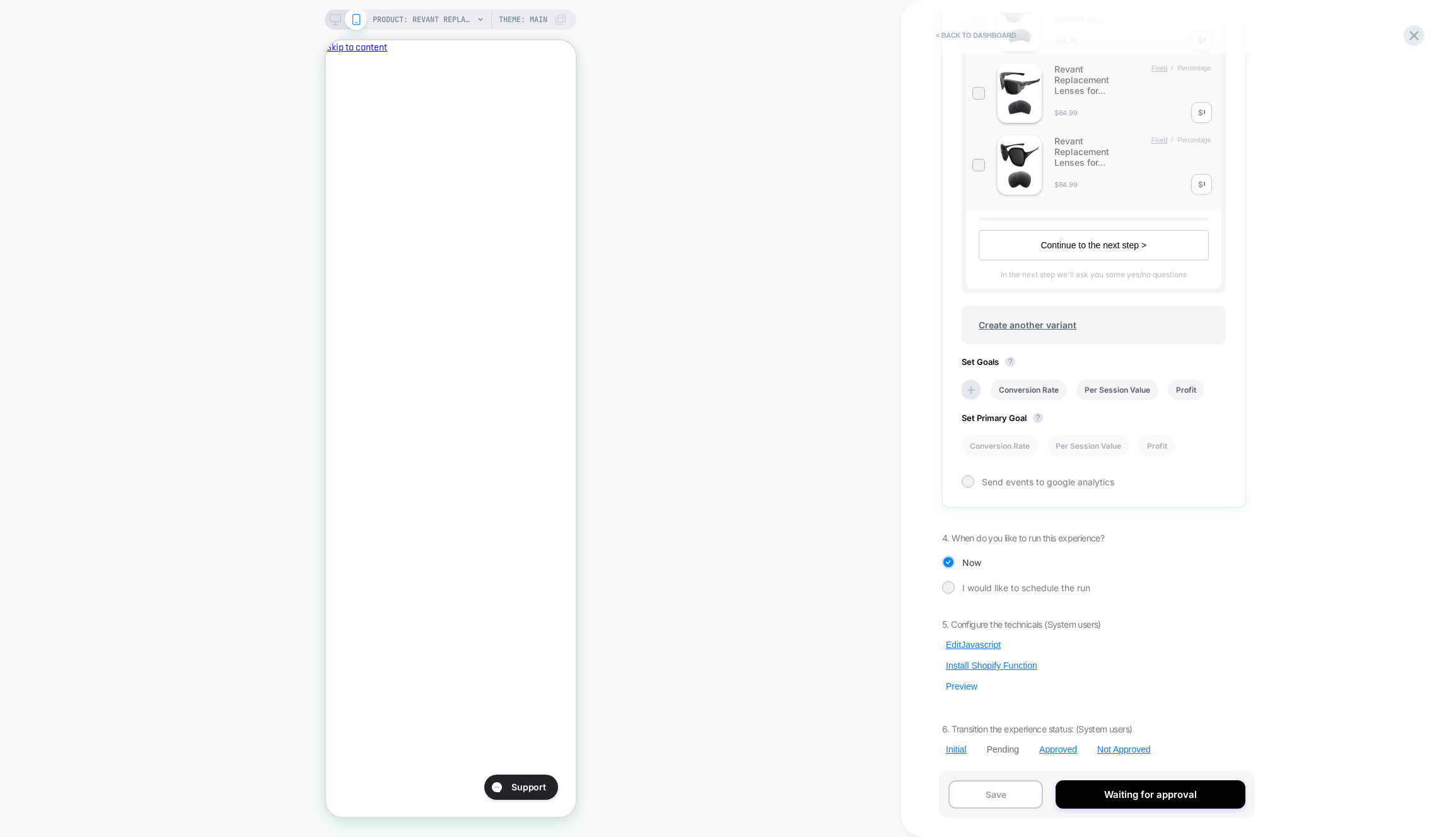
drag, startPoint x: 962, startPoint y: 689, endPoint x: 976, endPoint y: 686, distance: 14.3
click at [962, 689] on button "Preview" at bounding box center [961, 687] width 39 height 11
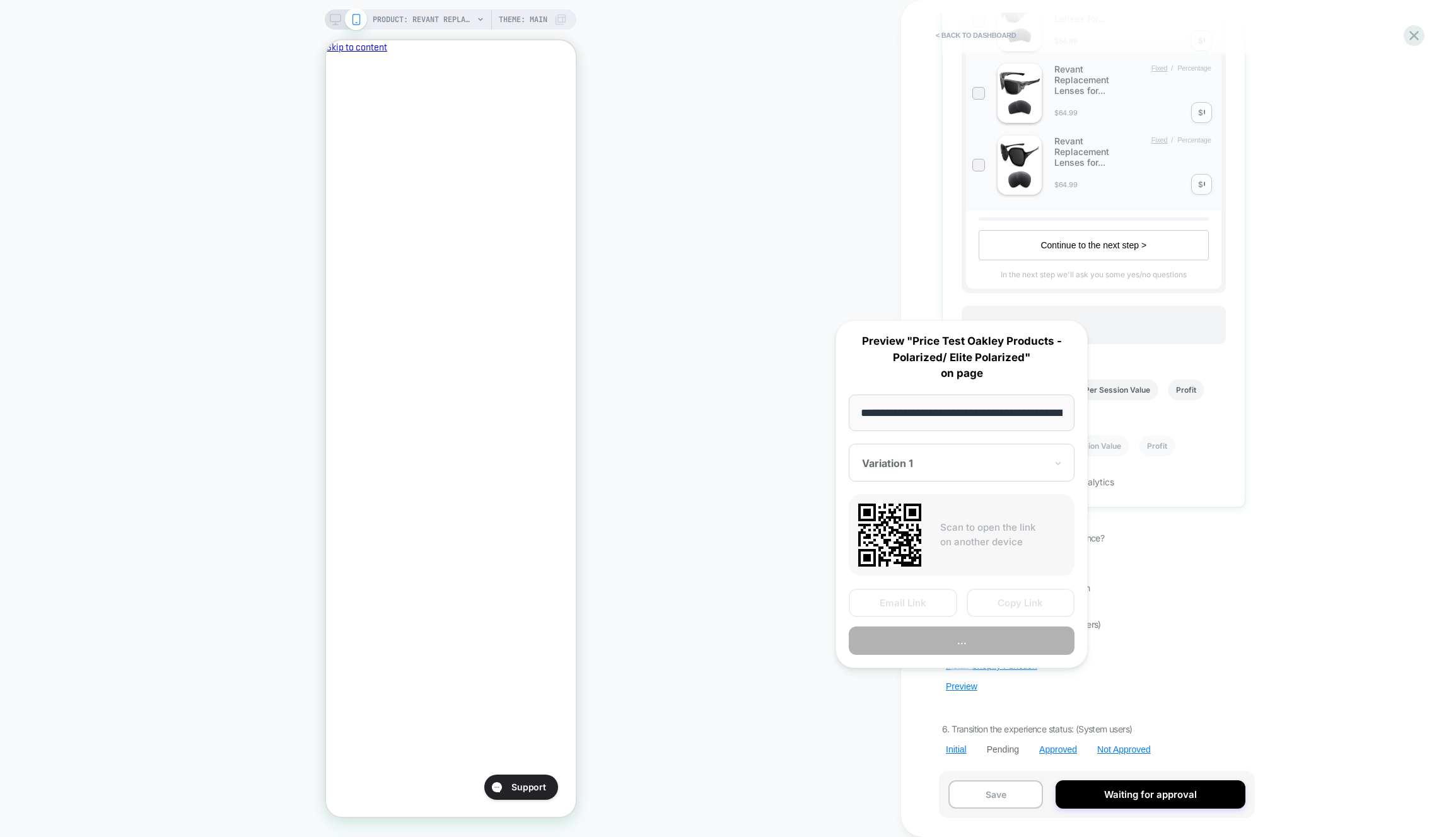
scroll to position [0, 283]
click at [1023, 612] on button "Copy Link" at bounding box center [1020, 604] width 108 height 28
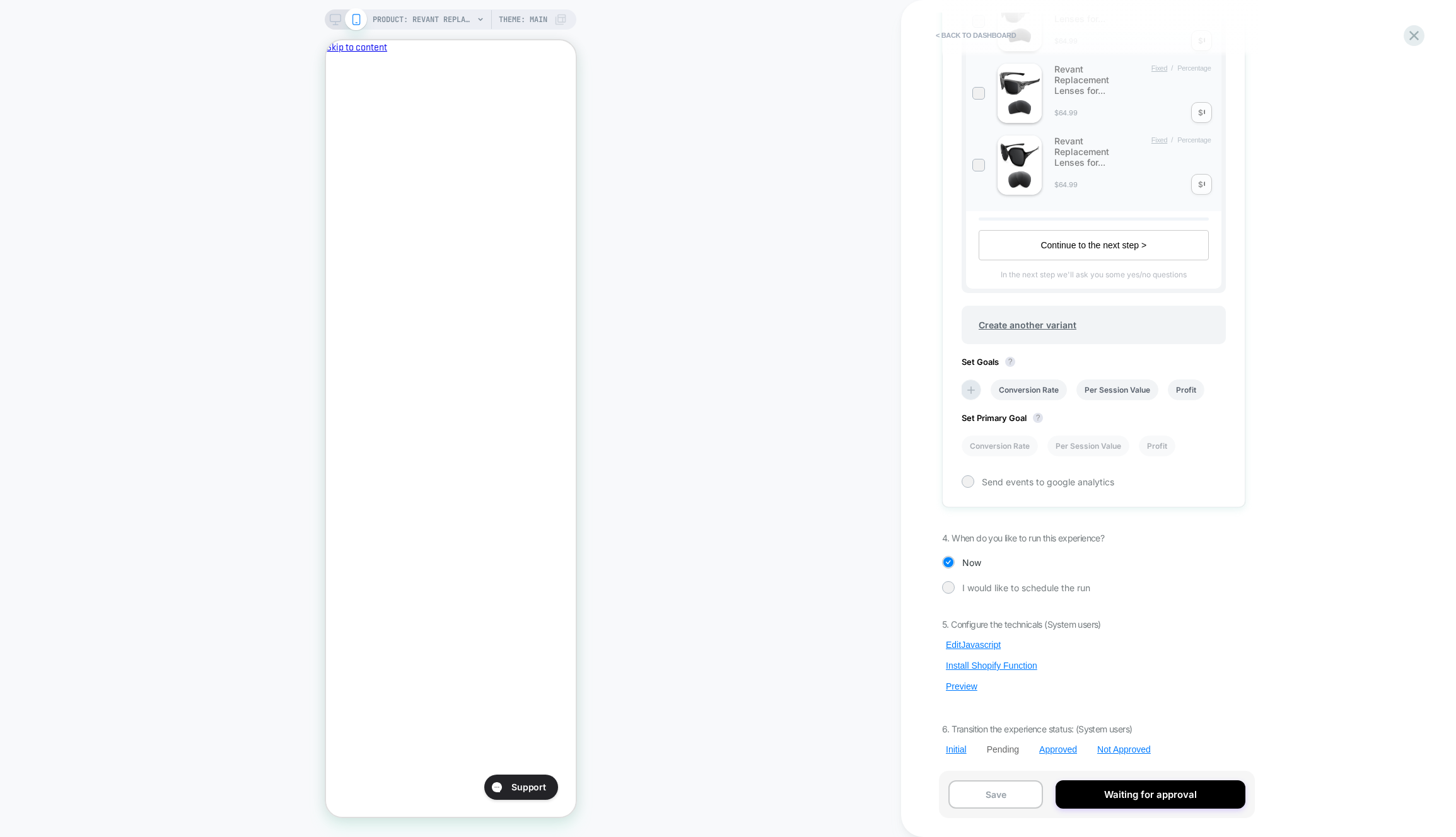
scroll to position [0, 0]
click at [980, 644] on button "Edit Javascript" at bounding box center [972, 644] width 62 height 11
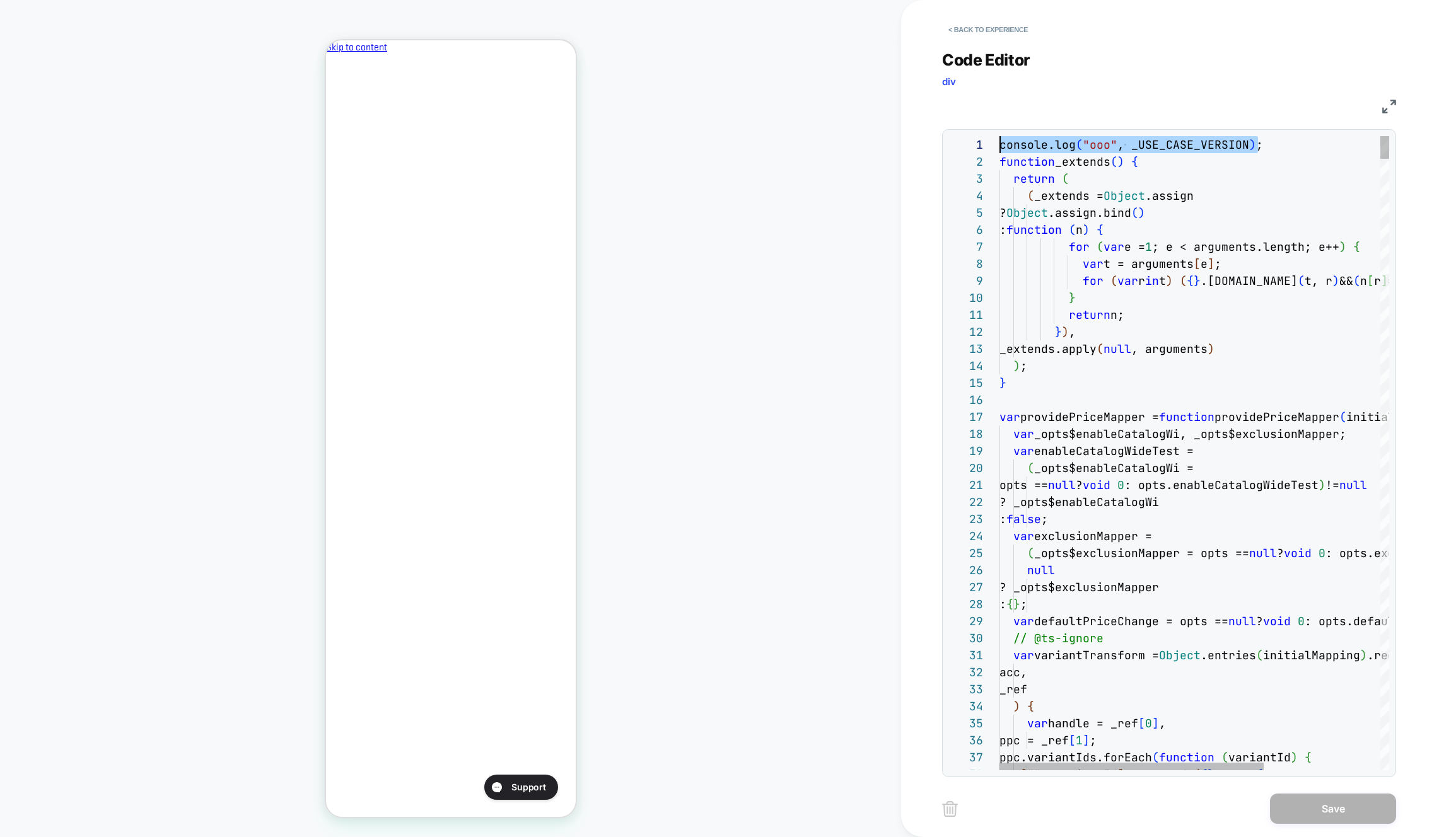
drag, startPoint x: 1275, startPoint y: 146, endPoint x: 903, endPoint y: 142, distance: 372.0
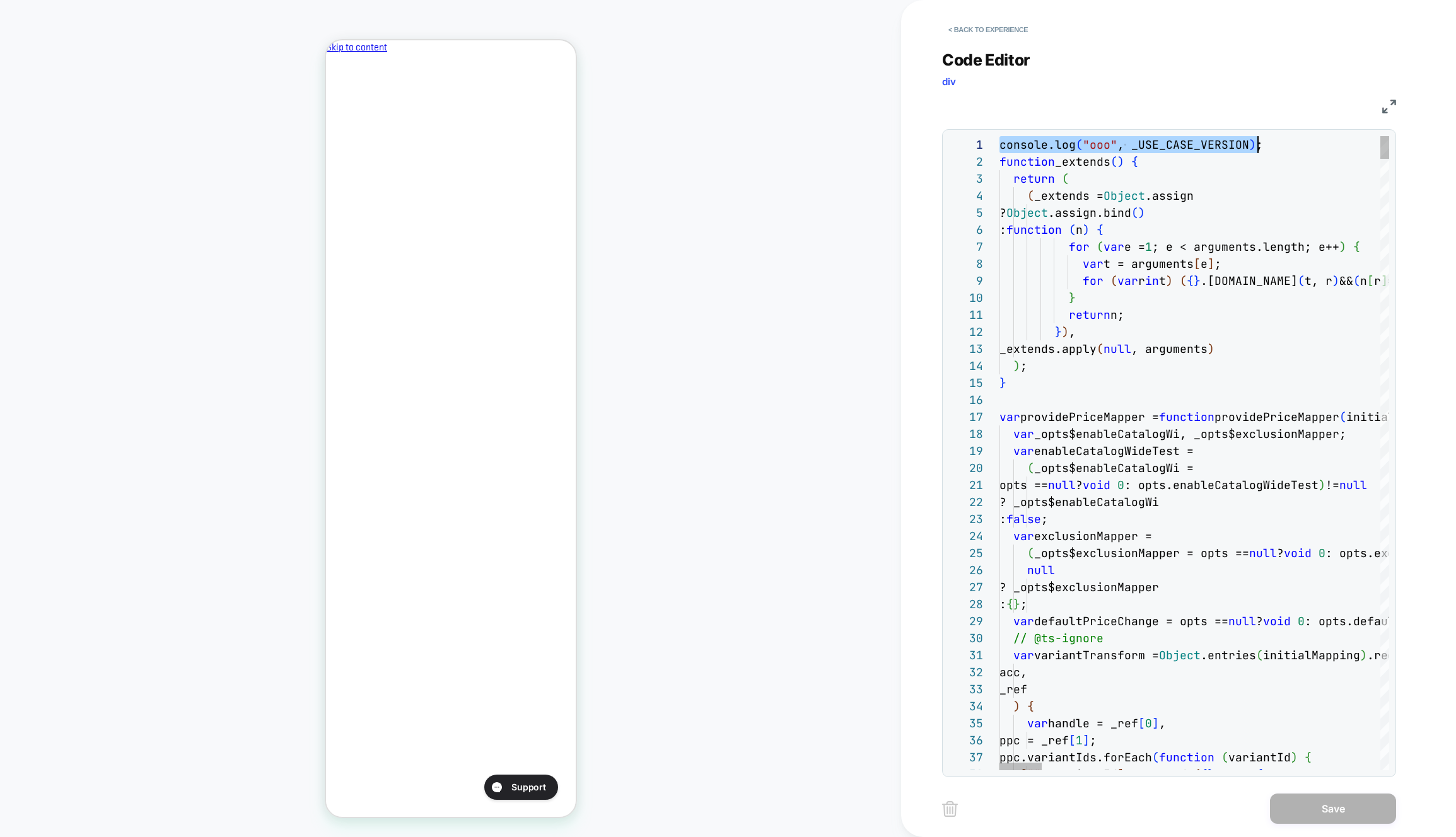
scroll to position [0, 258]
type textarea "**********"
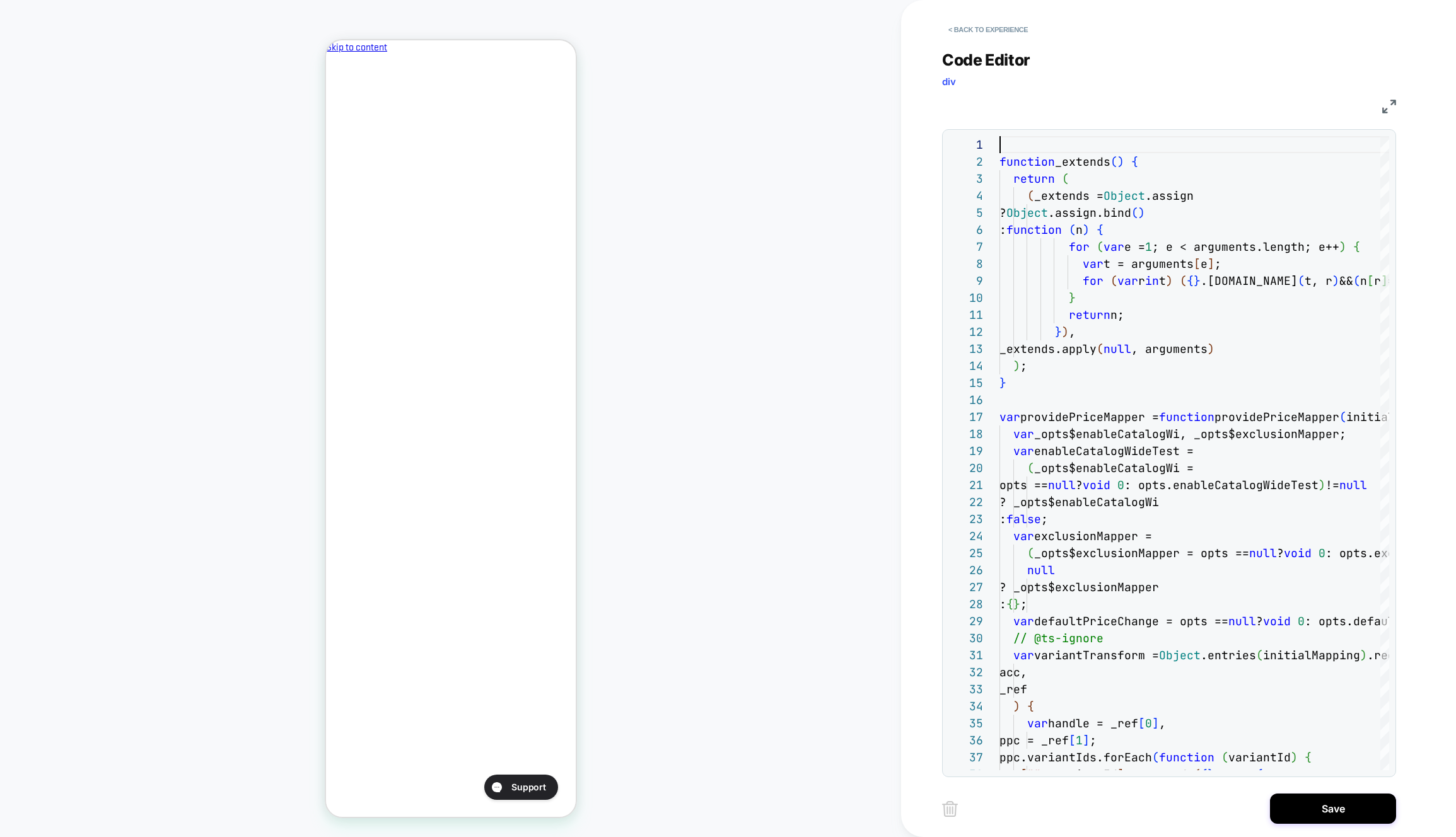
drag, startPoint x: 1289, startPoint y: 796, endPoint x: 55, endPoint y: 394, distance: 1297.8
click at [1288, 796] on button "Save" at bounding box center [1332, 809] width 126 height 30
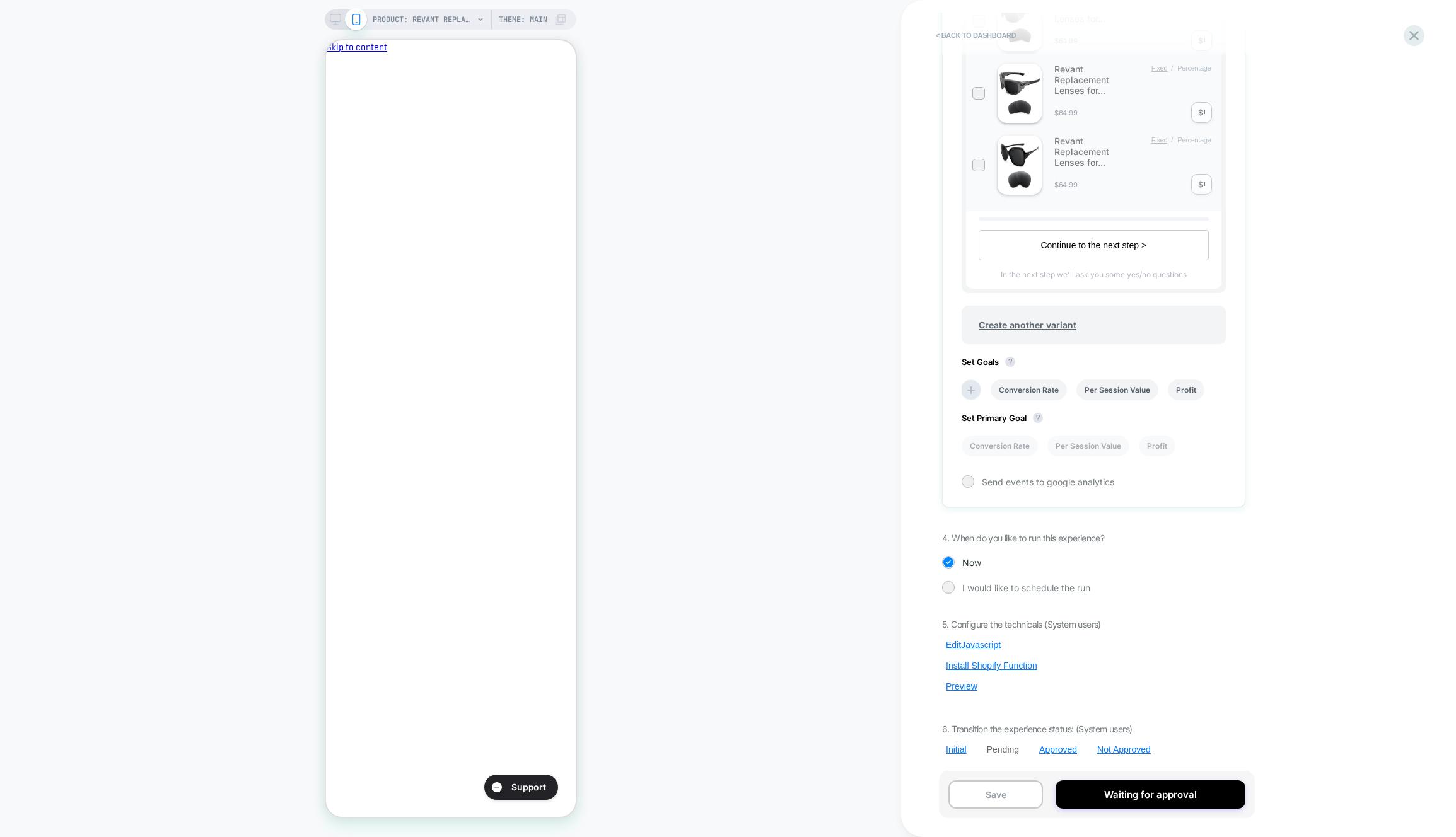
scroll to position [0, 217]
click at [965, 637] on div "5. Configure the technicals (System users) Edit Javascript Install Shopify Func…" at bounding box center [1093, 687] width 303 height 136
click at [965, 637] on div "5. Configure the technicals (System users) Edit Javascript Install Shopify Func…" at bounding box center [1093, 687] width 303 height 136
click at [966, 641] on button "Edit Javascript" at bounding box center [972, 644] width 62 height 11
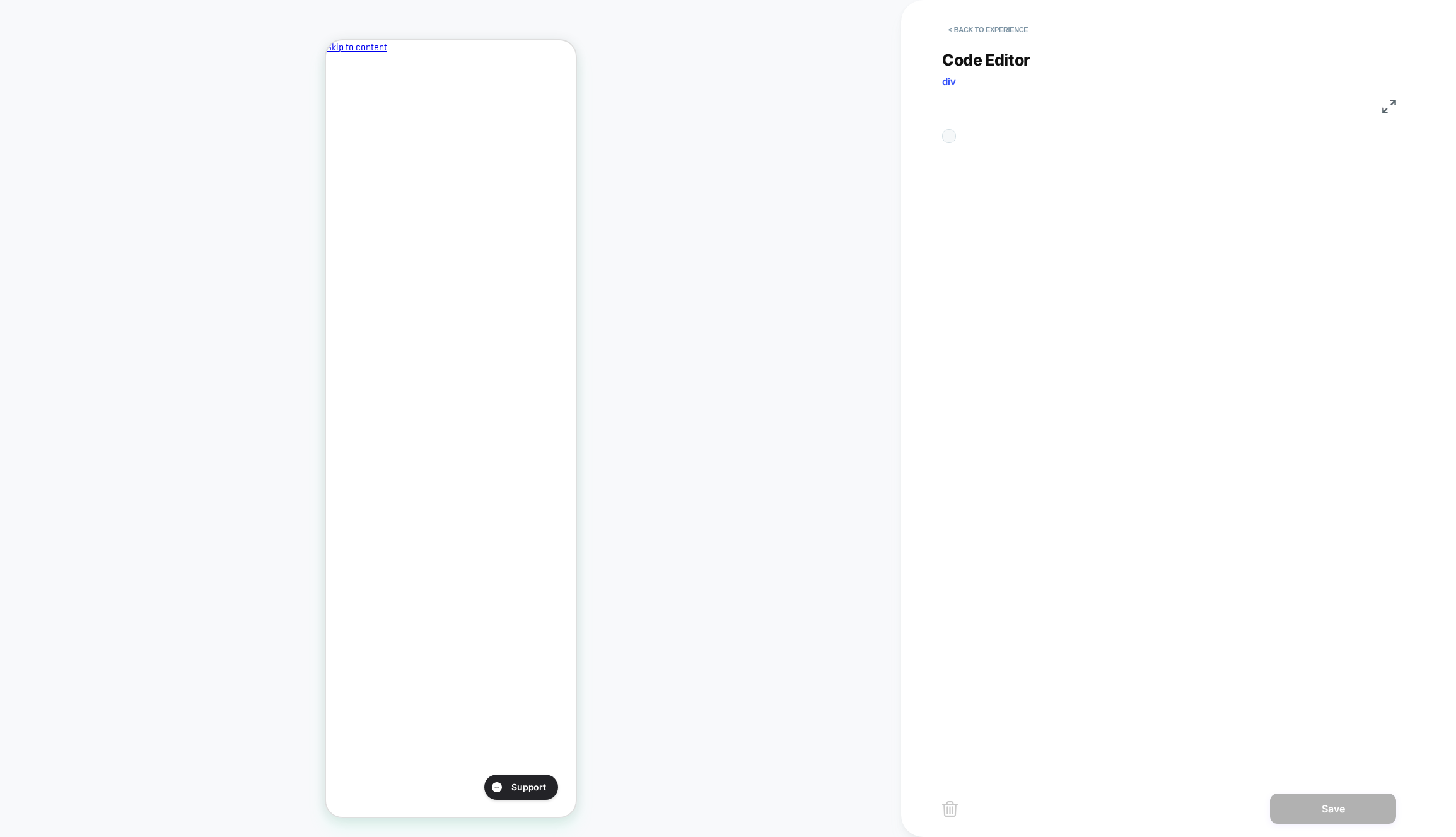
scroll to position [171, 0]
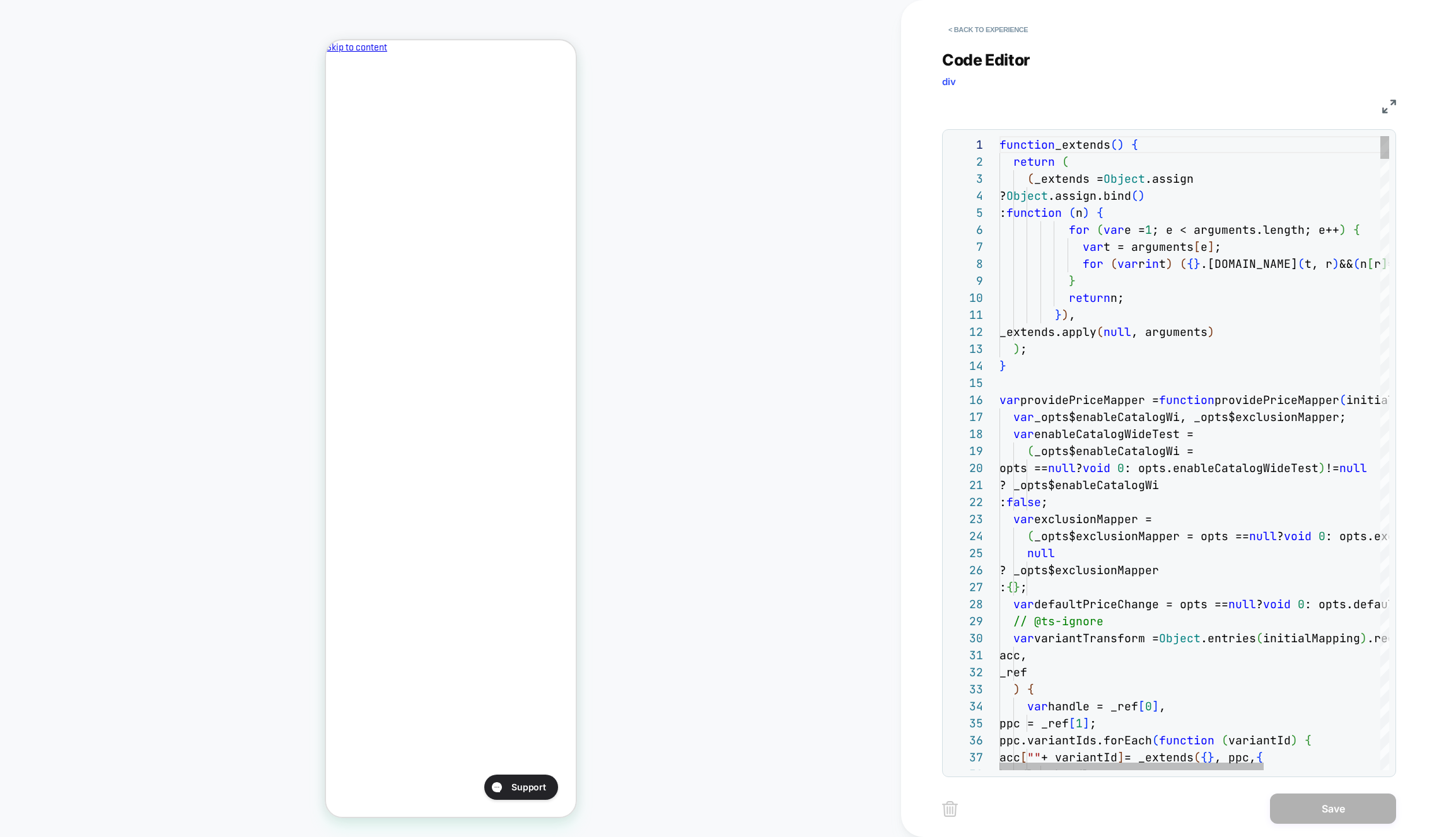
drag, startPoint x: 1023, startPoint y: 611, endPoint x: 1152, endPoint y: 534, distance: 150.2
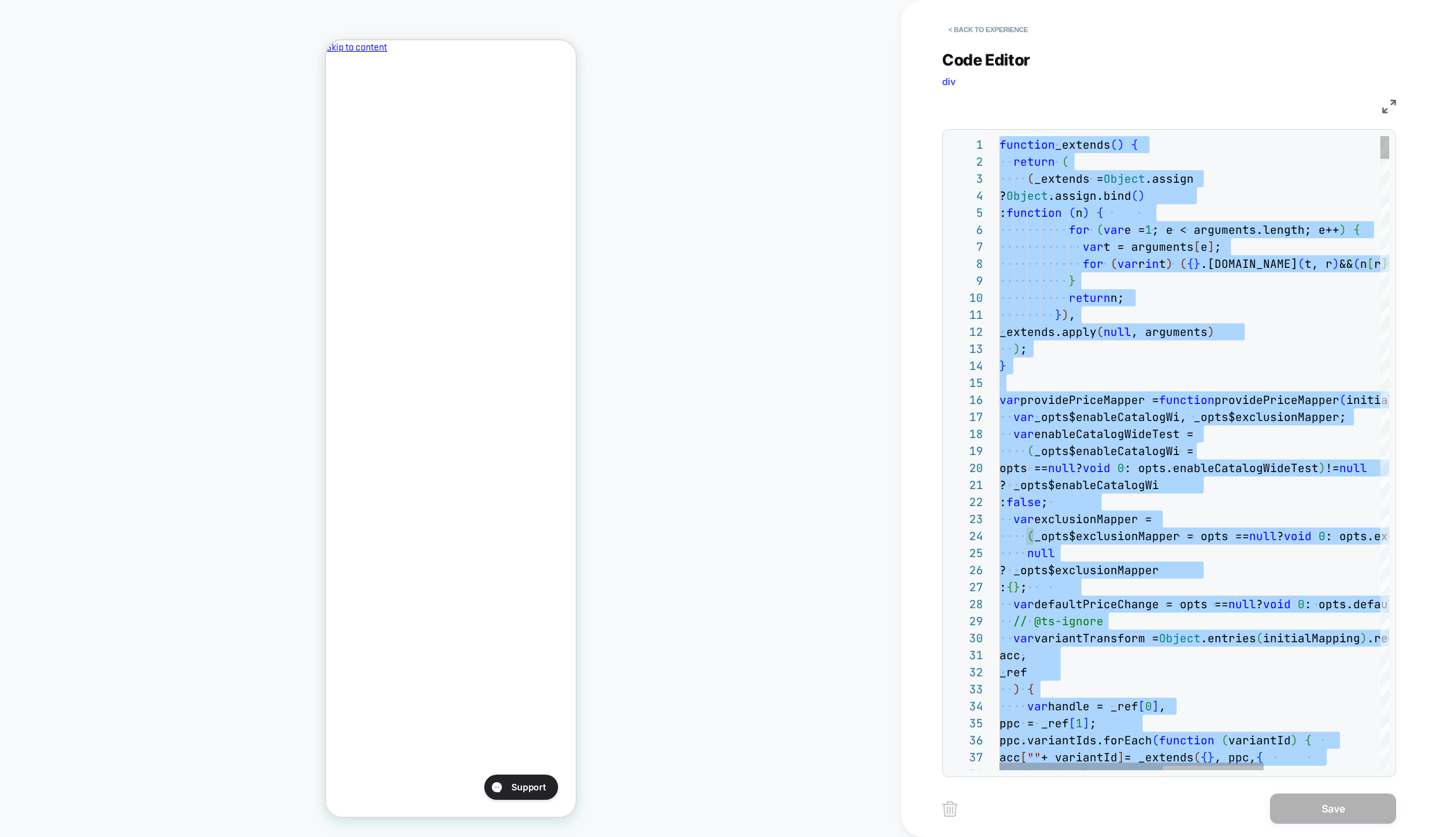
type textarea "** ********* *****"
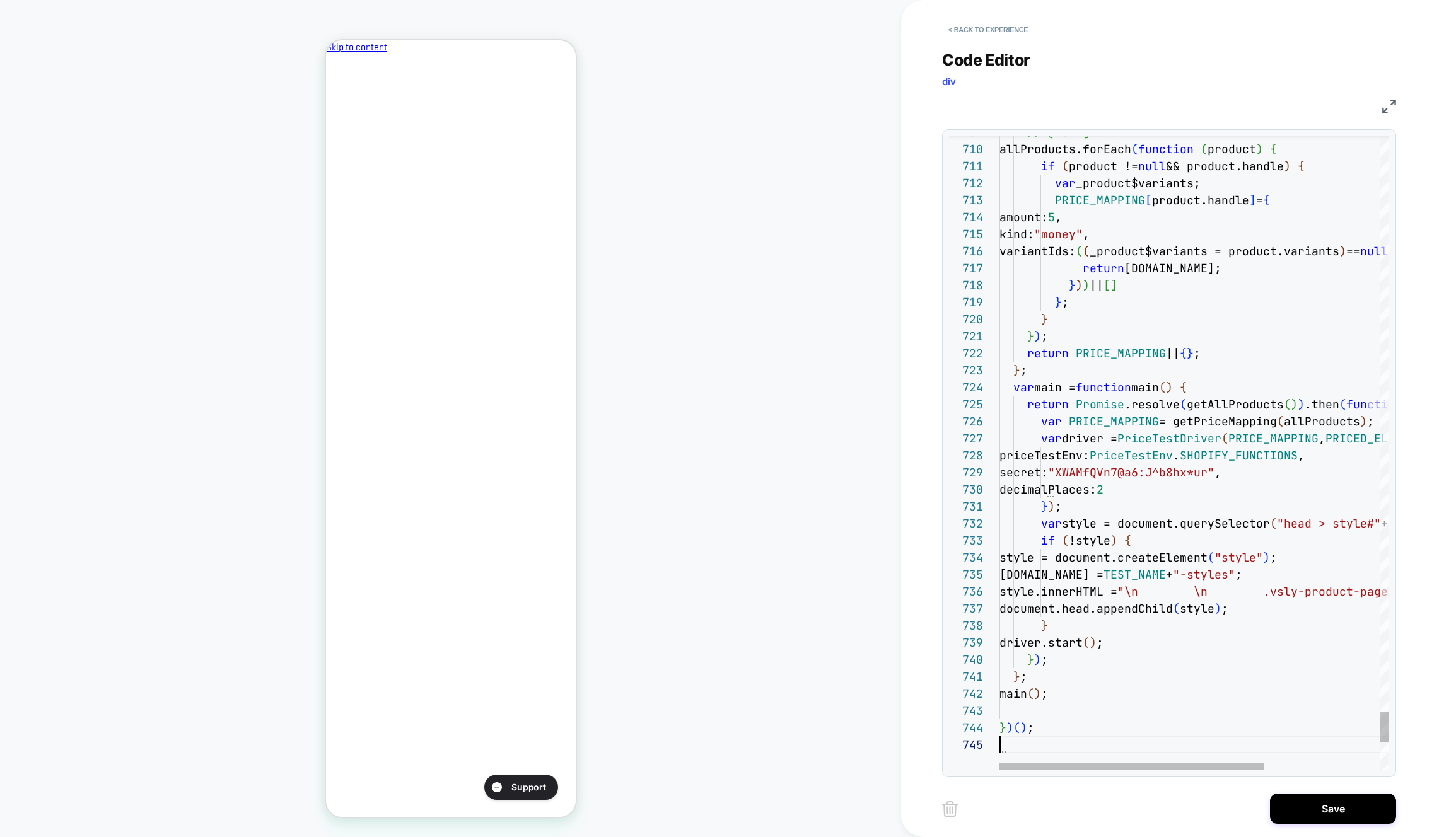
click at [1336, 824] on div "Save" at bounding box center [1168, 809] width 454 height 32
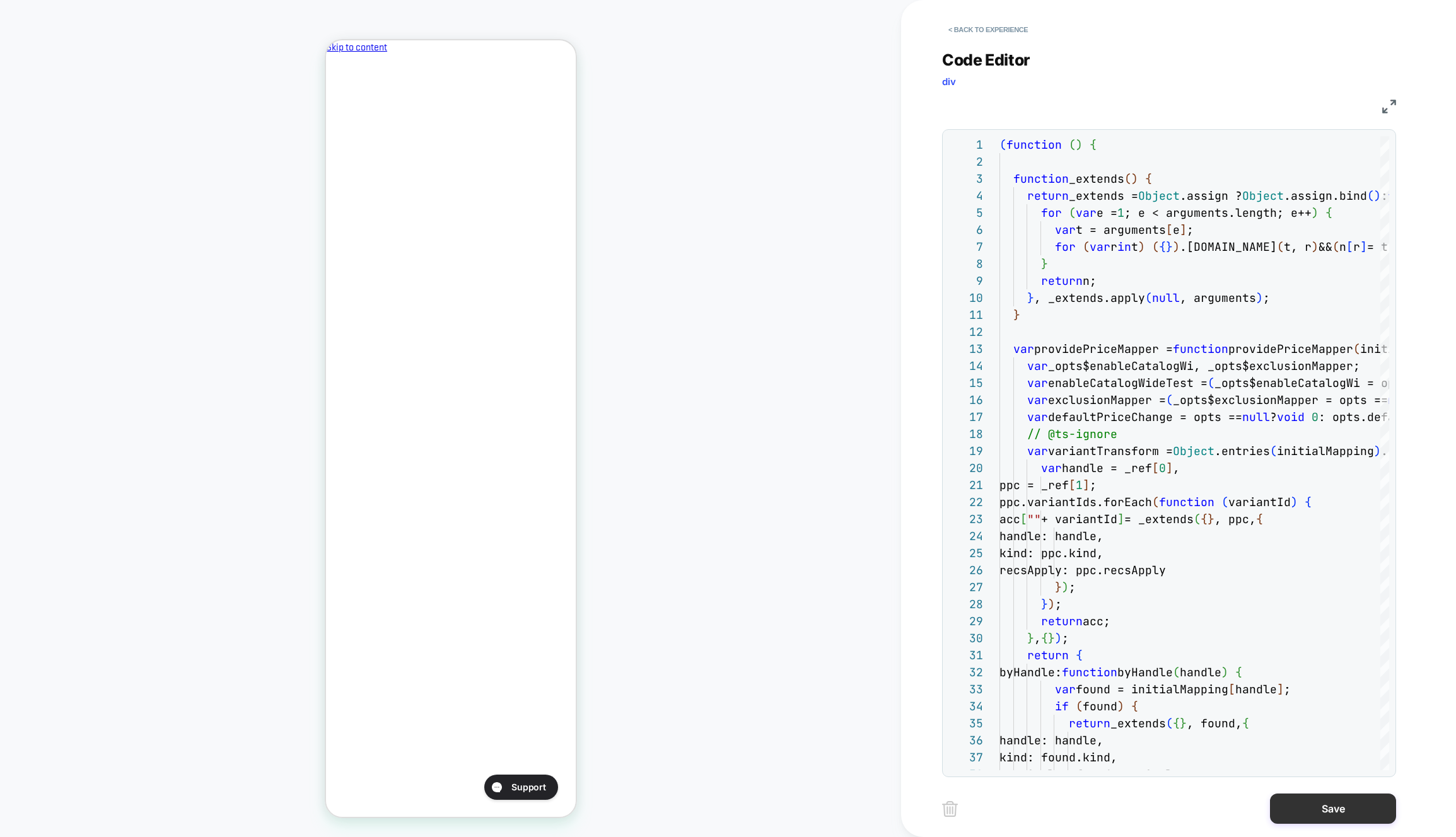
scroll to position [0, 0]
click at [1309, 805] on button "Save" at bounding box center [1332, 809] width 126 height 30
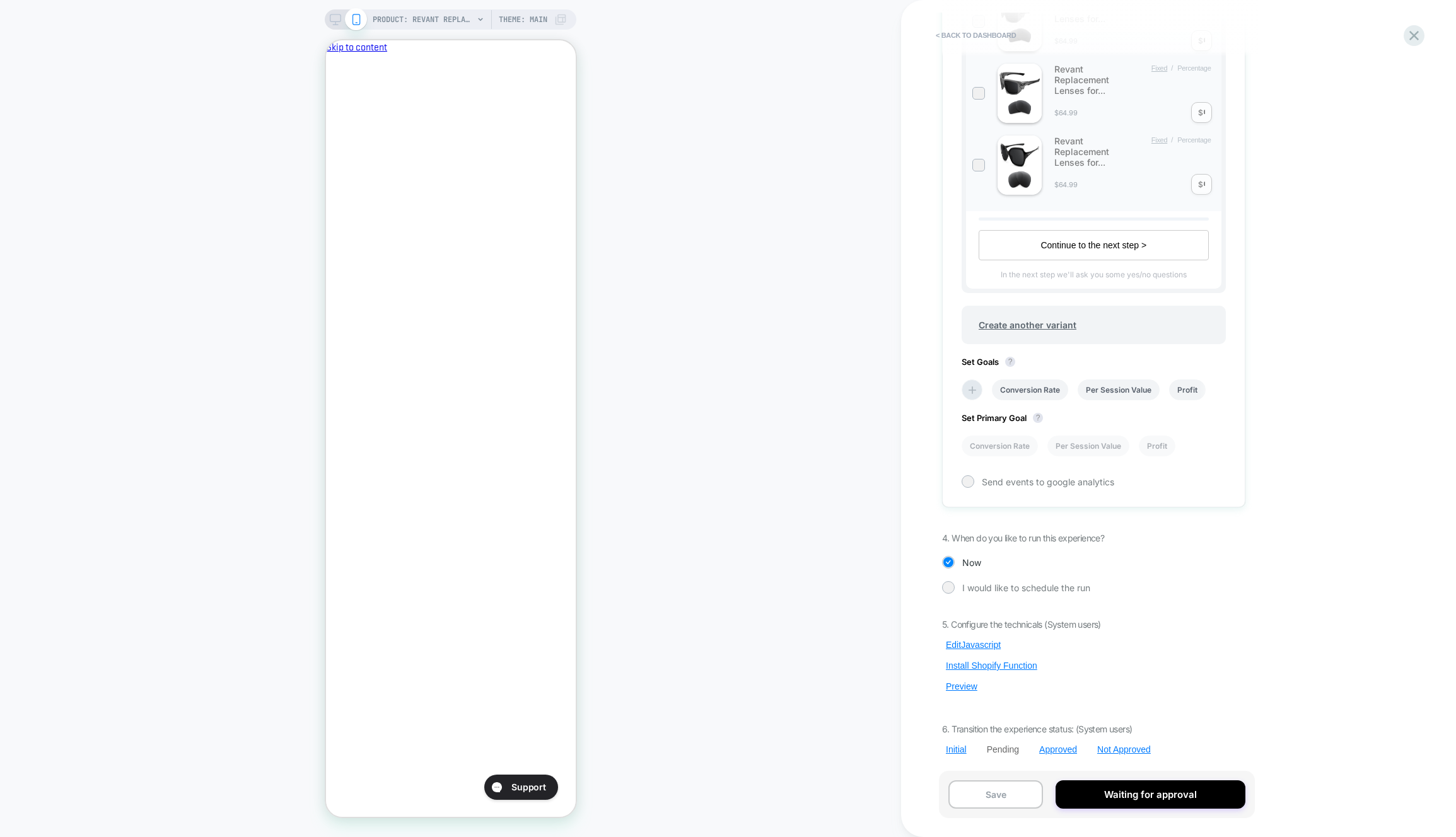
scroll to position [0, 1]
click at [976, 685] on button "Preview" at bounding box center [961, 687] width 39 height 11
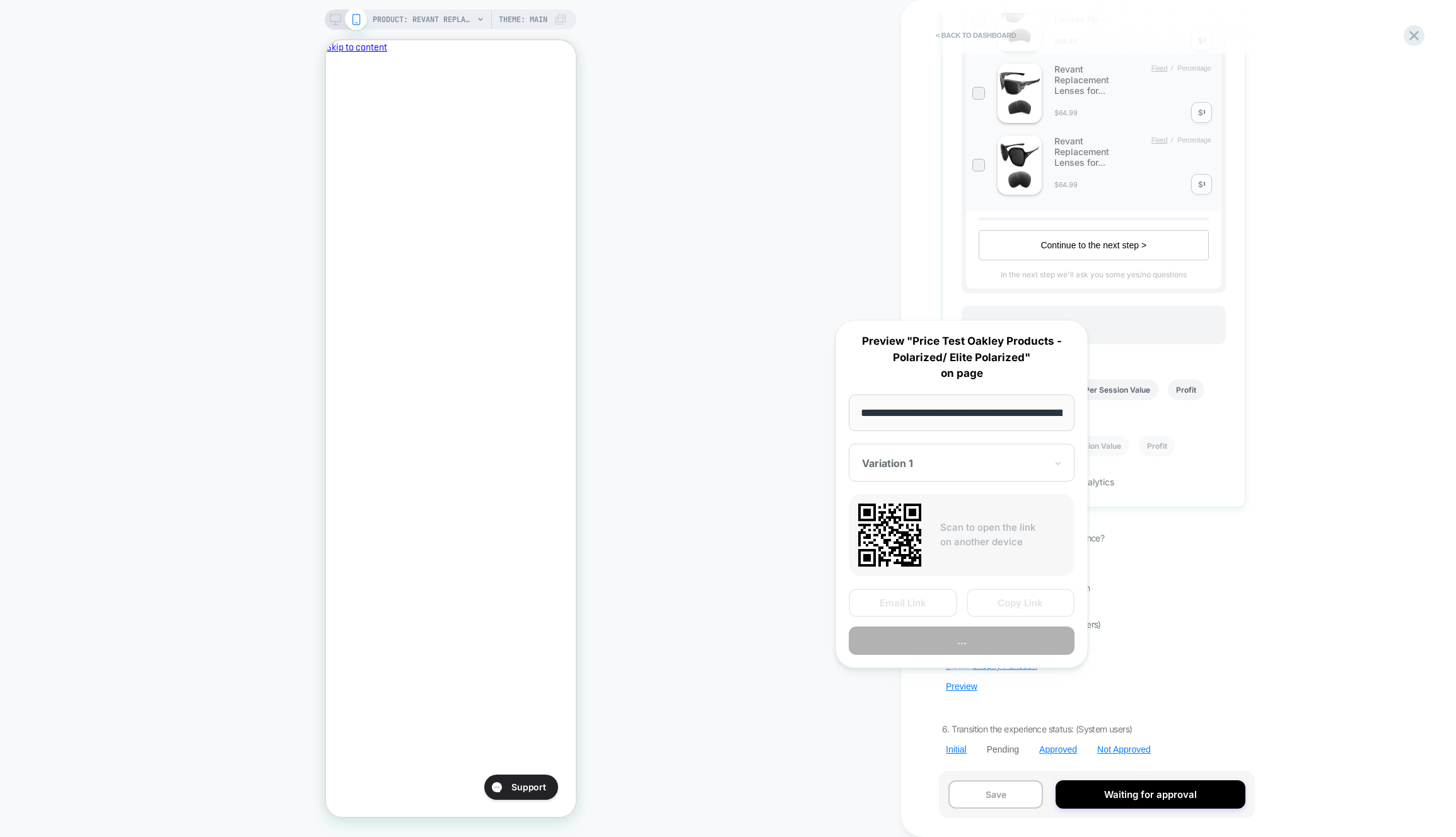
scroll to position [0, 283]
click at [1012, 633] on button "Preview" at bounding box center [961, 642] width 226 height 28
click at [797, 603] on div "PRODUCT: Revant Replacement Lenses for Oakley Holbrook OO9102 PRODUCT: Revant R…" at bounding box center [450, 418] width 901 height 812
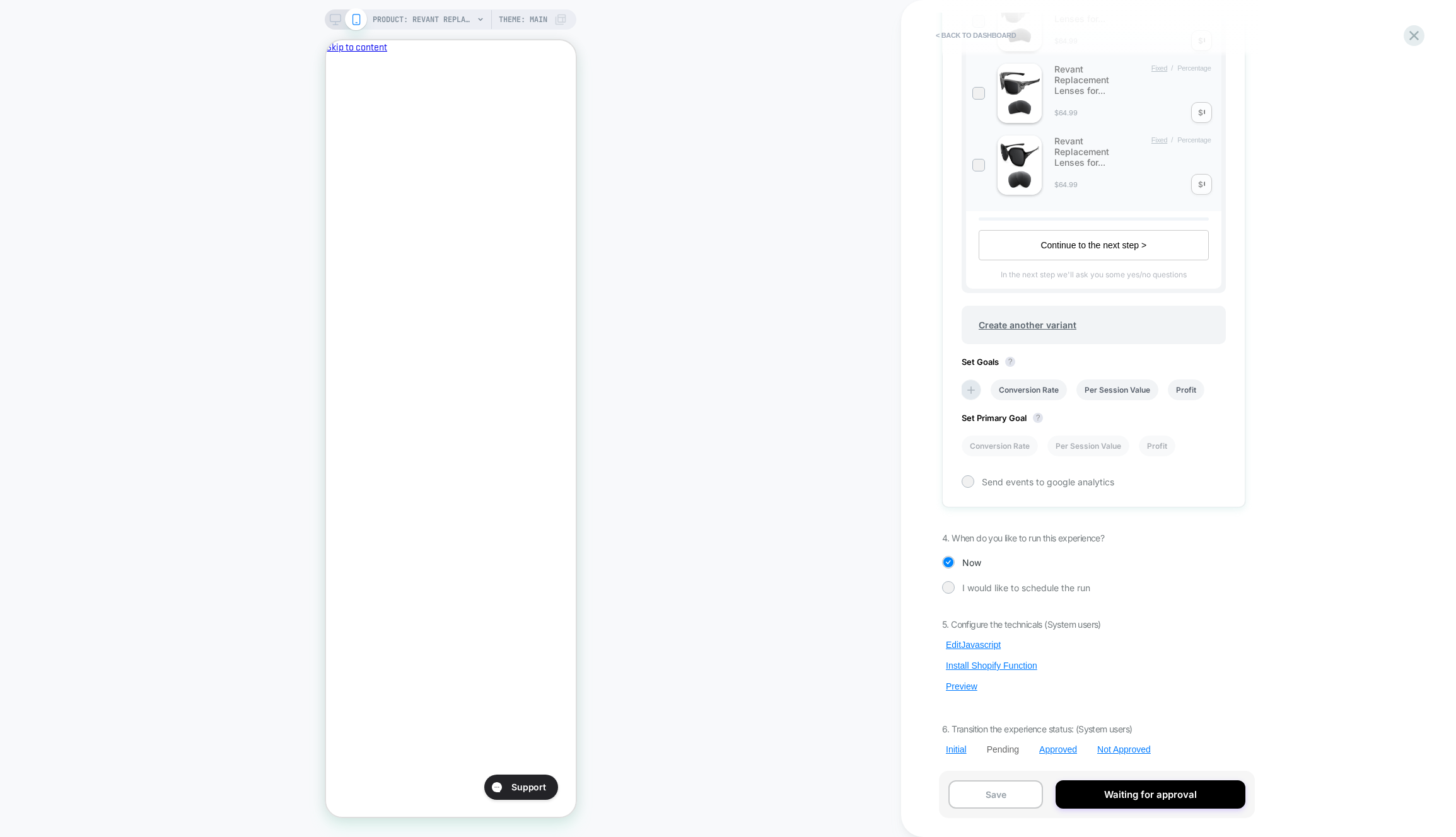
click at [976, 651] on div "5. Configure the technicals (System users) Edit Javascript Install Shopify Func…" at bounding box center [1093, 687] width 303 height 136
click at [977, 648] on button "Edit Javascript" at bounding box center [972, 644] width 62 height 11
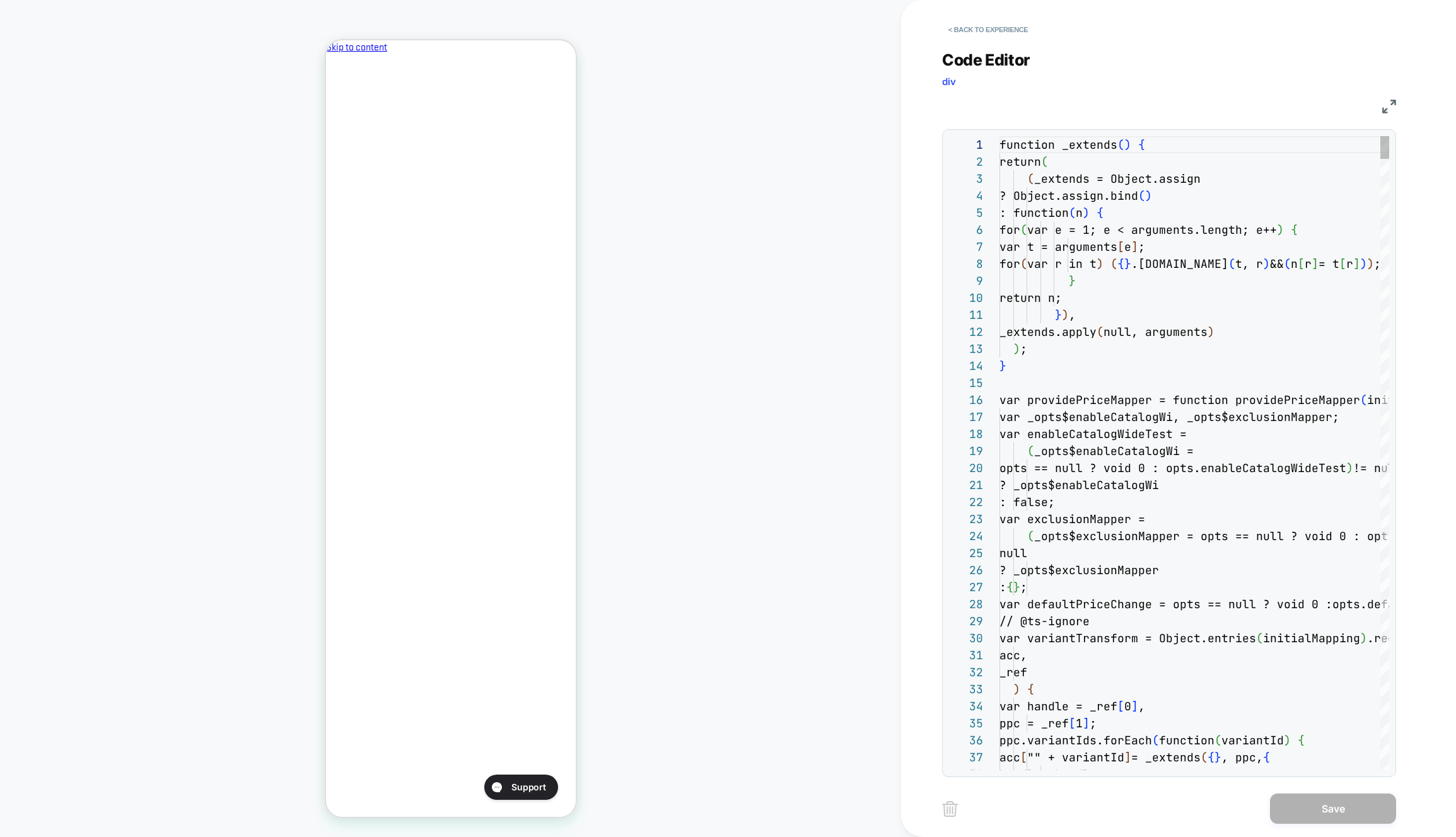
scroll to position [171, 0]
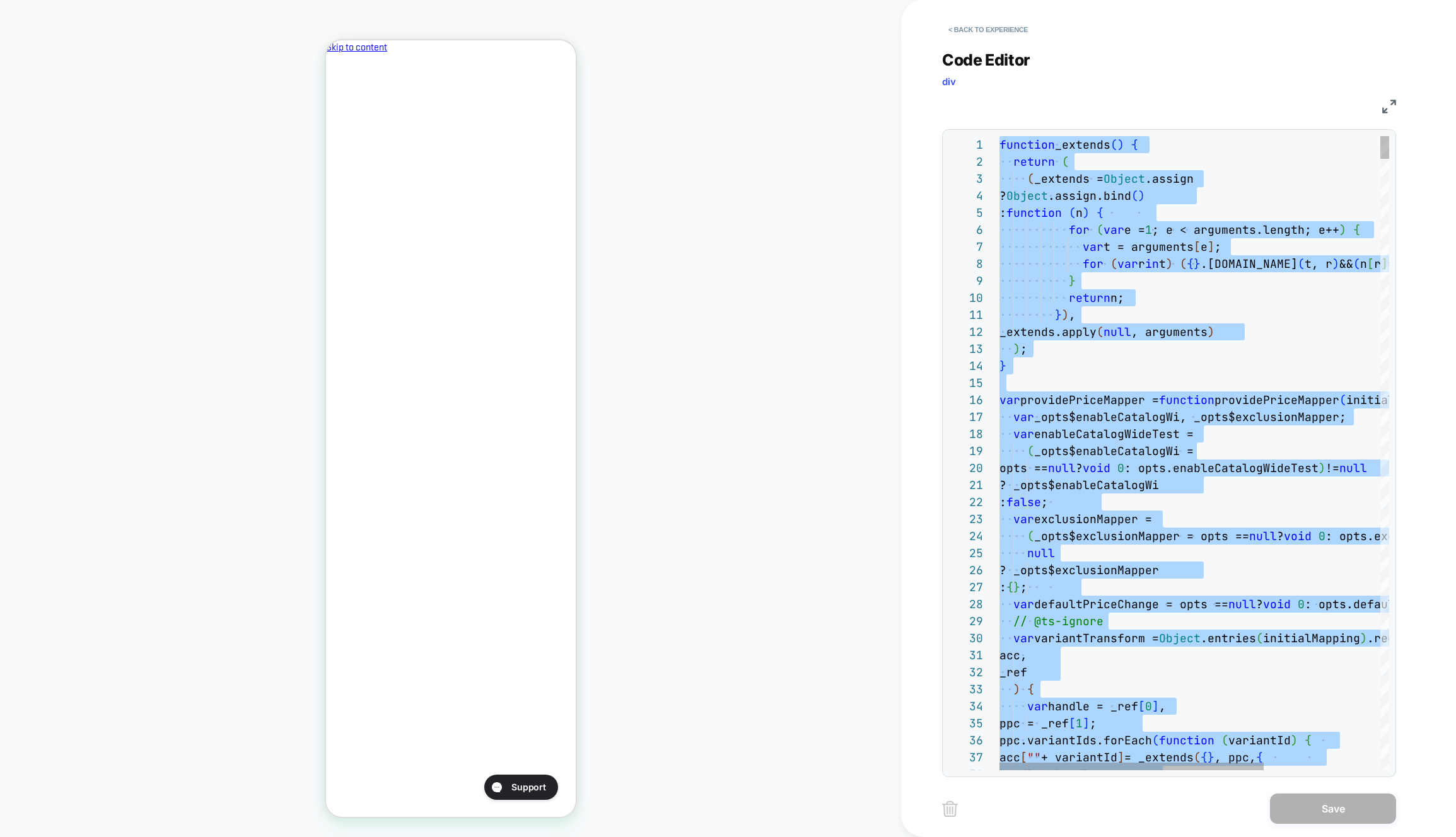
type textarea "** ********* *****"
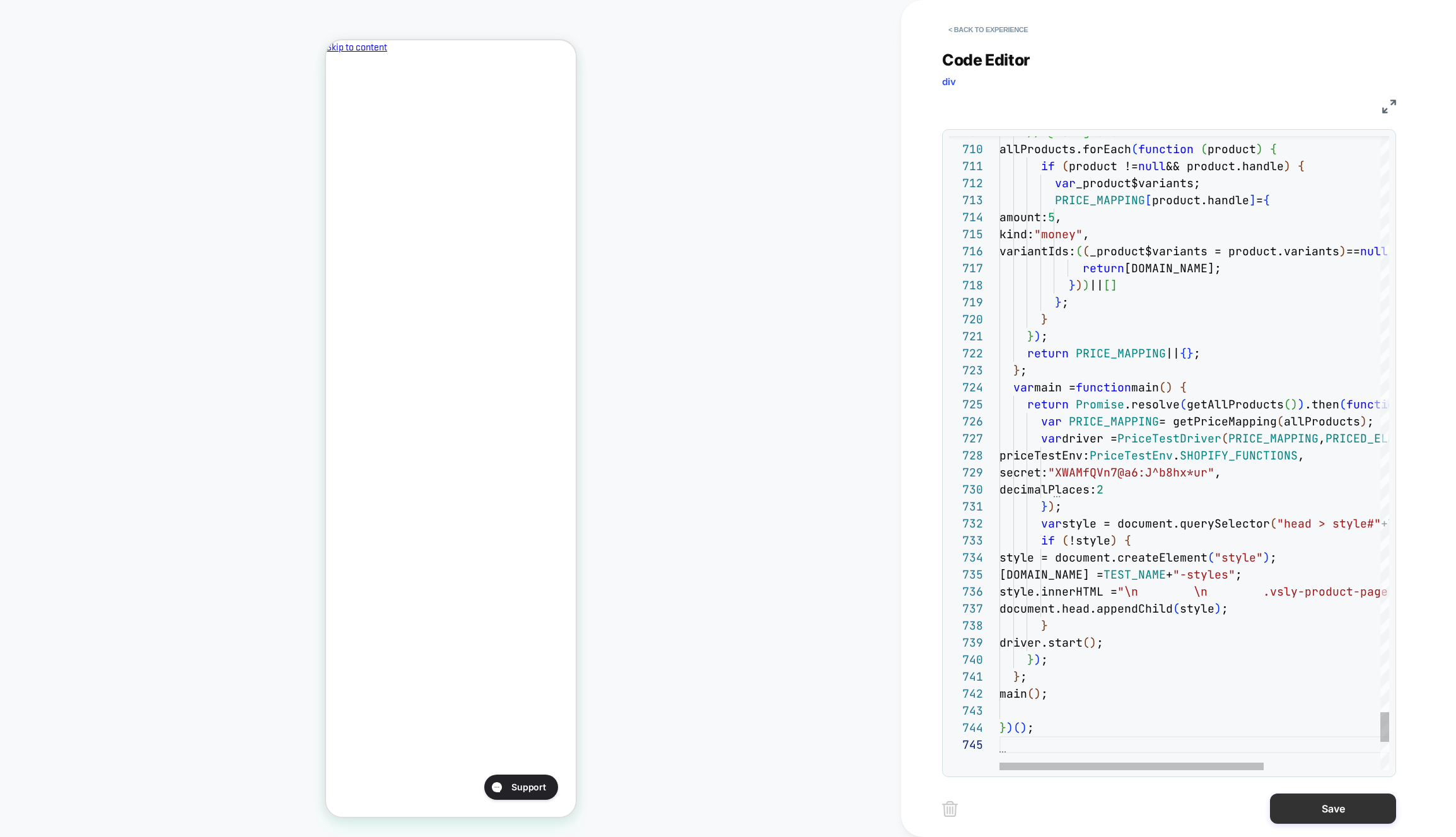
click at [1325, 818] on button "Save" at bounding box center [1332, 809] width 126 height 30
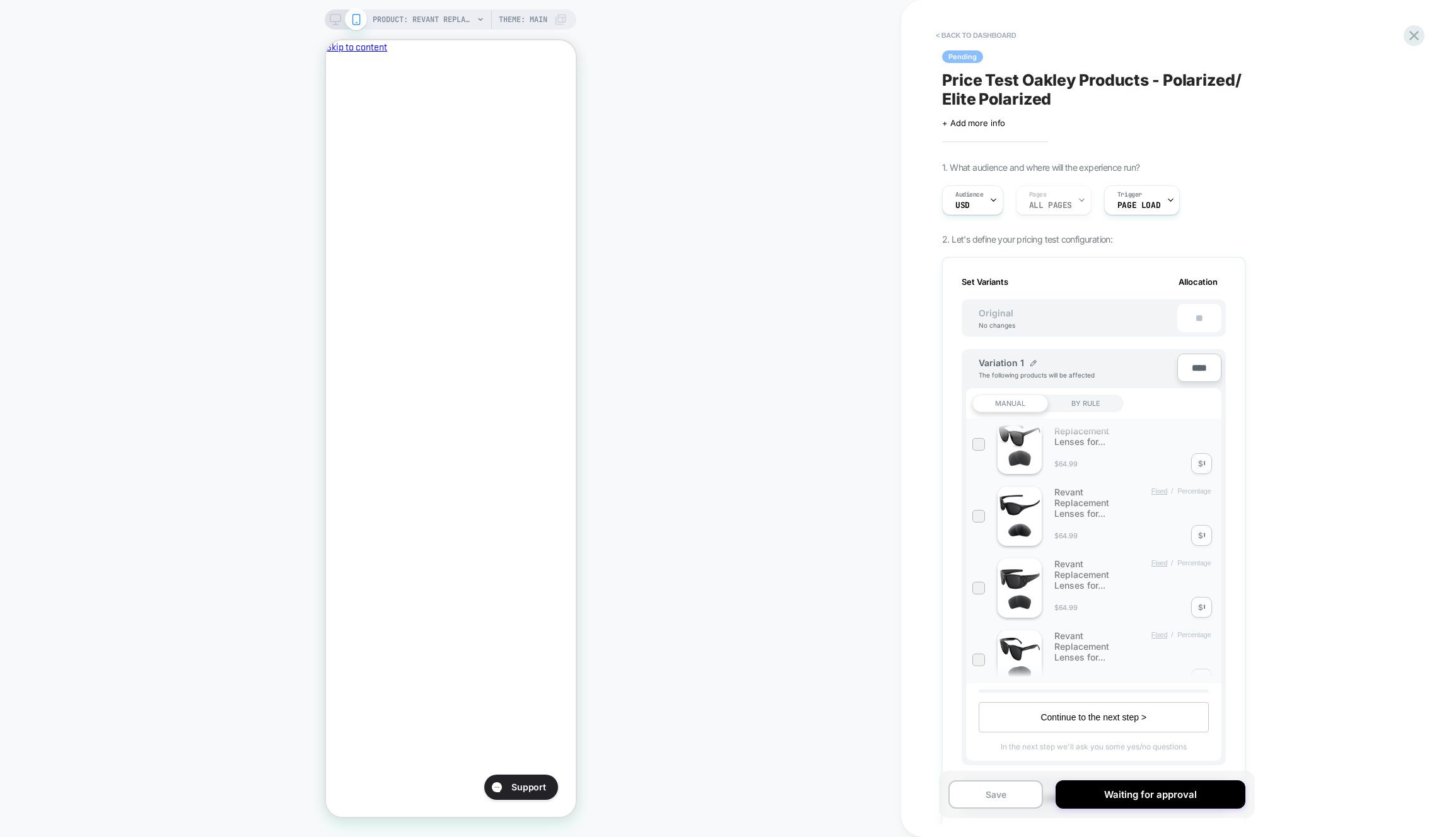
scroll to position [472, 0]
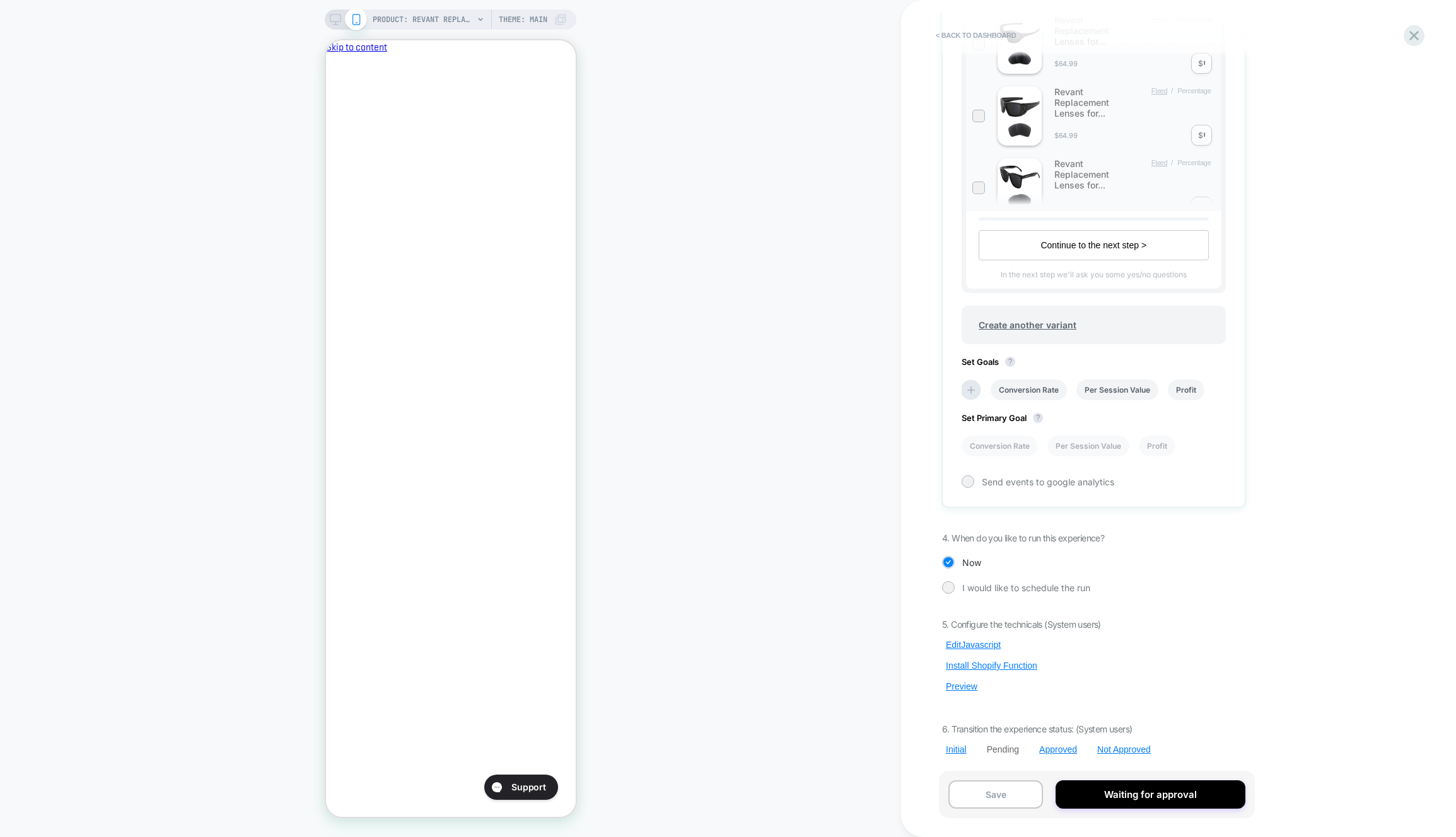
click at [960, 693] on div "5. Configure the technicals (System users) Edit Javascript Install Shopify Func…" at bounding box center [1093, 687] width 303 height 136
click at [964, 691] on button "Preview" at bounding box center [961, 687] width 39 height 11
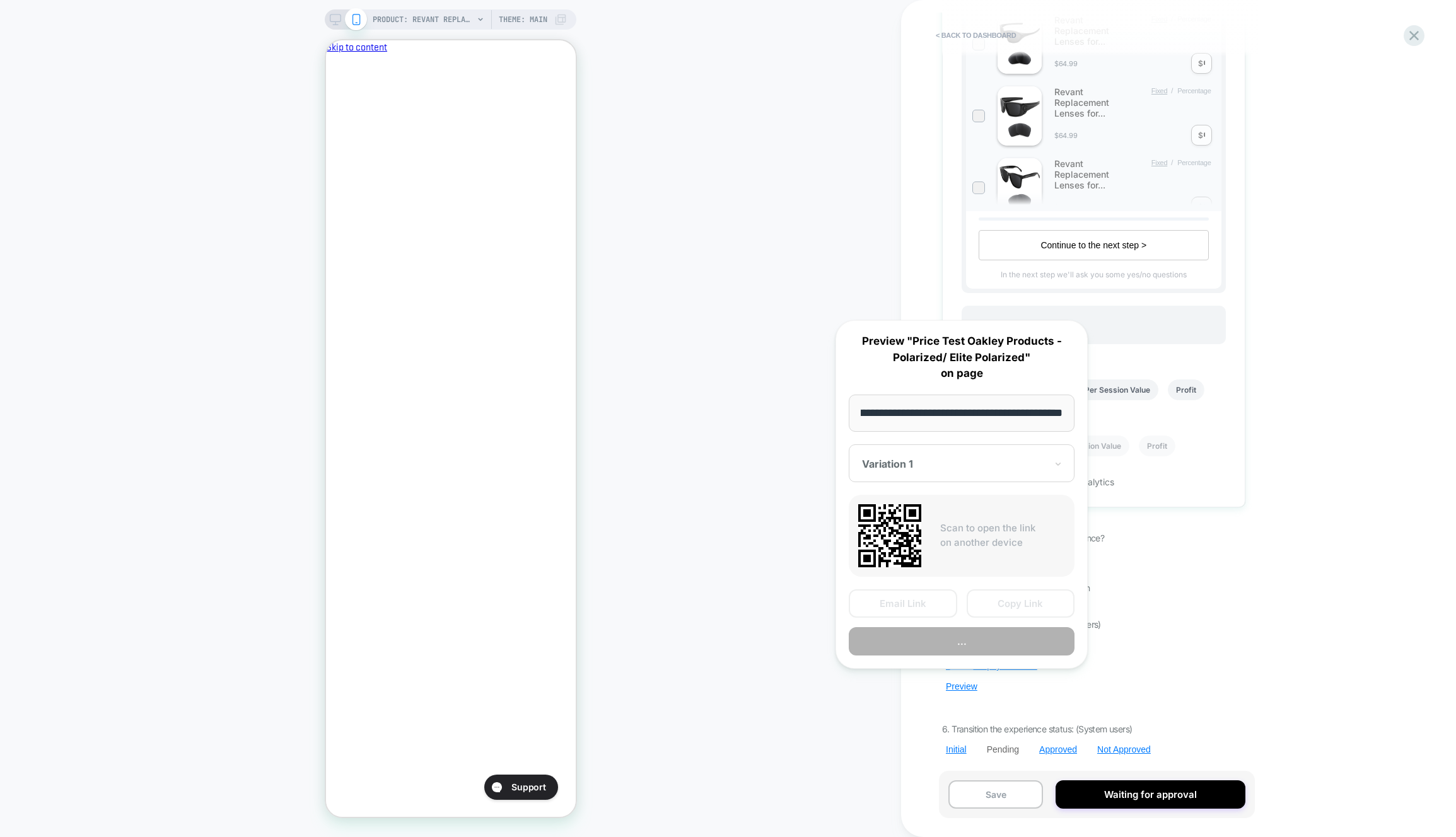
scroll to position [0, 0]
click at [984, 646] on button "Preview" at bounding box center [961, 642] width 226 height 28
click at [873, 688] on div "PRODUCT: Revant Replacement Lenses for Oakley Holbrook OO9102 PRODUCT: Revant R…" at bounding box center [450, 418] width 901 height 812
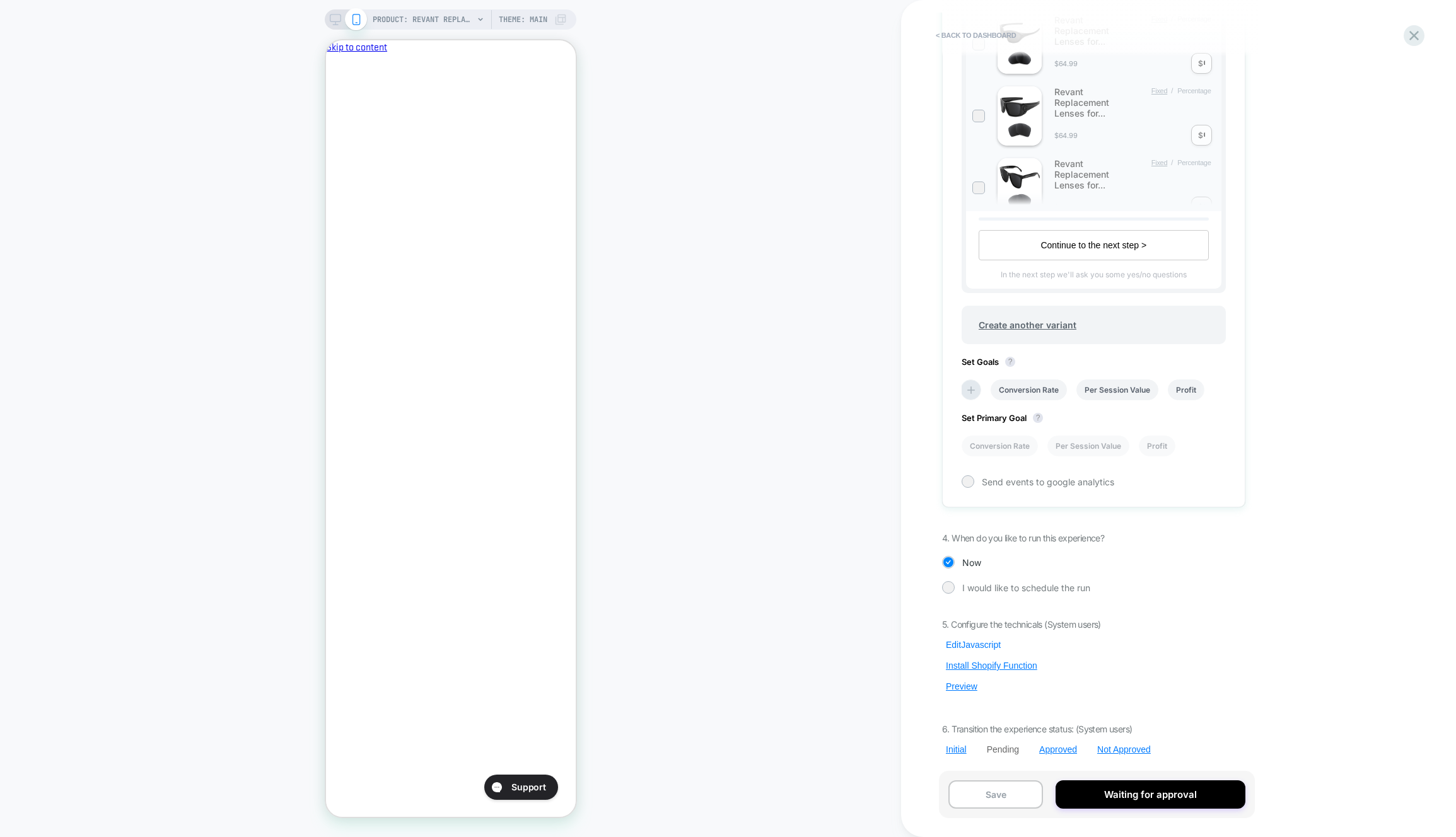
click at [982, 648] on button "Edit Javascript" at bounding box center [972, 644] width 62 height 11
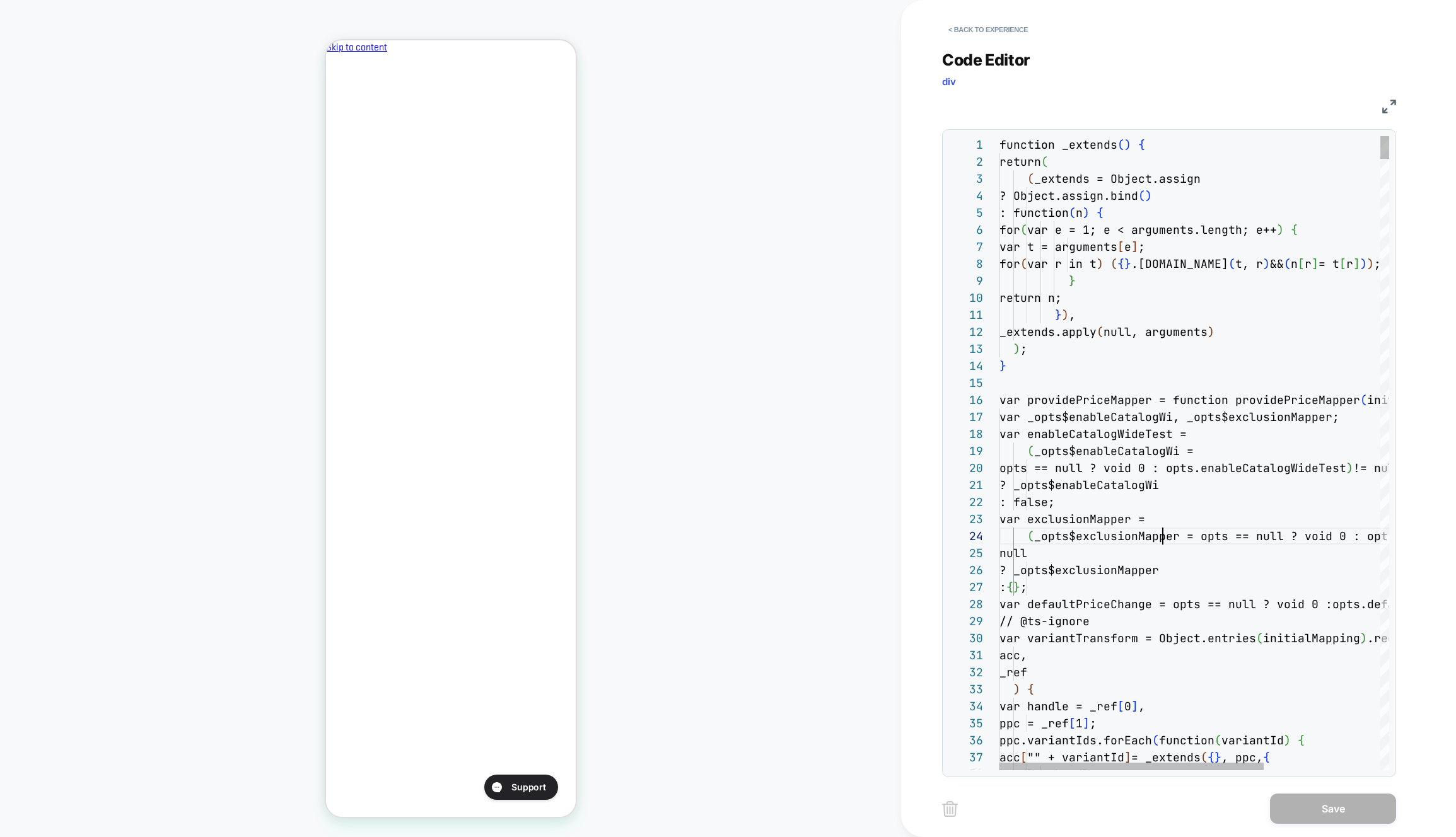
scroll to position [51, 164]
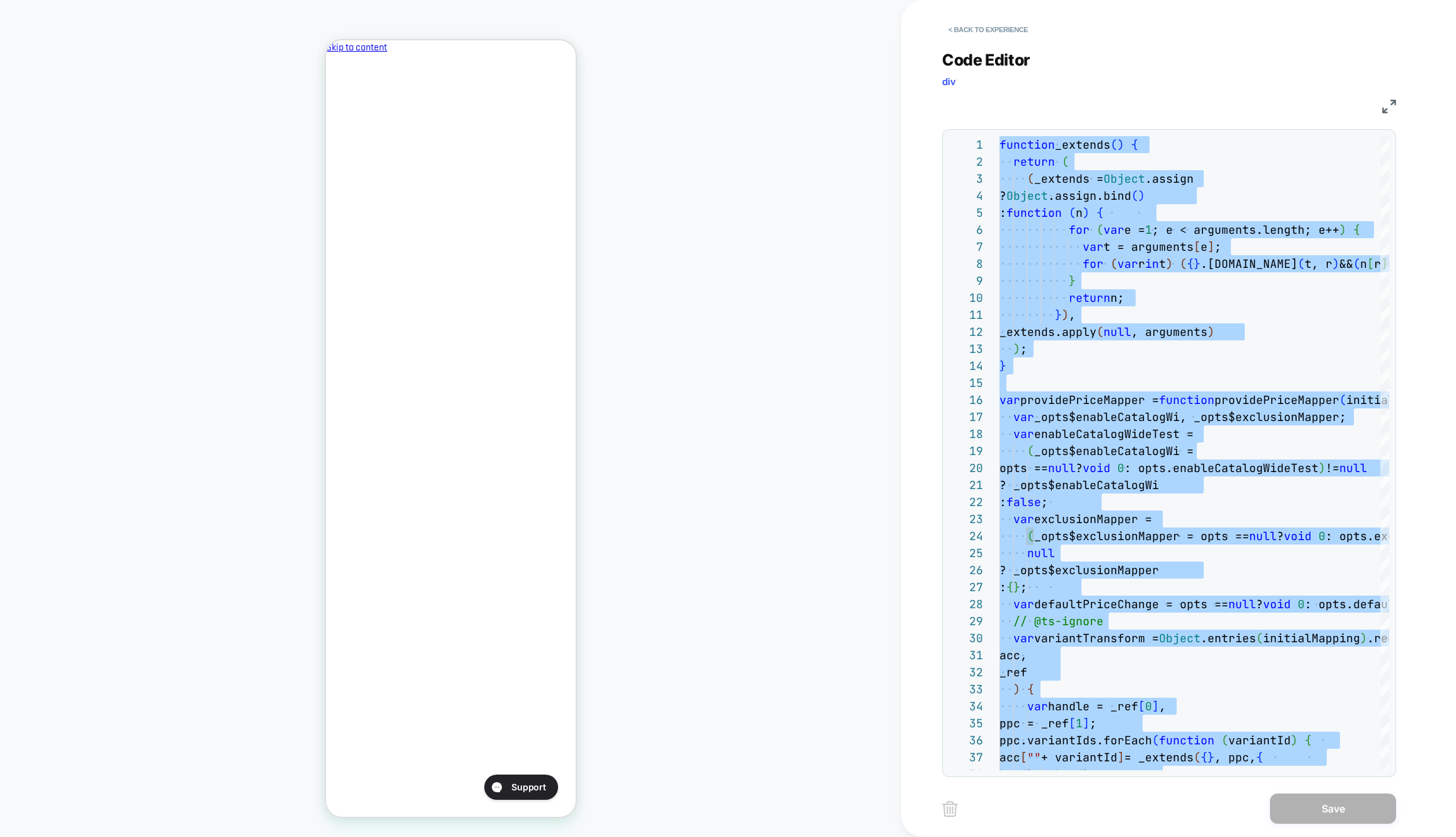
type textarea "******* *****"
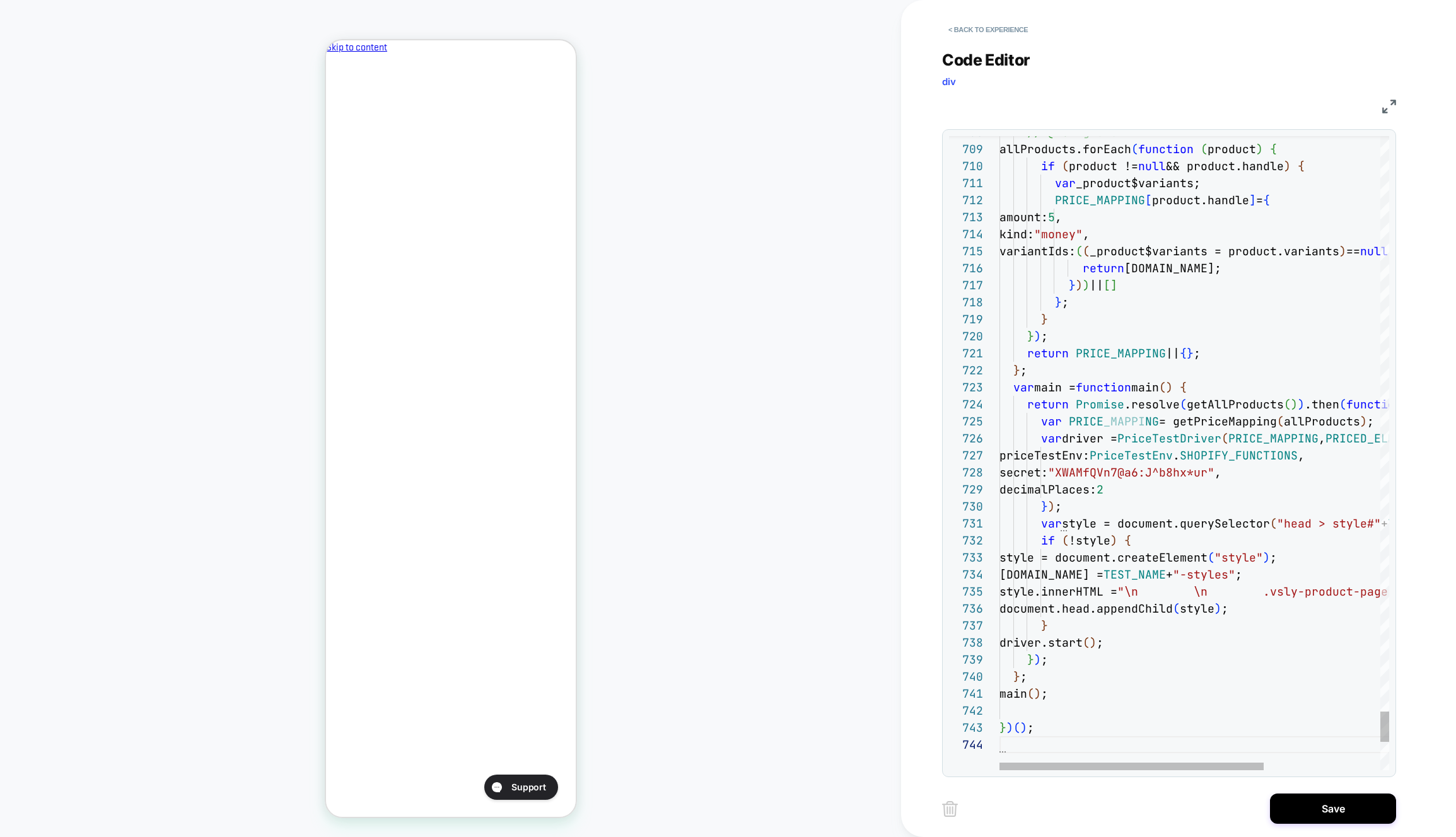
drag, startPoint x: 1323, startPoint y: 816, endPoint x: 1090, endPoint y: 652, distance: 284.9
click at [1323, 816] on button "Save" at bounding box center [1332, 809] width 126 height 30
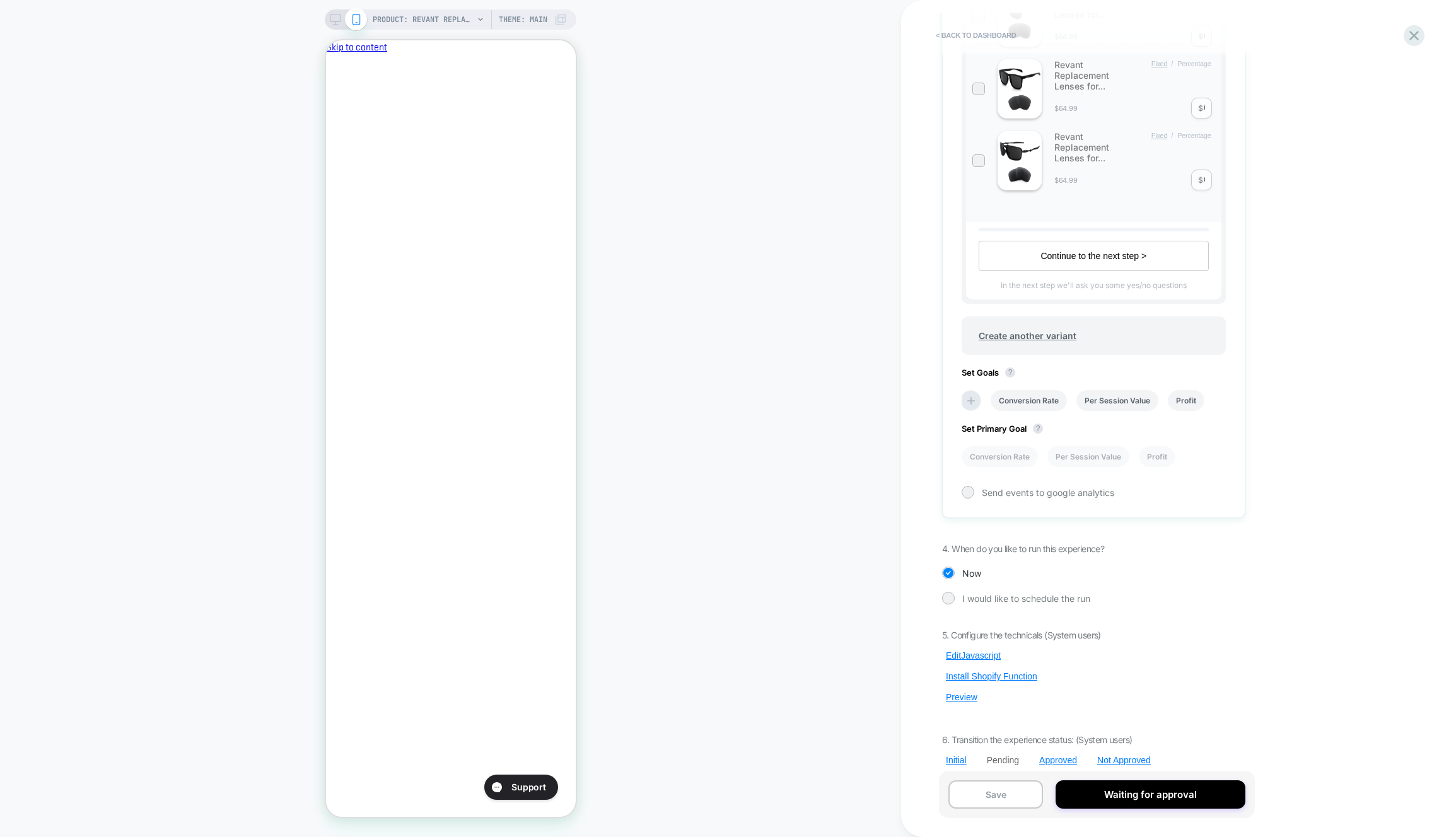
scroll to position [472, 0]
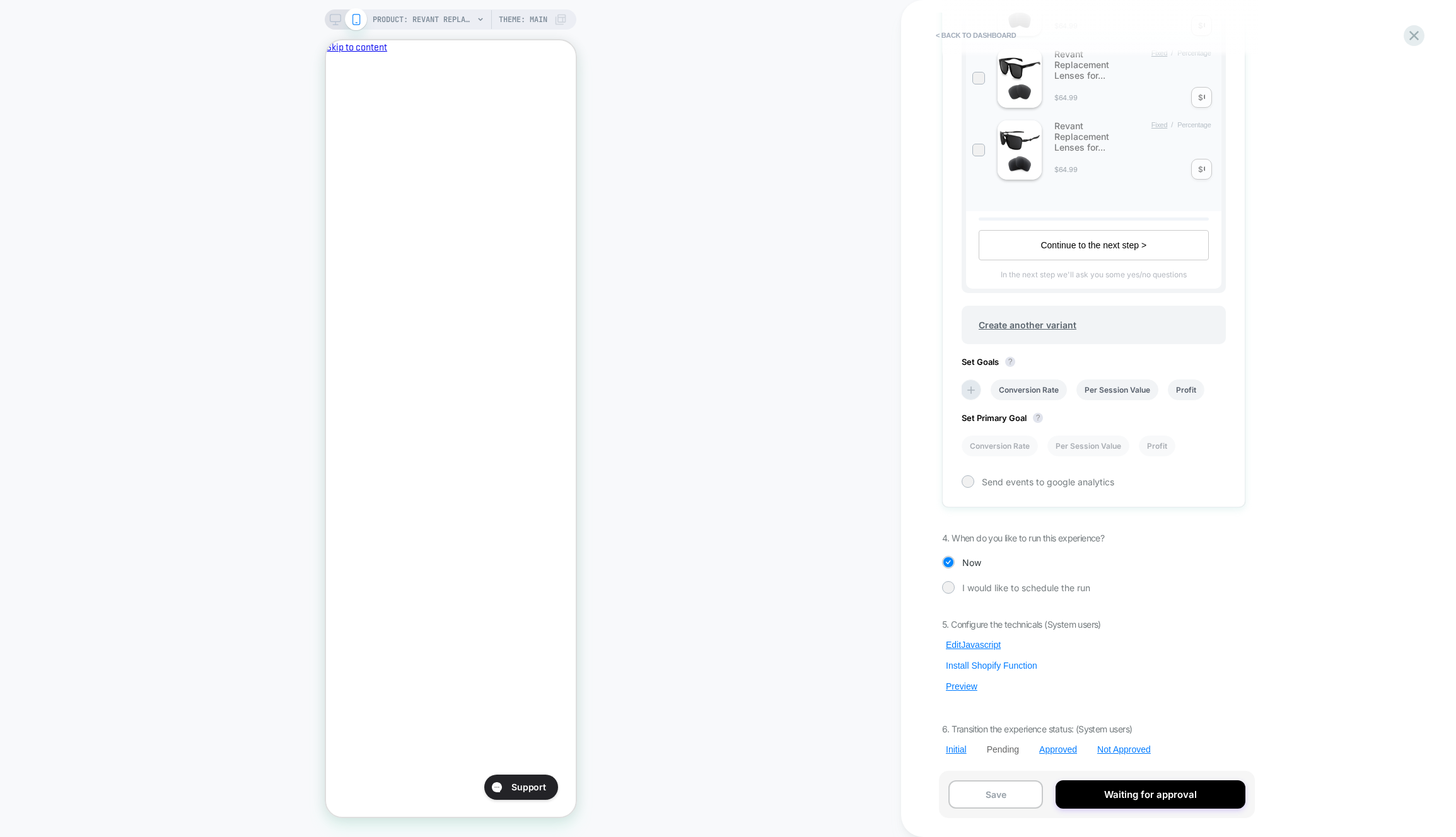
drag, startPoint x: 969, startPoint y: 690, endPoint x: 979, endPoint y: 666, distance: 26.0
click at [969, 690] on button "Preview" at bounding box center [961, 687] width 39 height 11
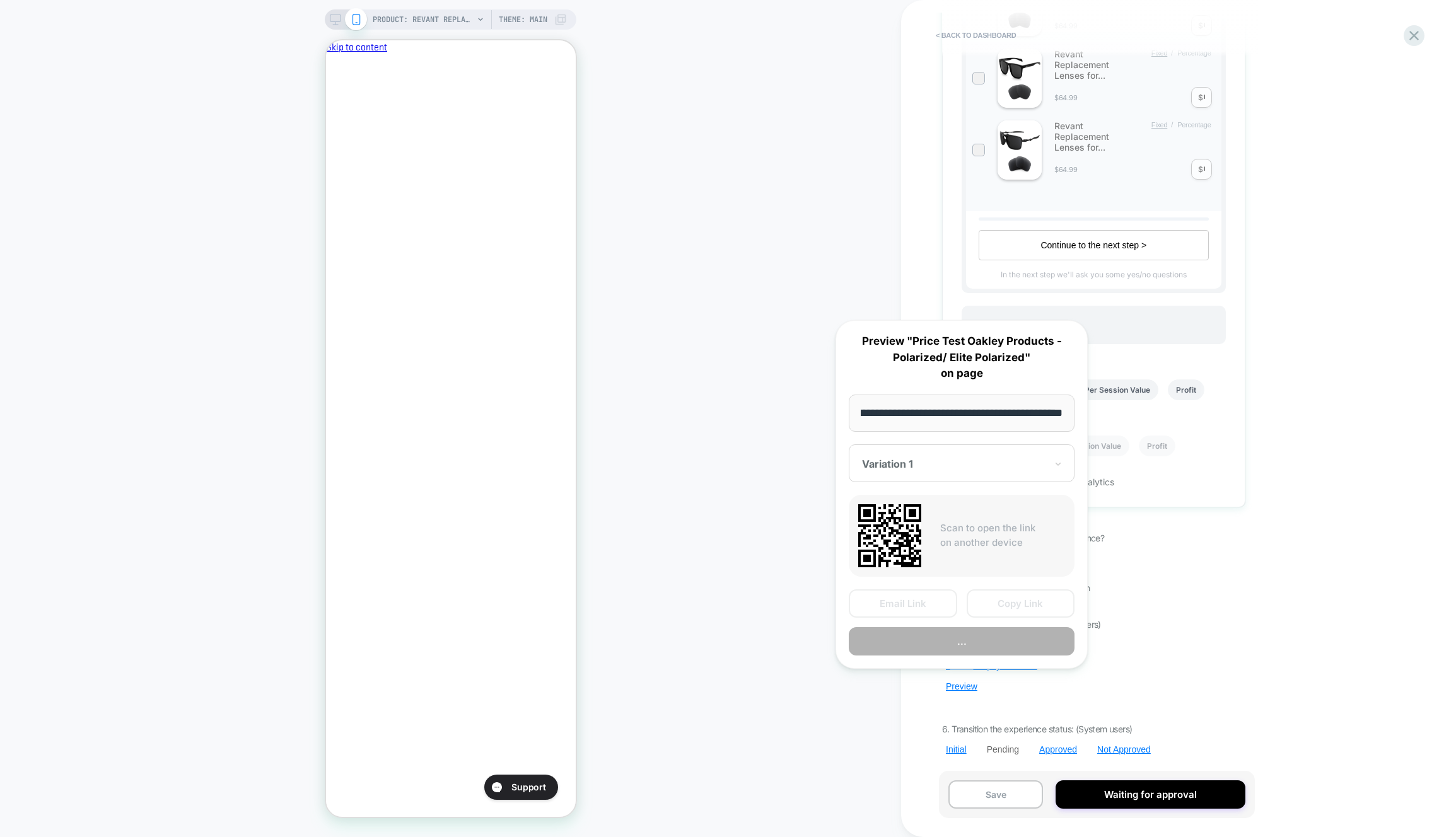
scroll to position [0, 0]
click at [978, 646] on button "Preview" at bounding box center [961, 642] width 226 height 28
click at [1008, 792] on button "Save" at bounding box center [996, 795] width 95 height 28
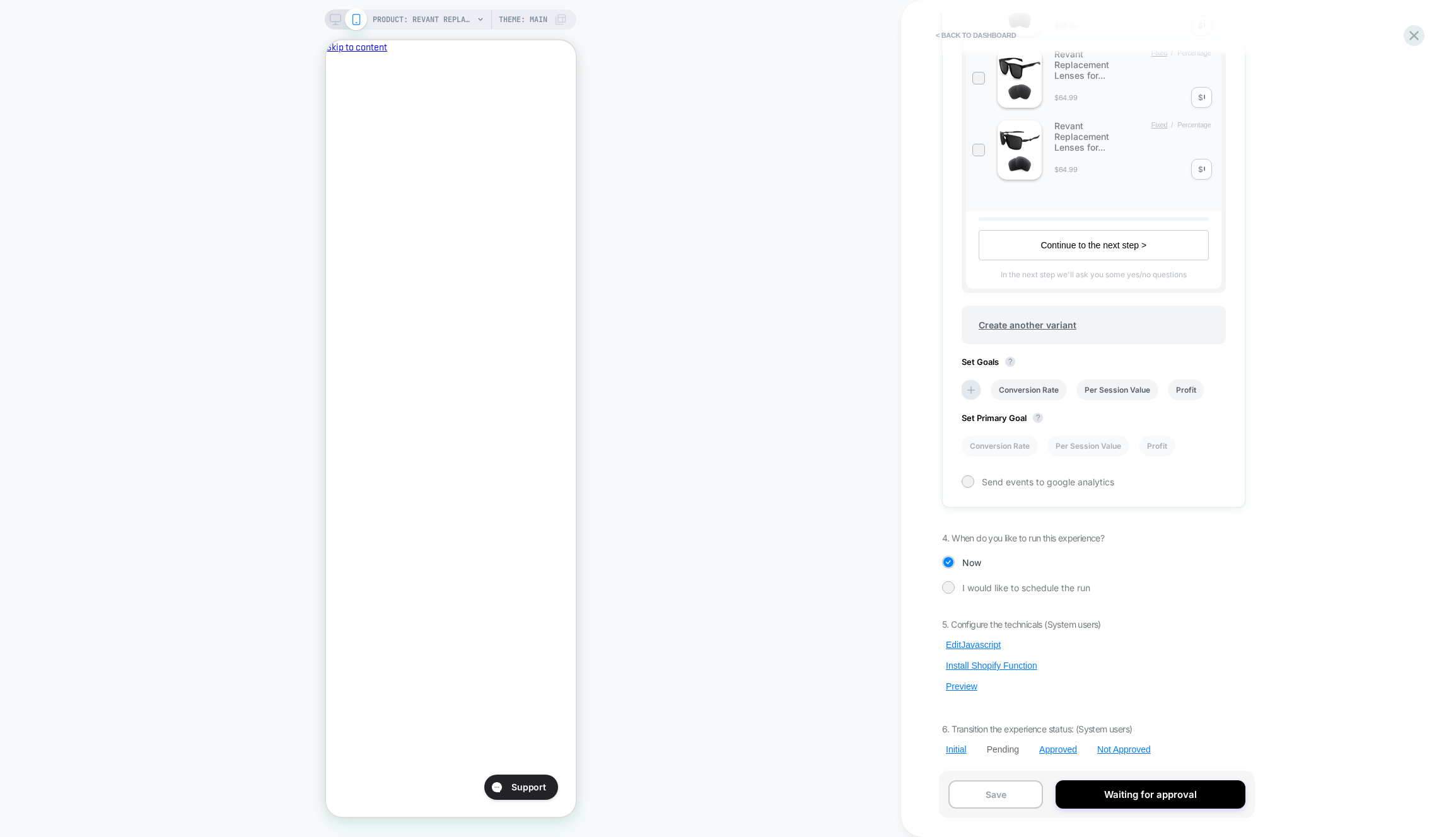
click at [797, 604] on div "PRODUCT: Revant Replacement Lenses for Oakley Holbrook OO9102 PRODUCT: Revant R…" at bounding box center [450, 418] width 901 height 812
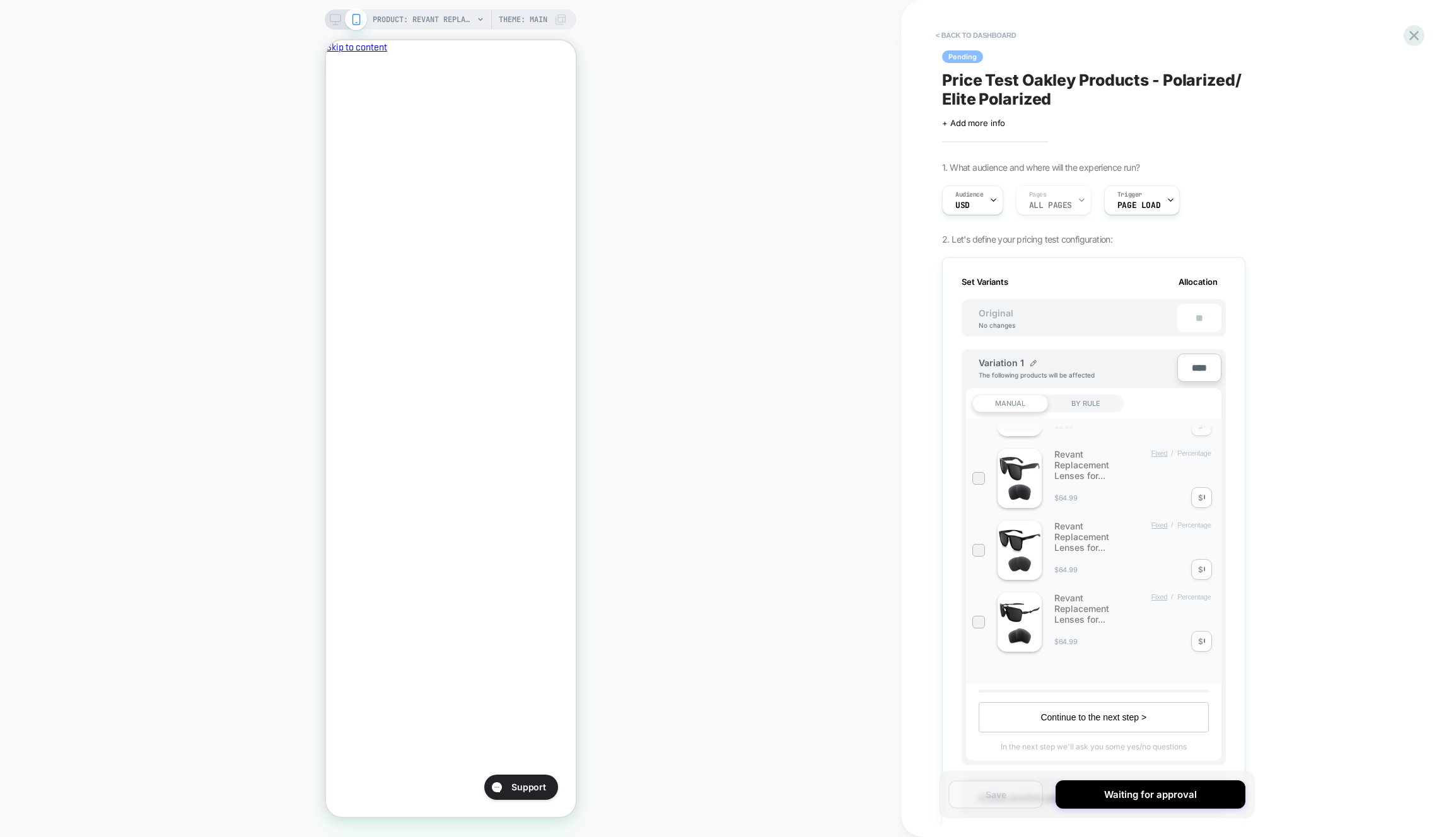
click at [1104, 402] on div "BY RULE" at bounding box center [1086, 404] width 76 height 18
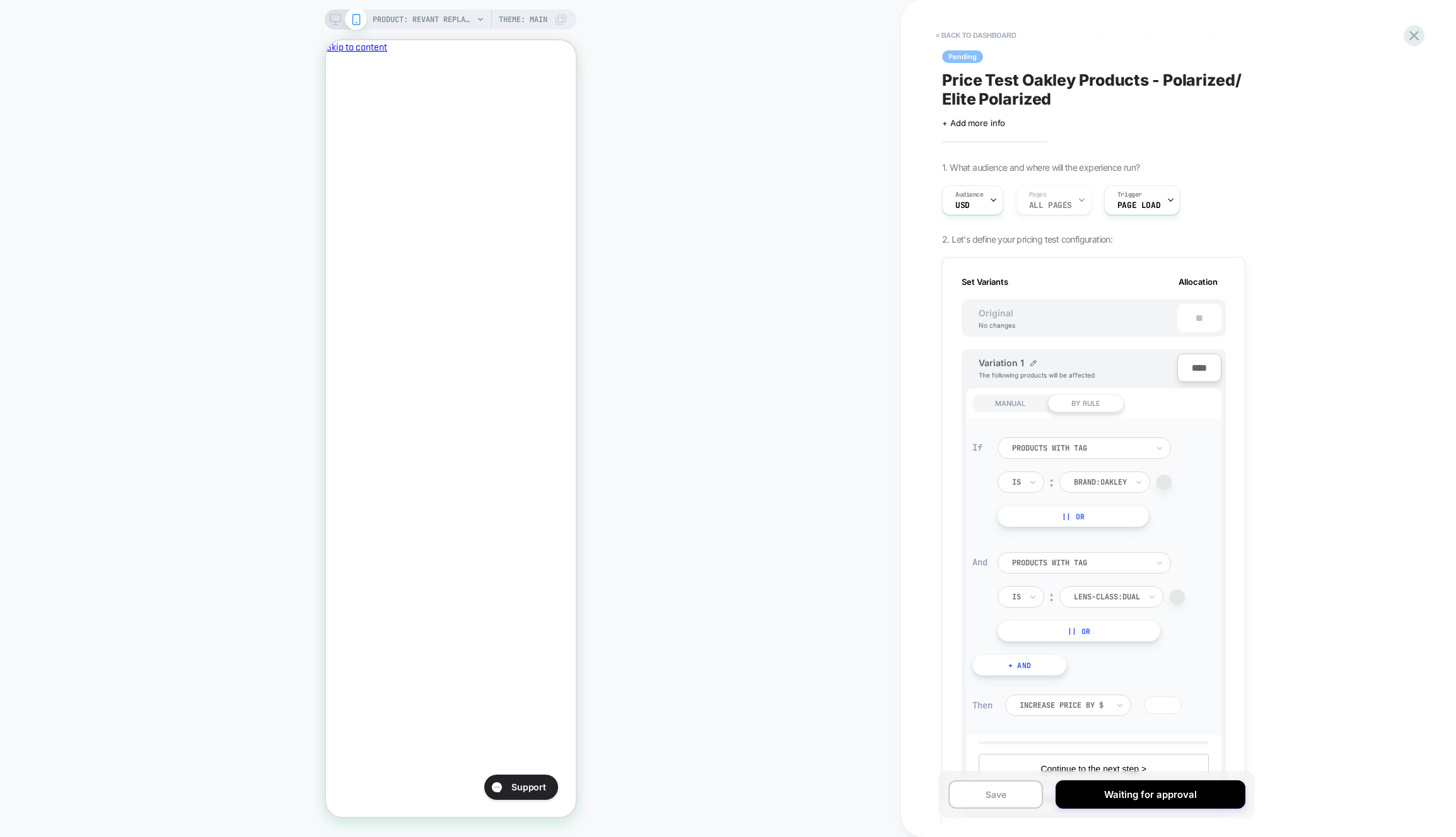
click at [1094, 403] on div "BY RULE" at bounding box center [1086, 404] width 76 height 18
drag, startPoint x: 1002, startPoint y: 401, endPoint x: 966, endPoint y: 406, distance: 36.3
click at [1002, 401] on div "MANUAL" at bounding box center [1010, 404] width 76 height 18
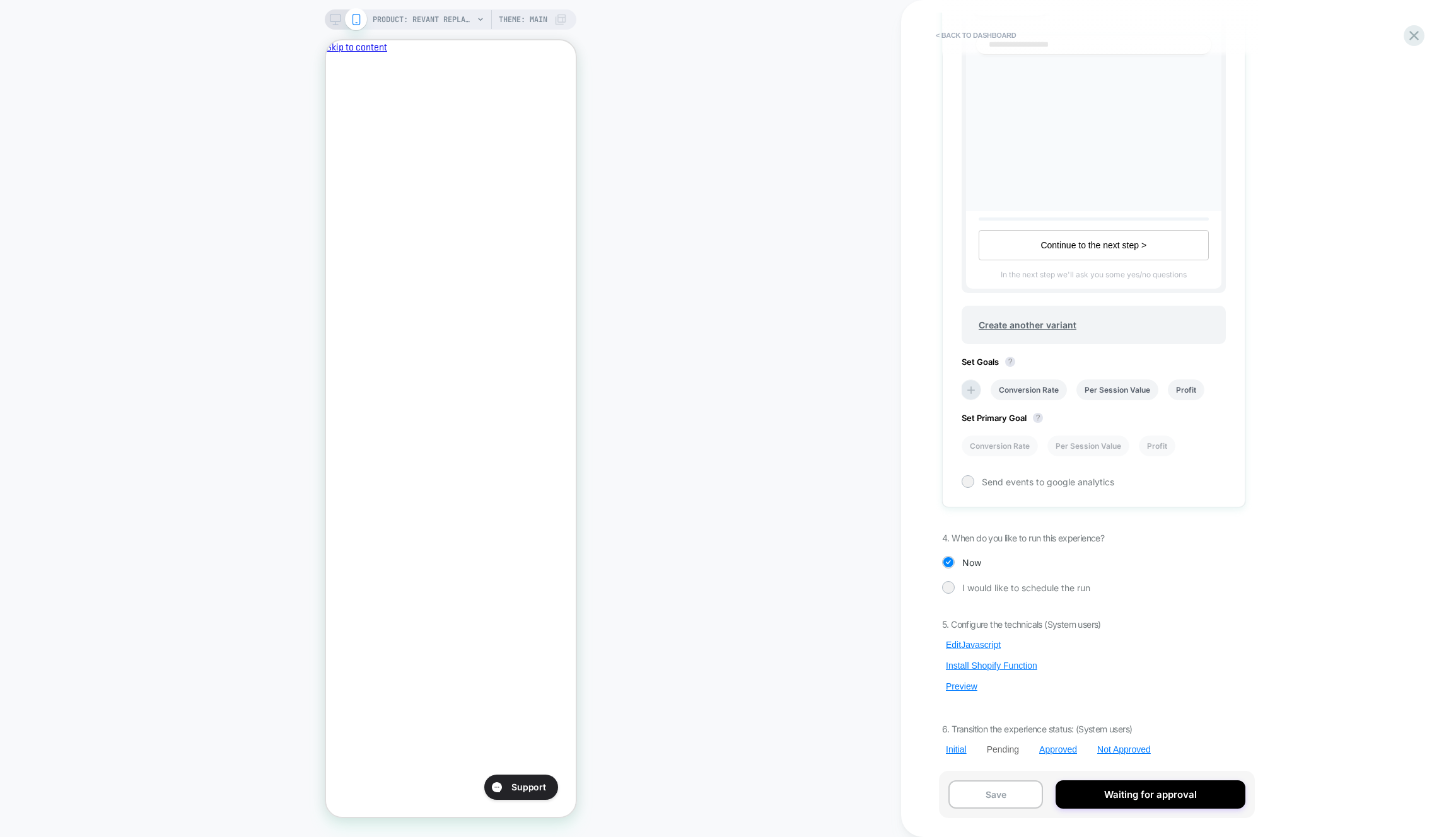
scroll to position [472, 0]
click at [994, 644] on button "Edit Javascript" at bounding box center [972, 644] width 62 height 11
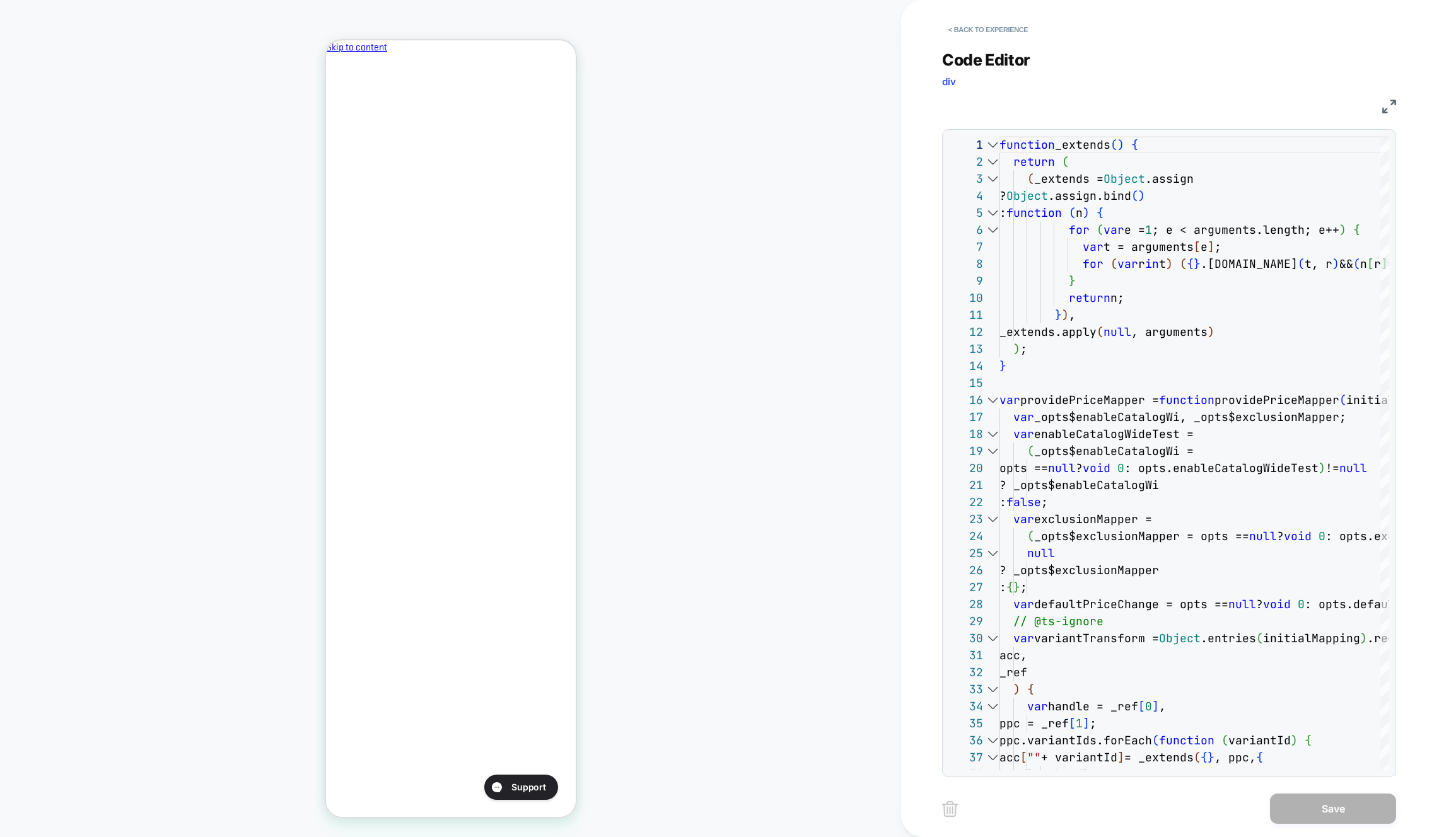
scroll to position [0, 217]
click at [968, 33] on button "< Back to experience" at bounding box center [987, 29] width 92 height 20
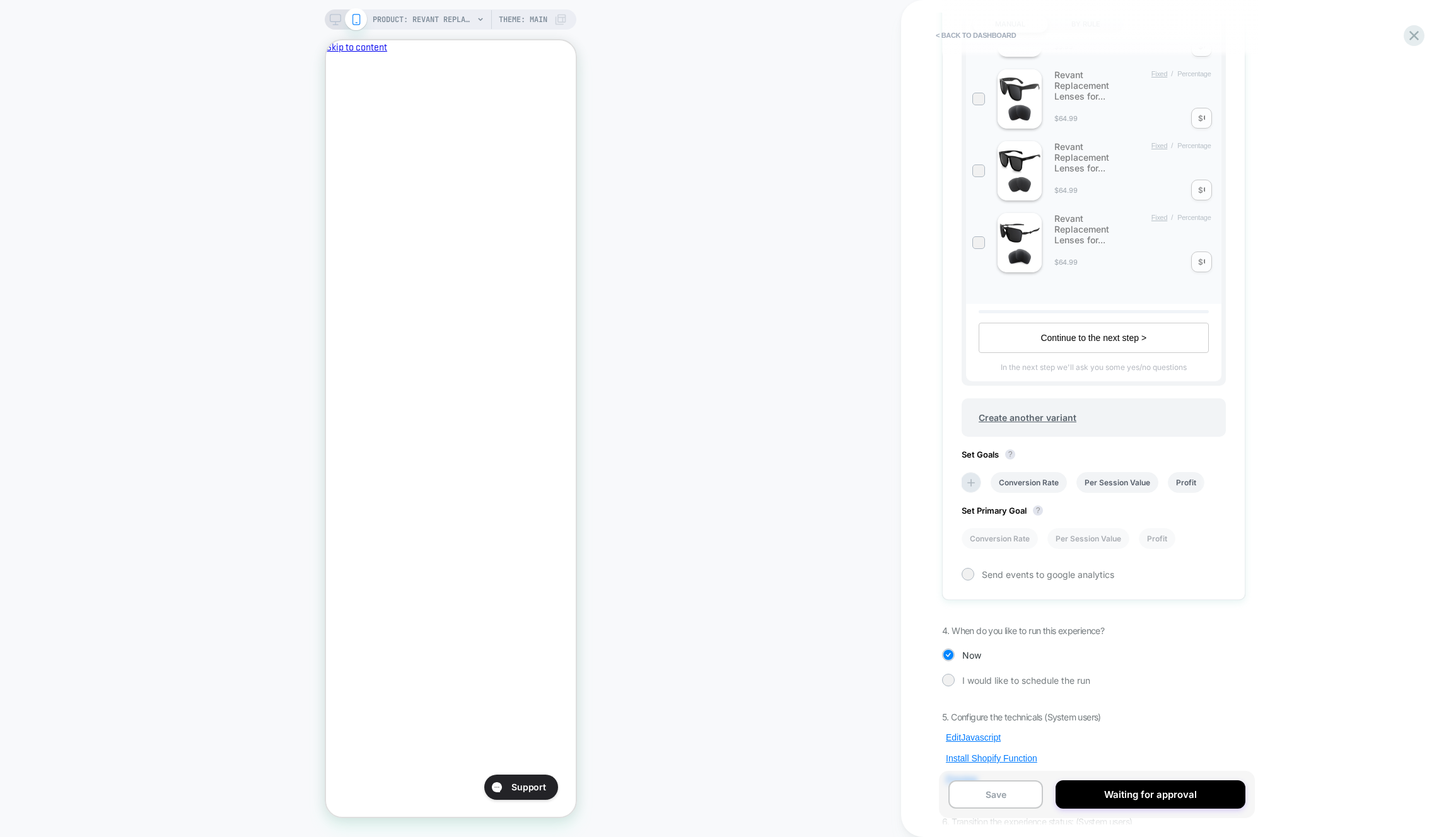
scroll to position [472, 0]
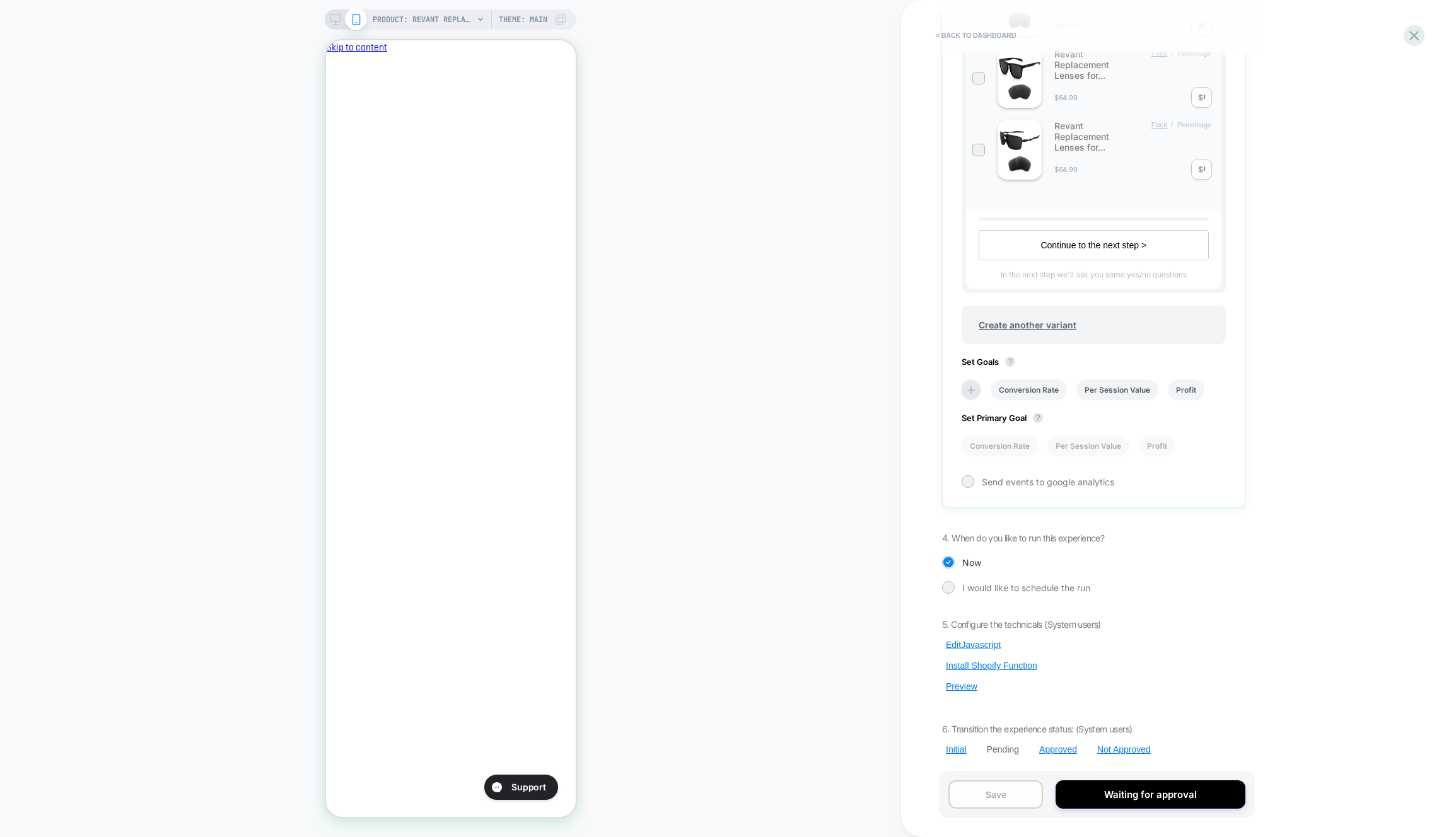
click at [979, 799] on button "Save" at bounding box center [996, 795] width 95 height 28
click at [969, 688] on button "Preview" at bounding box center [961, 687] width 39 height 11
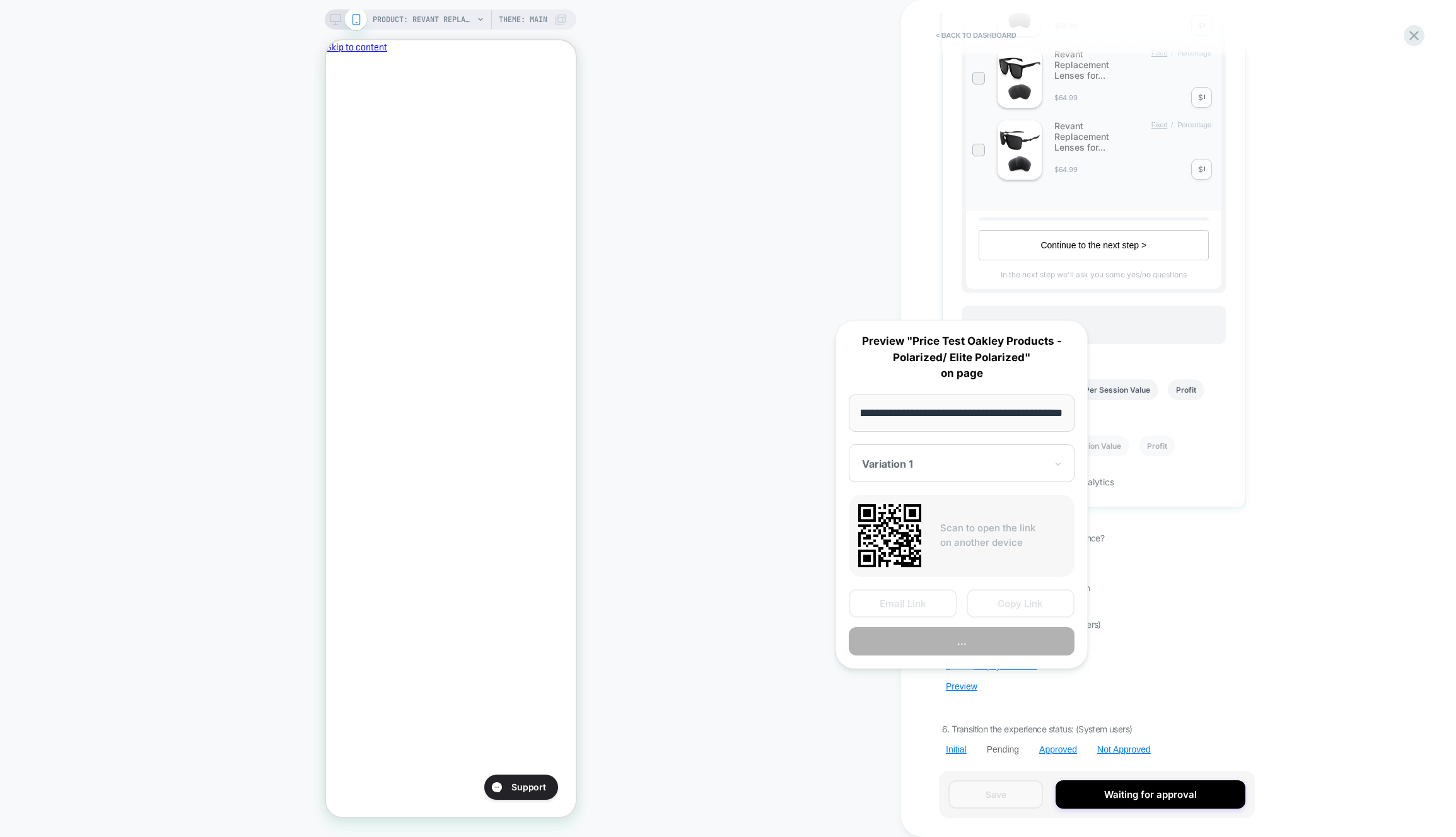
scroll to position [0, 217]
click at [1048, 597] on button "Copy Link" at bounding box center [1020, 604] width 108 height 28
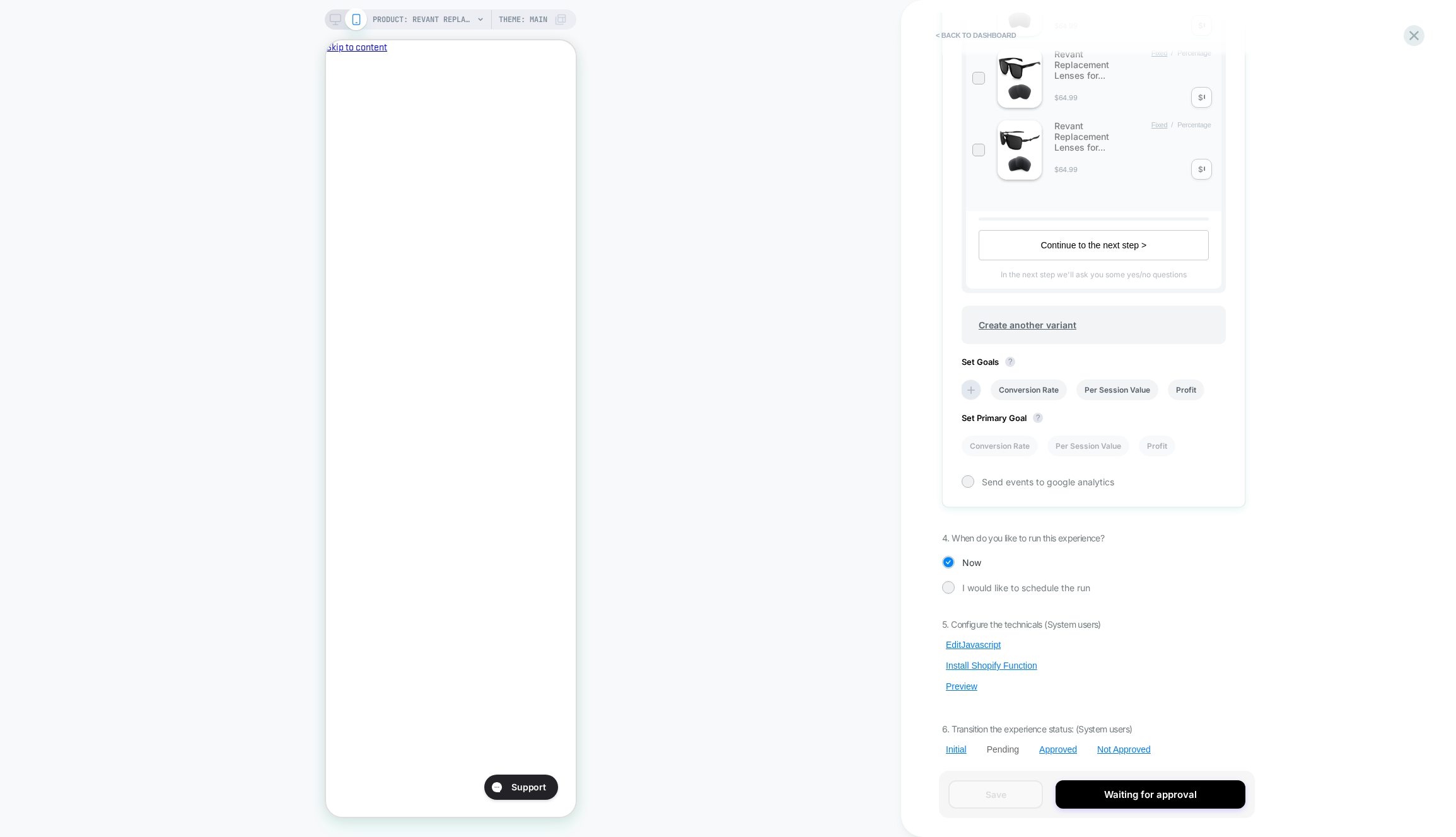
scroll to position [0, 0]
click at [976, 641] on button "Edit Javascript" at bounding box center [972, 644] width 62 height 11
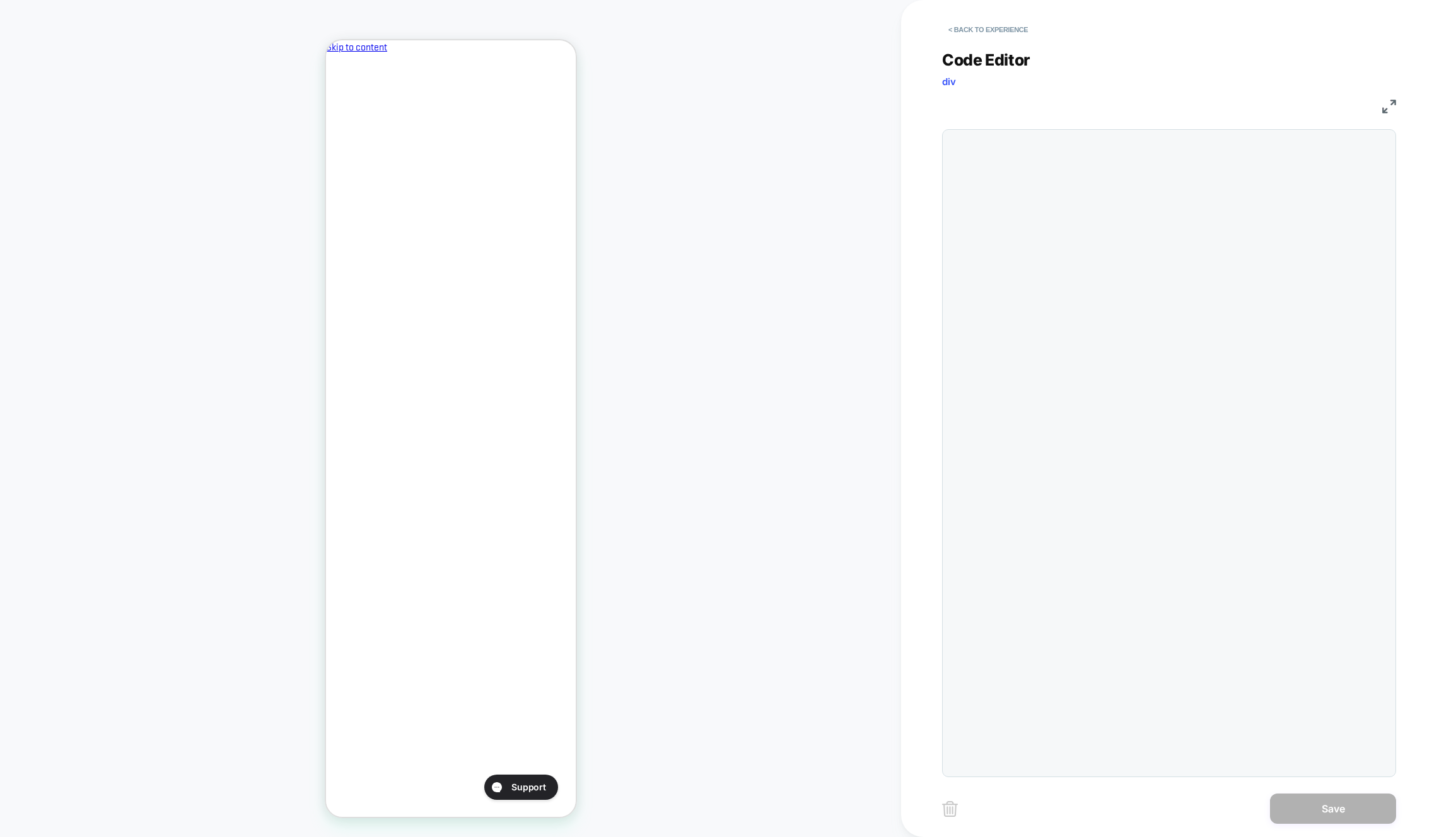
scroll to position [171, 0]
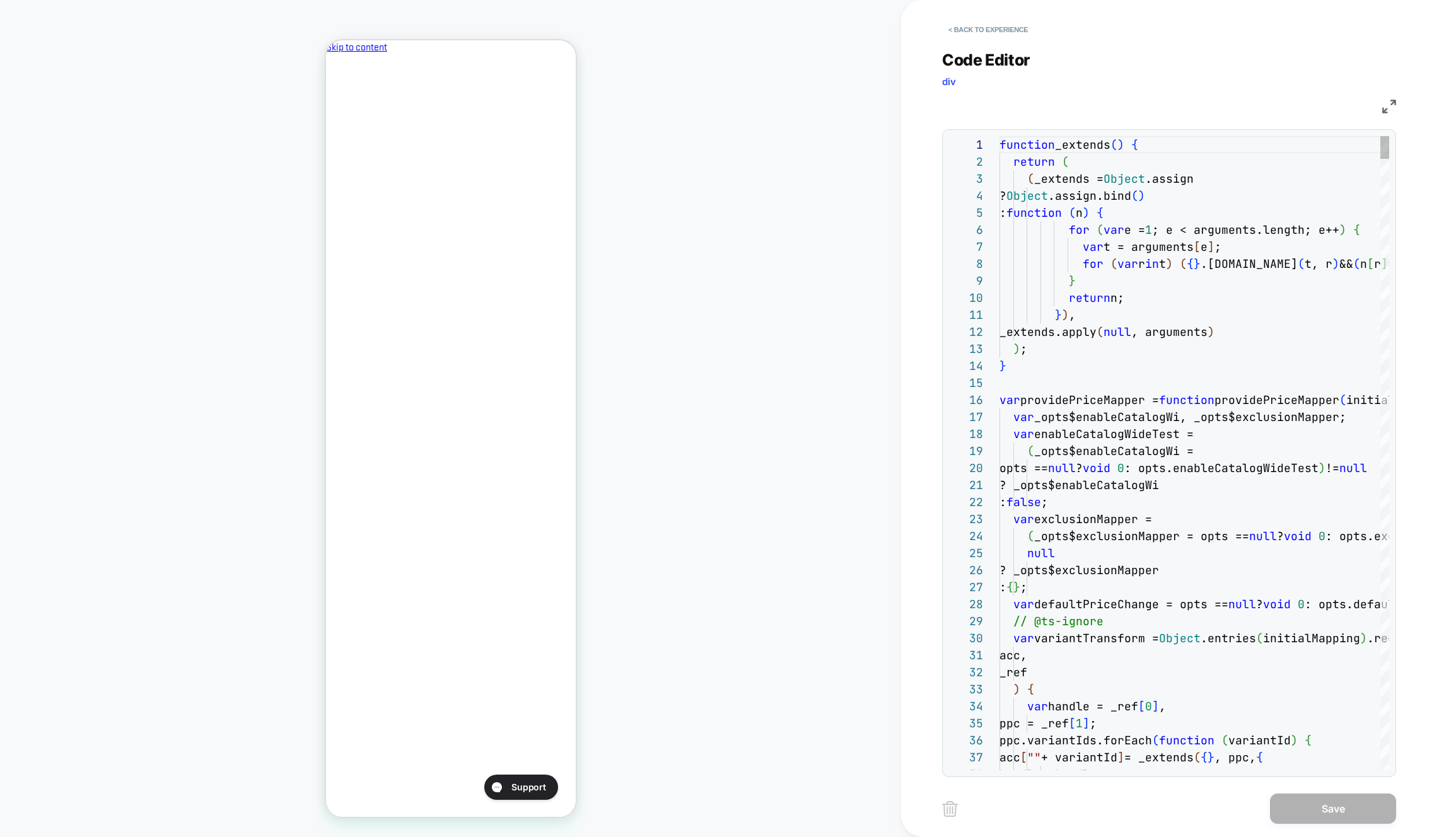
click at [1065, 576] on span "? _opts$exclusionMapper" at bounding box center [1079, 570] width 159 height 14
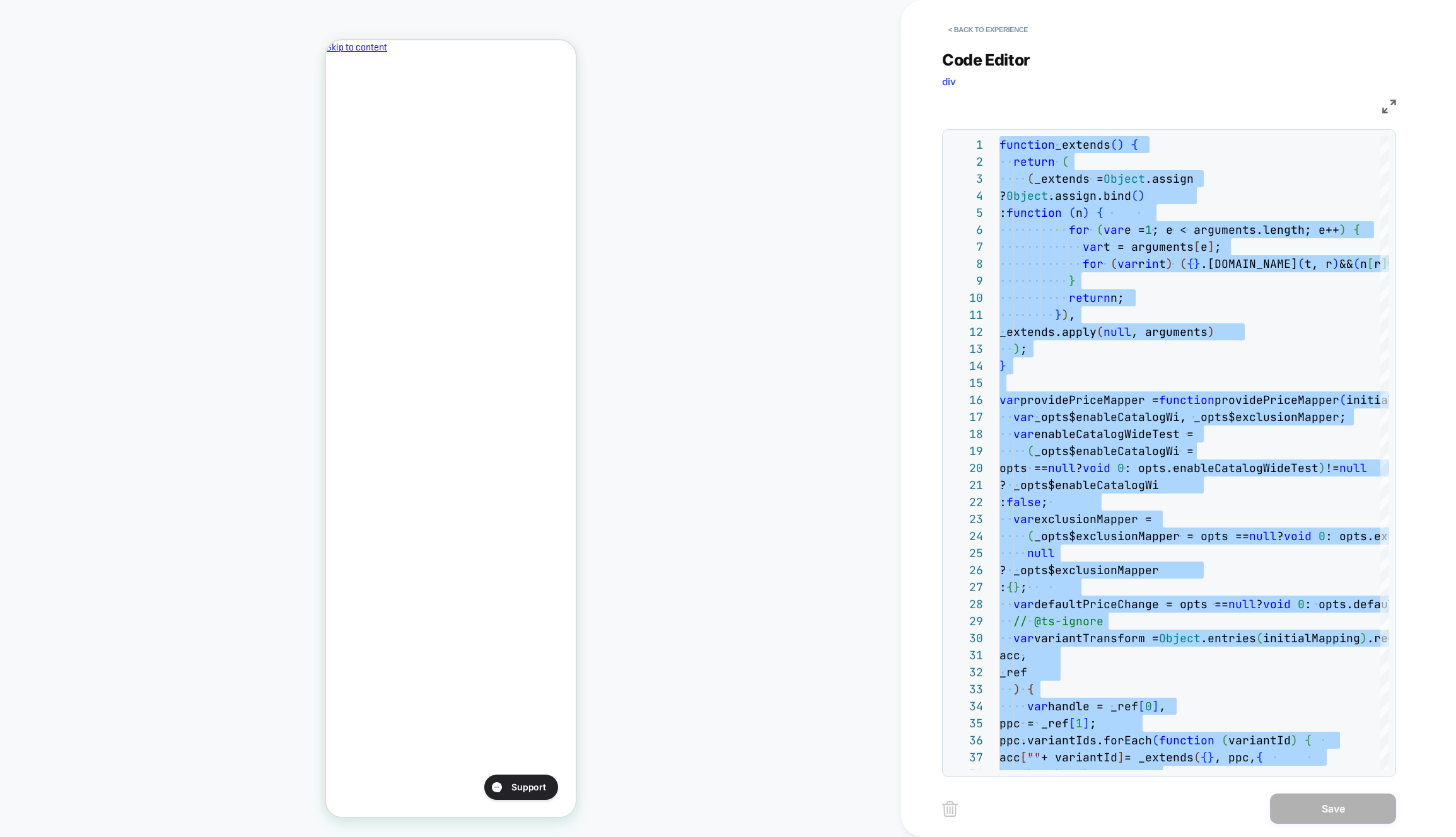
type textarea "******* *****"
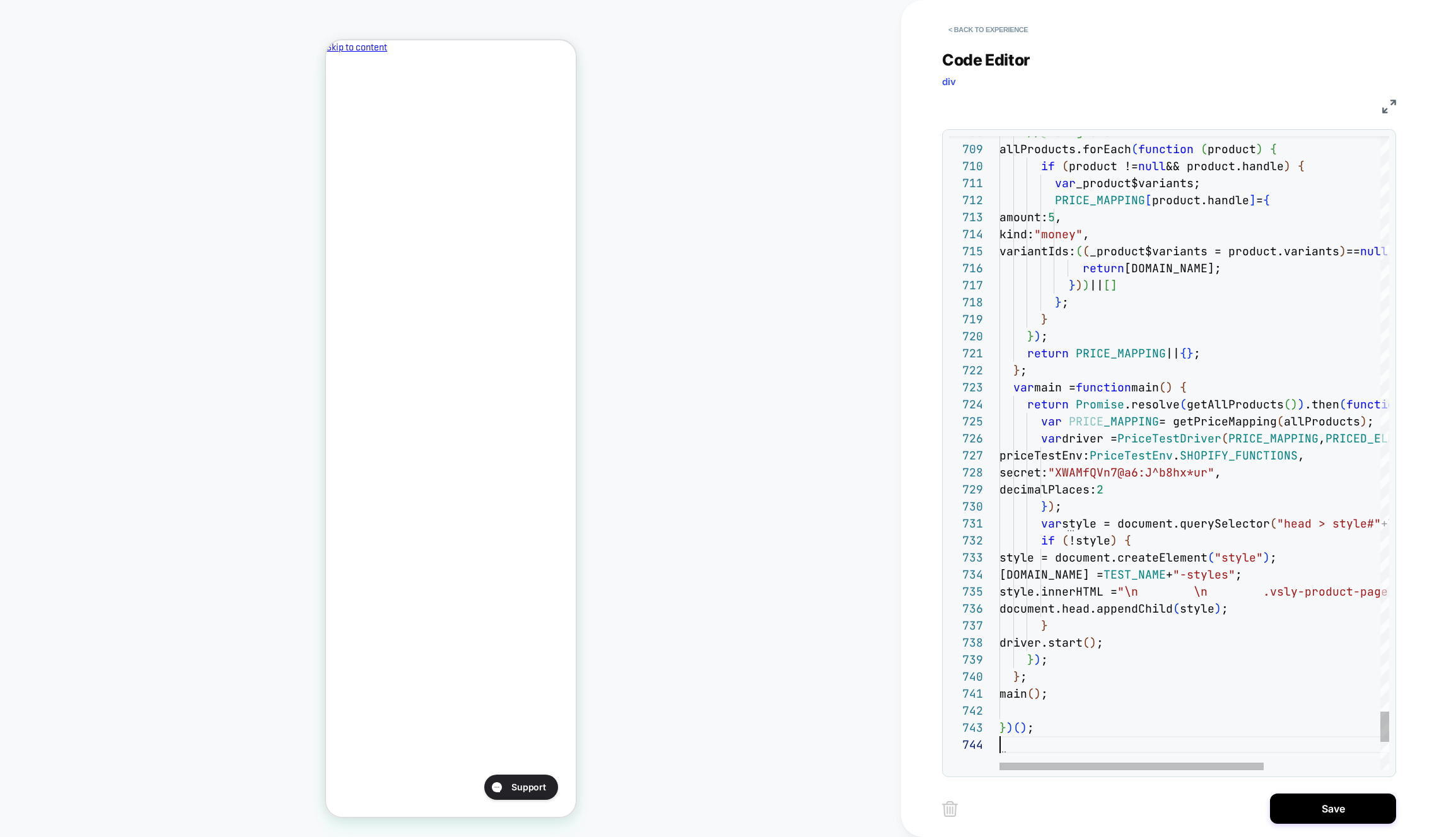
drag, startPoint x: 1304, startPoint y: 812, endPoint x: 1078, endPoint y: 740, distance: 237.2
click at [1304, 812] on button "Save" at bounding box center [1332, 809] width 126 height 30
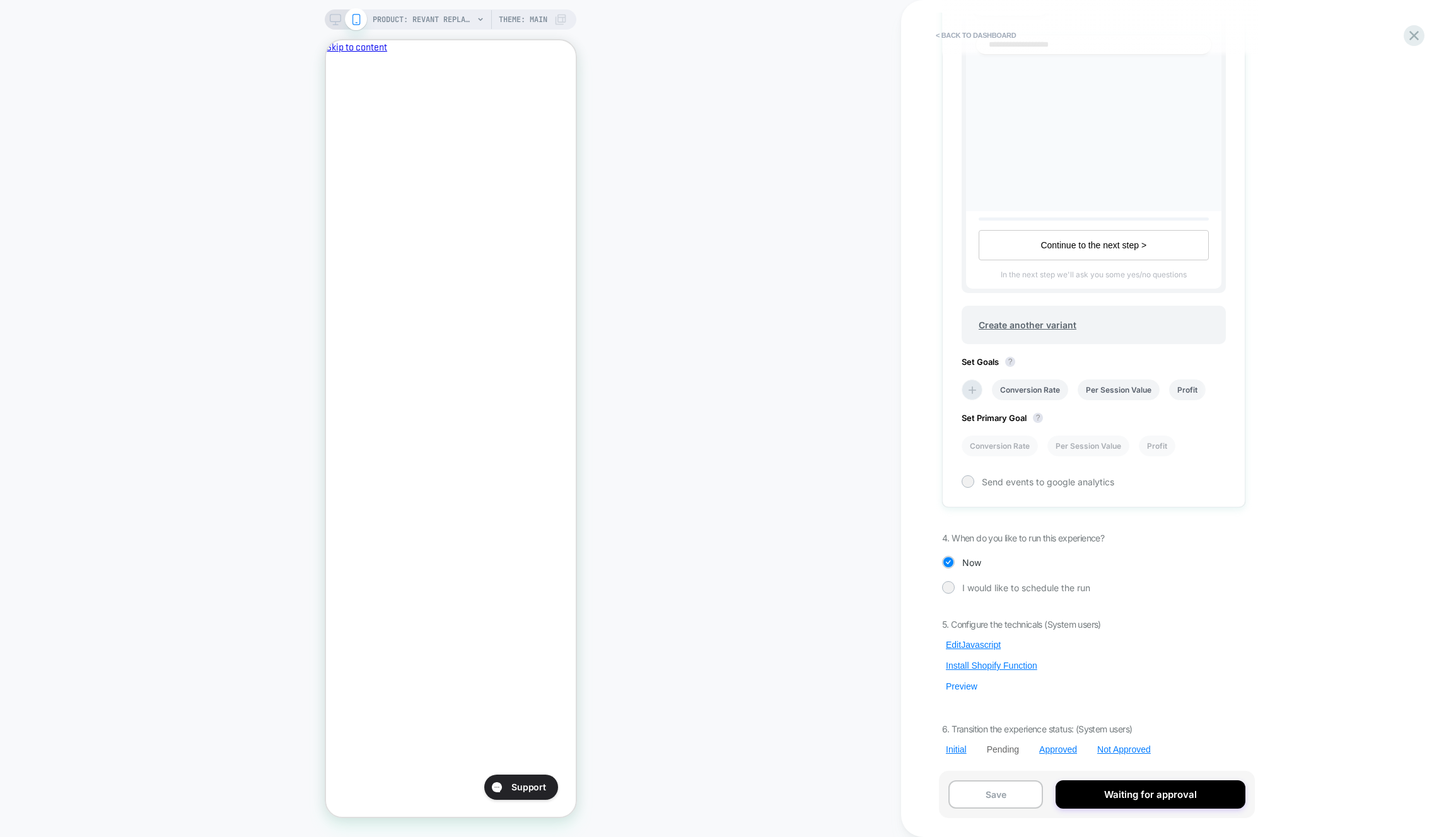
scroll to position [0, 1]
drag, startPoint x: 956, startPoint y: 684, endPoint x: 1027, endPoint y: 649, distance: 79.2
click at [956, 684] on button "Preview" at bounding box center [961, 687] width 39 height 11
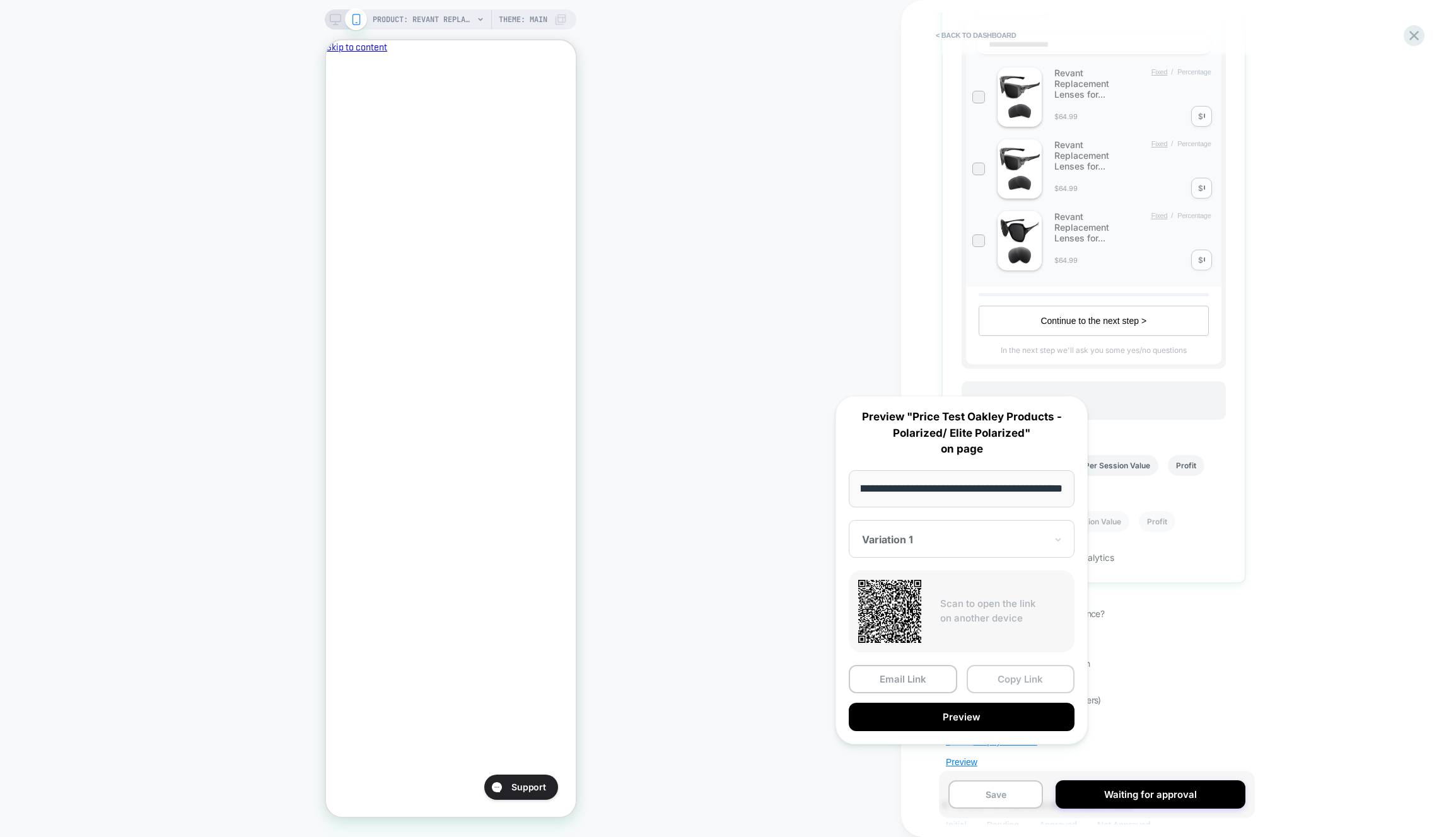
scroll to position [0, 217]
click at [1016, 671] on button "Copy Link" at bounding box center [1020, 680] width 108 height 28
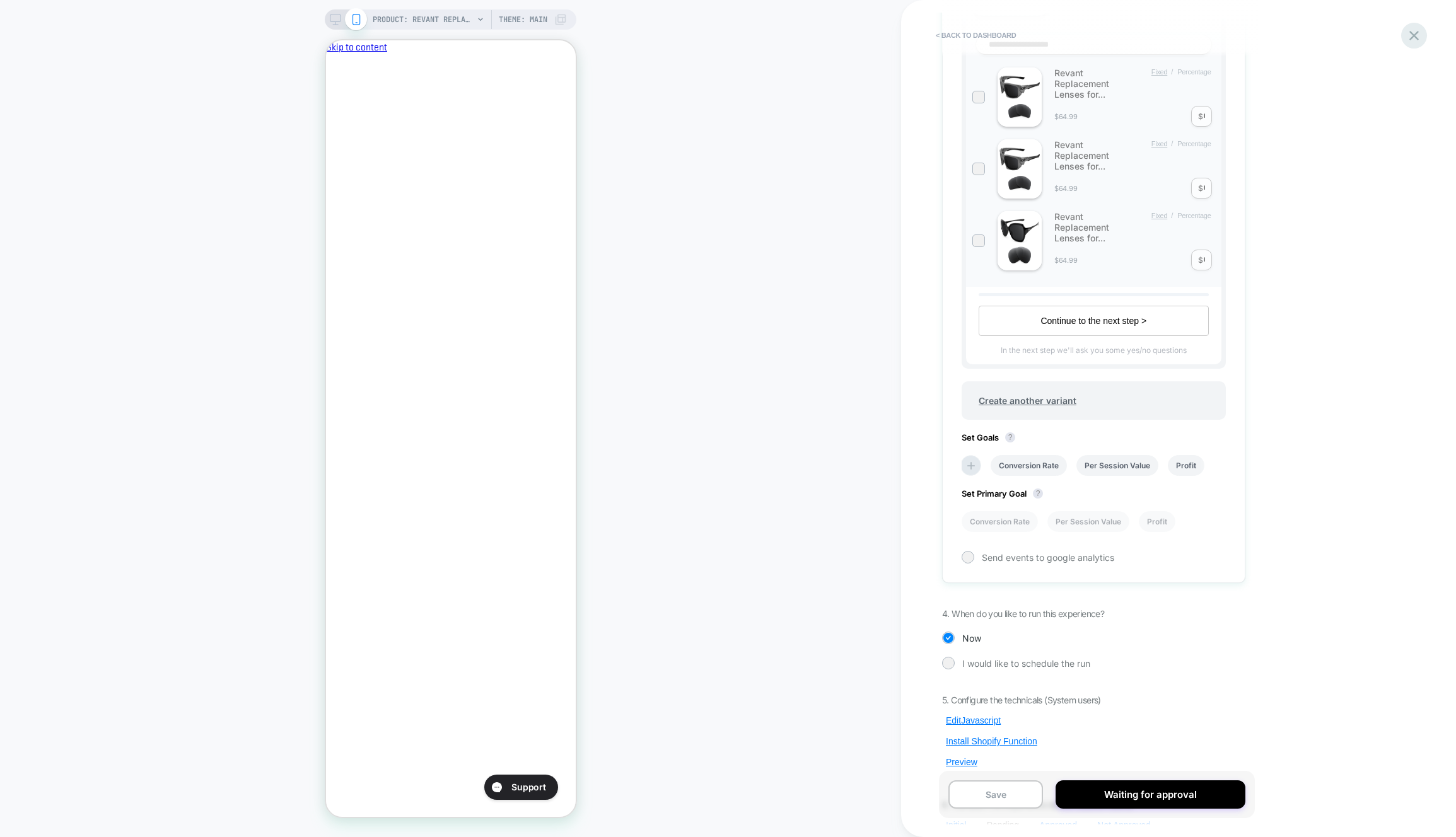
drag, startPoint x: 1434, startPoint y: 37, endPoint x: 1412, endPoint y: 35, distance: 22.1
click at [1434, 37] on div "< back to dashboard Pending Price Test Oakley Products - Polarized/ Elite Polar…" at bounding box center [1178, 418] width 555 height 837
click at [1410, 35] on icon at bounding box center [1414, 35] width 17 height 17
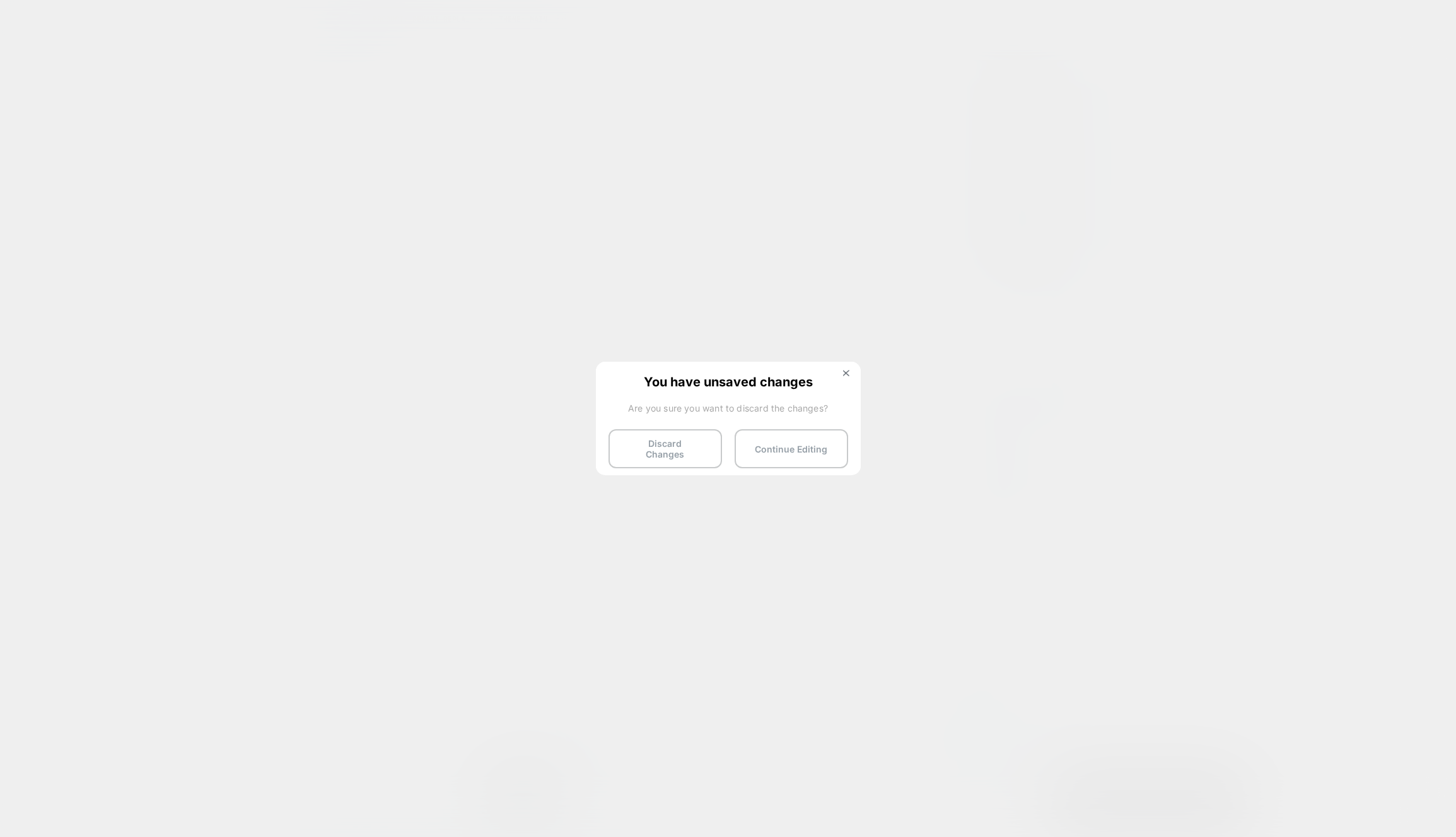
scroll to position [0, 0]
drag, startPoint x: 850, startPoint y: 374, endPoint x: 843, endPoint y: 373, distance: 7.1
click at [850, 374] on button at bounding box center [847, 375] width 14 height 11
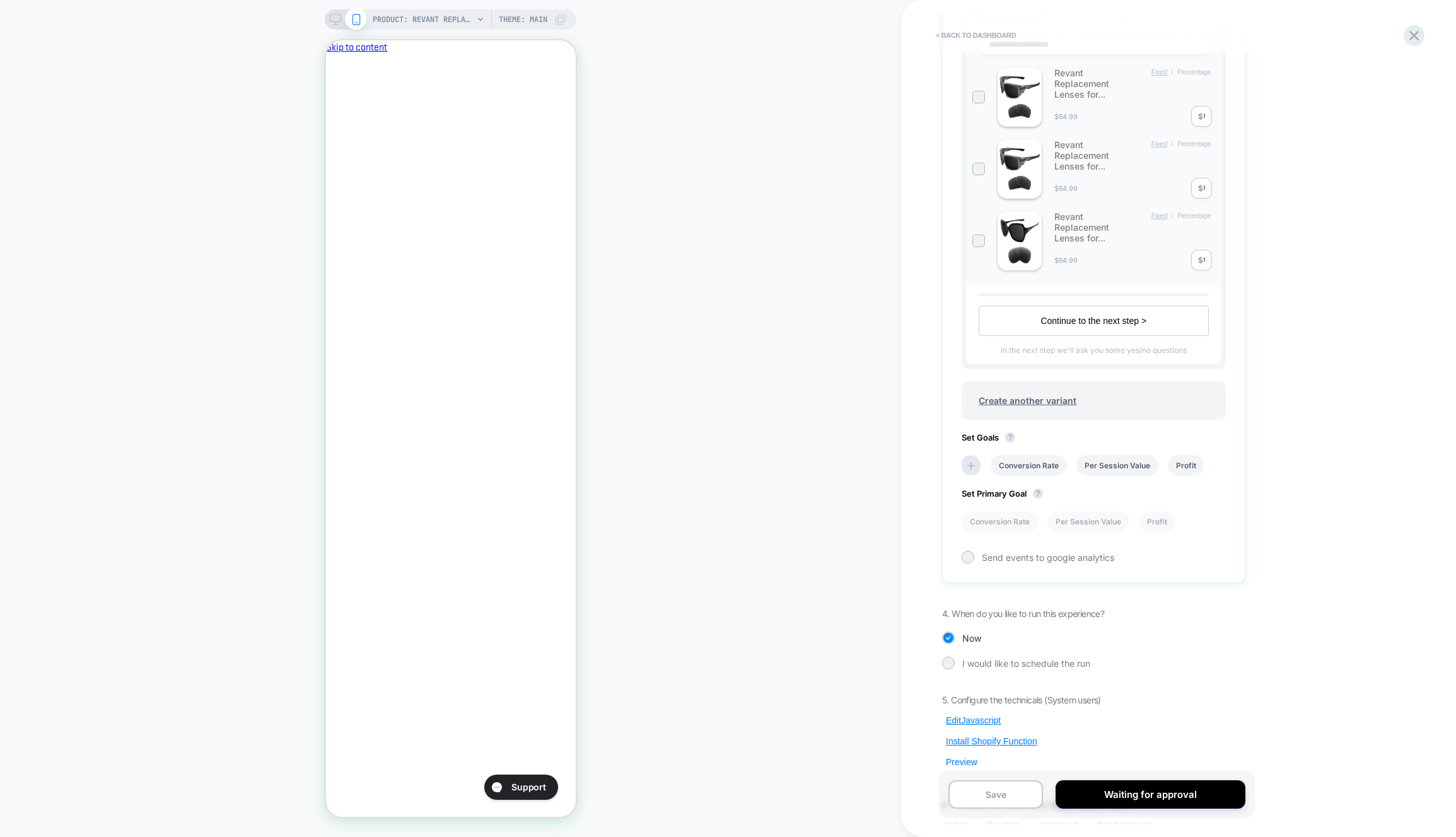
scroll to position [472, 0]
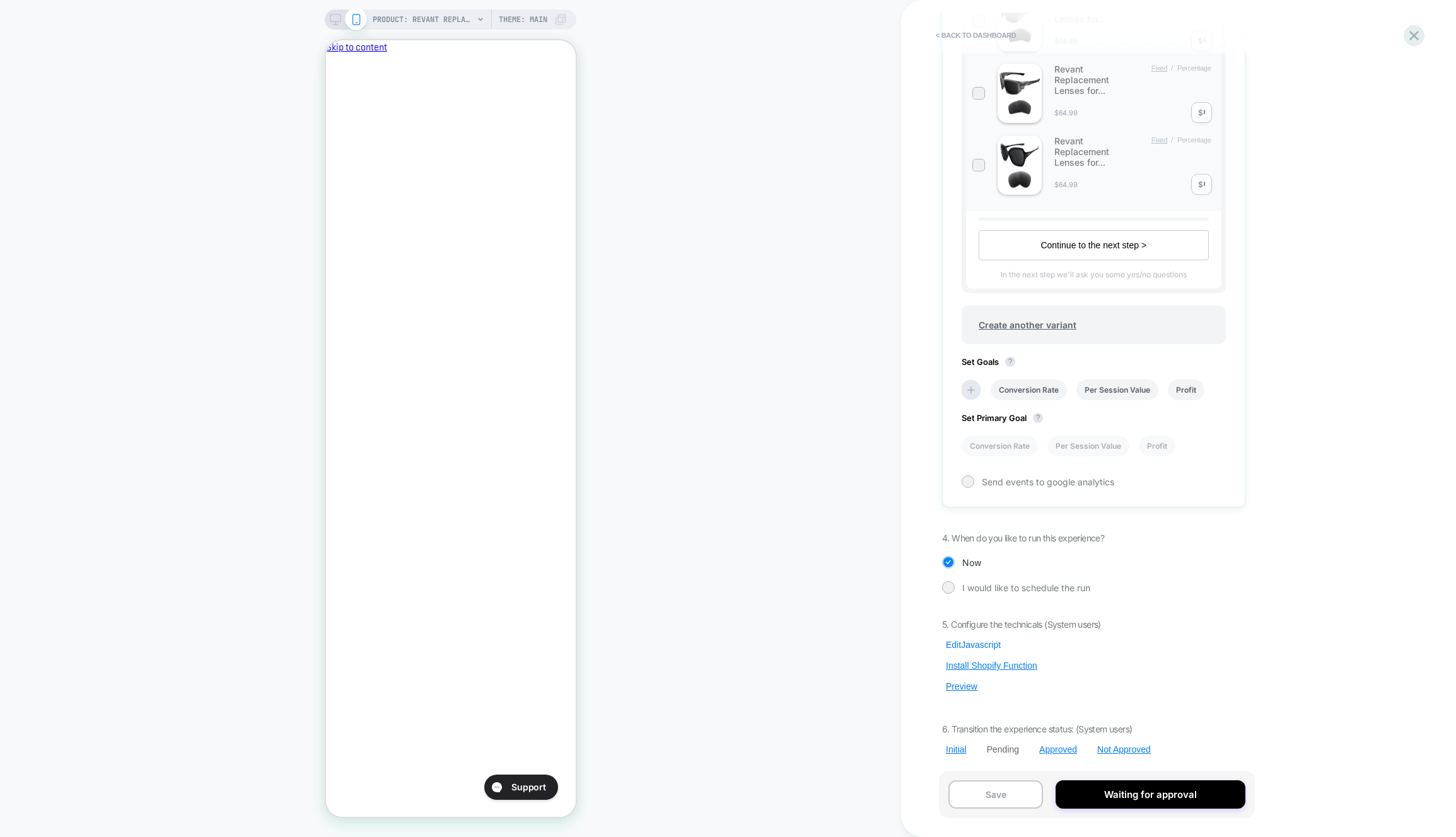
click at [975, 642] on button "Edit Javascript" at bounding box center [972, 644] width 62 height 11
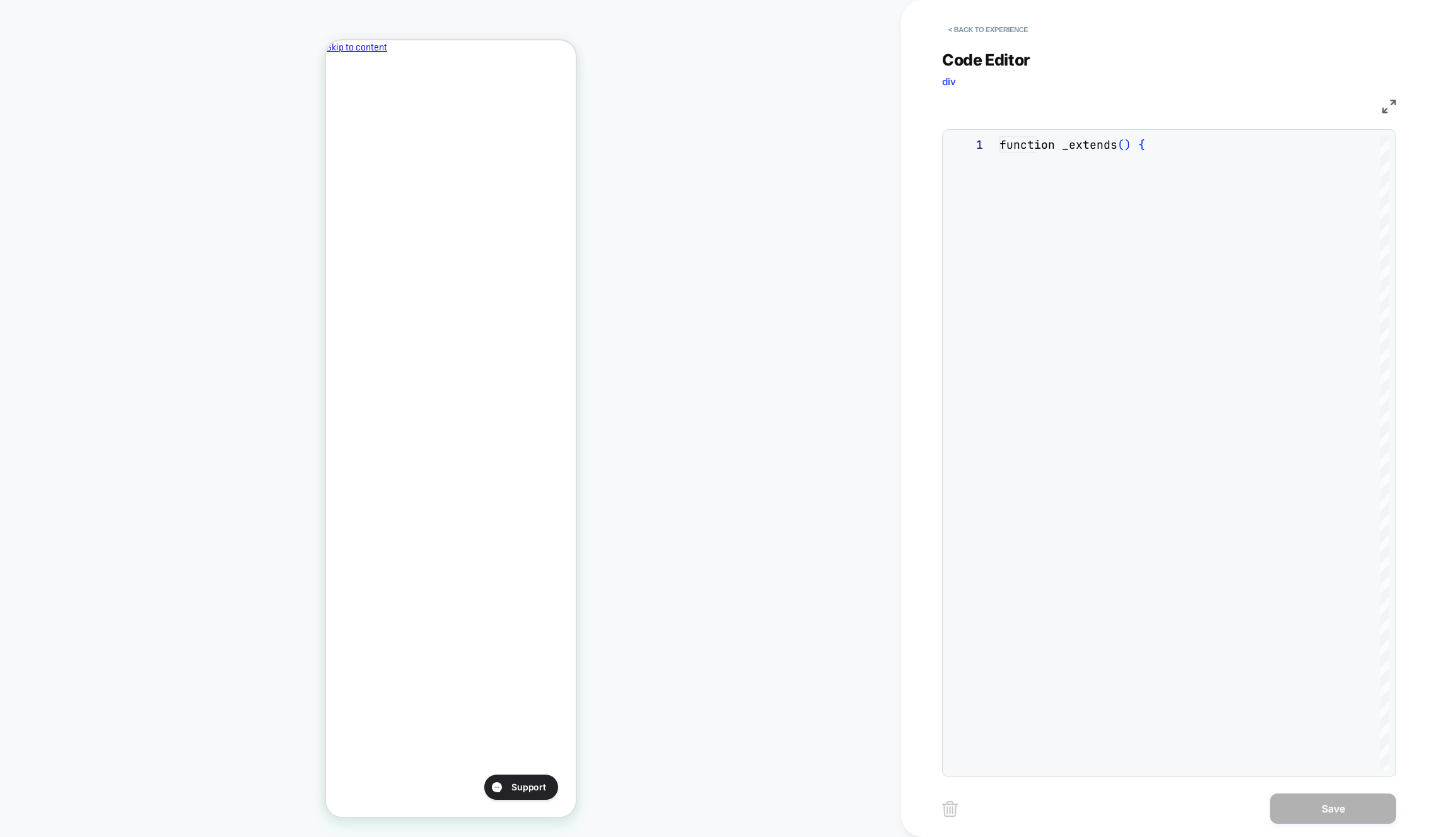
scroll to position [171, 0]
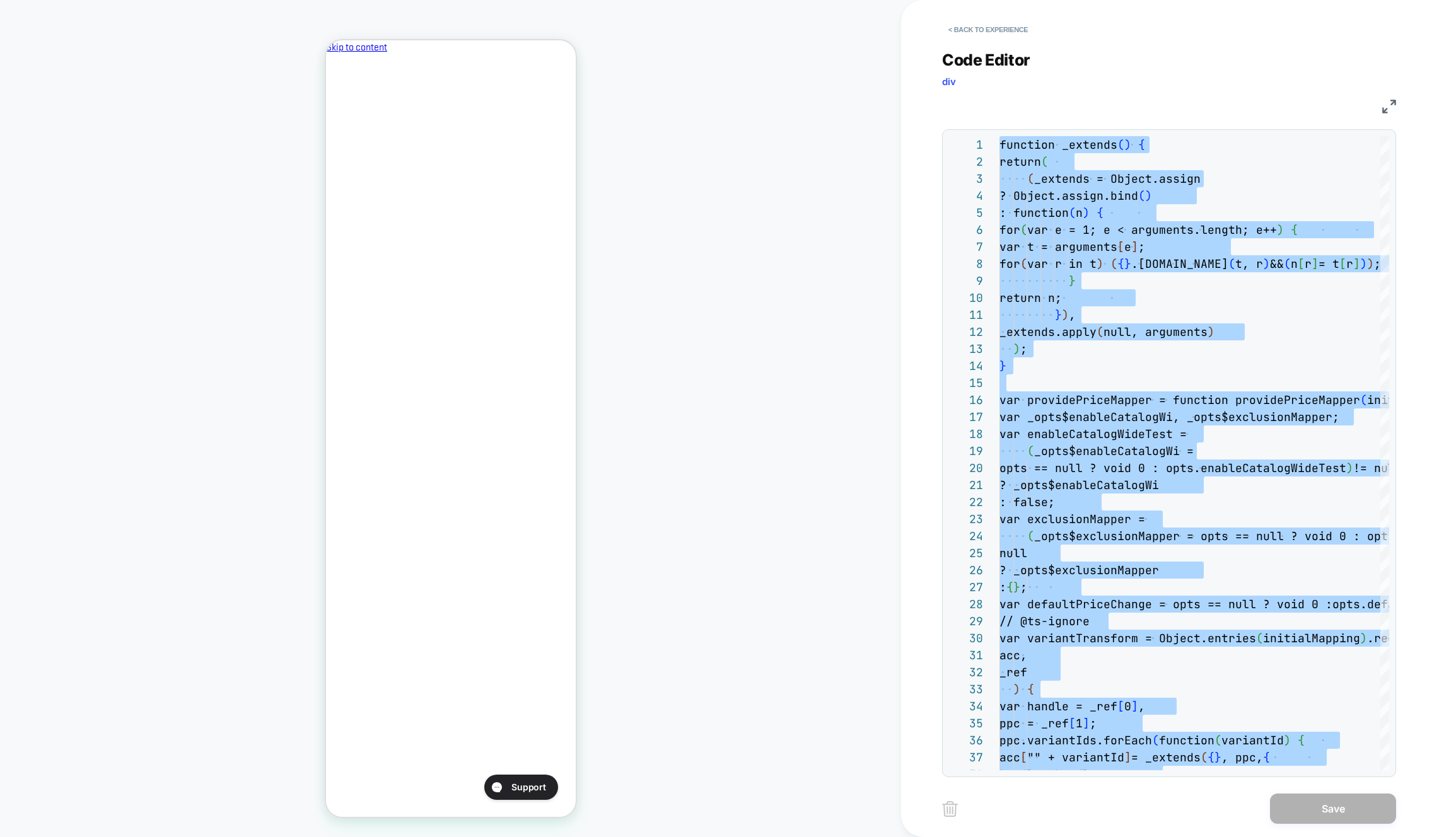
type textarea "******* *****"
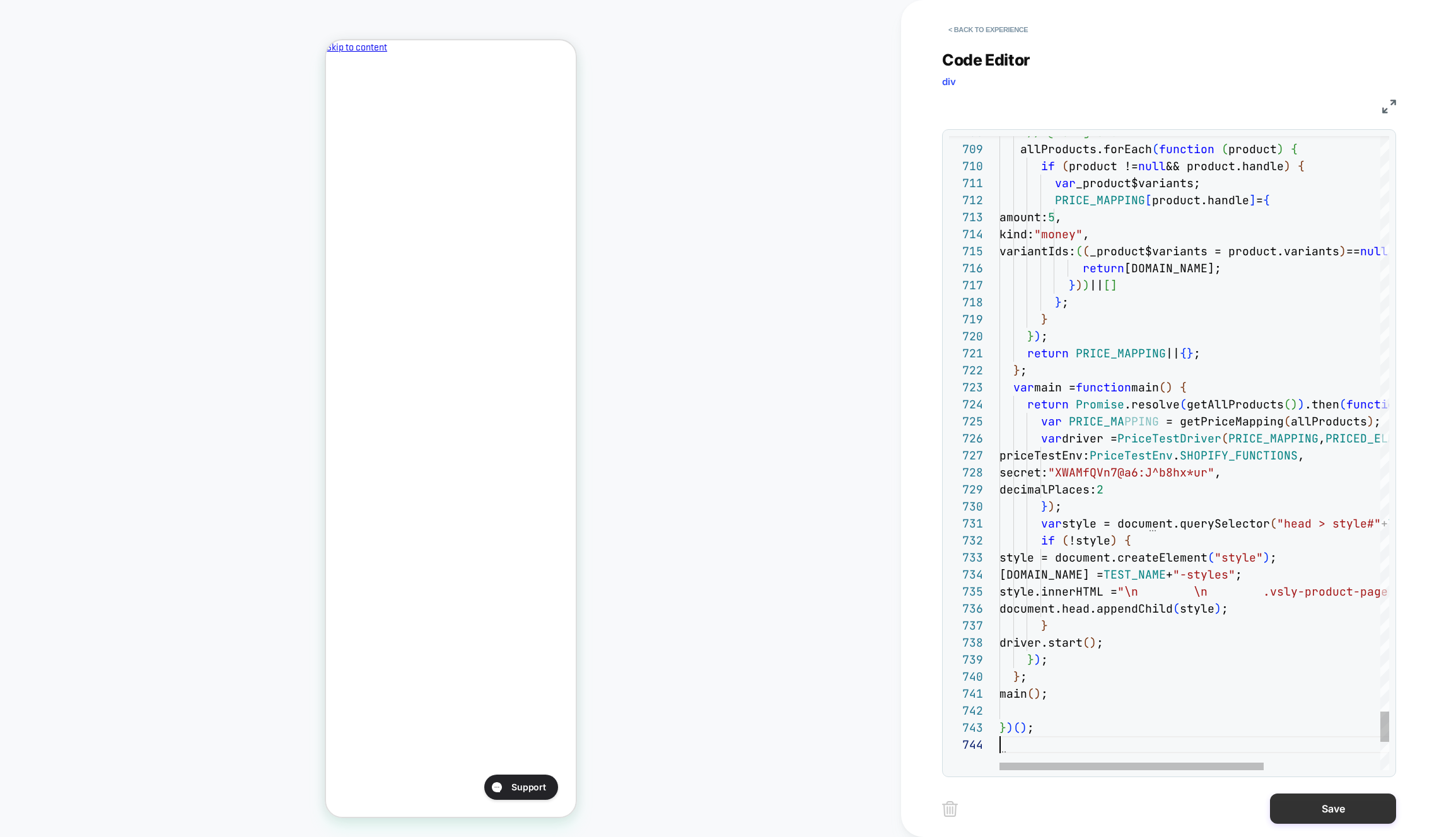
click at [1288, 809] on button "Save" at bounding box center [1332, 809] width 126 height 30
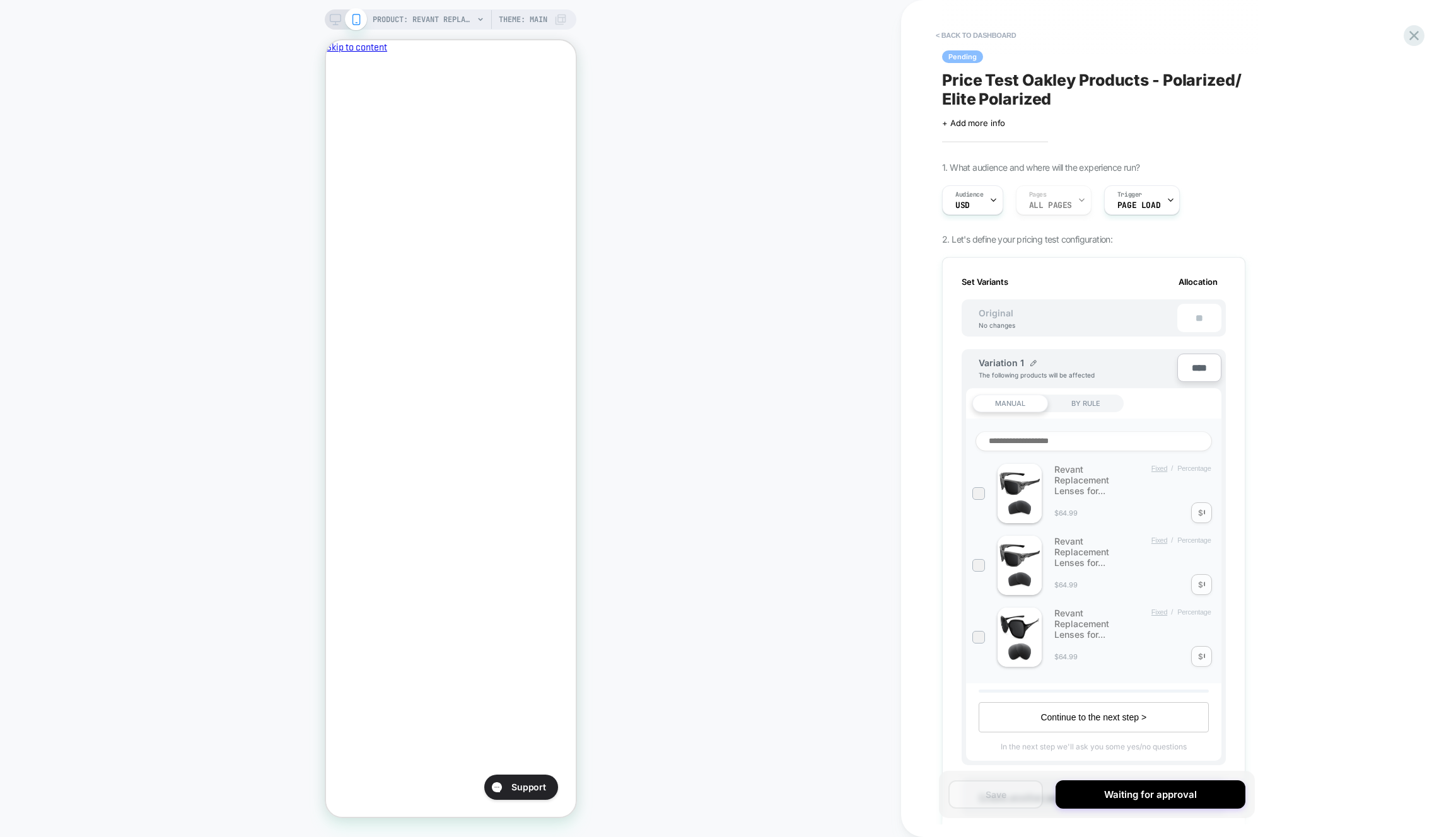
scroll to position [472, 0]
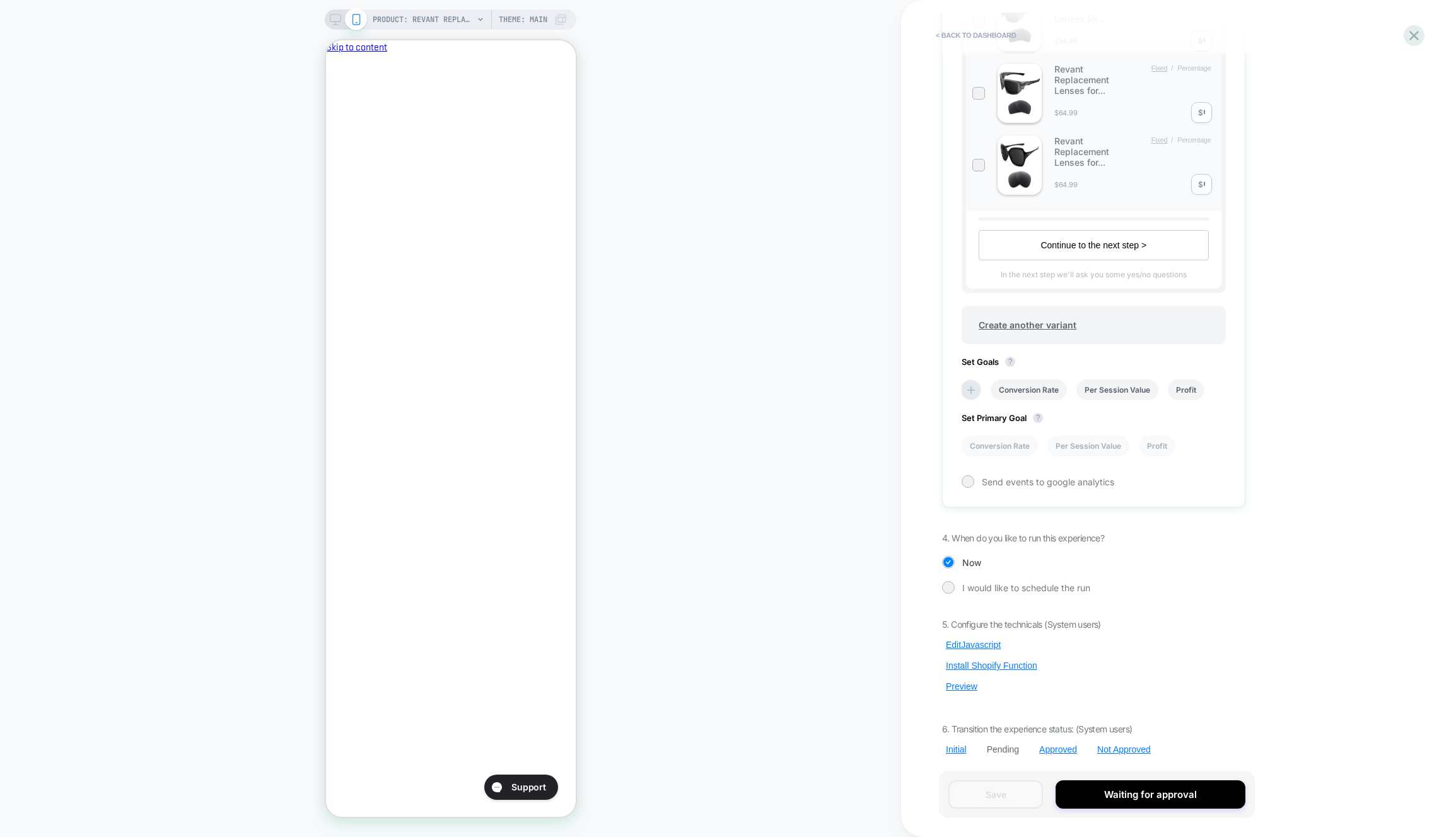
click at [969, 688] on button "Preview" at bounding box center [961, 687] width 39 height 11
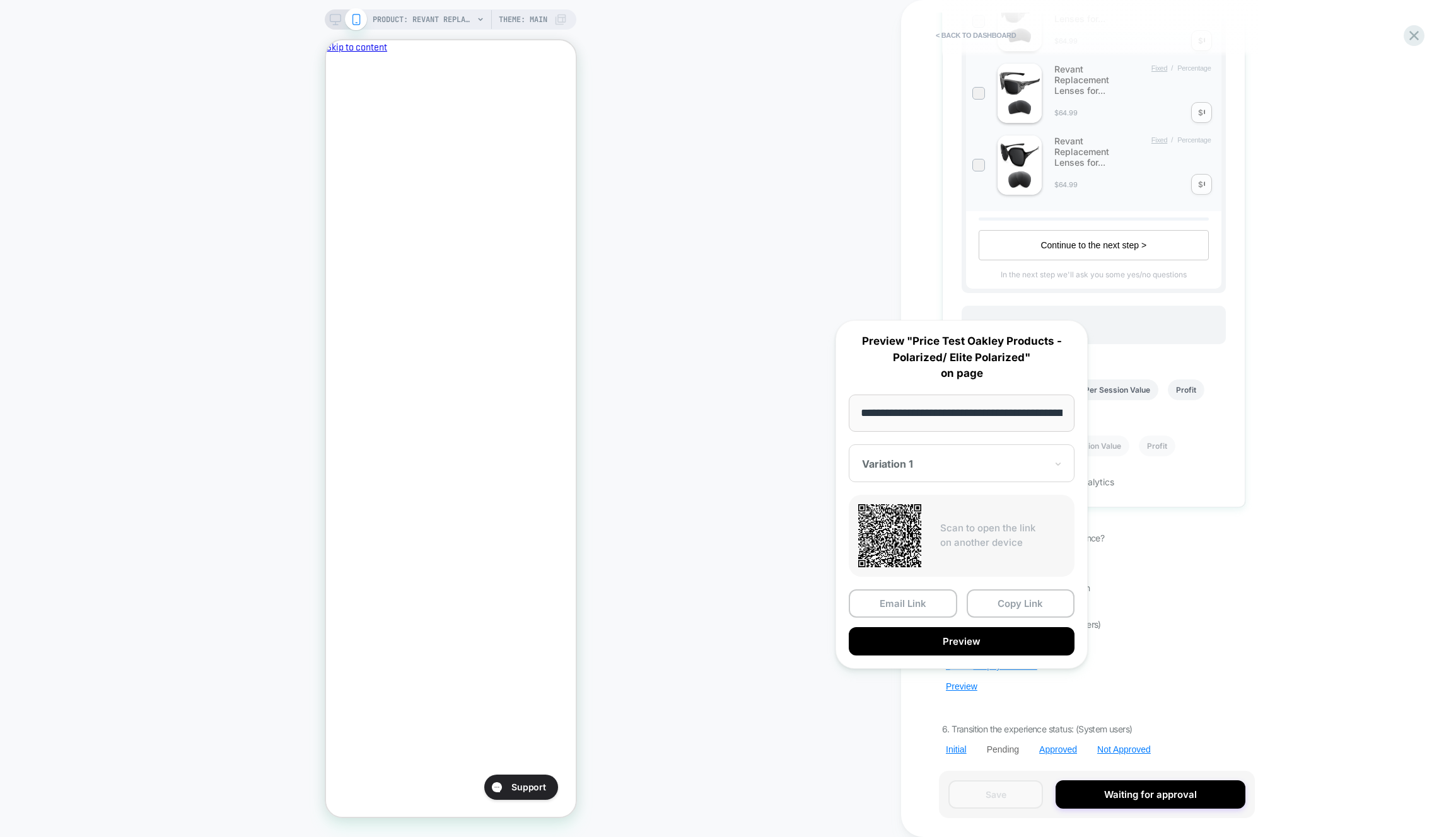
scroll to position [0, 0]
click at [998, 605] on button "Copy Link" at bounding box center [1020, 604] width 108 height 28
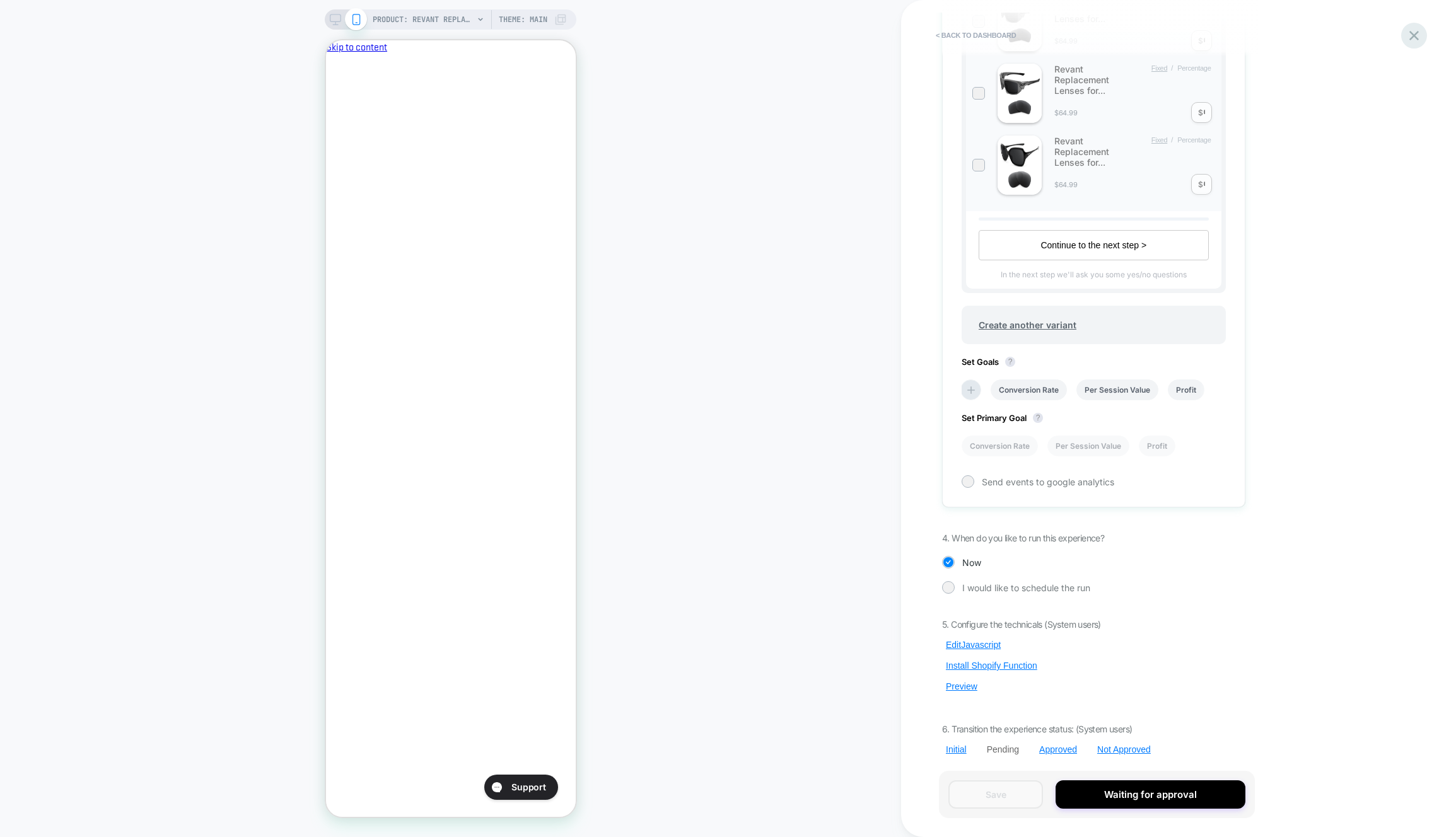
click at [1404, 33] on div at bounding box center [1414, 35] width 25 height 25
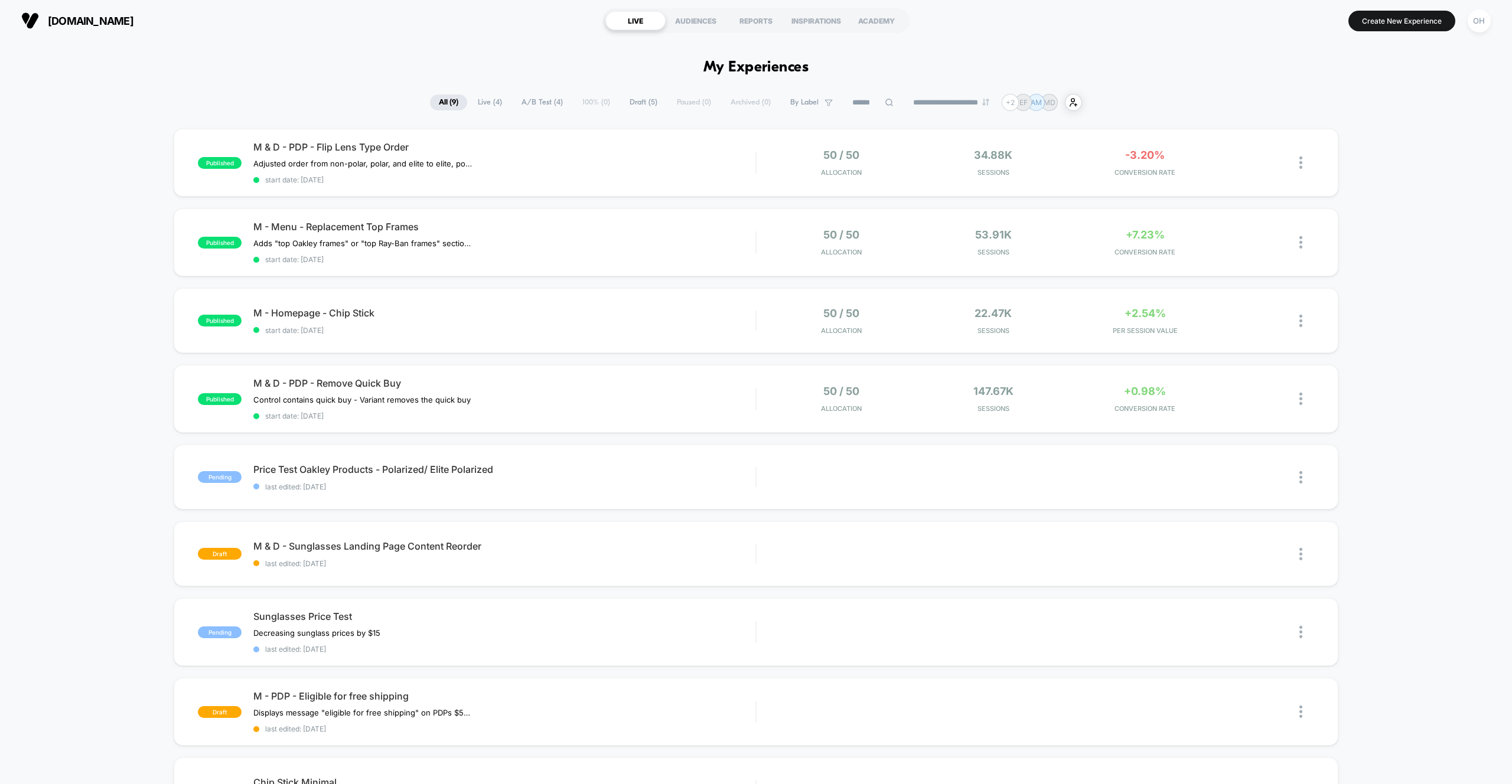
click at [1492, 15] on button "OH" at bounding box center [1479, 21] width 30 height 24
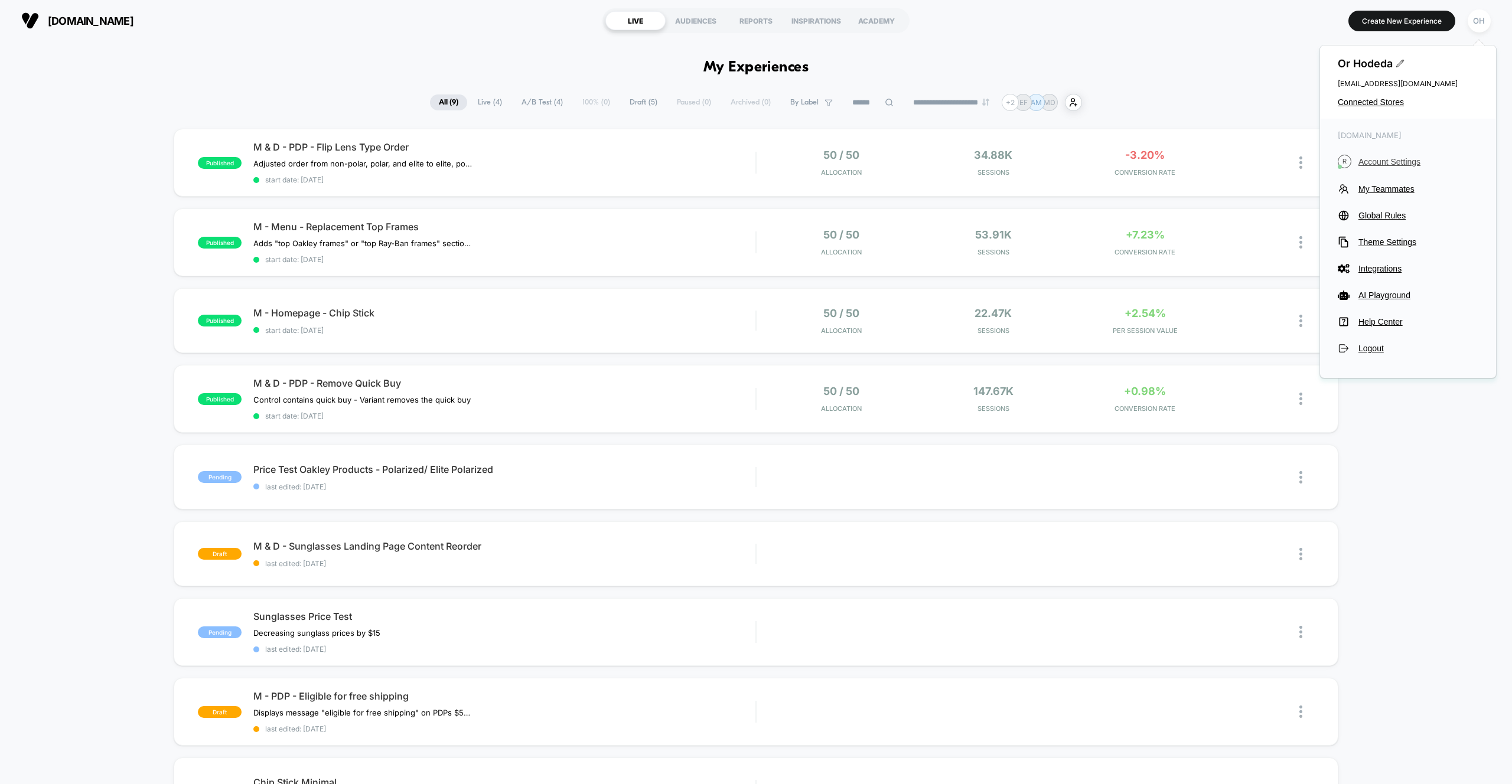
click at [1388, 161] on span "Account Settings" at bounding box center [1418, 161] width 120 height 9
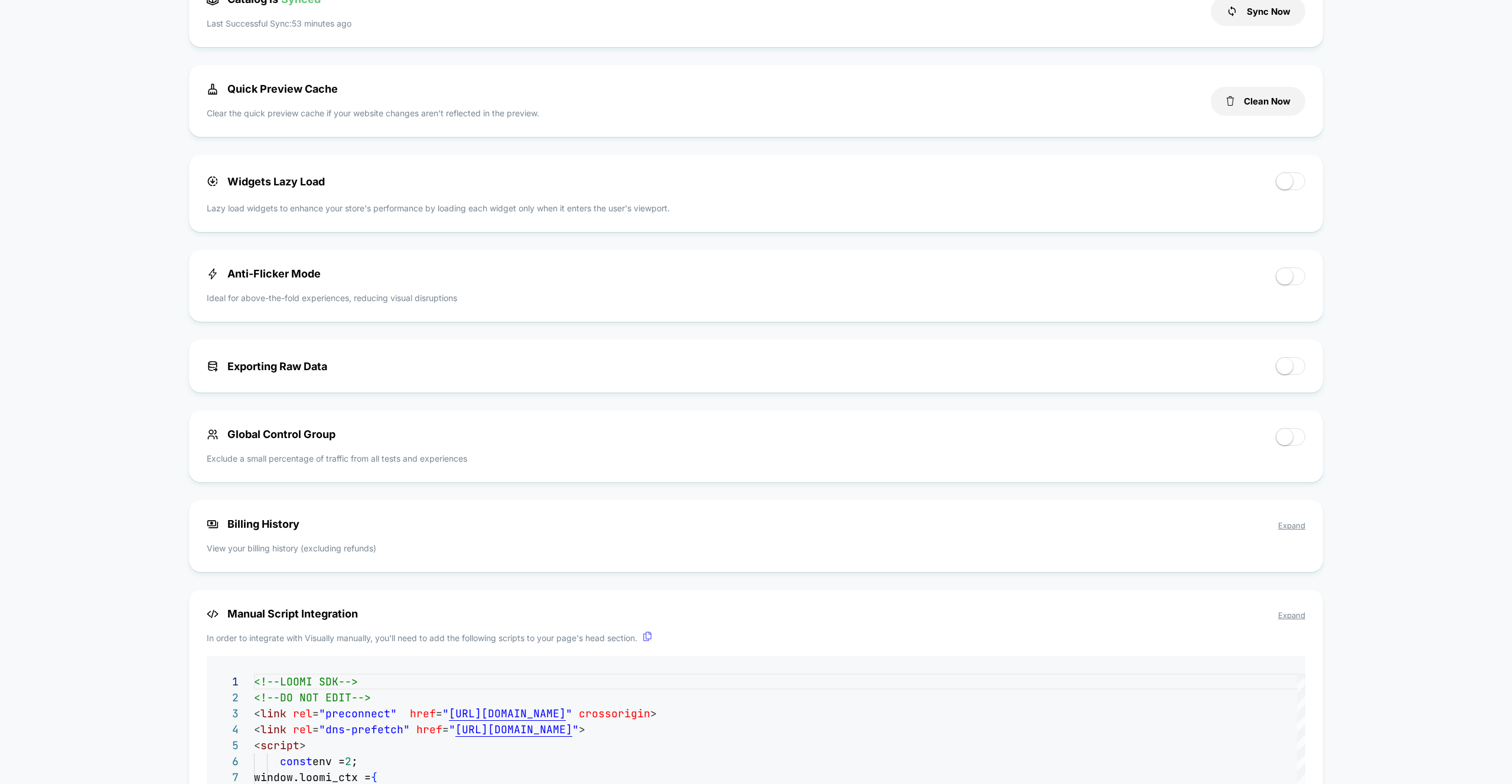
scroll to position [516, 0]
click at [1284, 274] on span at bounding box center [1285, 277] width 16 height 16
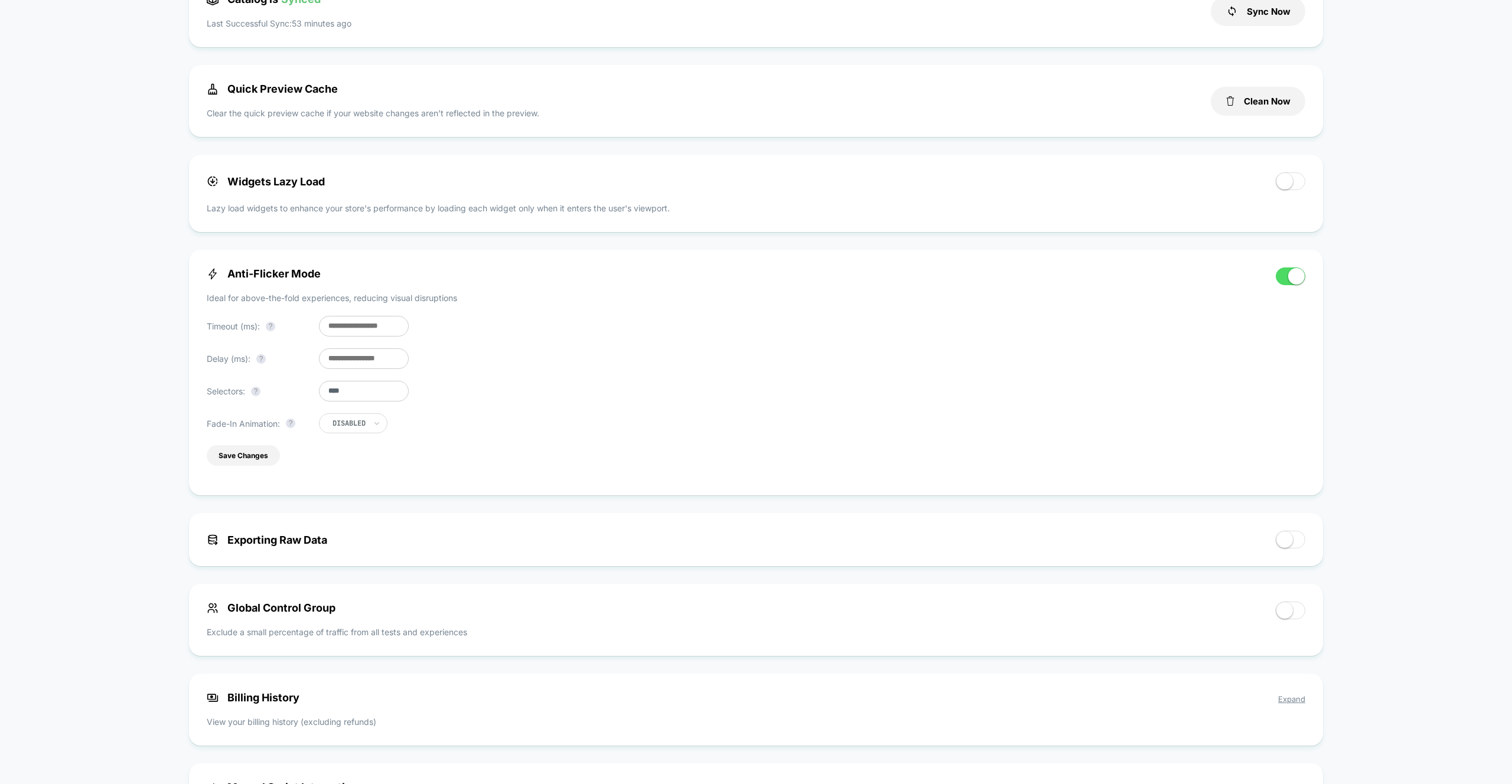
click at [329, 326] on input "***" at bounding box center [363, 326] width 90 height 21
drag, startPoint x: 336, startPoint y: 327, endPoint x: 348, endPoint y: 335, distance: 14.4
click at [323, 328] on input "***" at bounding box center [363, 326] width 90 height 21
type input "***"
drag, startPoint x: 332, startPoint y: 364, endPoint x: 313, endPoint y: 422, distance: 61.0
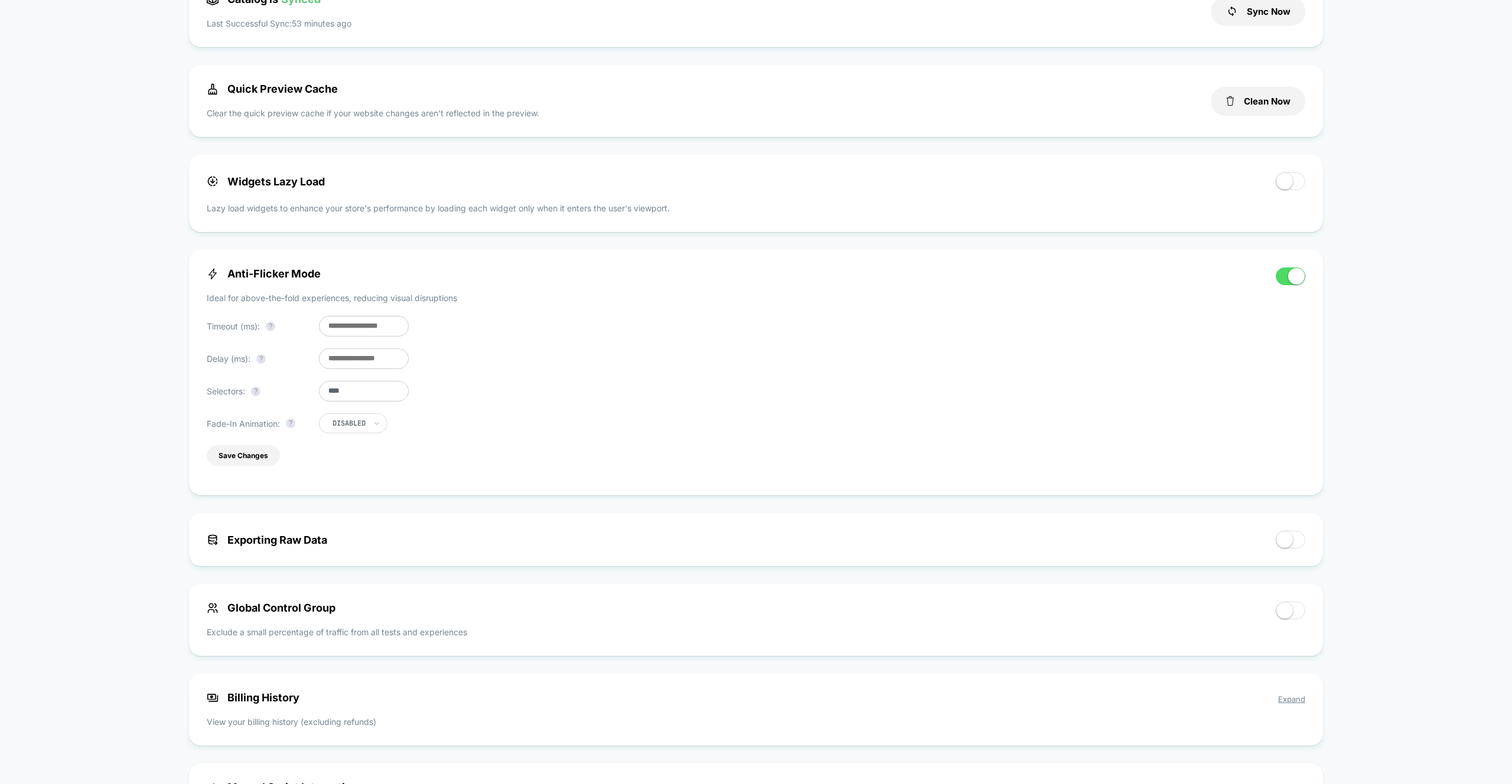
click at [323, 364] on input "**" at bounding box center [363, 358] width 90 height 21
type input "**"
click at [254, 464] on button "Save Changes" at bounding box center [243, 455] width 73 height 21
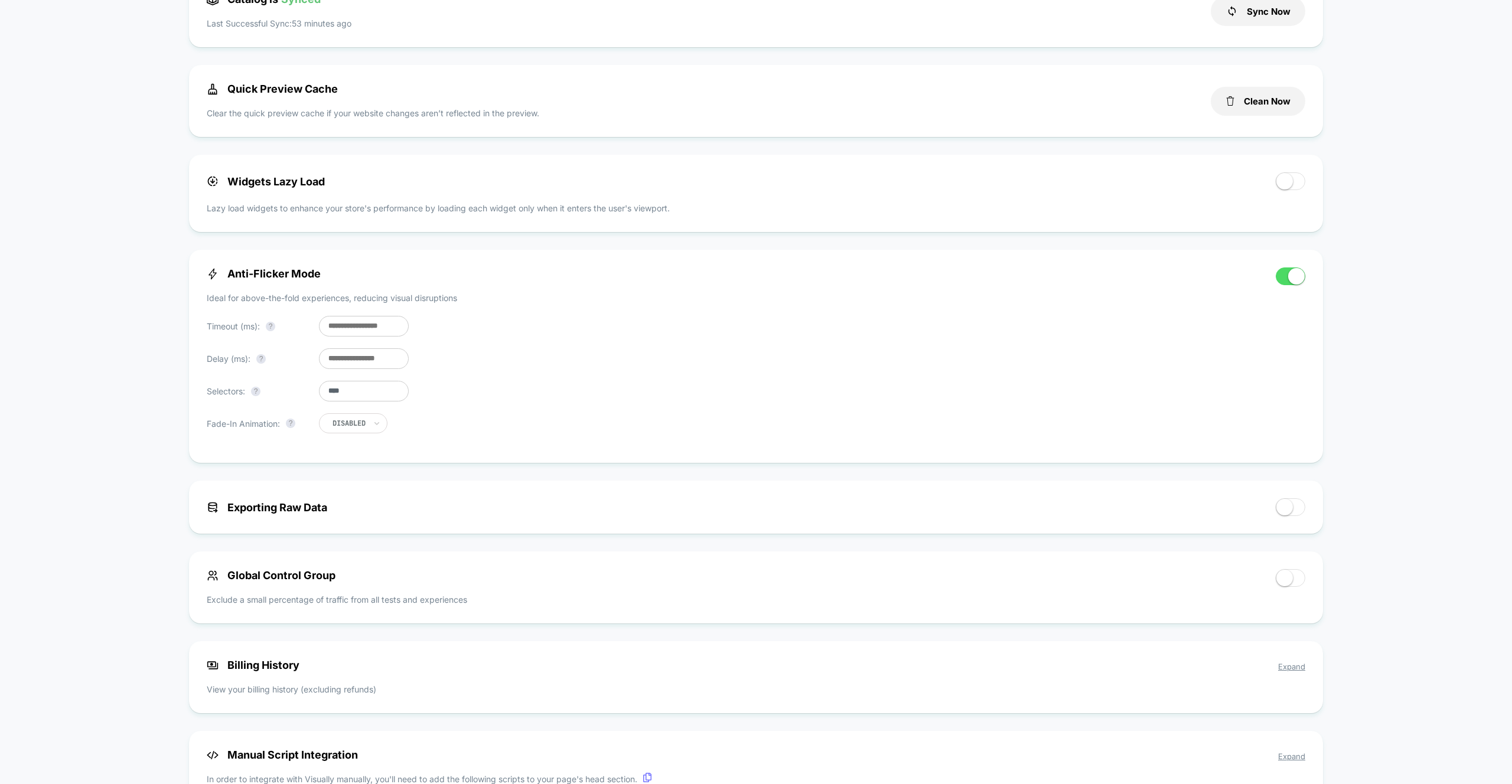
scroll to position [160, 0]
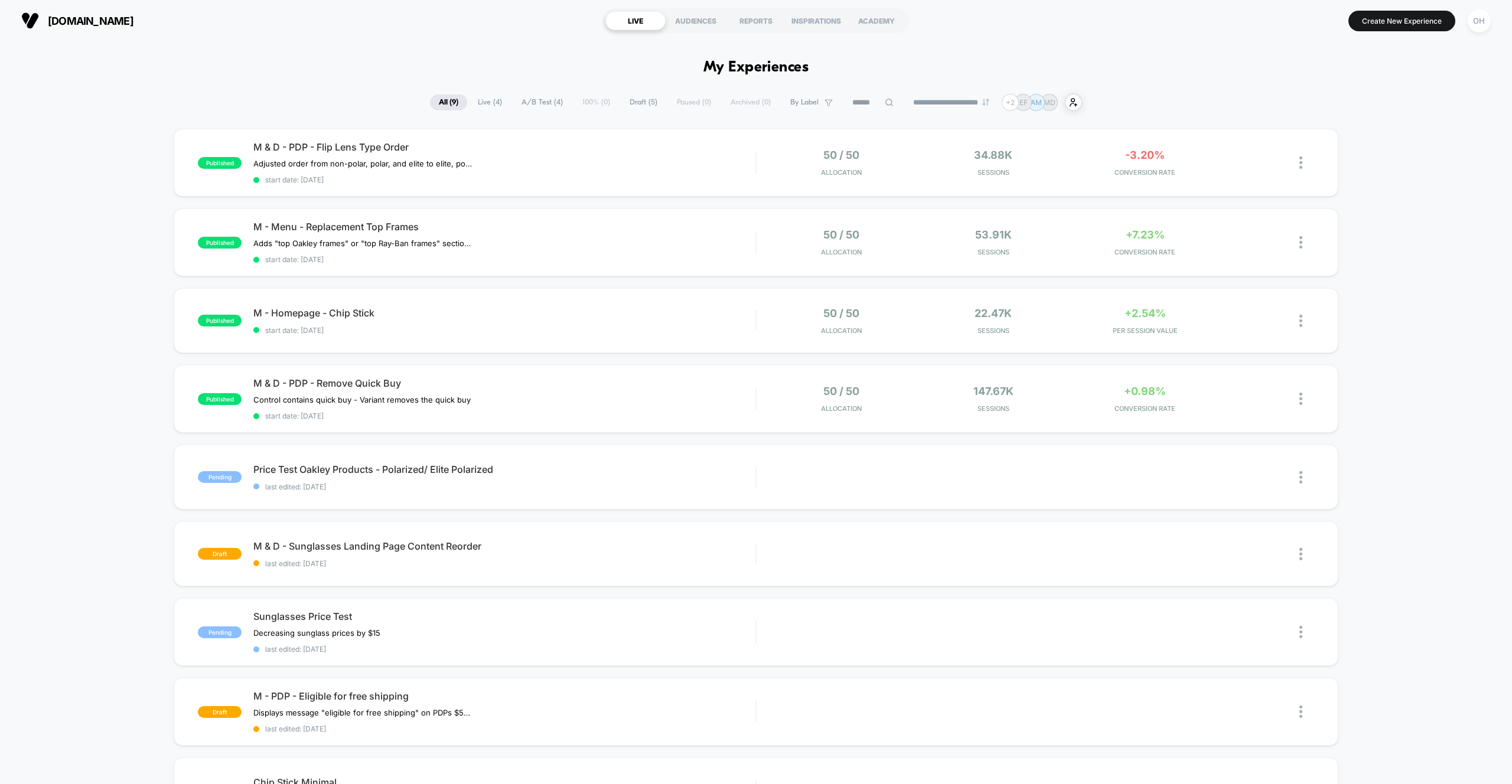
click at [1488, 29] on button "OH" at bounding box center [1479, 21] width 30 height 24
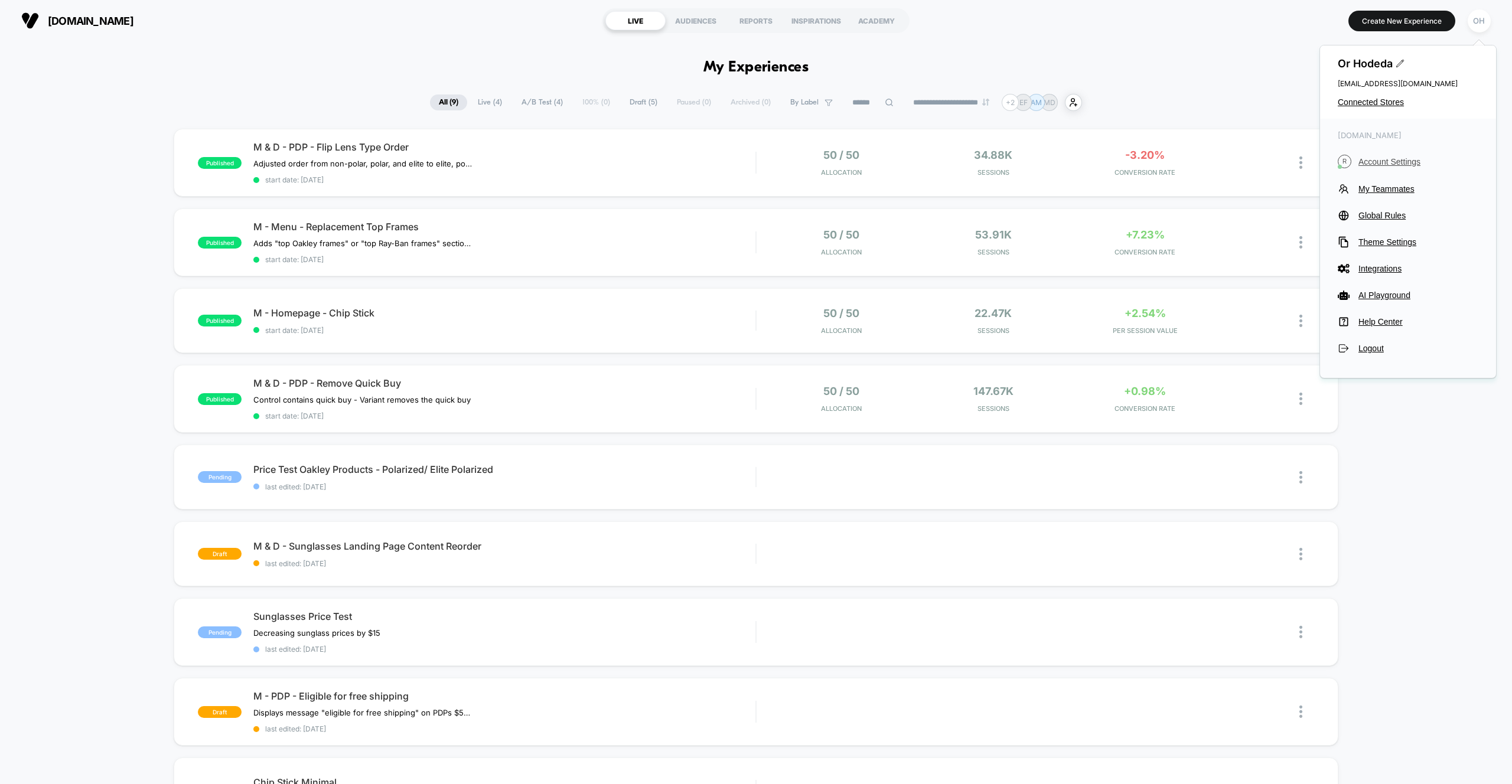
click at [1375, 162] on span "Account Settings" at bounding box center [1418, 161] width 120 height 9
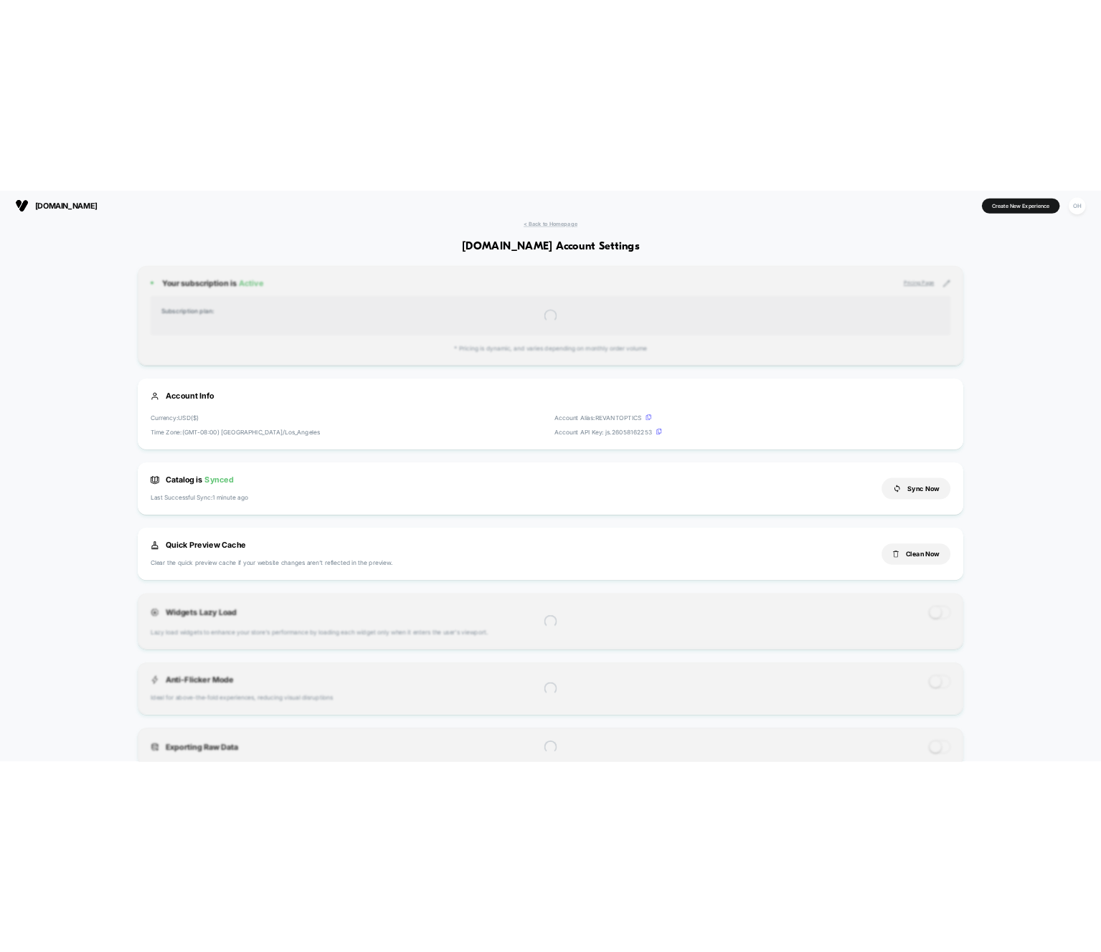
scroll to position [194, 0]
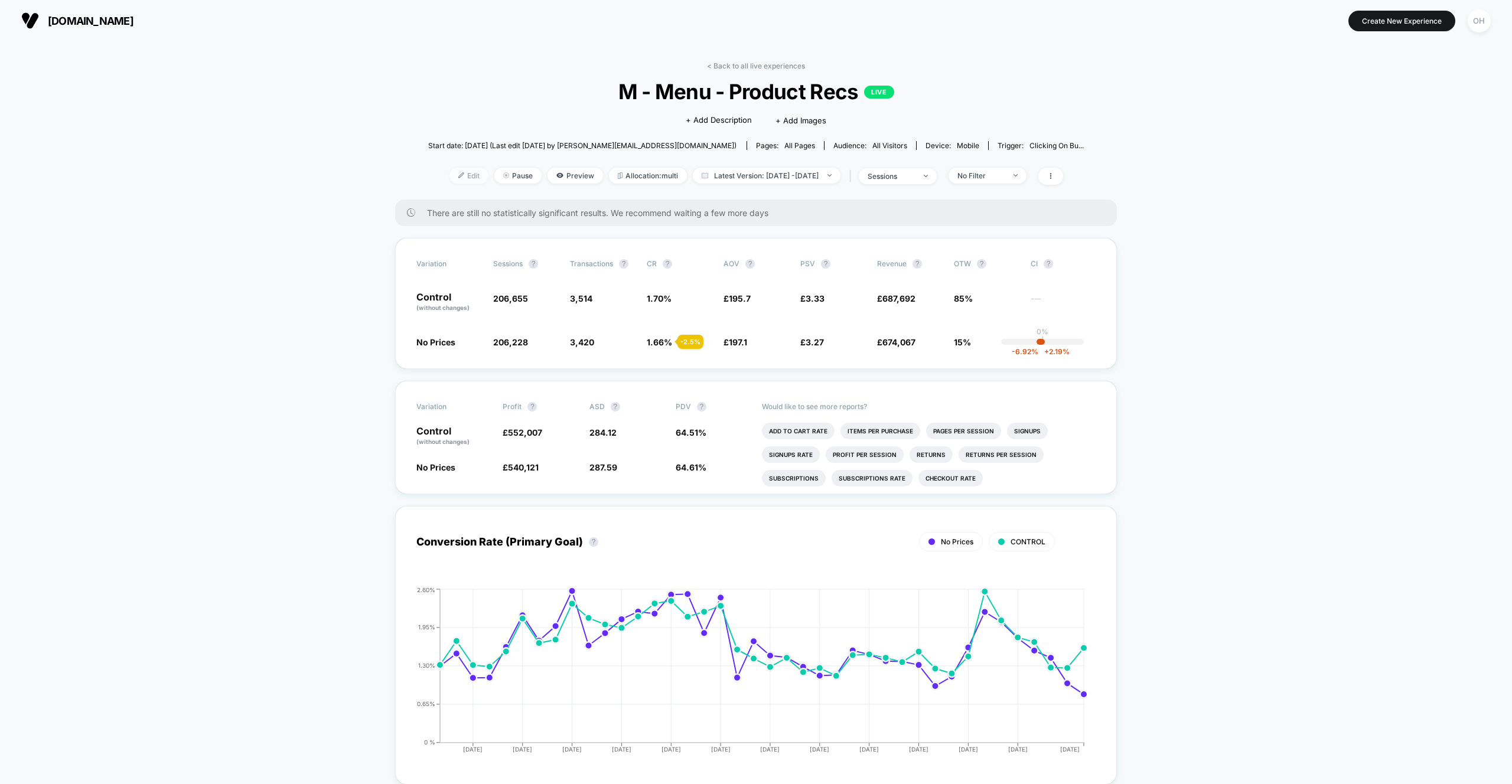
click at [459, 175] on img at bounding box center [461, 175] width 6 height 6
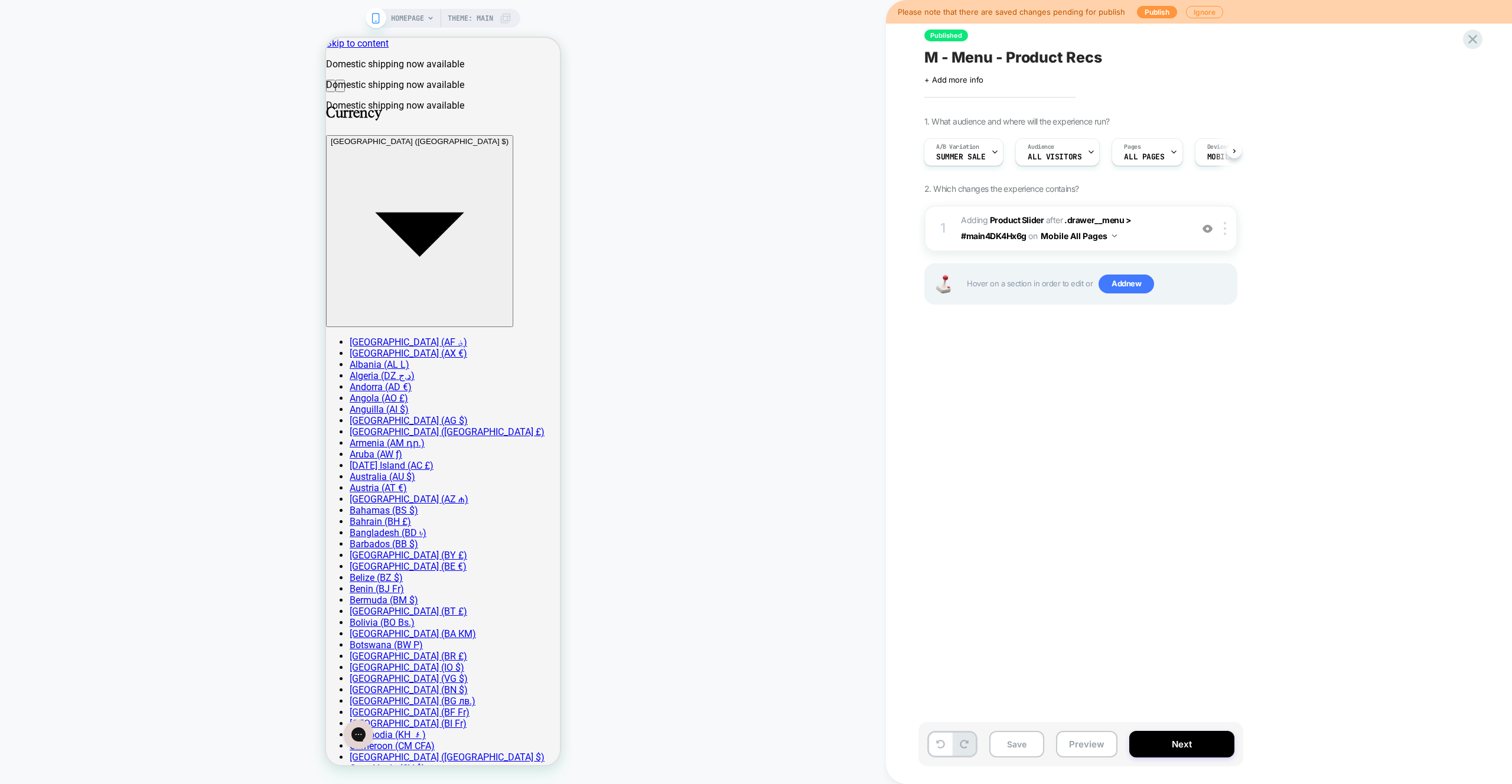
drag, startPoint x: 1099, startPoint y: 745, endPoint x: 1104, endPoint y: 703, distance: 42.3
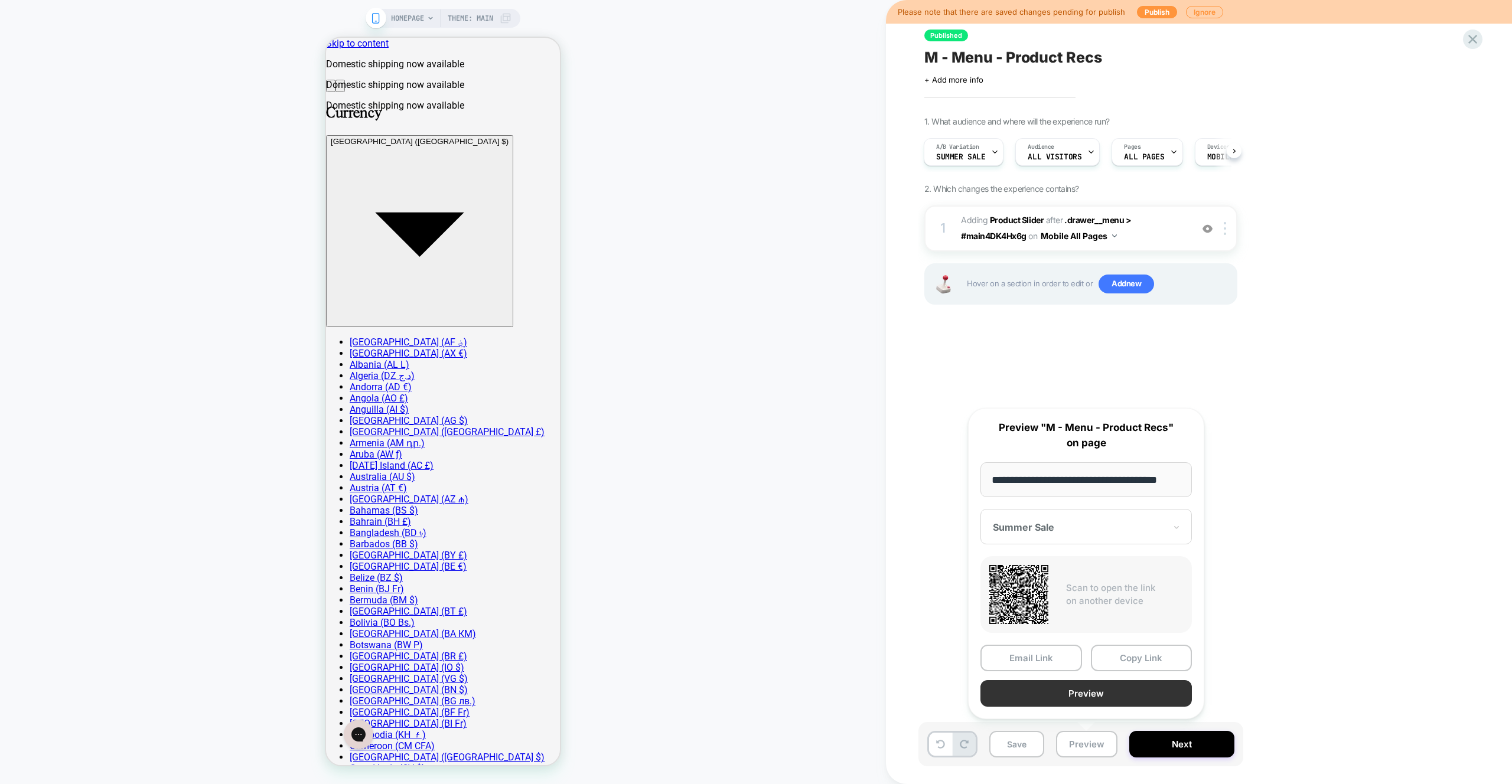
click at [1099, 697] on button "Preview" at bounding box center [1085, 693] width 212 height 26
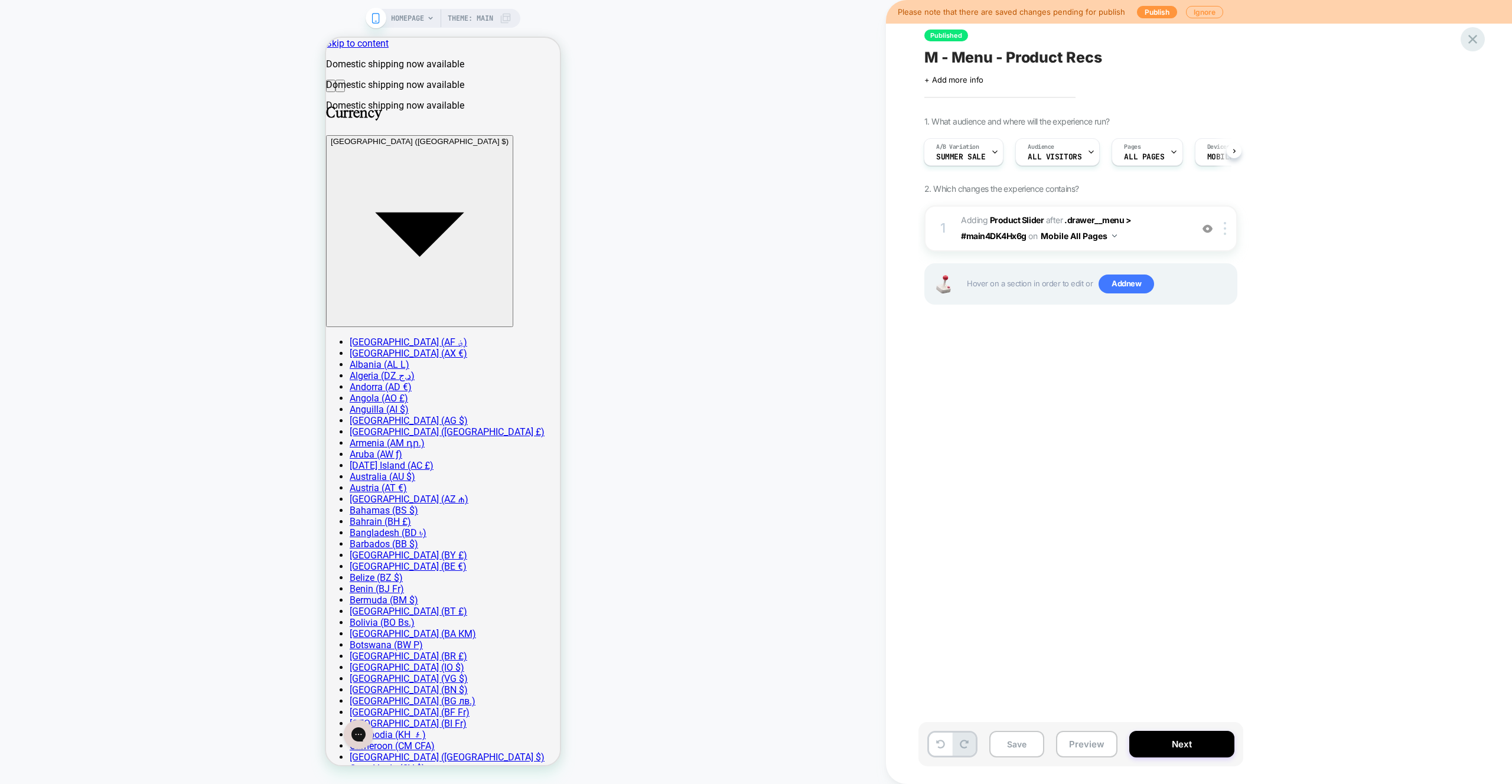
click at [1475, 41] on icon at bounding box center [1472, 39] width 9 height 9
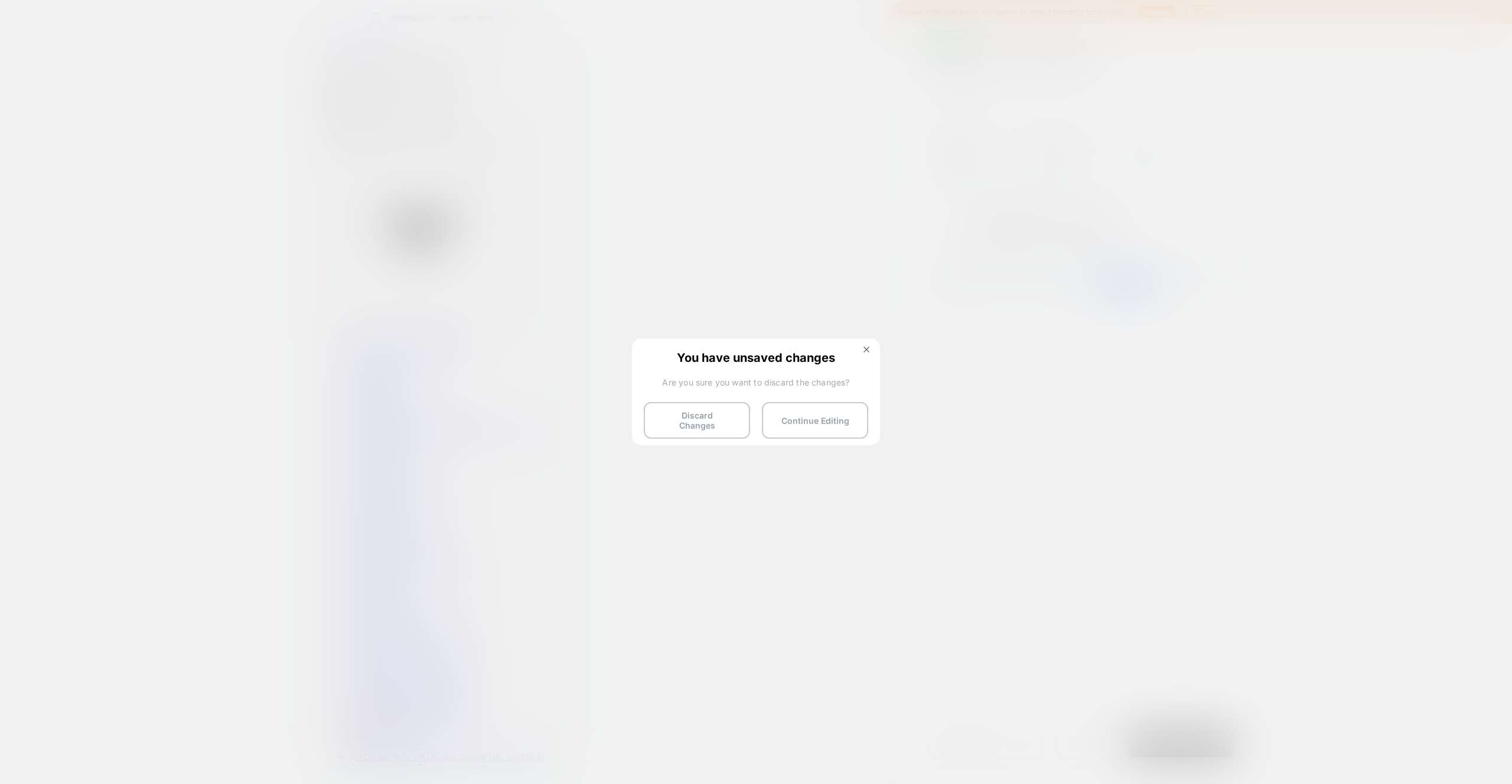
drag, startPoint x: 865, startPoint y: 352, endPoint x: 858, endPoint y: 351, distance: 7.1
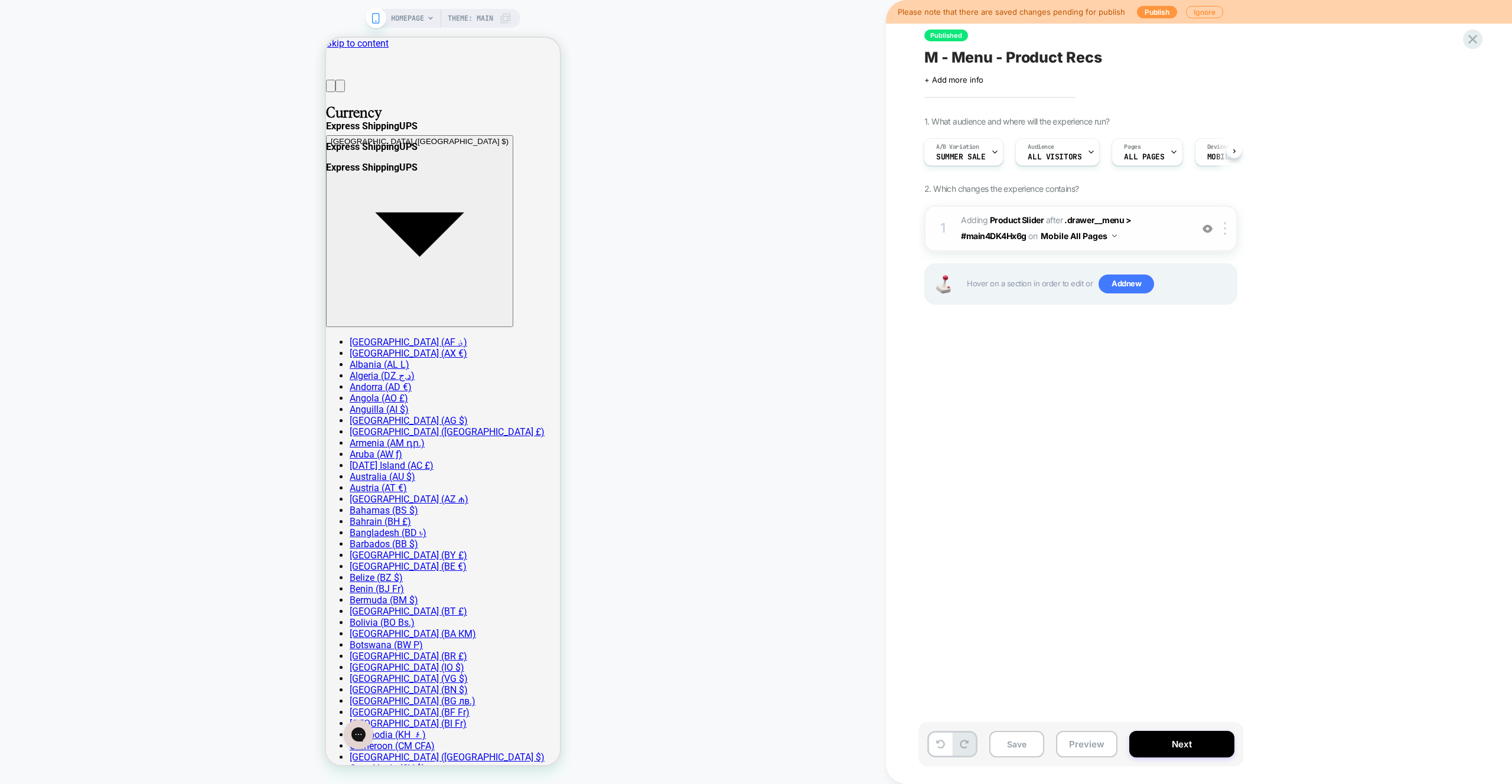
click at [1159, 236] on span "#_loomi_addon_1748513949468 Adding Product Slider AFTER .drawer__menu > #main4D…" at bounding box center [1073, 228] width 225 height 32
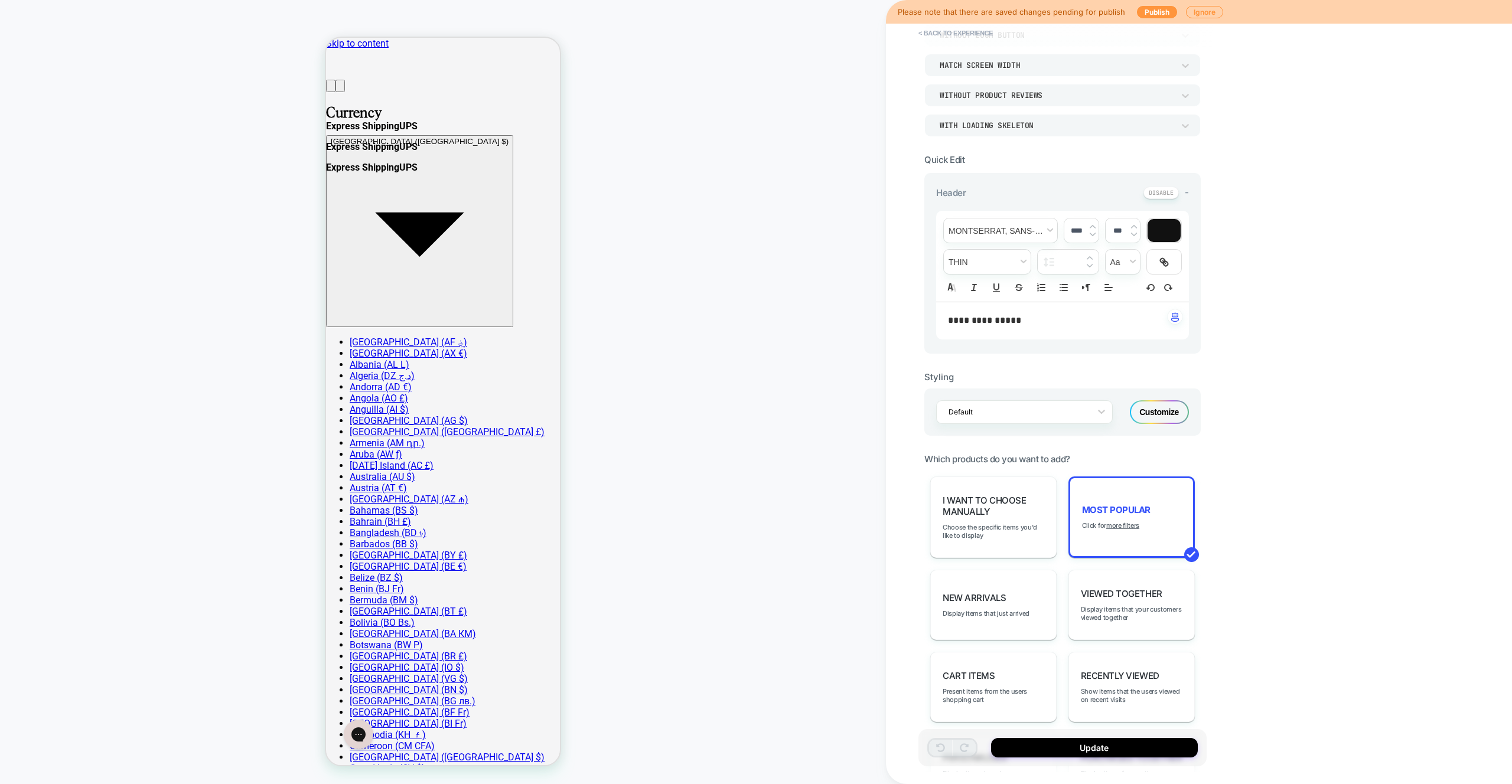
scroll to position [199, 0]
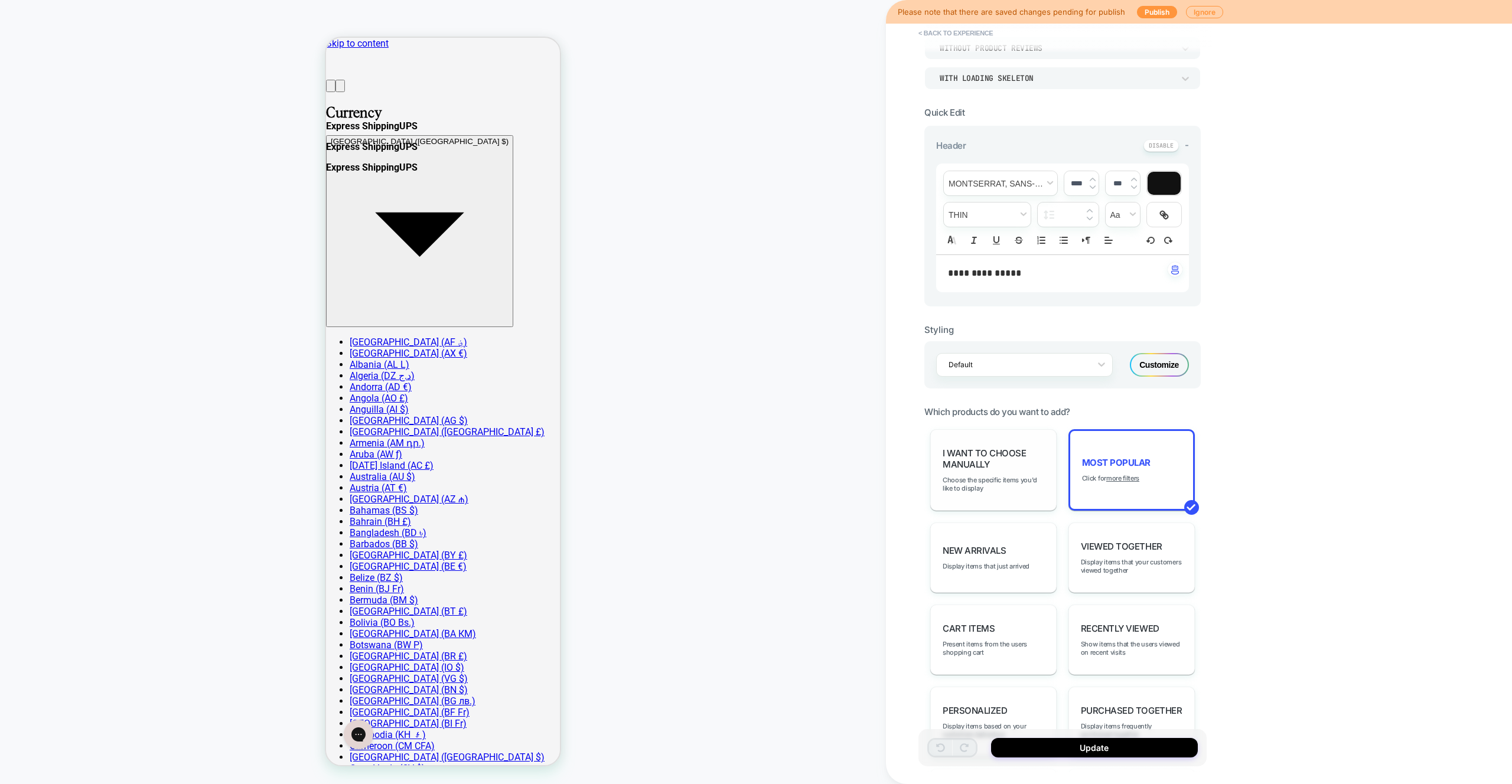
click at [1037, 496] on div "I want to choose manually Choose the specific items you'd like to display" at bounding box center [993, 469] width 126 height 82
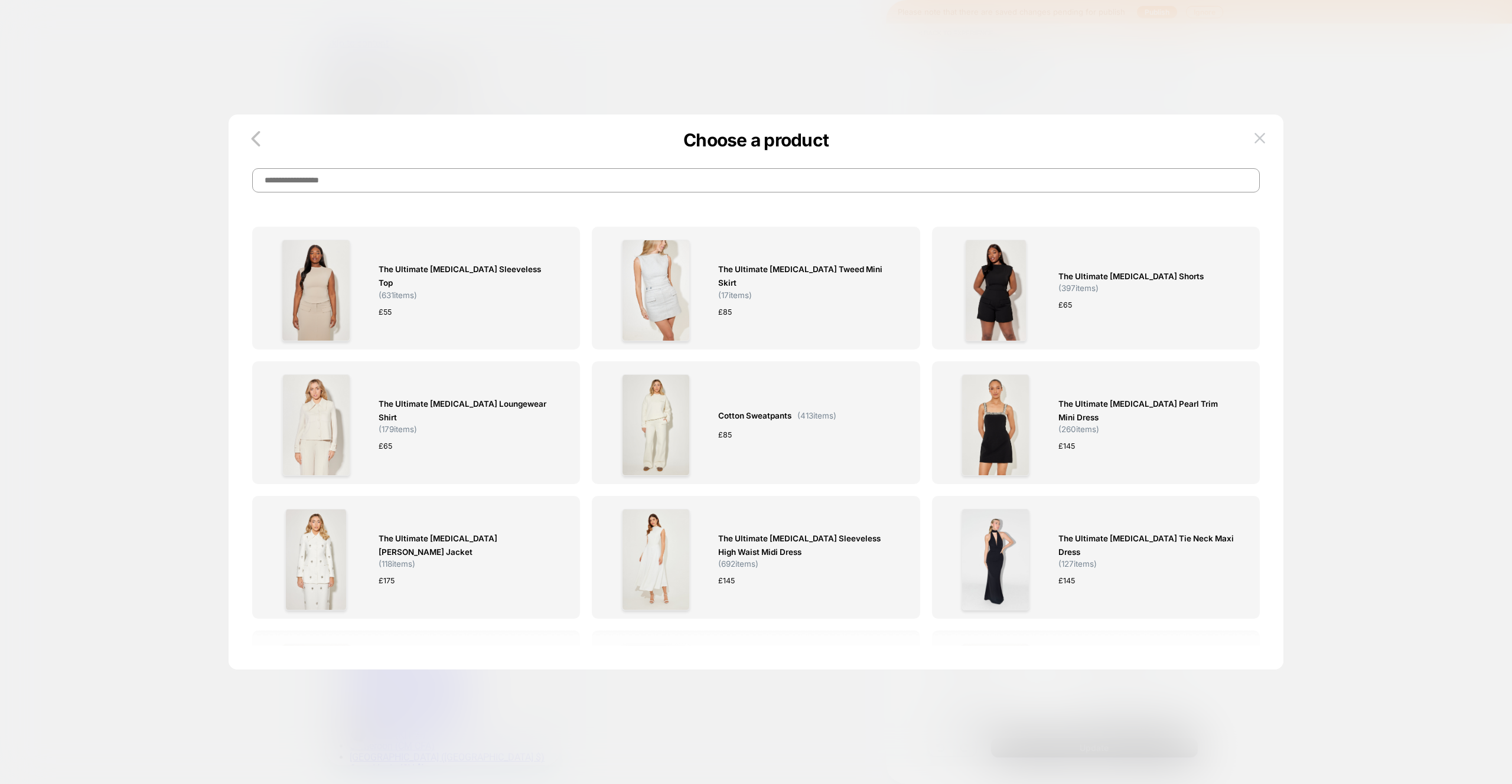
click at [488, 189] on input at bounding box center [755, 180] width 1007 height 24
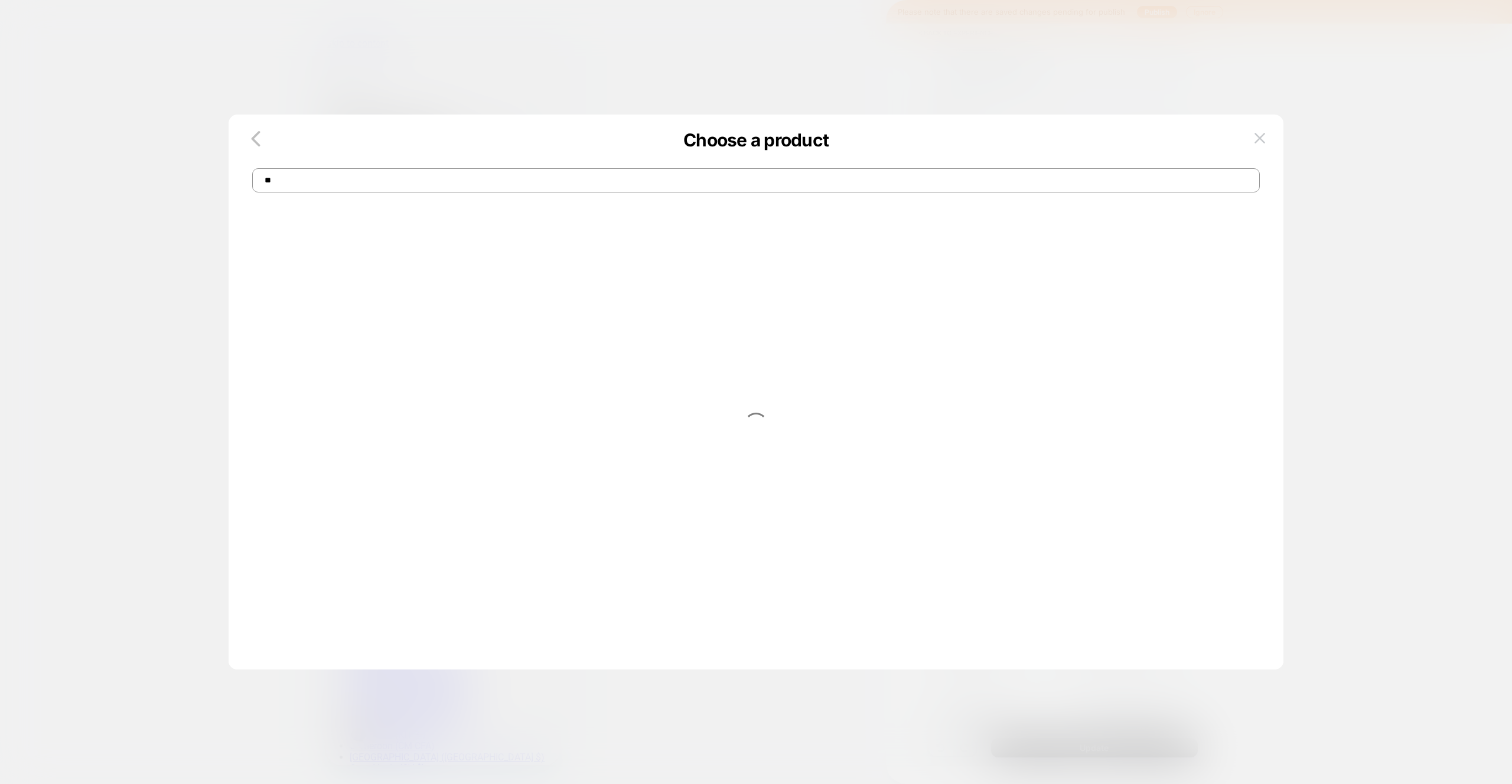
type input "*"
type input "***"
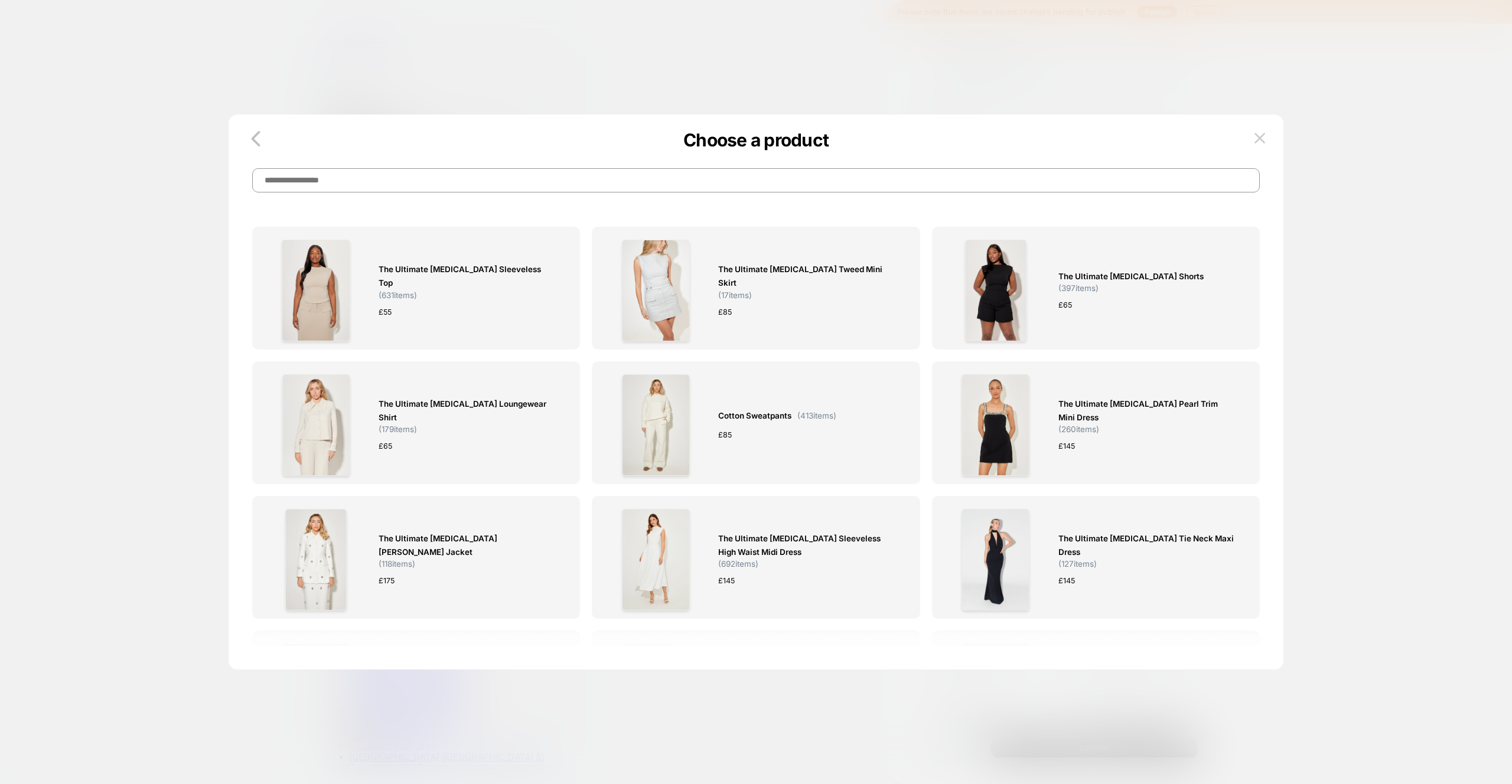
click at [740, 95] on div at bounding box center [756, 392] width 1512 height 784
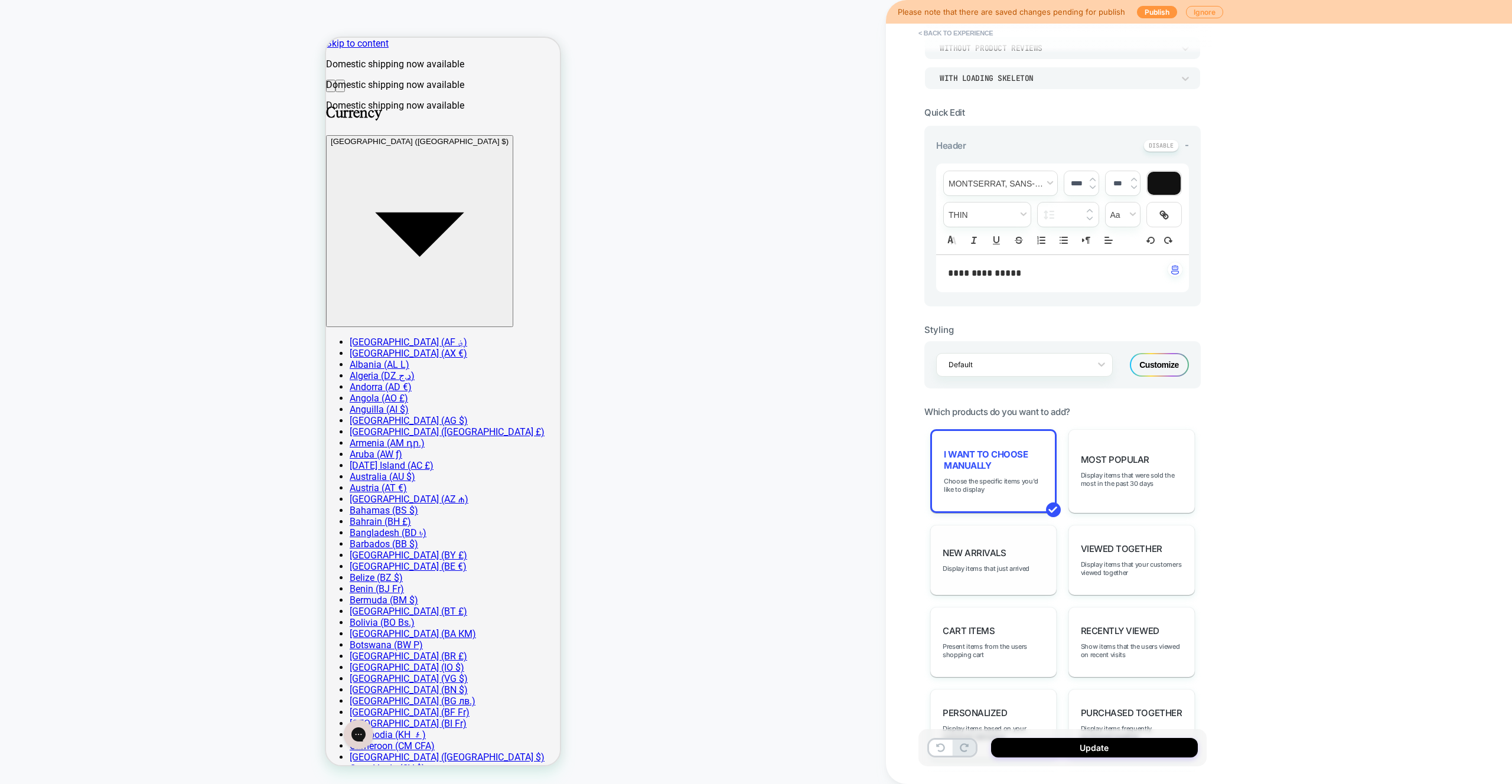
scroll to position [0, 105]
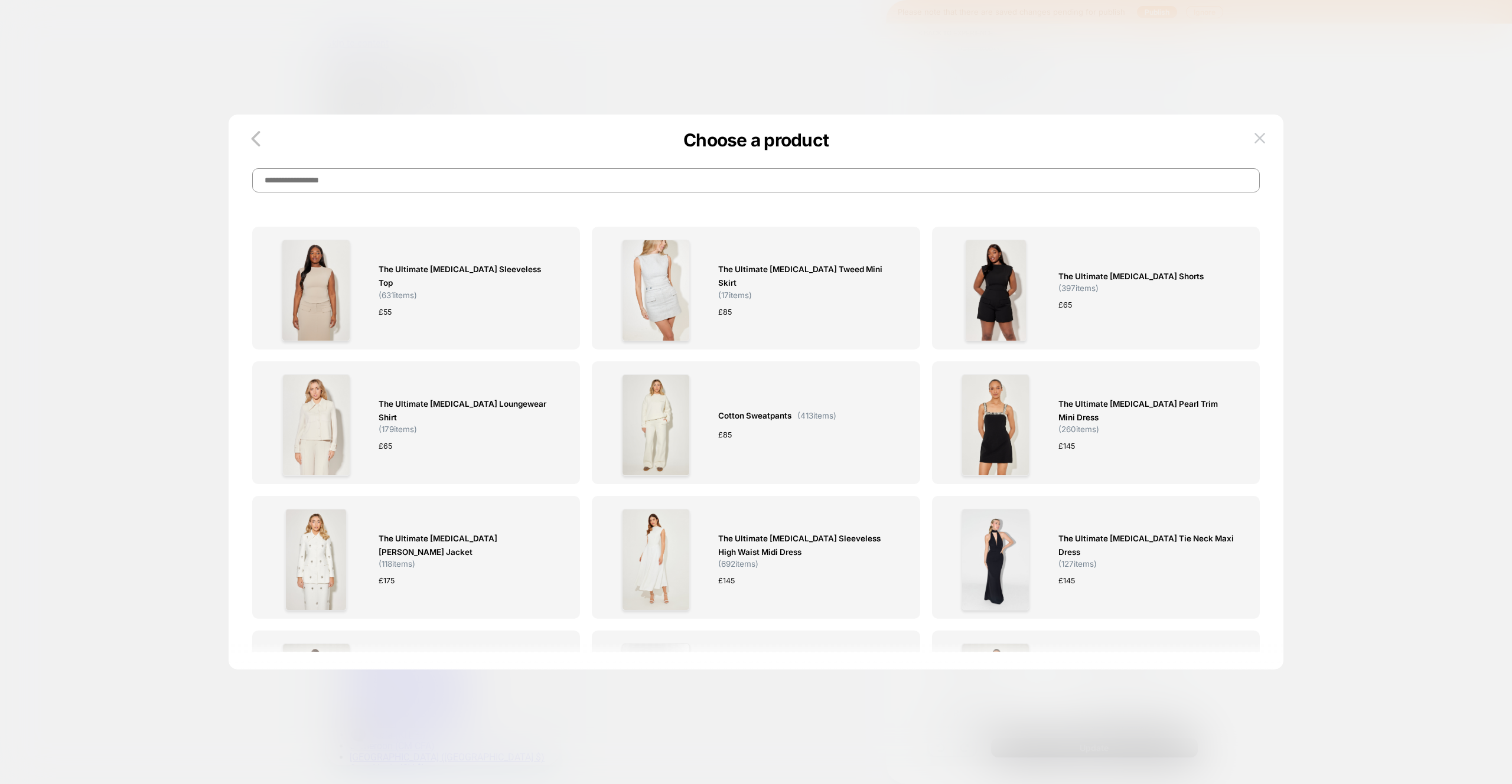
click at [422, 188] on input at bounding box center [755, 180] width 1007 height 24
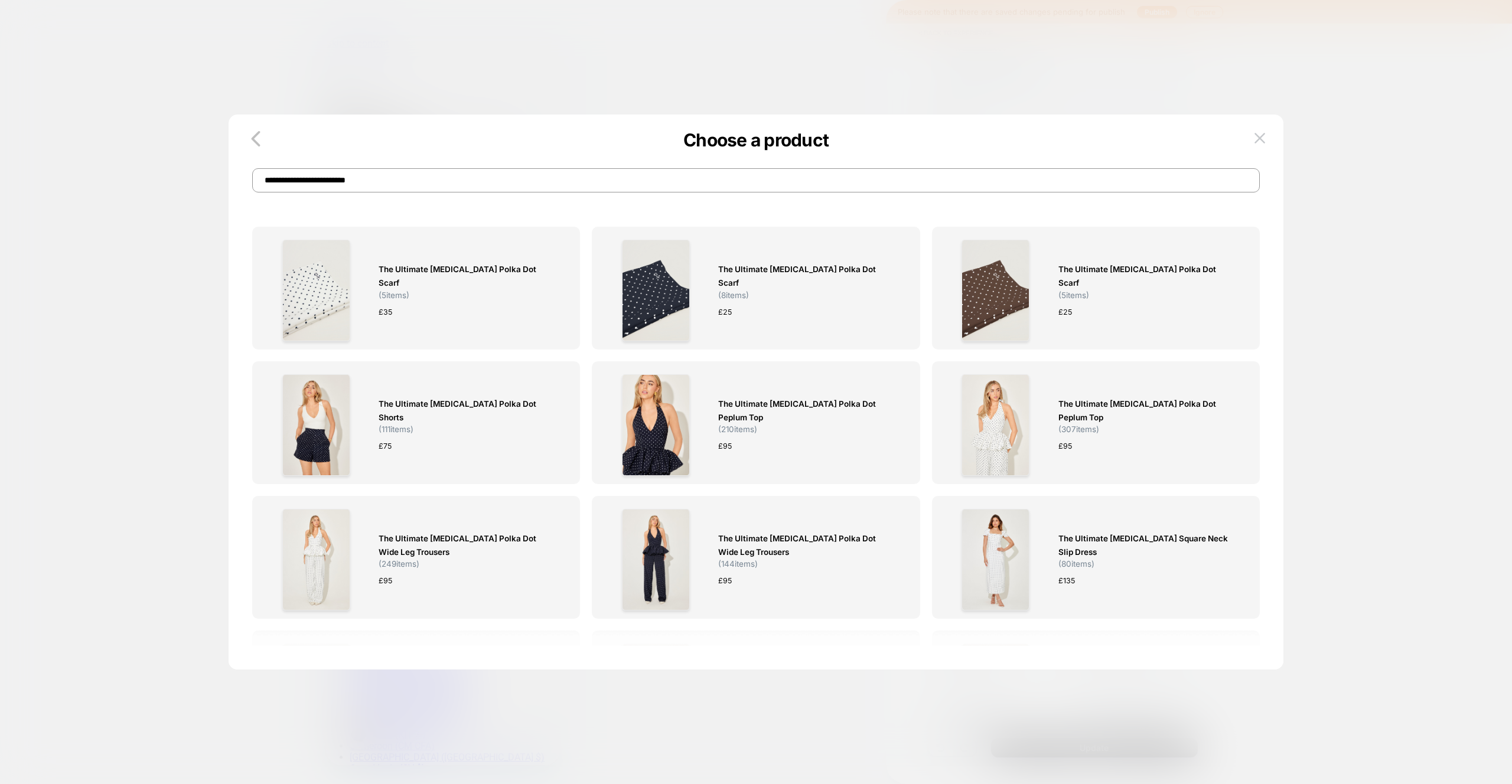
type input "**********"
click at [972, 70] on div at bounding box center [756, 392] width 1512 height 784
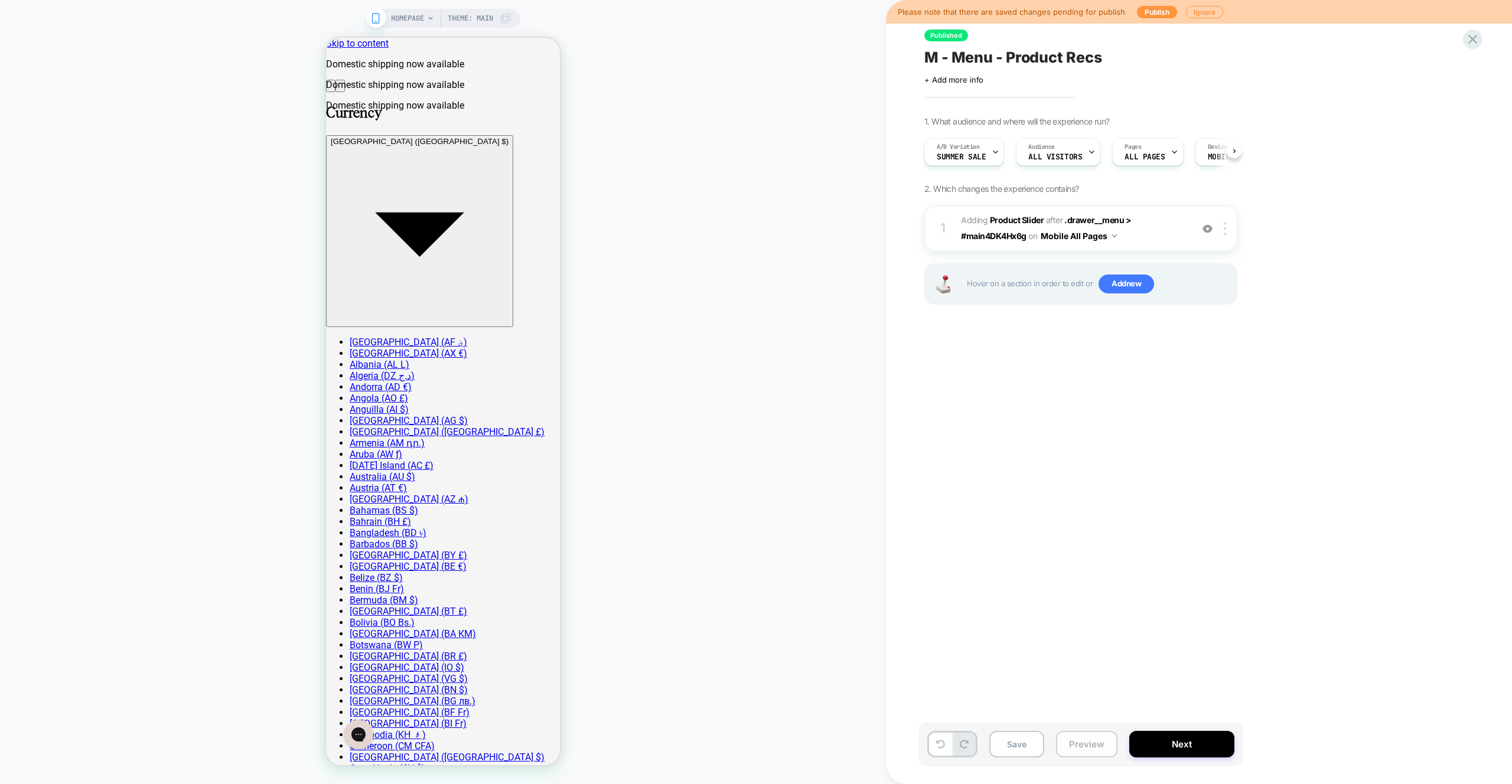
scroll to position [0, 1]
drag, startPoint x: 1066, startPoint y: 736, endPoint x: 1110, endPoint y: 679, distance: 72.0
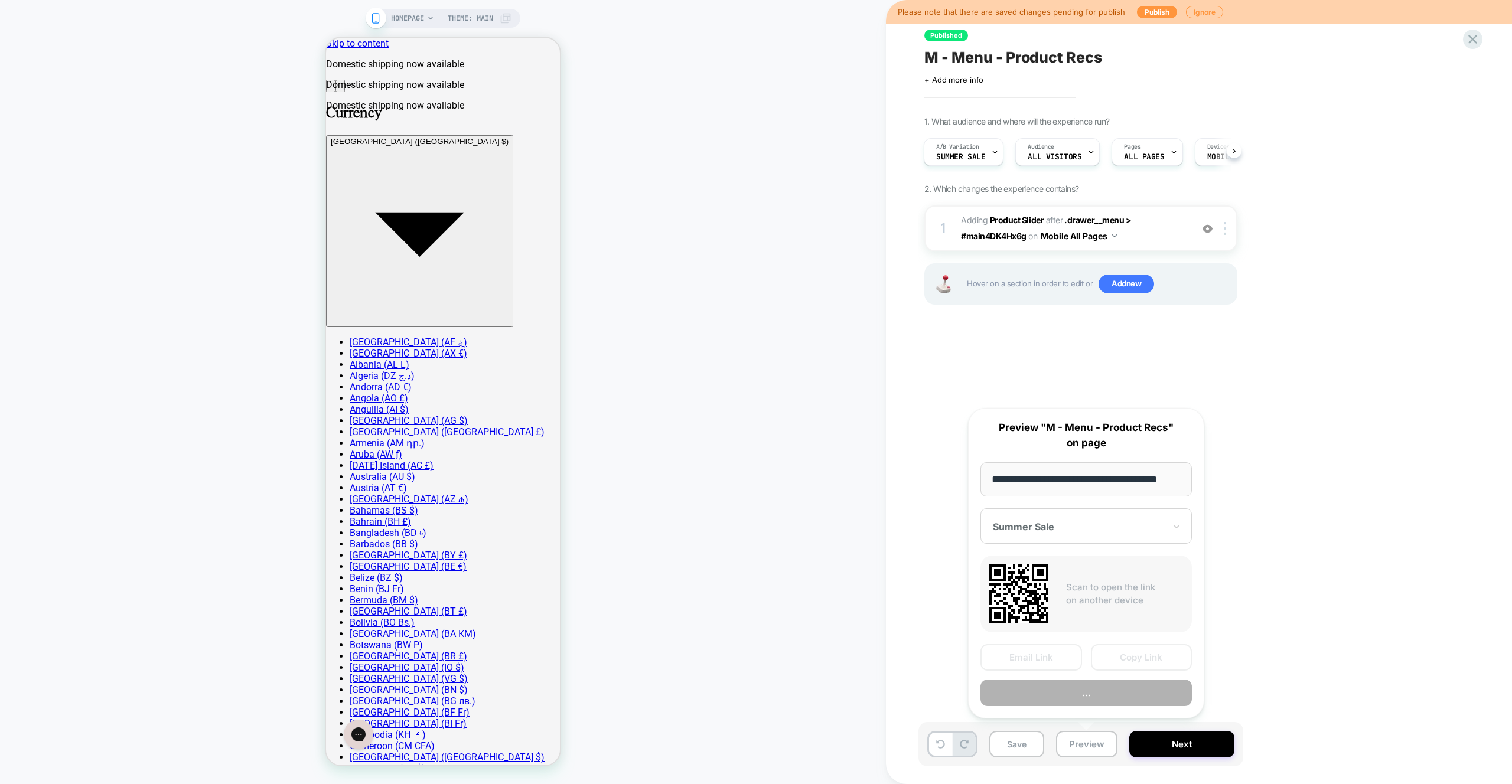
scroll to position [0, 16]
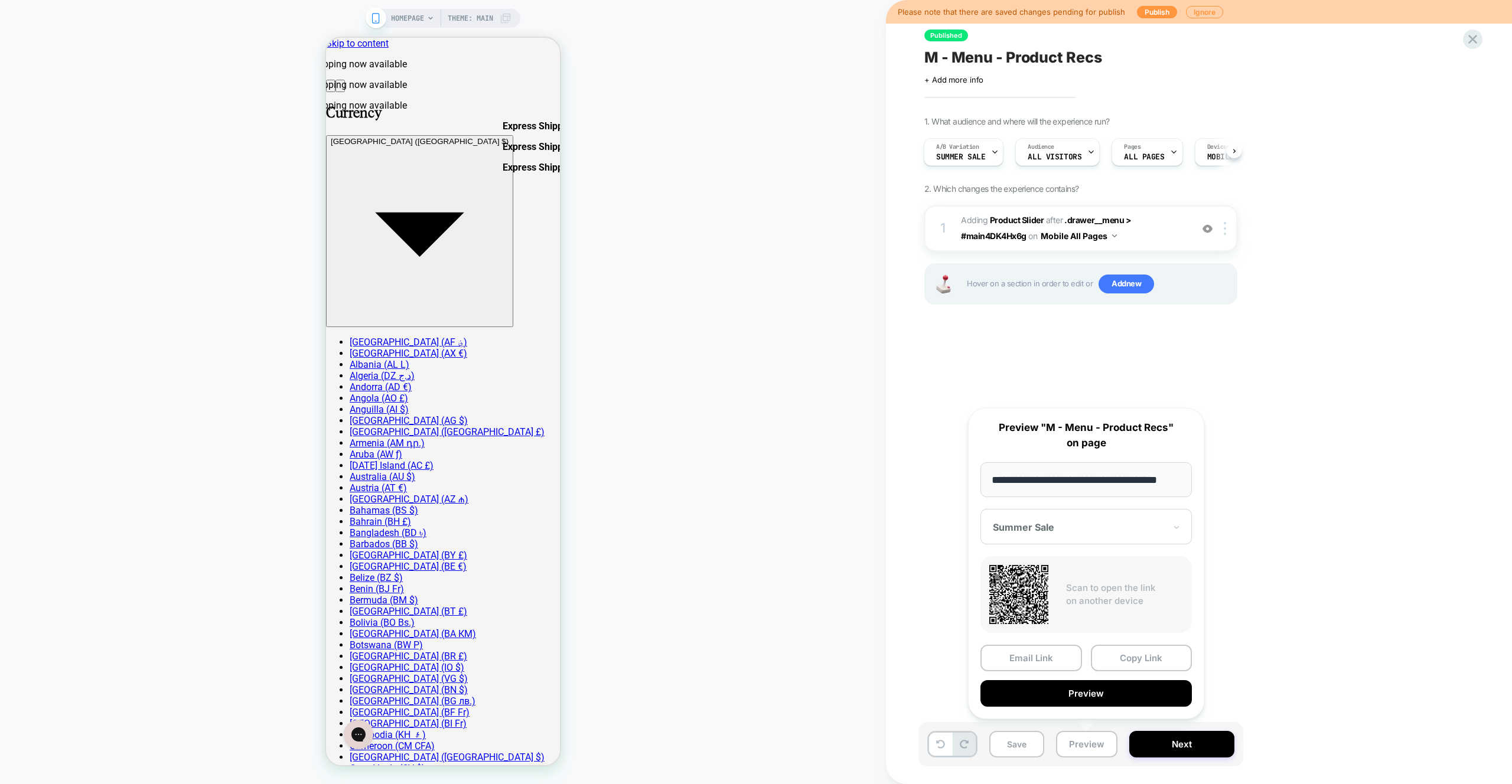
scroll to position [0, 0]
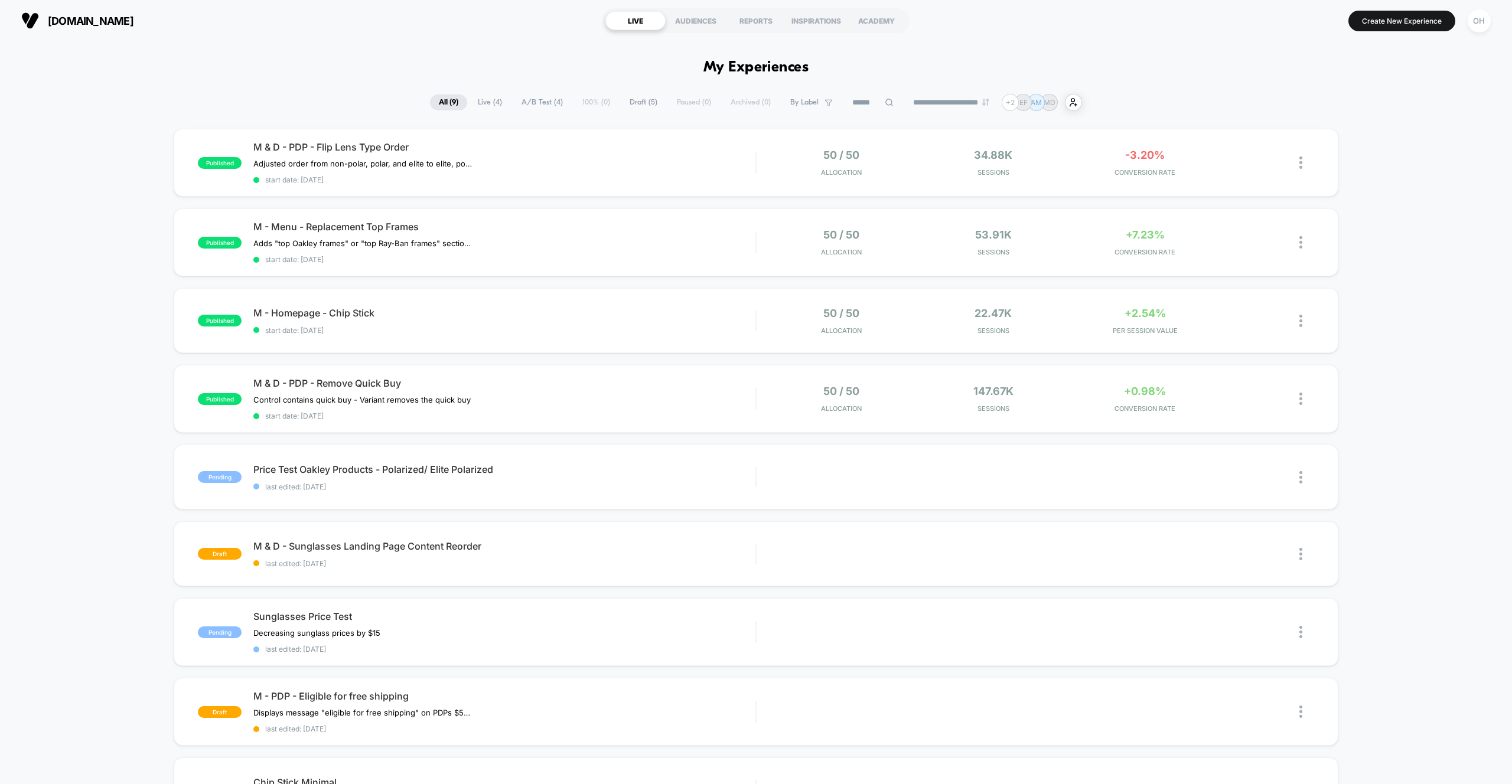
click at [1477, 32] on button "OH" at bounding box center [1479, 21] width 30 height 24
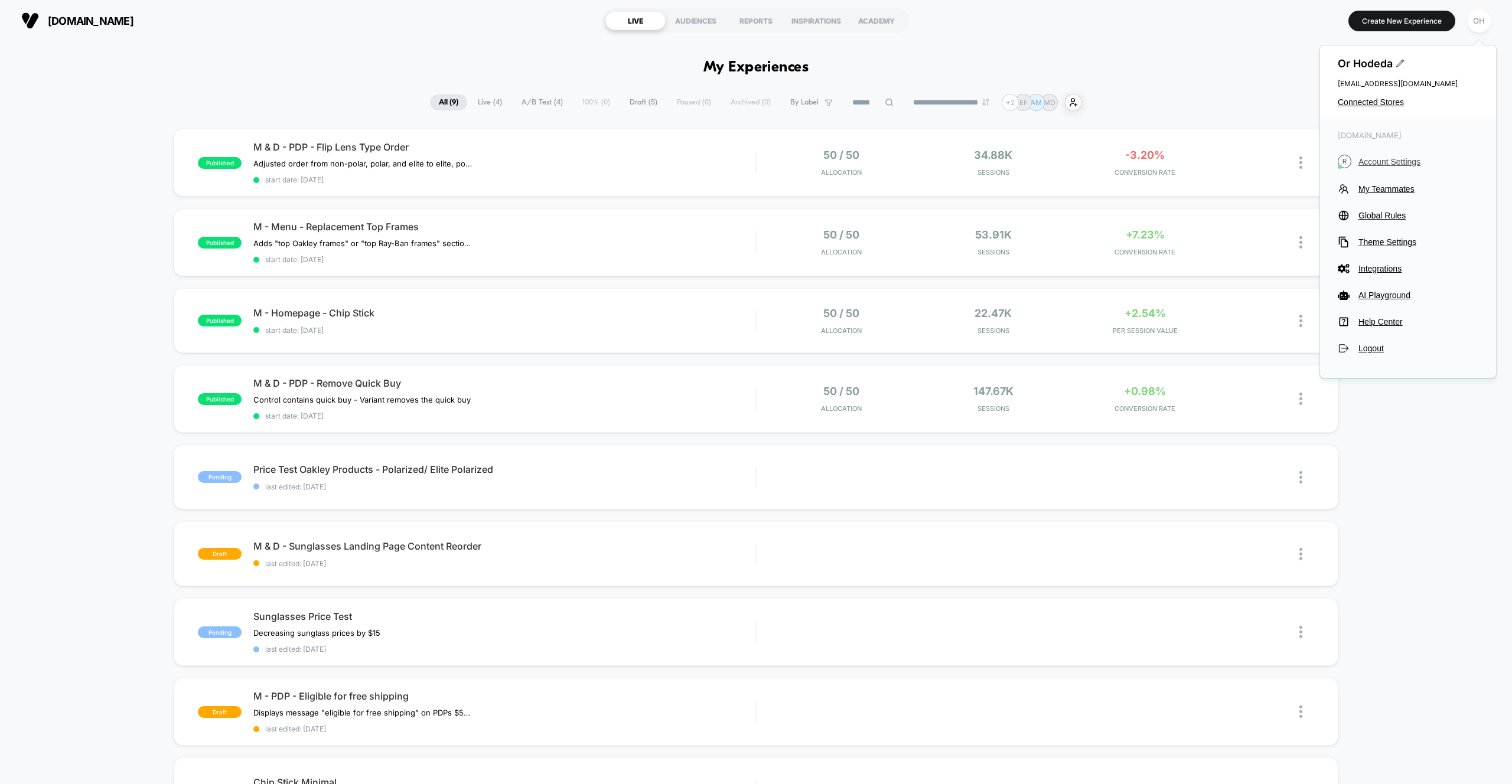
click at [1396, 160] on span "Account Settings" at bounding box center [1418, 161] width 120 height 9
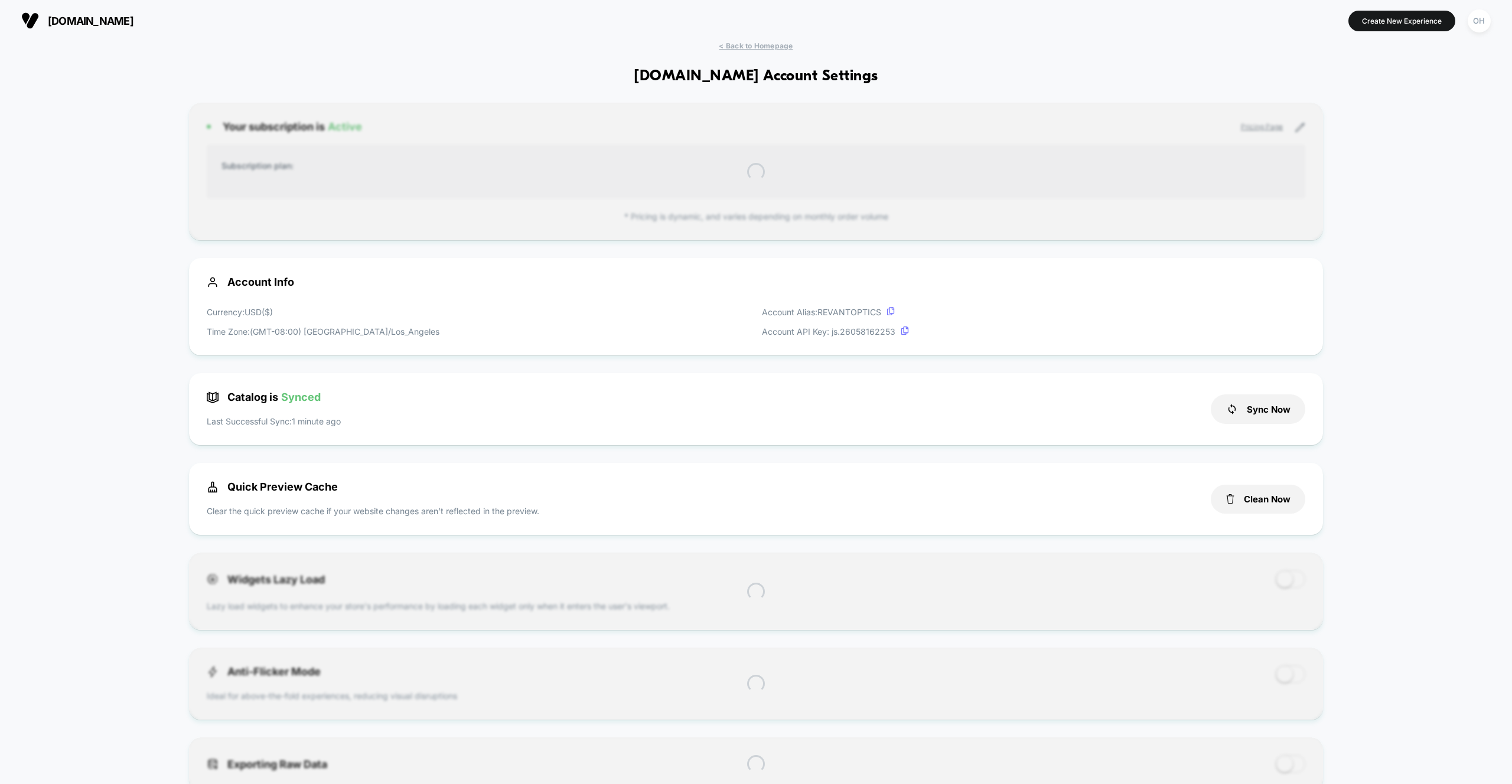
scroll to position [160, 0]
